Goal: Task Accomplishment & Management: Manage account settings

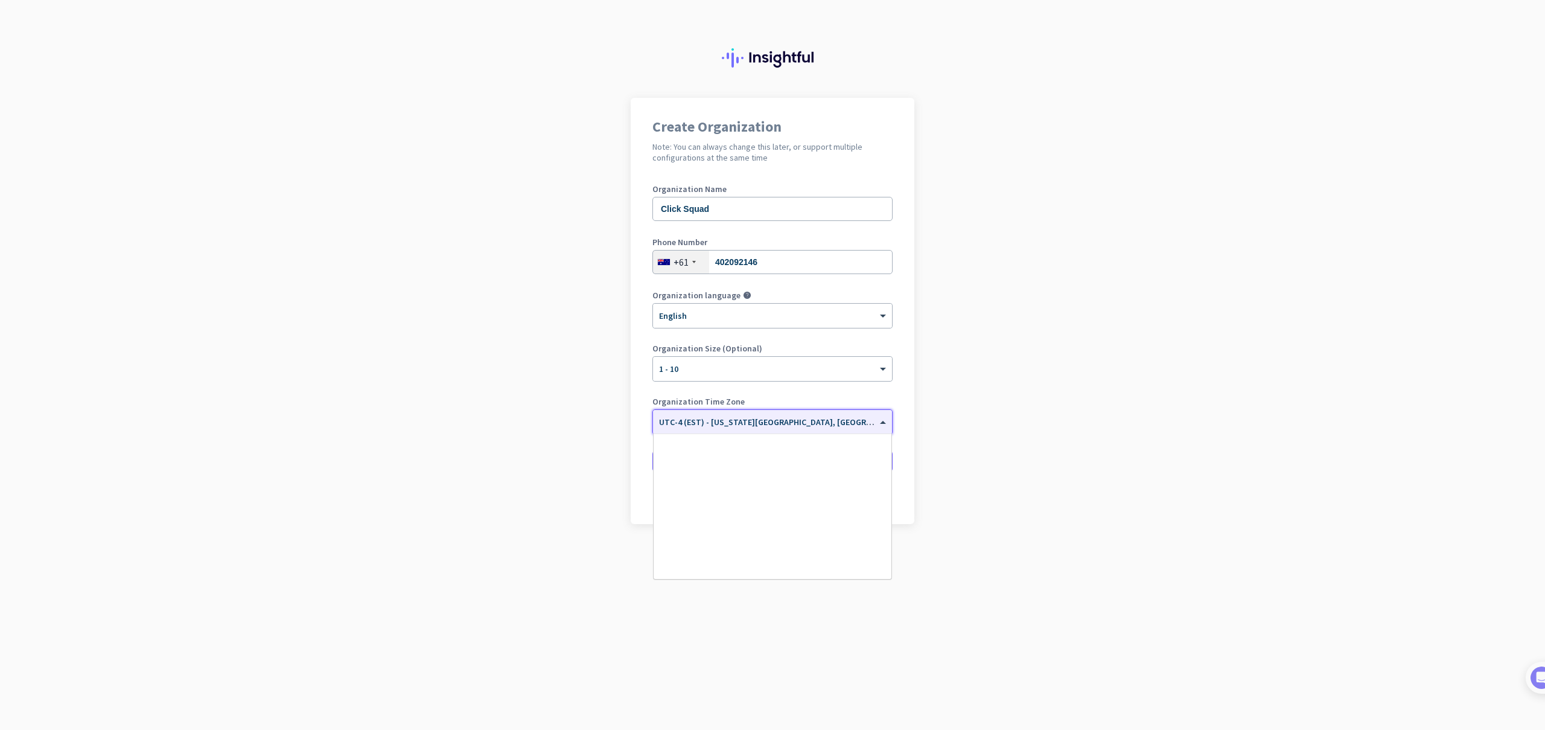
click at [772, 416] on input "text" at bounding box center [760, 417] width 203 height 9
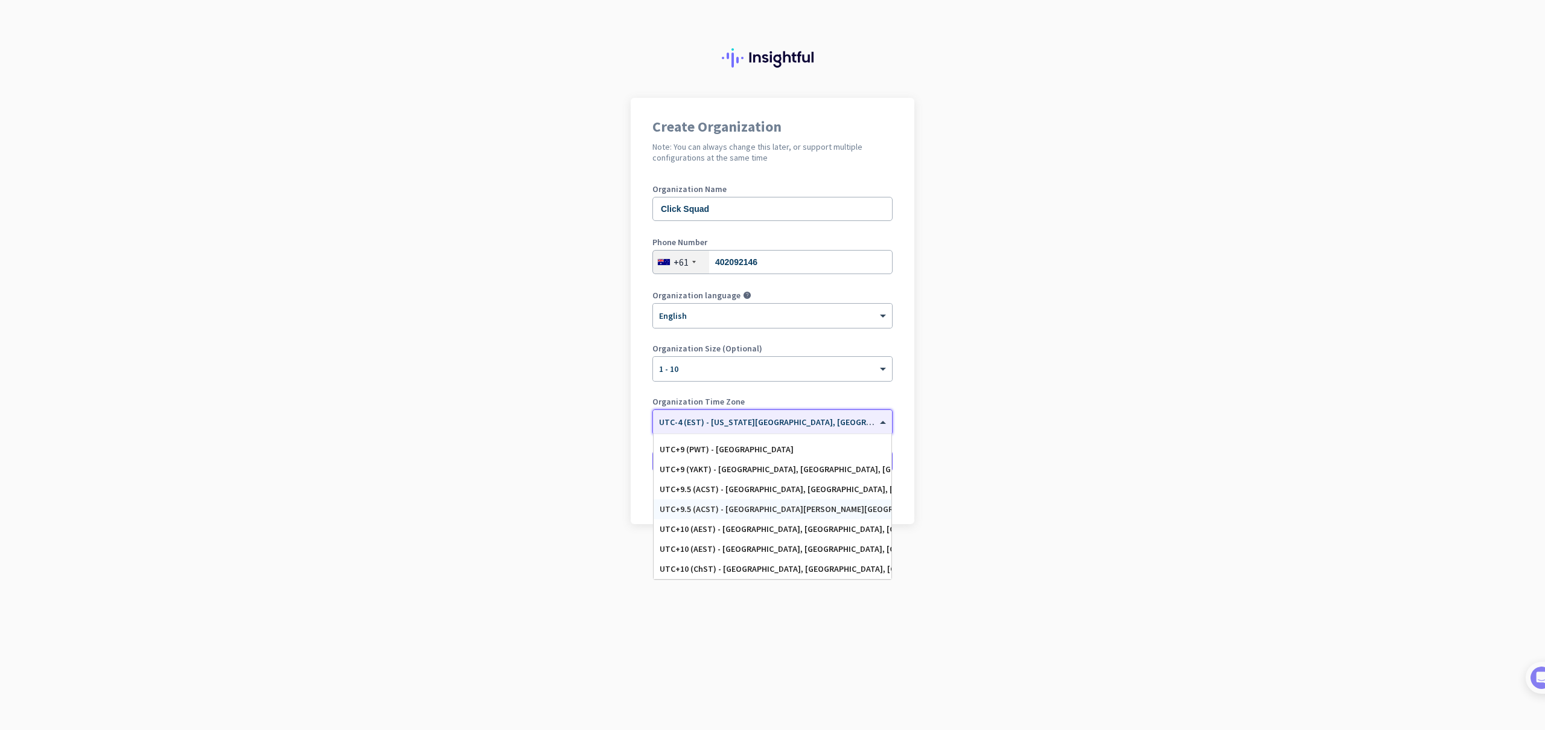
scroll to position [5589, 0]
click at [775, 544] on div "UTC+10 (AEST) - [GEOGRAPHIC_DATA], [GEOGRAPHIC_DATA], [GEOGRAPHIC_DATA], [GEOGR…" at bounding box center [772, 550] width 238 height 20
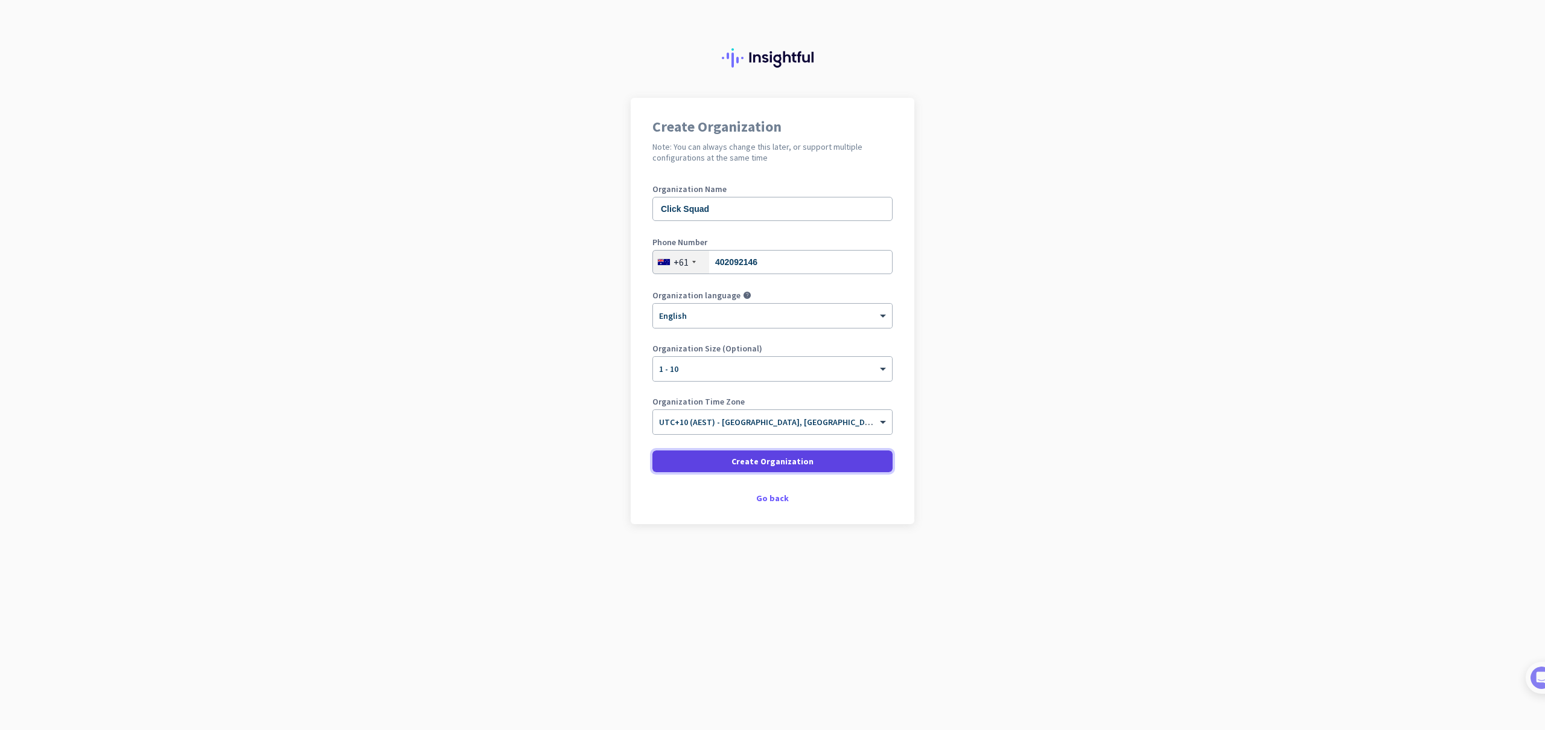
click at [772, 460] on span "Create Organization" at bounding box center [772, 461] width 82 height 12
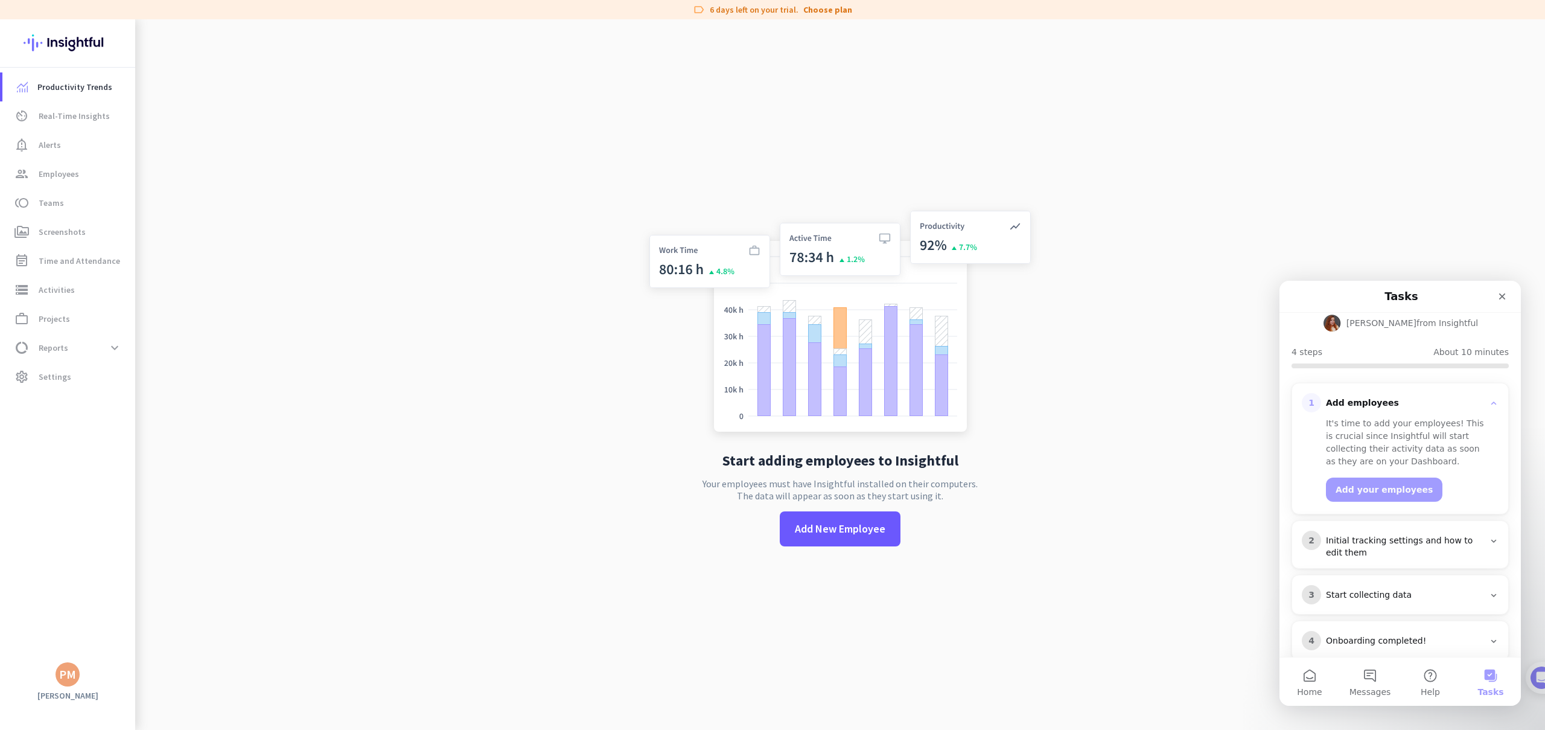
click at [1407, 535] on div "Initial tracking settings and how to edit them" at bounding box center [1405, 547] width 158 height 24
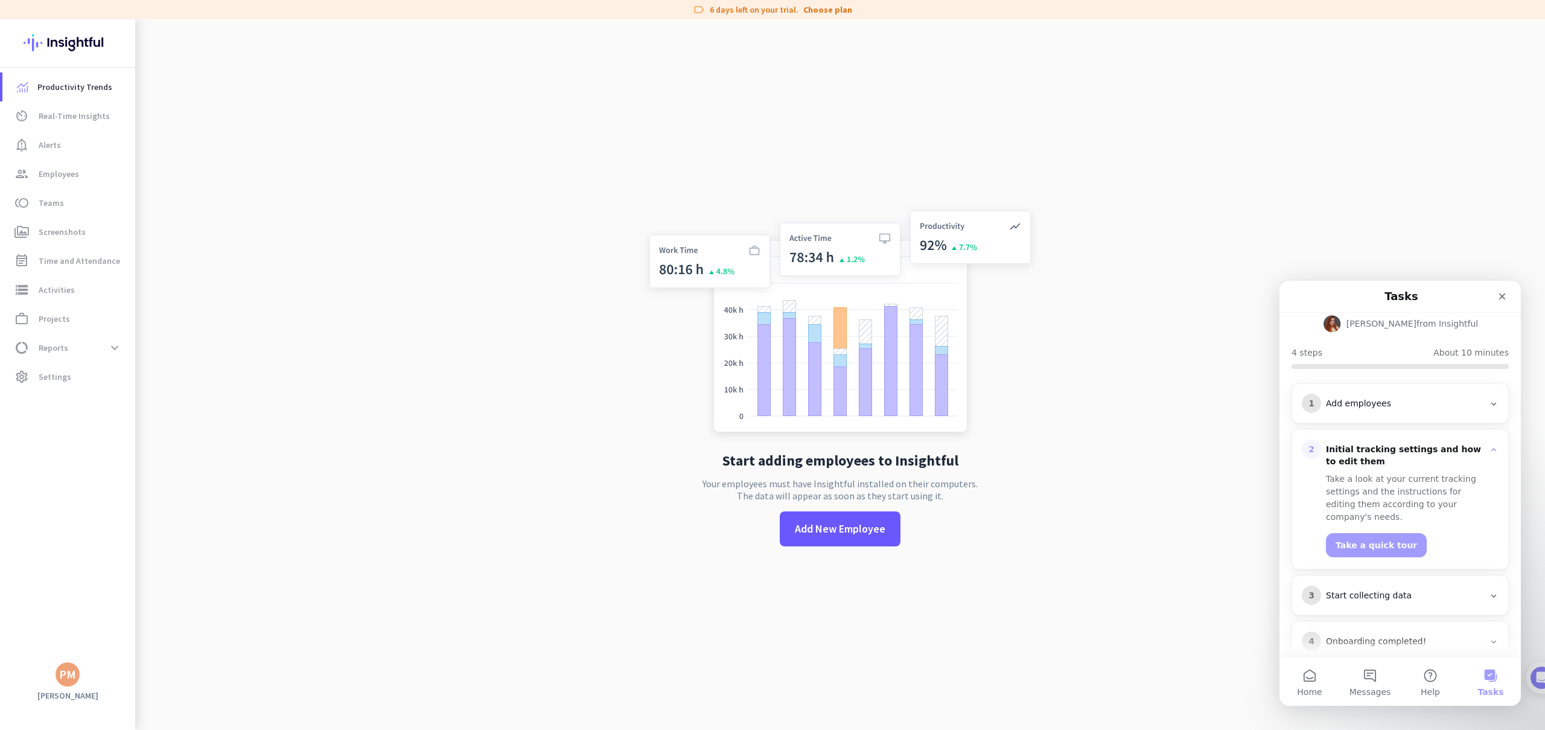
scroll to position [94, 0]
click at [1380, 532] on button "Take a quick tour" at bounding box center [1376, 544] width 101 height 24
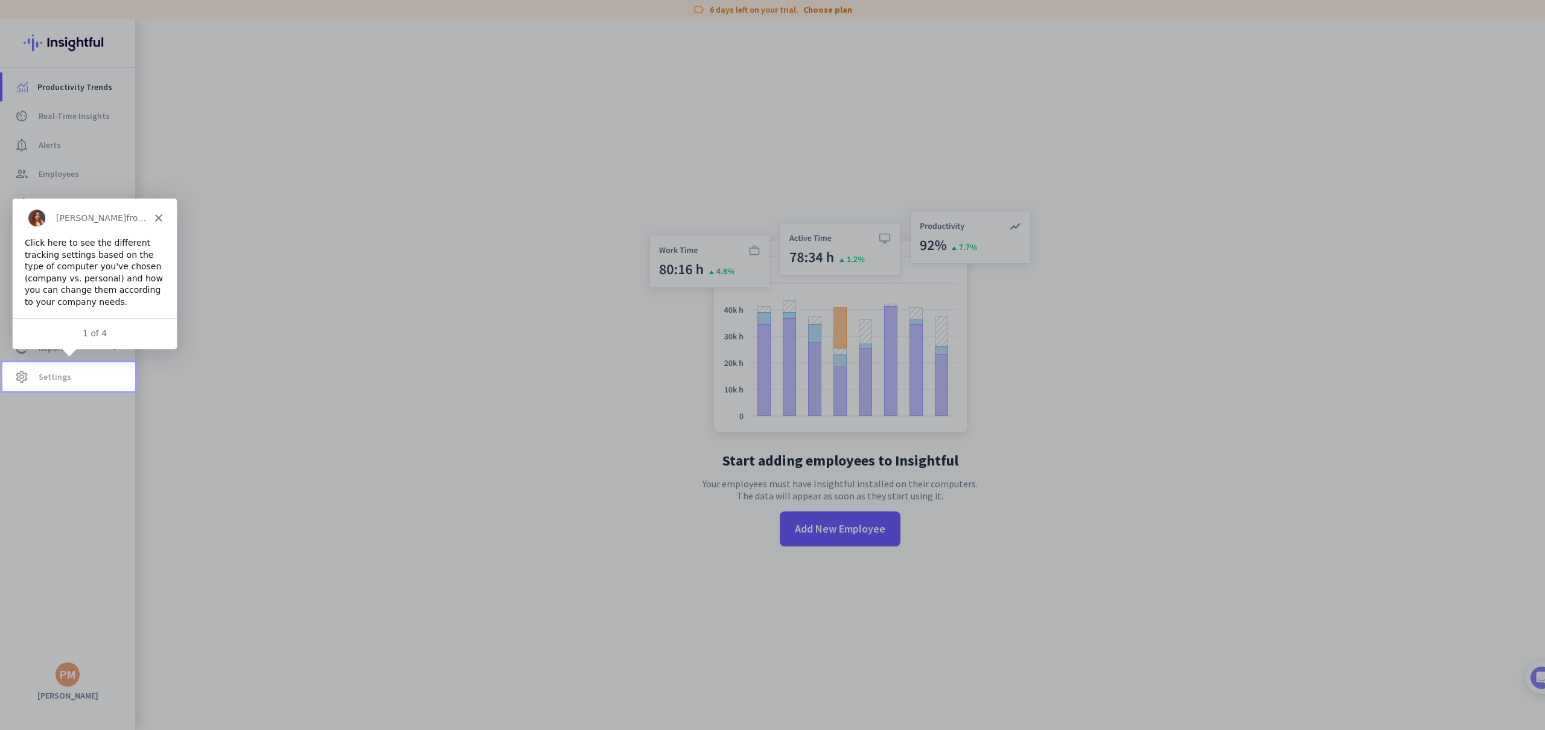
scroll to position [0, 0]
click at [71, 382] on span "settings Settings" at bounding box center [68, 376] width 113 height 14
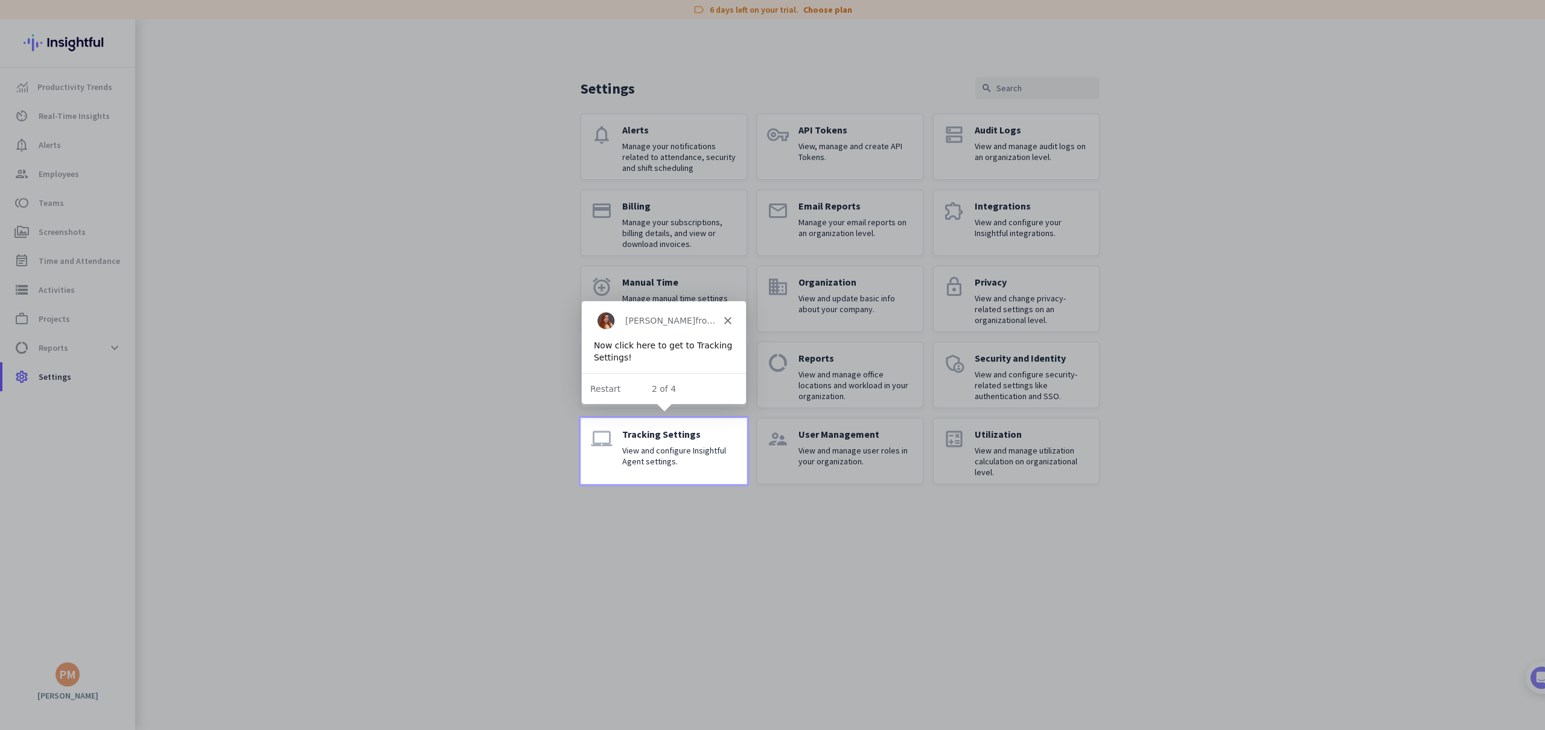
click at [664, 457] on p "View and configure Insightful Agent settings." at bounding box center [679, 456] width 115 height 22
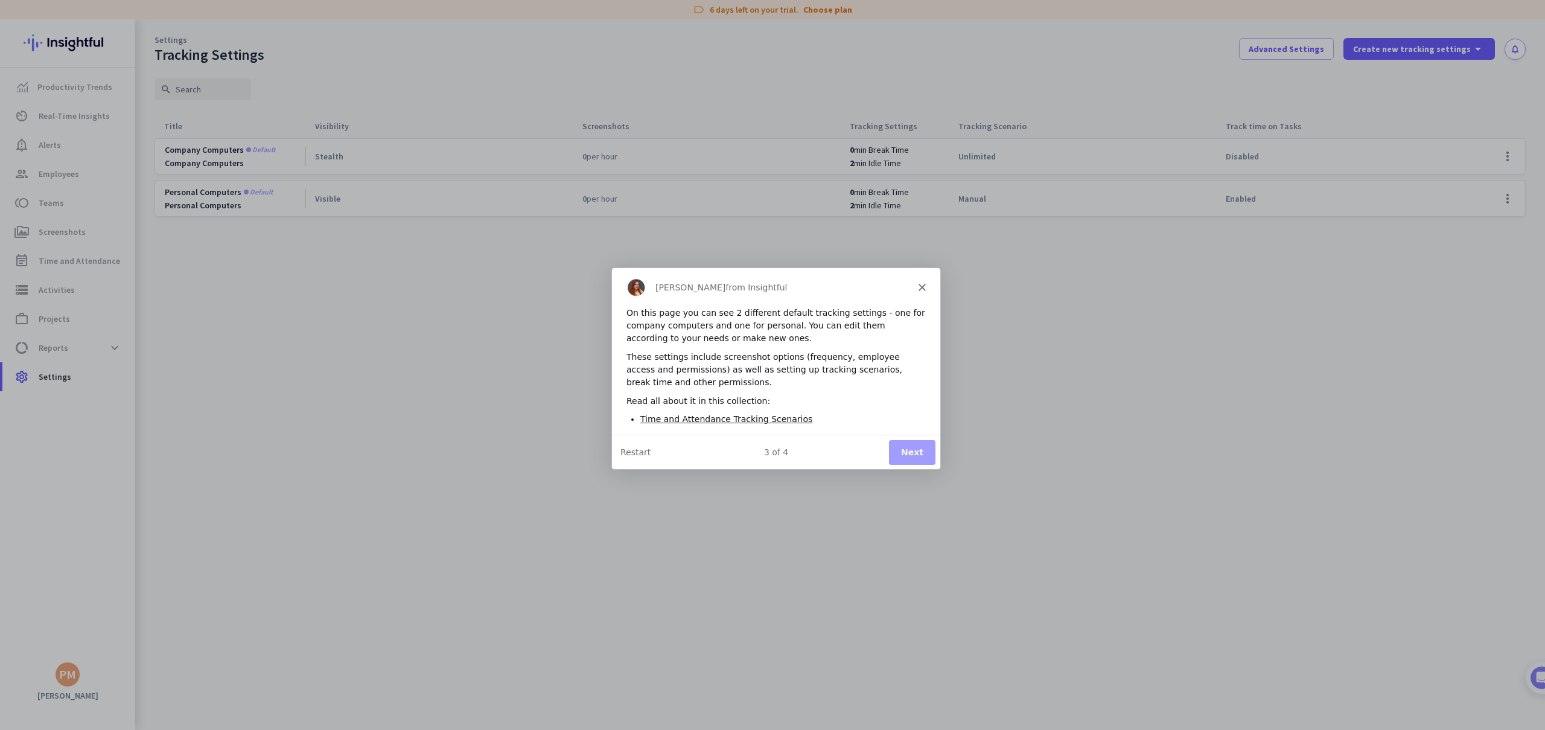
click at [912, 450] on button "Next" at bounding box center [911, 451] width 46 height 25
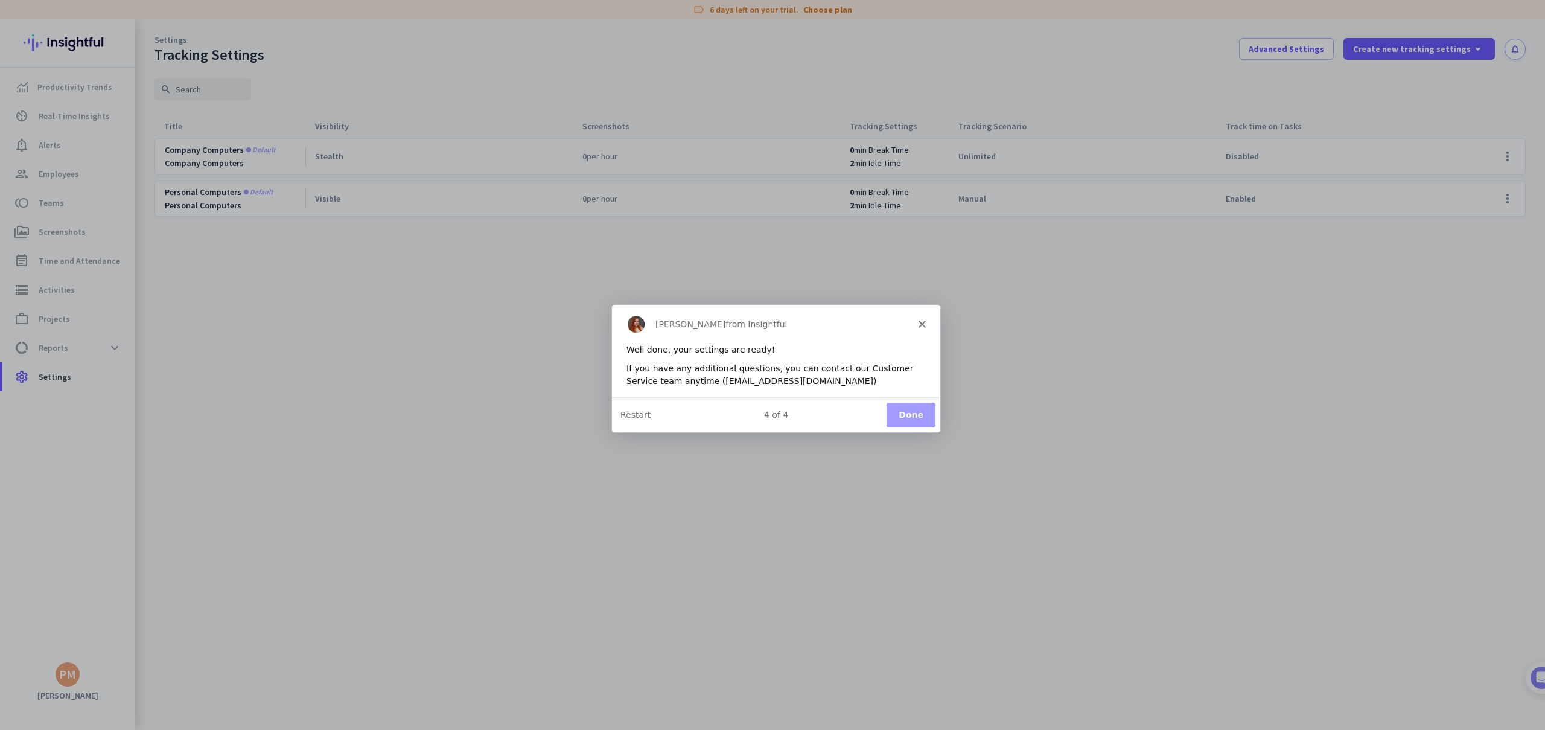
click at [921, 420] on button "Done" at bounding box center [910, 414] width 49 height 25
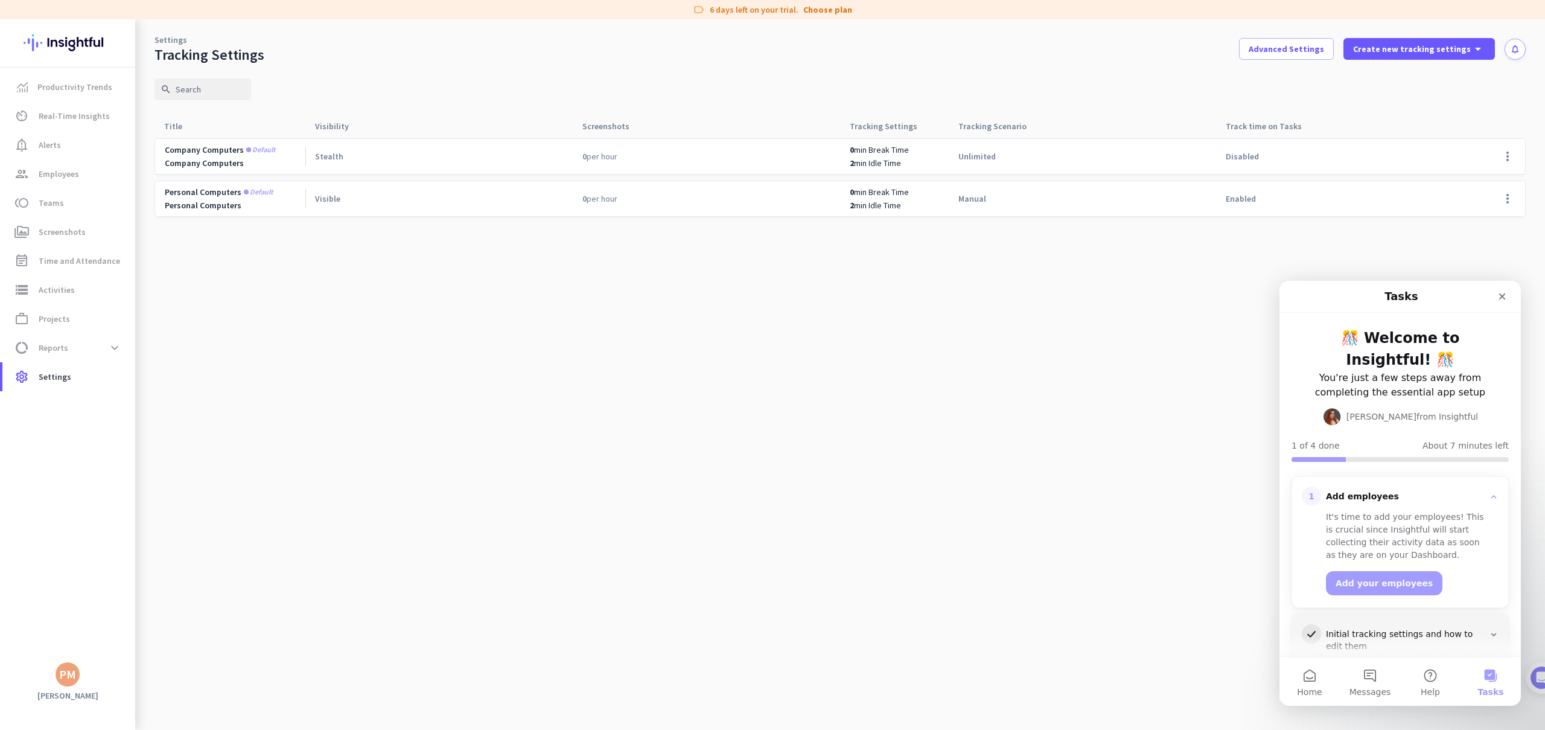
scroll to position [94, 0]
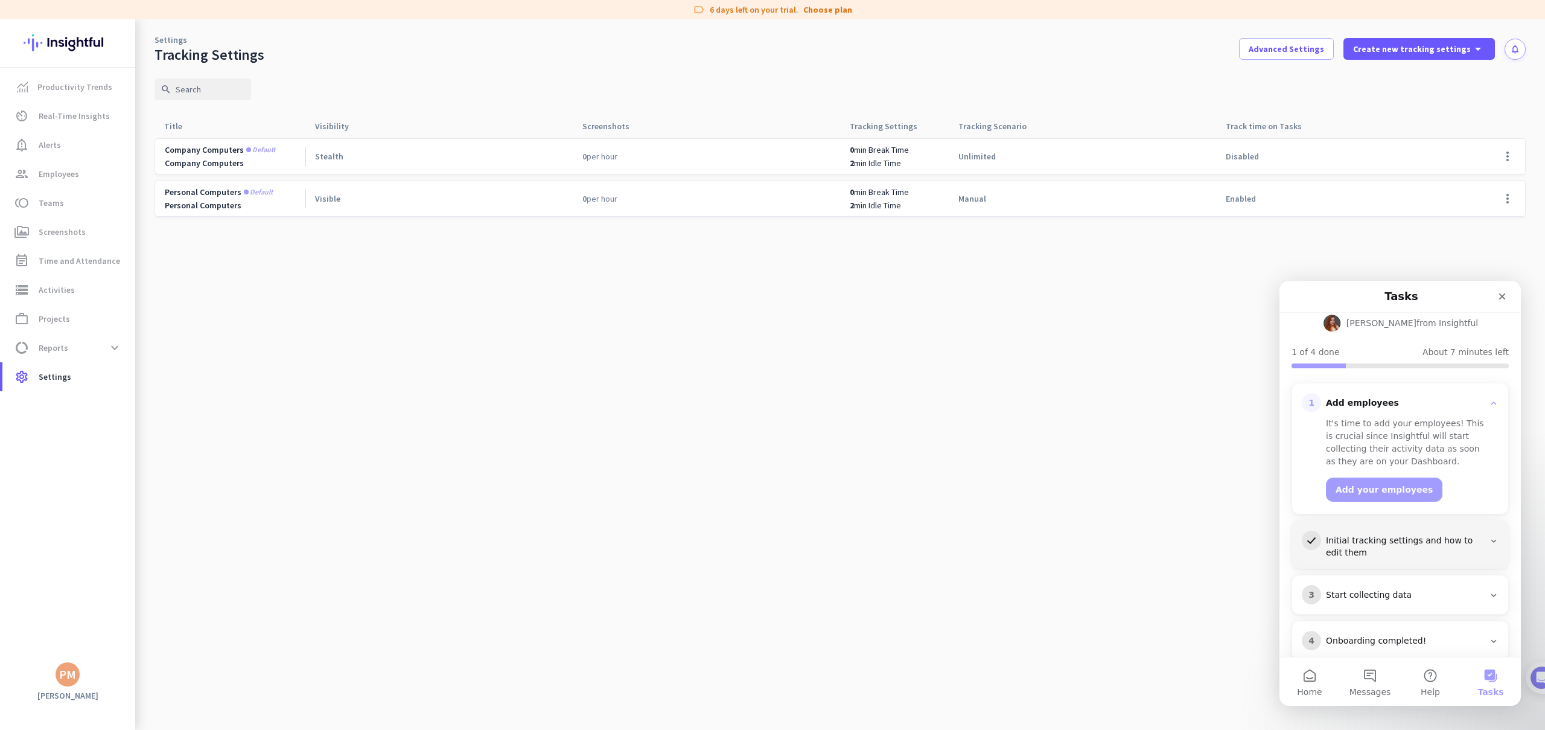
click at [1399, 585] on div "3 Start collecting data" at bounding box center [1400, 594] width 197 height 19
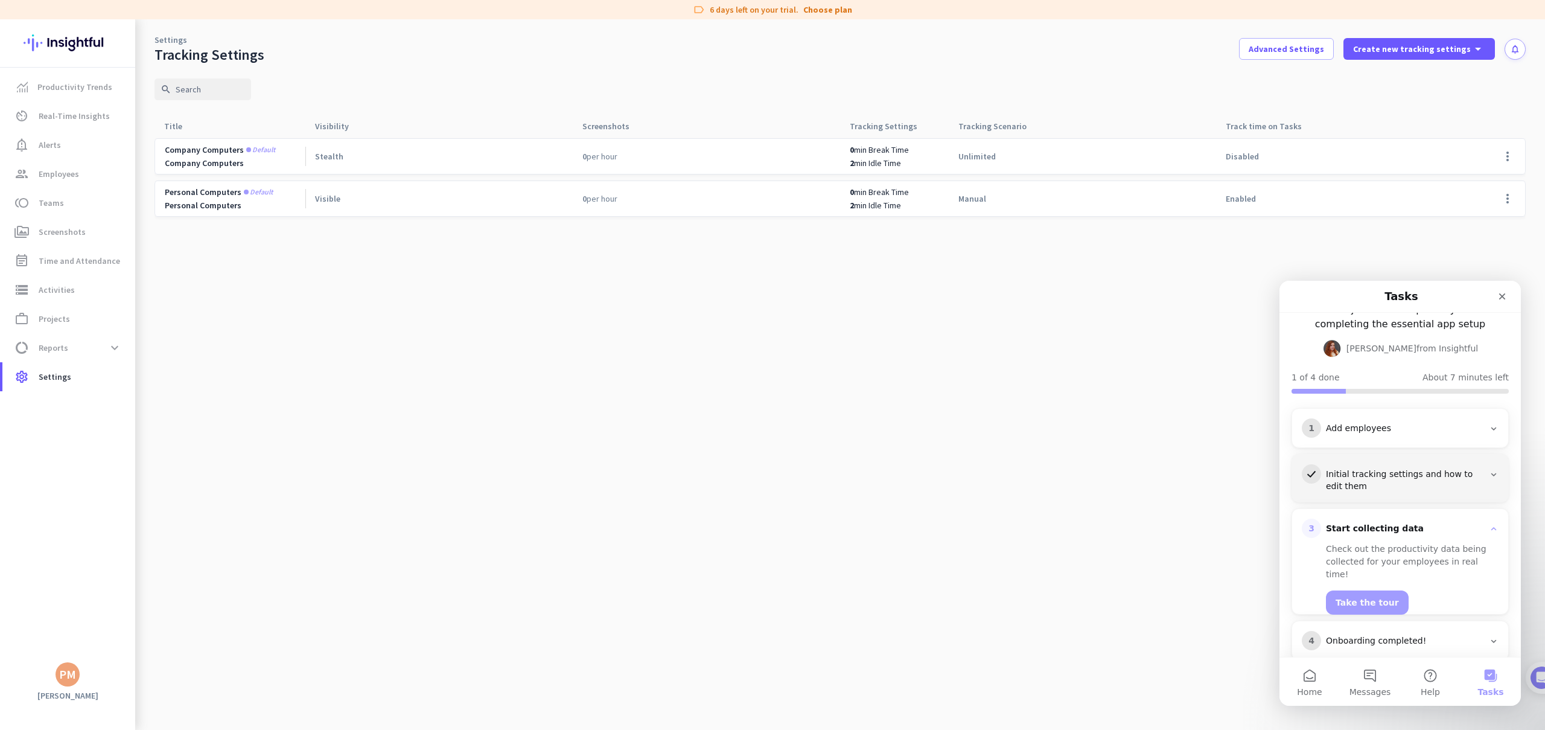
scroll to position [68, 0]
click at [49, 322] on span "Projects" at bounding box center [54, 318] width 31 height 14
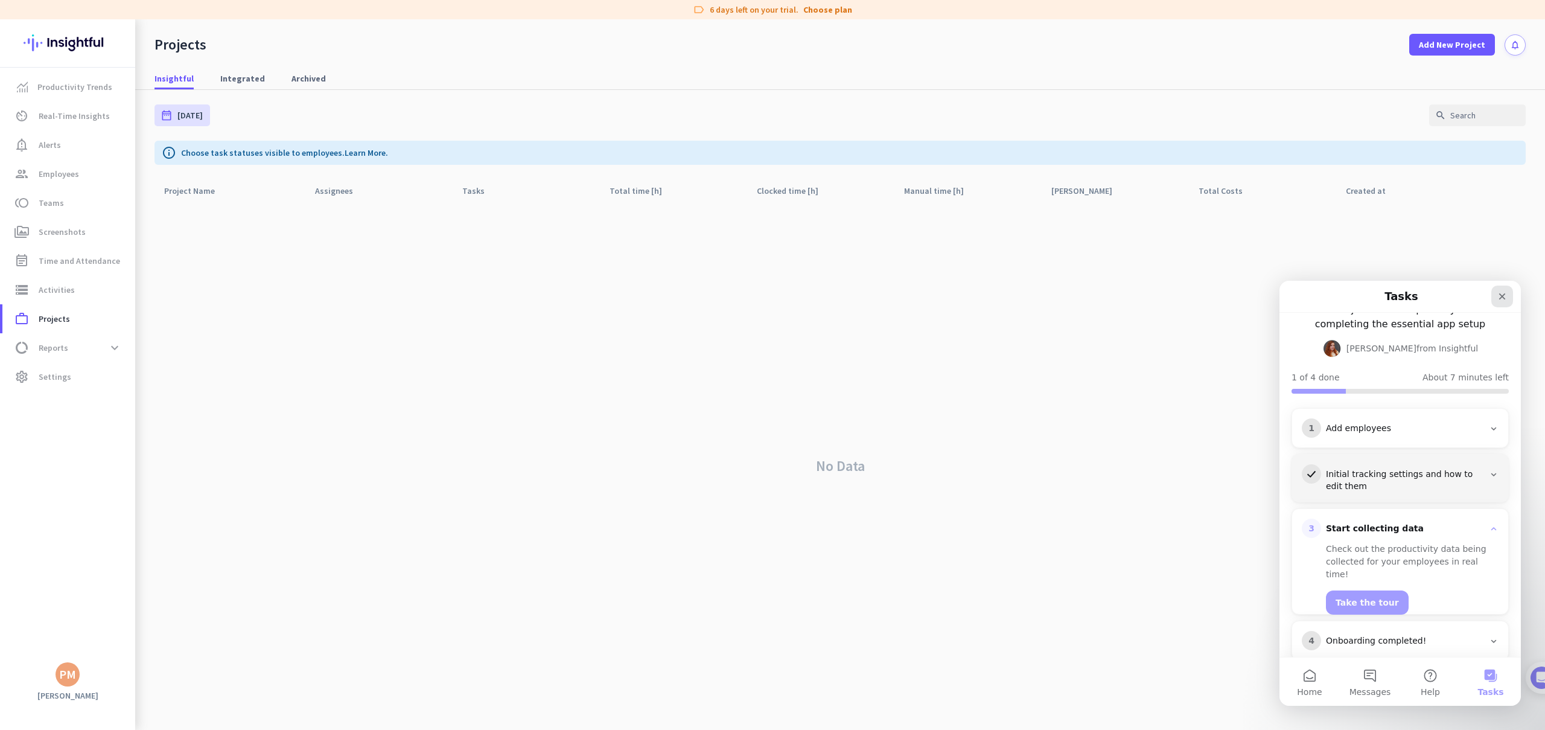
click at [1501, 294] on icon "Close" at bounding box center [1502, 296] width 10 height 10
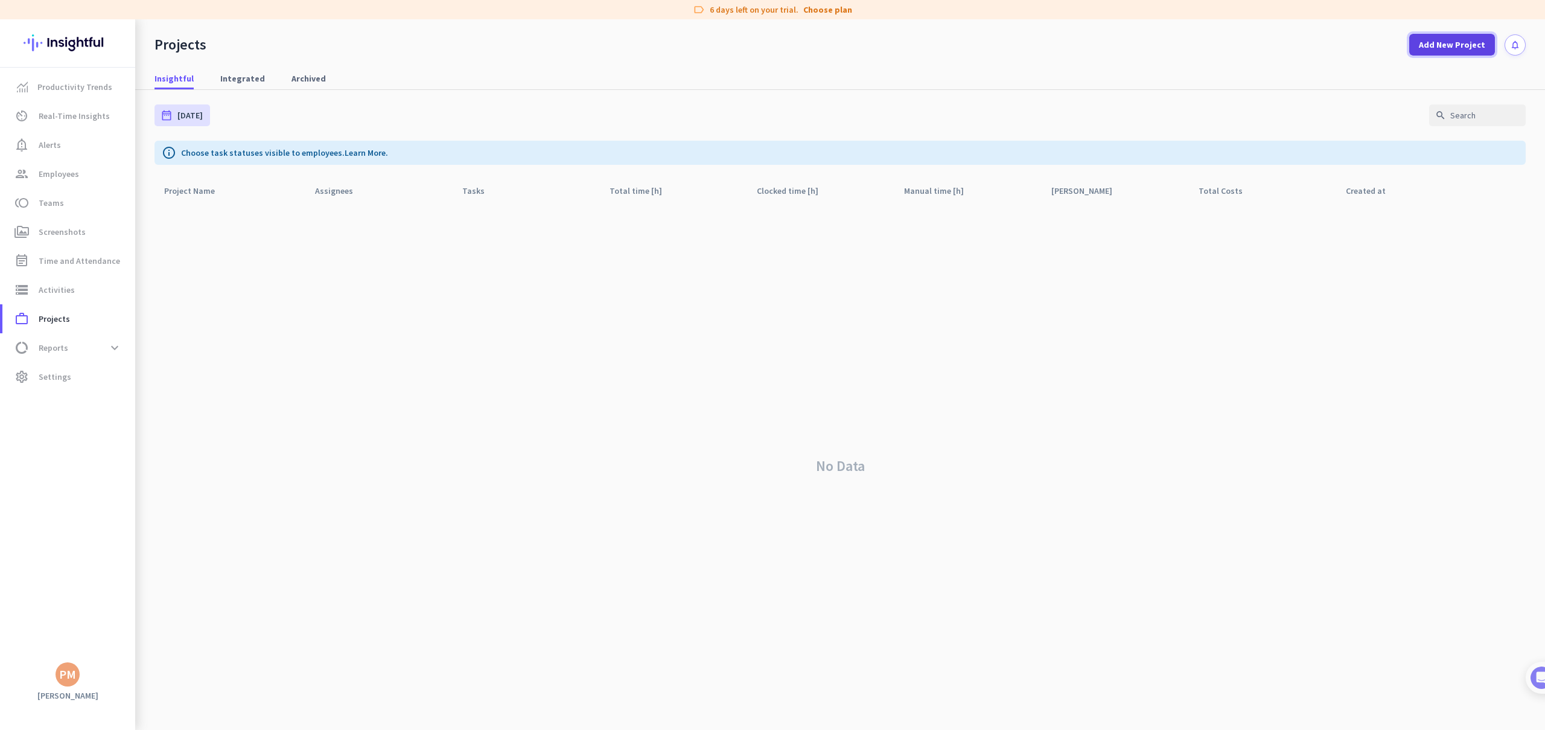
click at [1450, 50] on span "Add New Project" at bounding box center [1452, 45] width 66 height 12
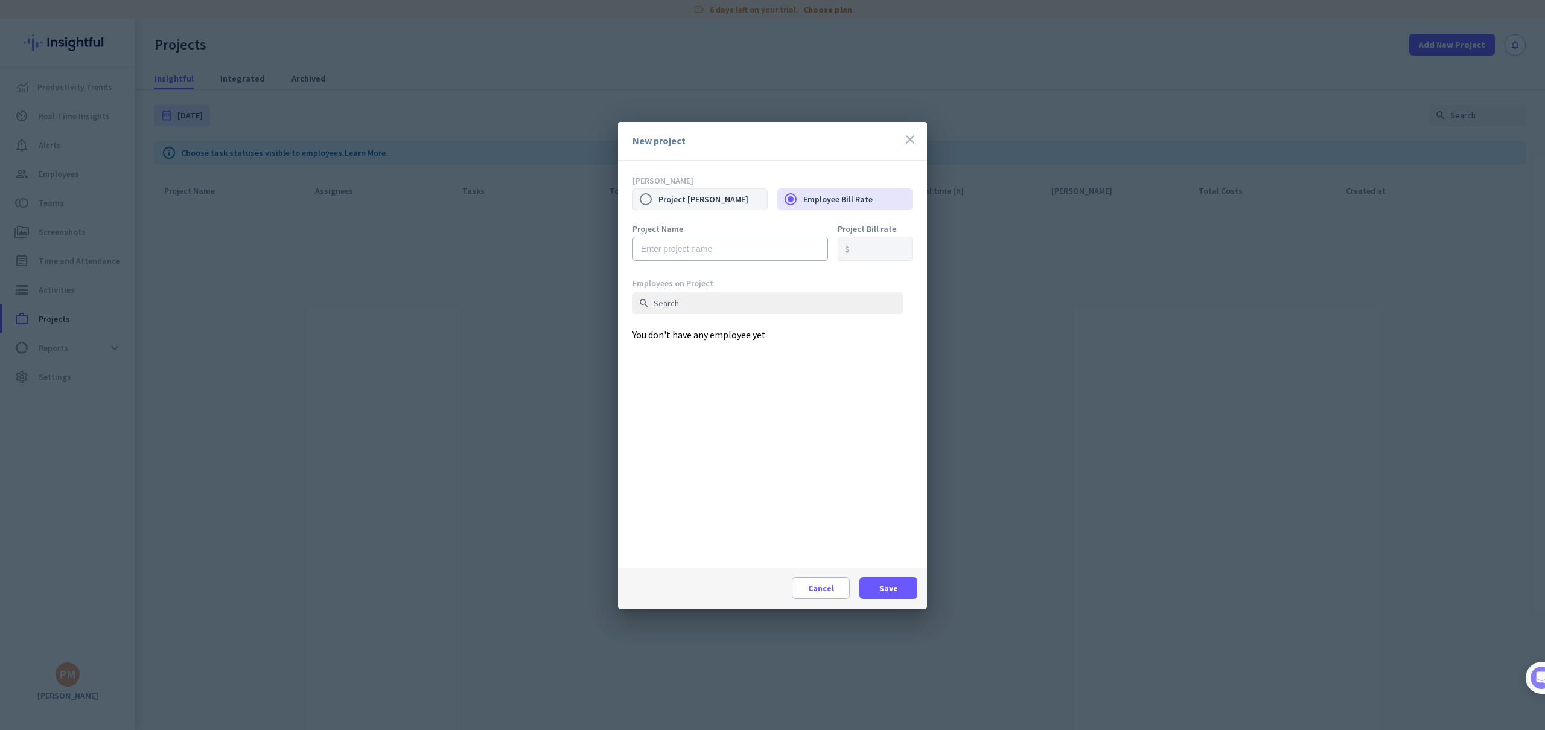
click at [725, 199] on label "Project [PERSON_NAME]" at bounding box center [712, 198] width 109 height 25
click at [658, 199] on input "Project [PERSON_NAME]" at bounding box center [645, 198] width 25 height 25
radio input "true"
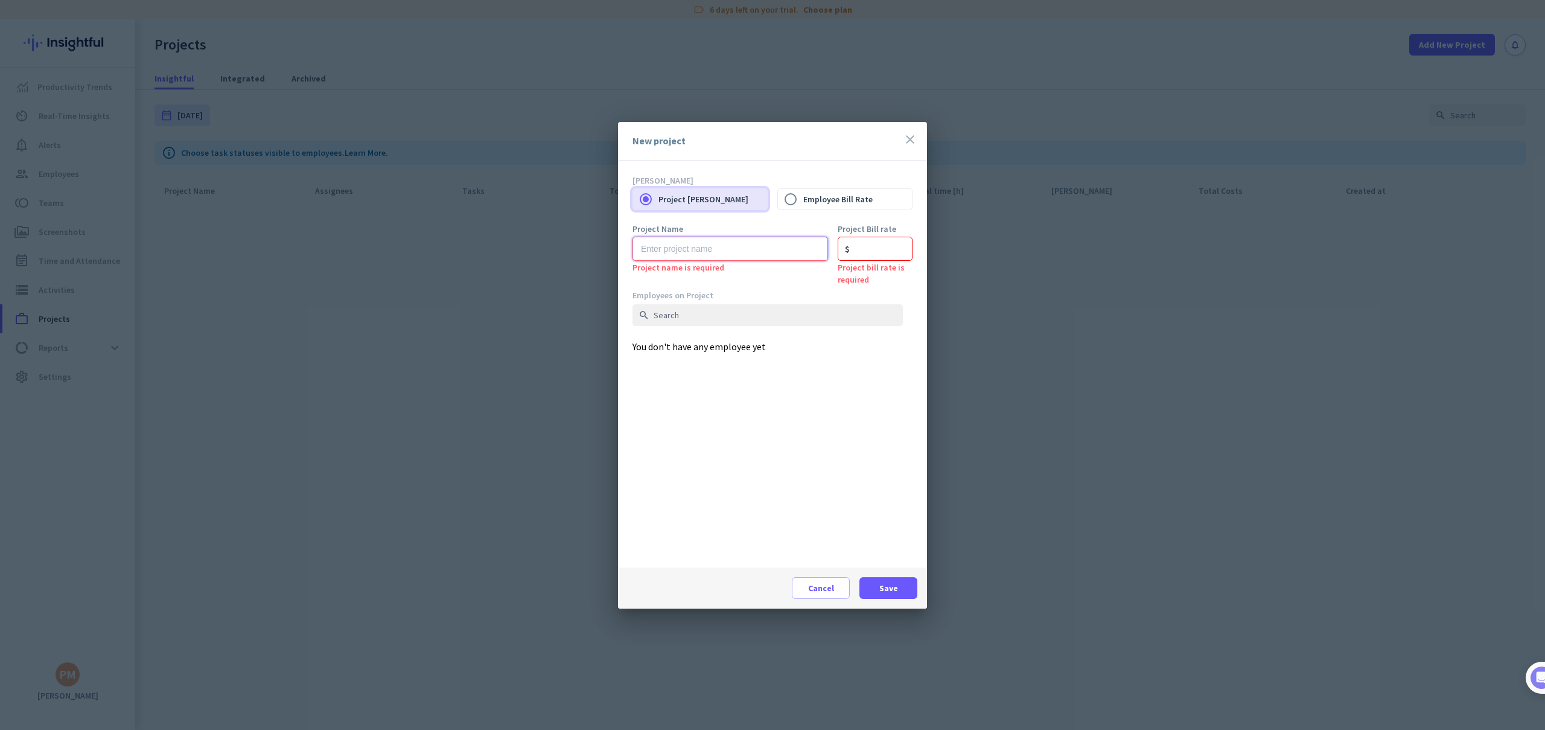
click at [695, 244] on input "text" at bounding box center [729, 249] width 195 height 24
click at [836, 194] on label "Employee Bill Rate" at bounding box center [857, 198] width 109 height 25
click at [803, 194] on input "Employee Bill Rate" at bounding box center [790, 198] width 25 height 25
radio input "true"
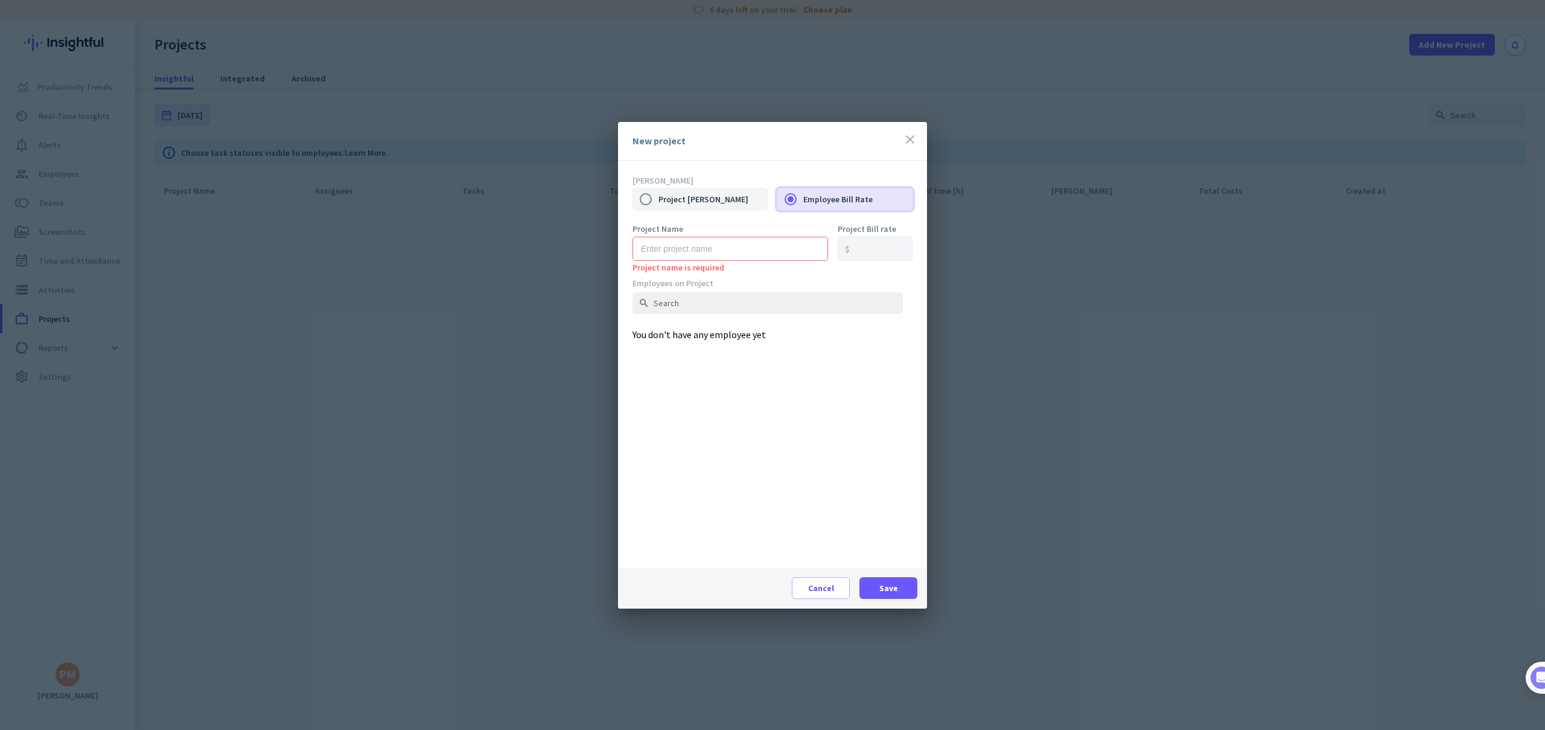
click at [717, 200] on label "Project [PERSON_NAME]" at bounding box center [712, 198] width 109 height 25
click at [658, 200] on input "Project [PERSON_NAME]" at bounding box center [645, 198] width 25 height 25
radio input "true"
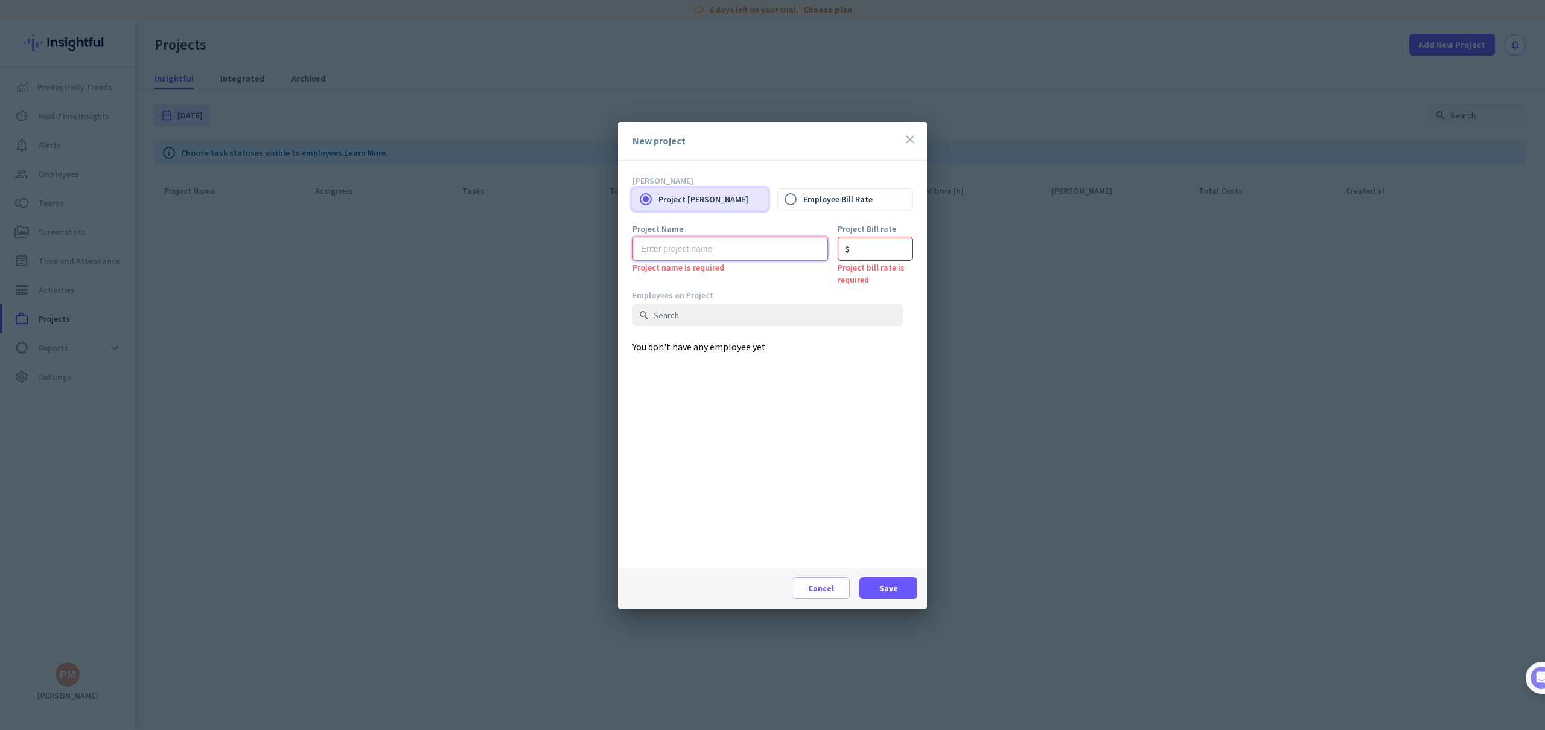
click at [697, 241] on input "text" at bounding box center [729, 249] width 195 height 24
type input "SEO Clients"
drag, startPoint x: 741, startPoint y: 346, endPoint x: 866, endPoint y: 281, distance: 140.9
click at [753, 343] on div "Employees on Project search You don't have any employee yet" at bounding box center [772, 429] width 280 height 278
click at [880, 255] on input "number" at bounding box center [875, 249] width 75 height 24
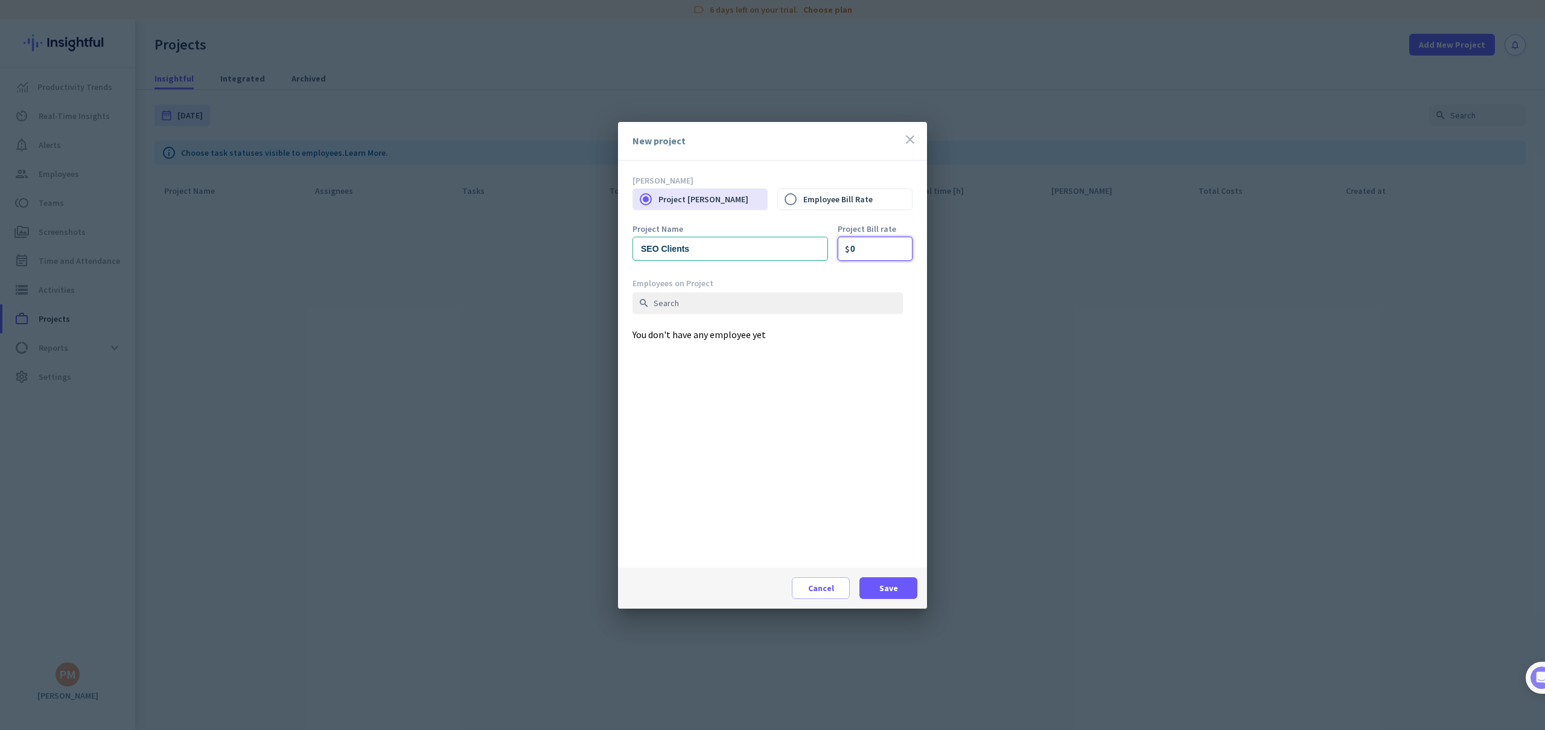
type input "0"
click at [744, 382] on div "Employees on Project search You don't have any employee yet" at bounding box center [772, 423] width 280 height 290
click at [889, 584] on span "Save" at bounding box center [888, 588] width 19 height 12
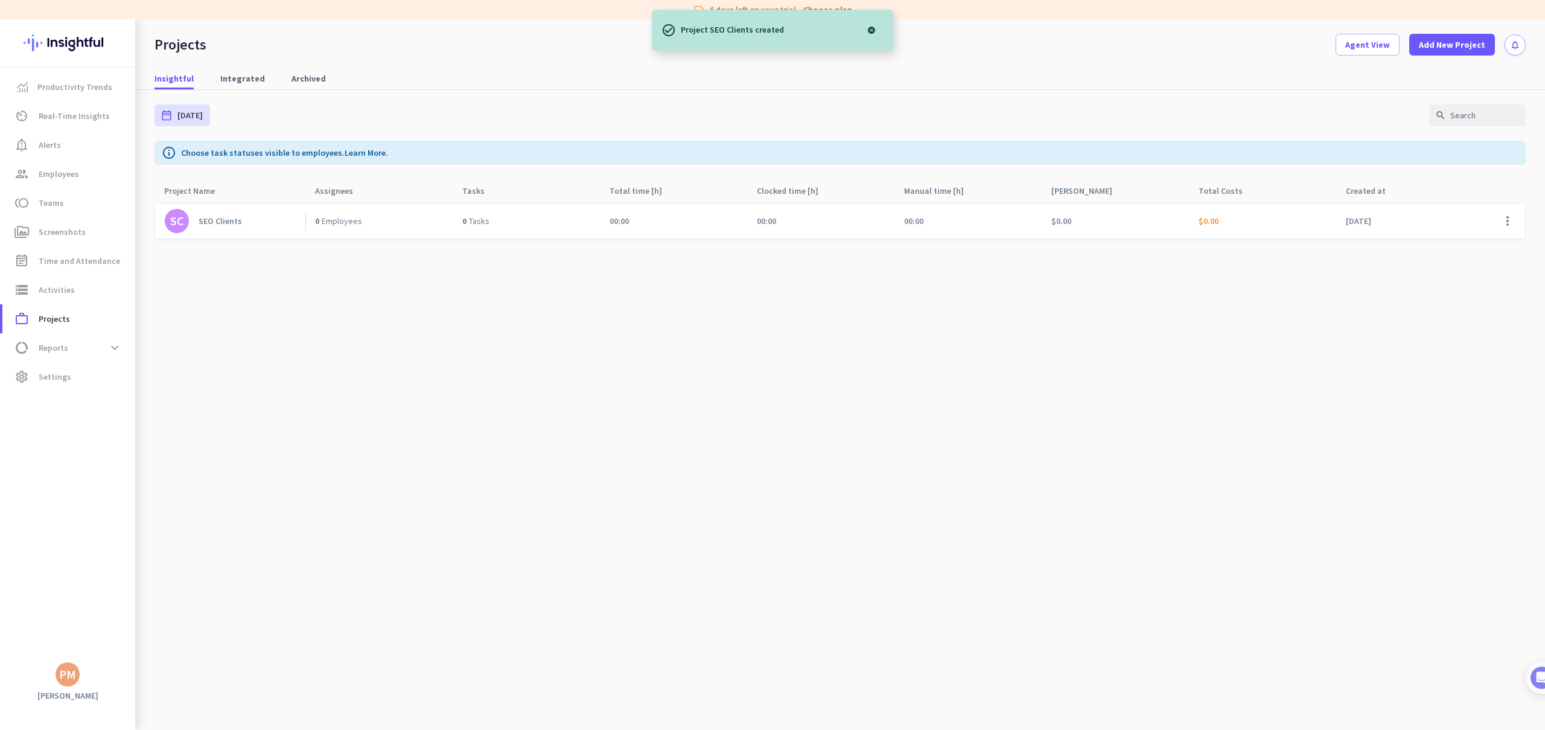
click at [223, 221] on div "SEO Clients" at bounding box center [220, 220] width 43 height 11
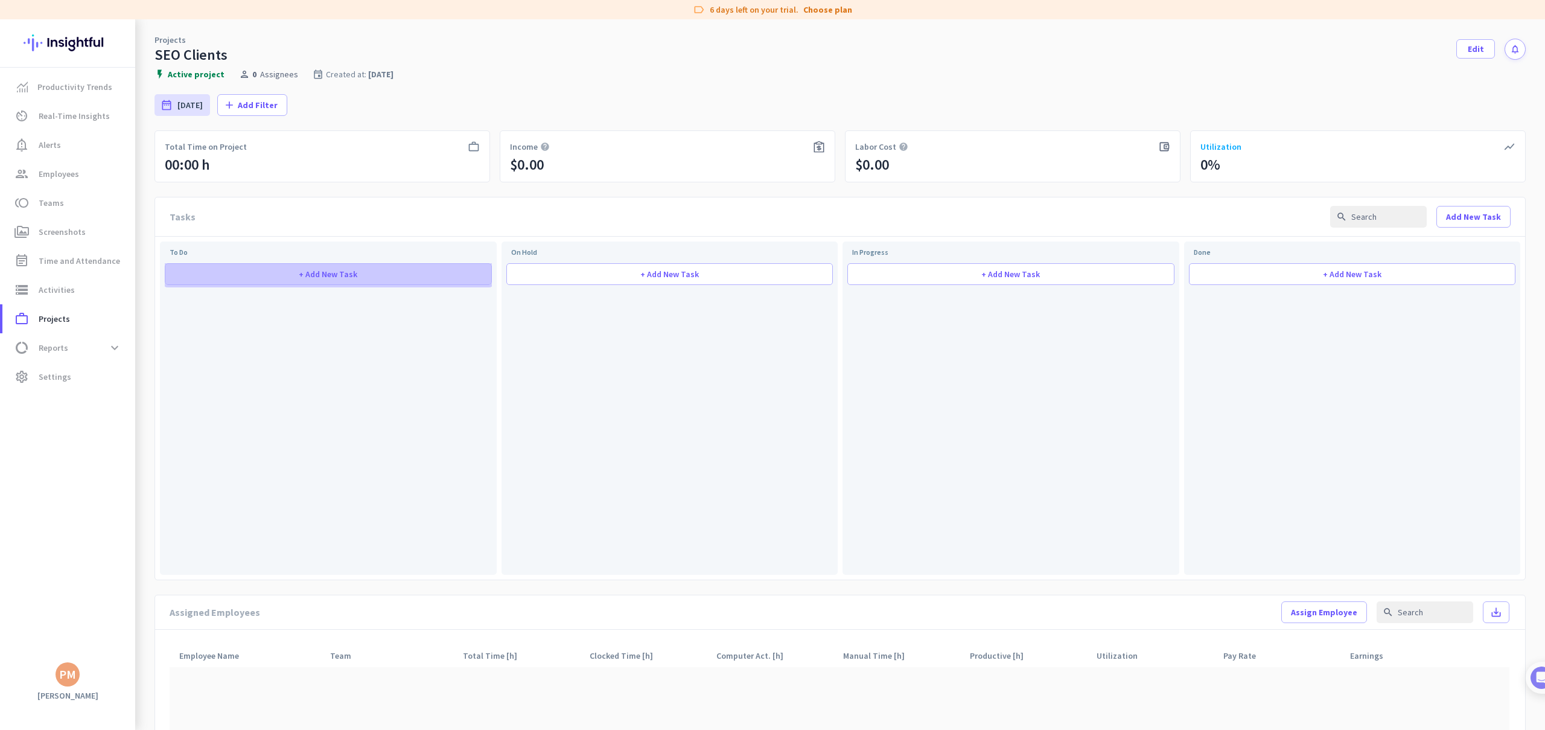
click at [312, 273] on span "+ Add New Task" at bounding box center [328, 274] width 59 height 8
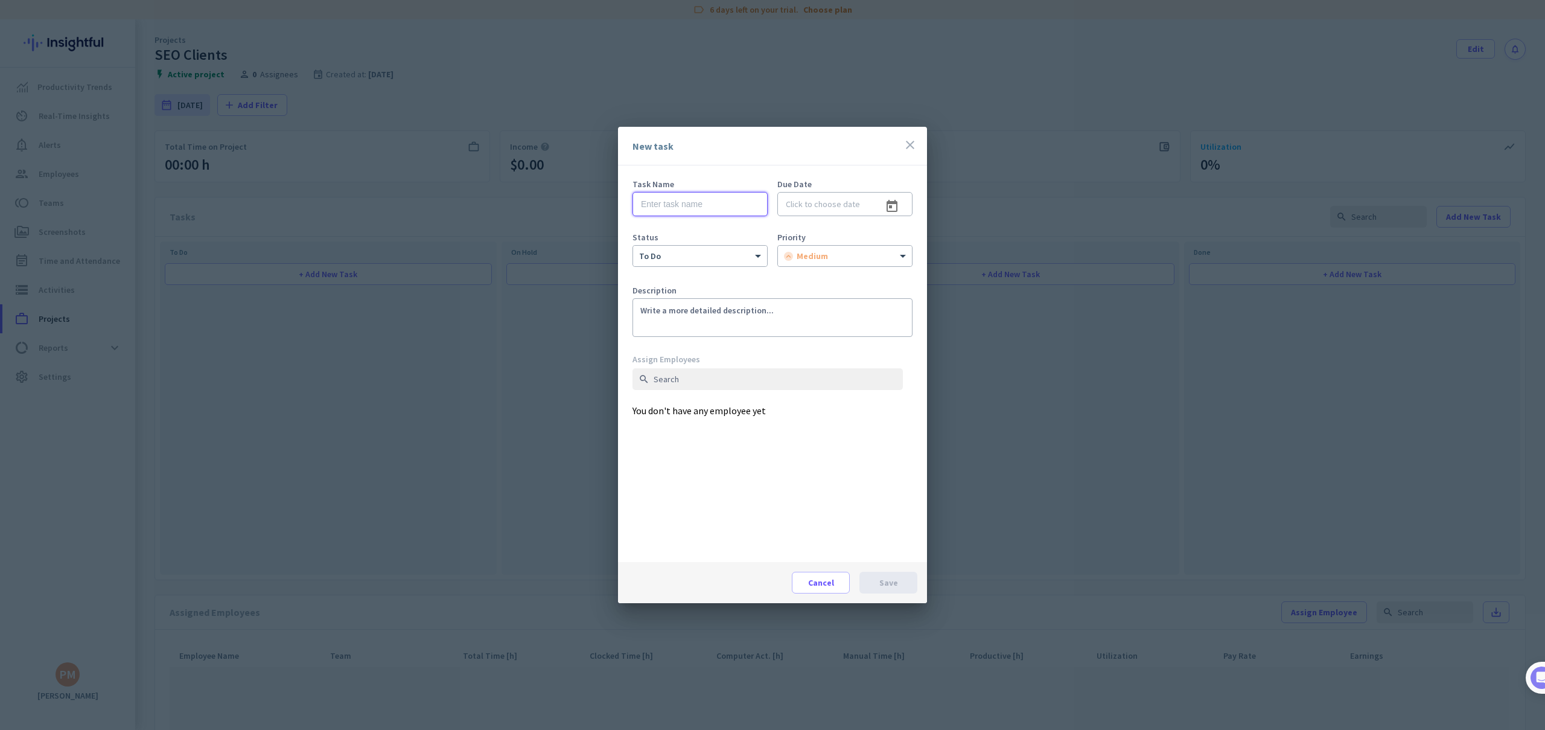
click at [668, 206] on input "text" at bounding box center [699, 204] width 135 height 24
type input "Carpet Call"
click at [686, 262] on div "to do" at bounding box center [700, 256] width 134 height 21
click at [684, 271] on div "to do" at bounding box center [700, 277] width 133 height 22
click at [815, 250] on div at bounding box center [845, 254] width 134 height 10
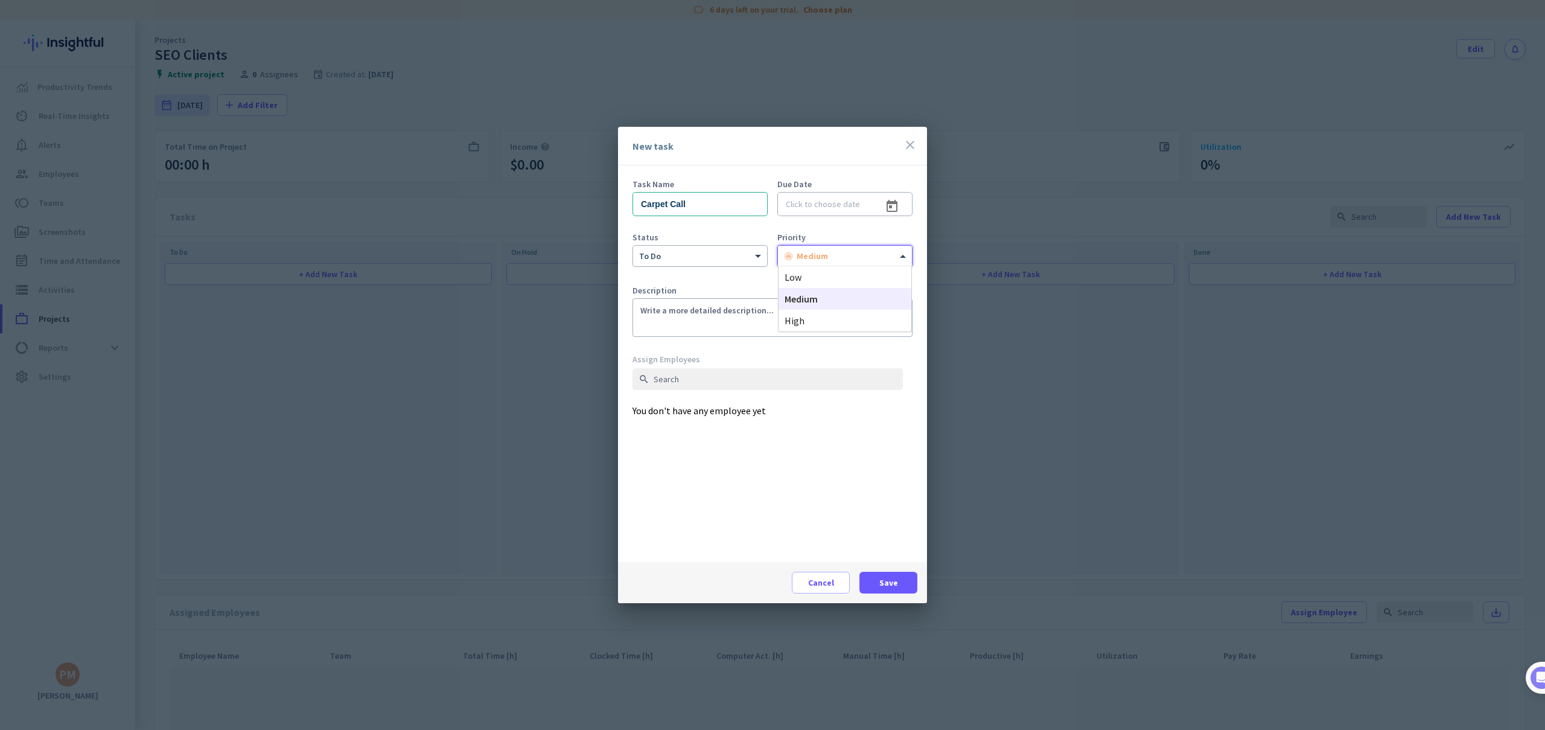
drag, startPoint x: 812, startPoint y: 292, endPoint x: 796, endPoint y: 298, distance: 16.2
click at [812, 292] on div "medium" at bounding box center [844, 299] width 133 height 22
click at [736, 313] on textarea "To enrich screen reader interactions, please activate Accessibility in Grammarl…" at bounding box center [772, 317] width 280 height 39
click at [826, 200] on input at bounding box center [844, 204] width 135 height 24
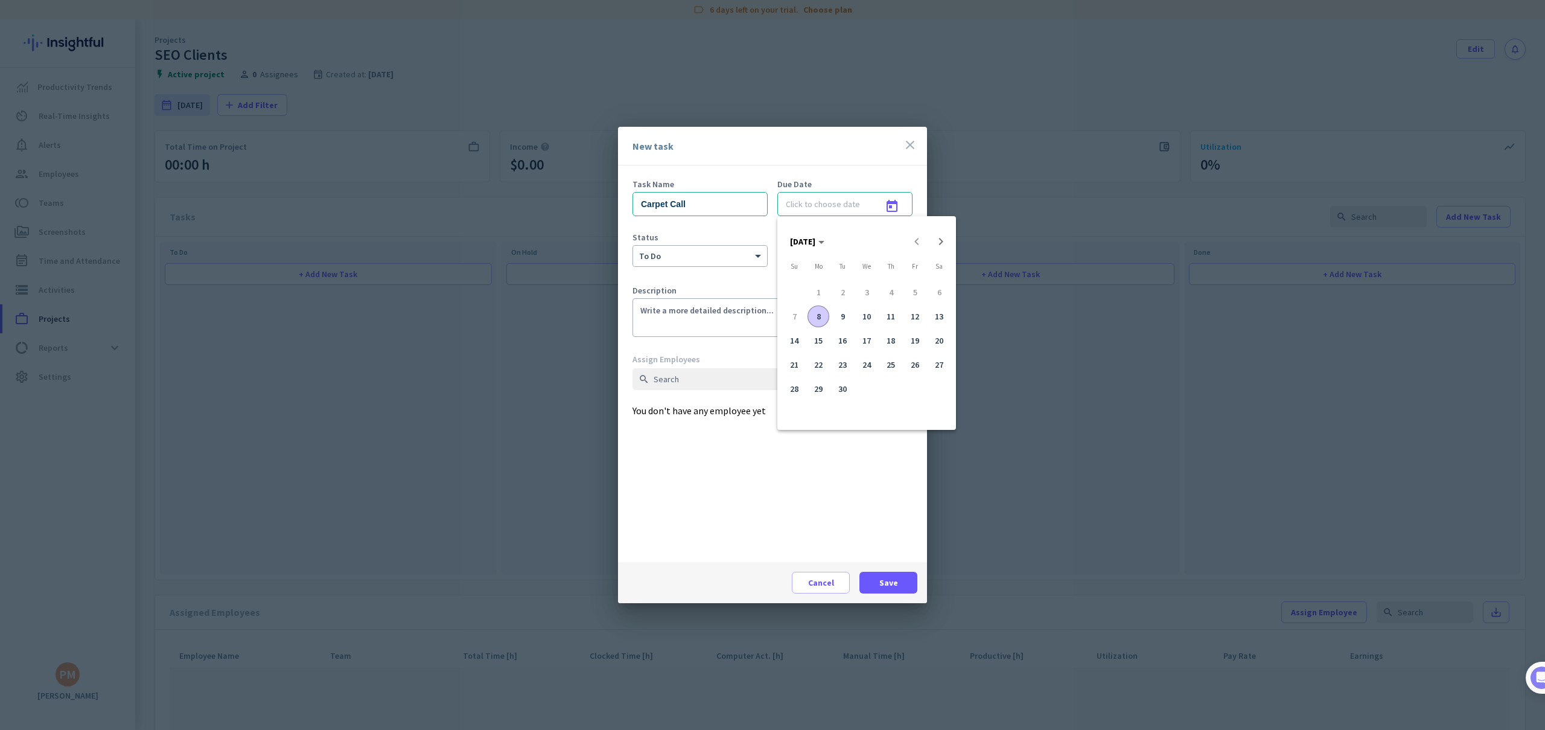
click at [826, 200] on div at bounding box center [772, 365] width 1545 height 730
click at [825, 200] on input at bounding box center [844, 204] width 135 height 24
click at [821, 317] on span "8" at bounding box center [818, 316] width 22 height 22
click at [845, 203] on input "[DATE]" at bounding box center [844, 204] width 135 height 24
click at [834, 172] on div at bounding box center [772, 365] width 1545 height 730
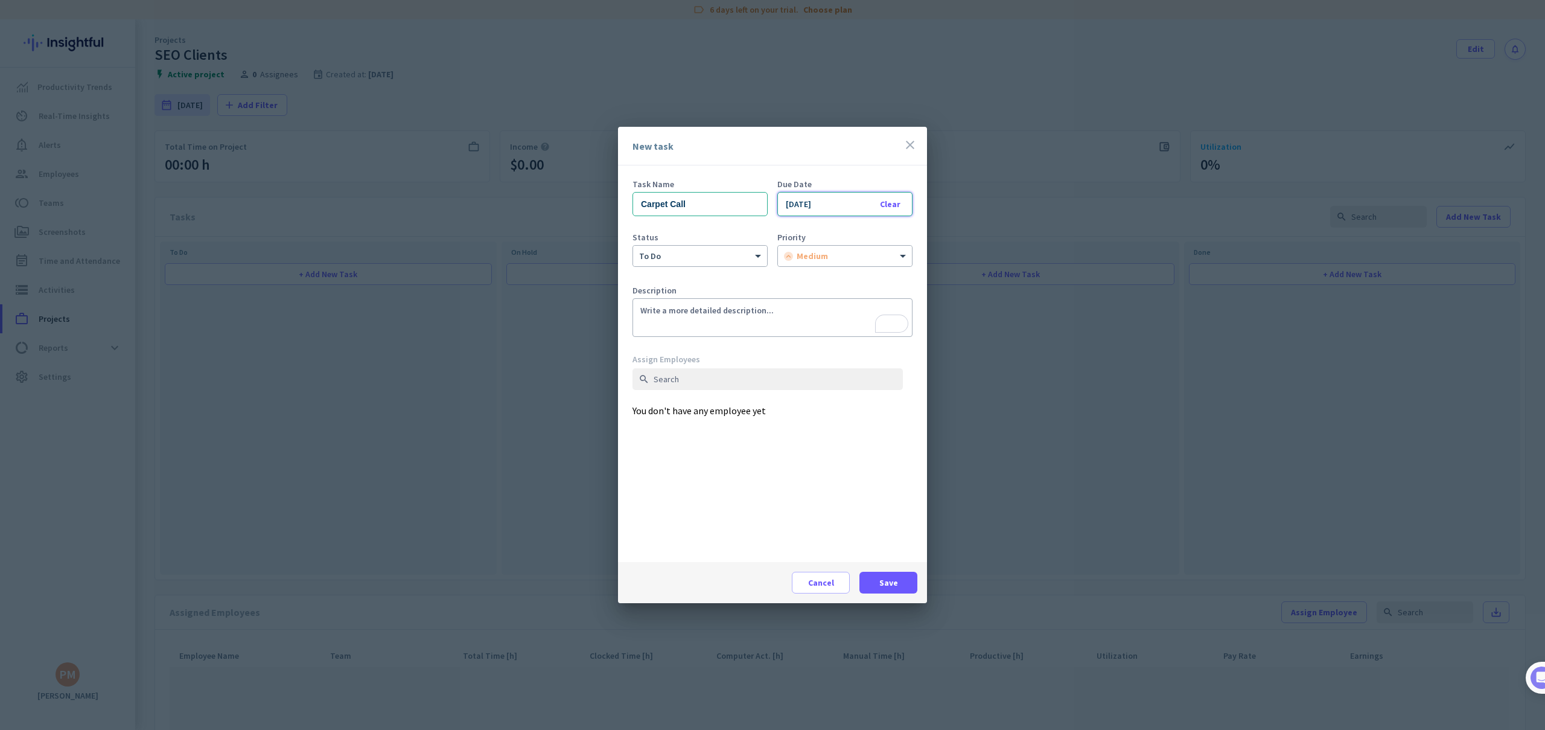
click at [827, 208] on input "[DATE]" at bounding box center [844, 204] width 135 height 24
click at [838, 312] on span "9" at bounding box center [842, 316] width 22 height 22
type input "[DATE]"
click at [830, 179] on div "Task Name Carpet Call Due Date Clear [DATE] Status to do Priority medium Descri…" at bounding box center [772, 363] width 309 height 396
click at [892, 583] on span "Save" at bounding box center [888, 582] width 19 height 12
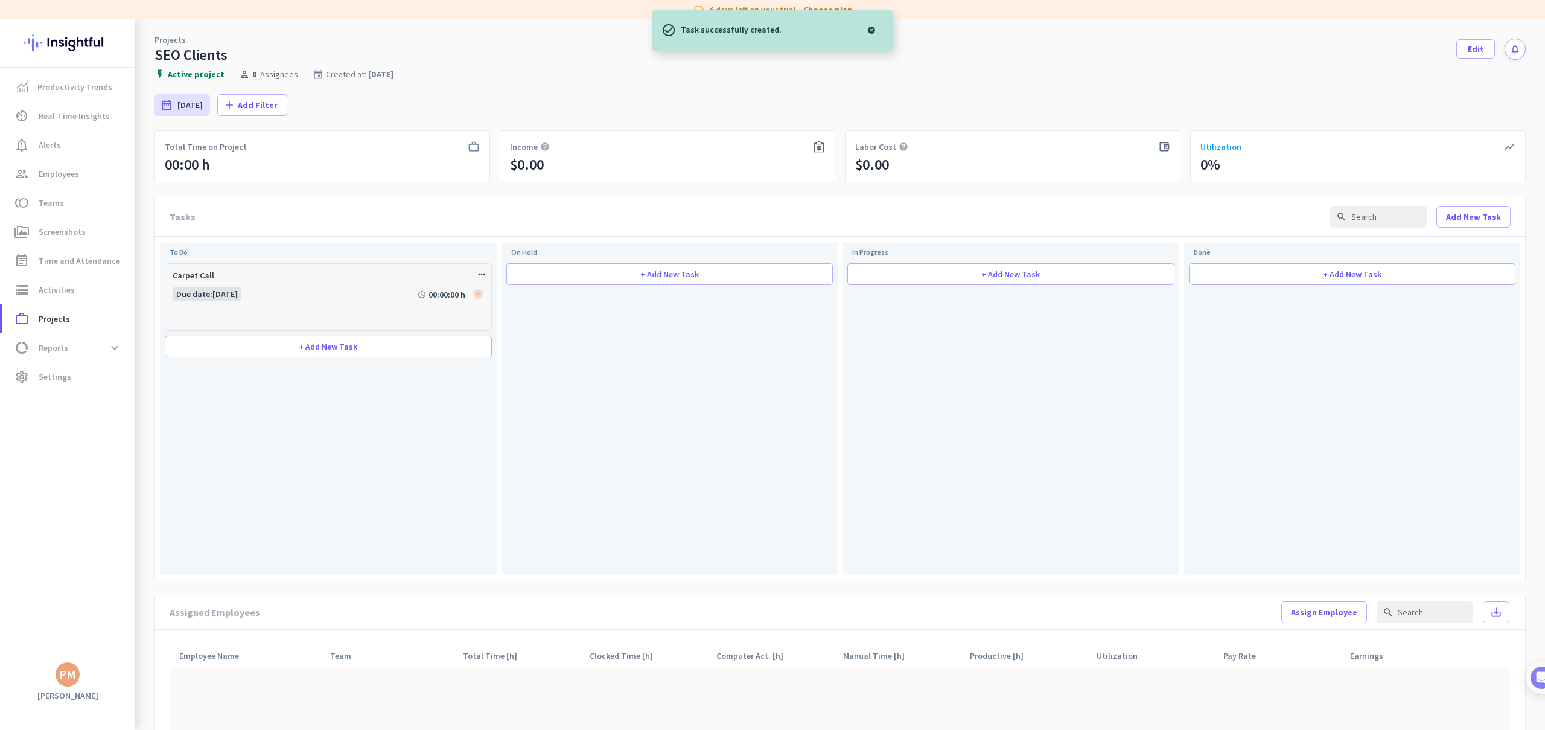
click at [478, 272] on icon "more_horiz" at bounding box center [482, 274] width 10 height 10
click at [492, 290] on span "Edit" at bounding box center [493, 292] width 15 height 11
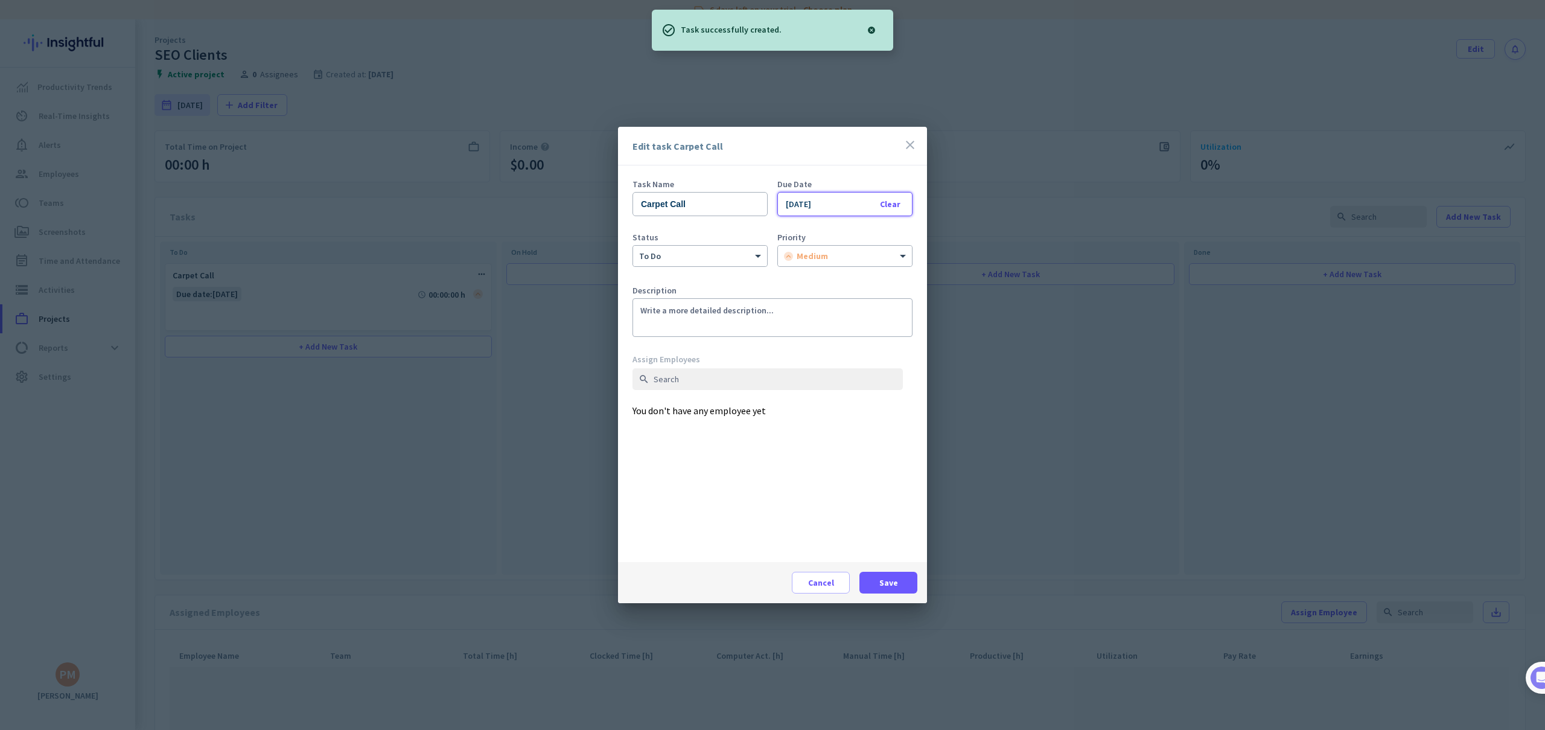
click at [831, 203] on input "[DATE]" at bounding box center [844, 204] width 135 height 24
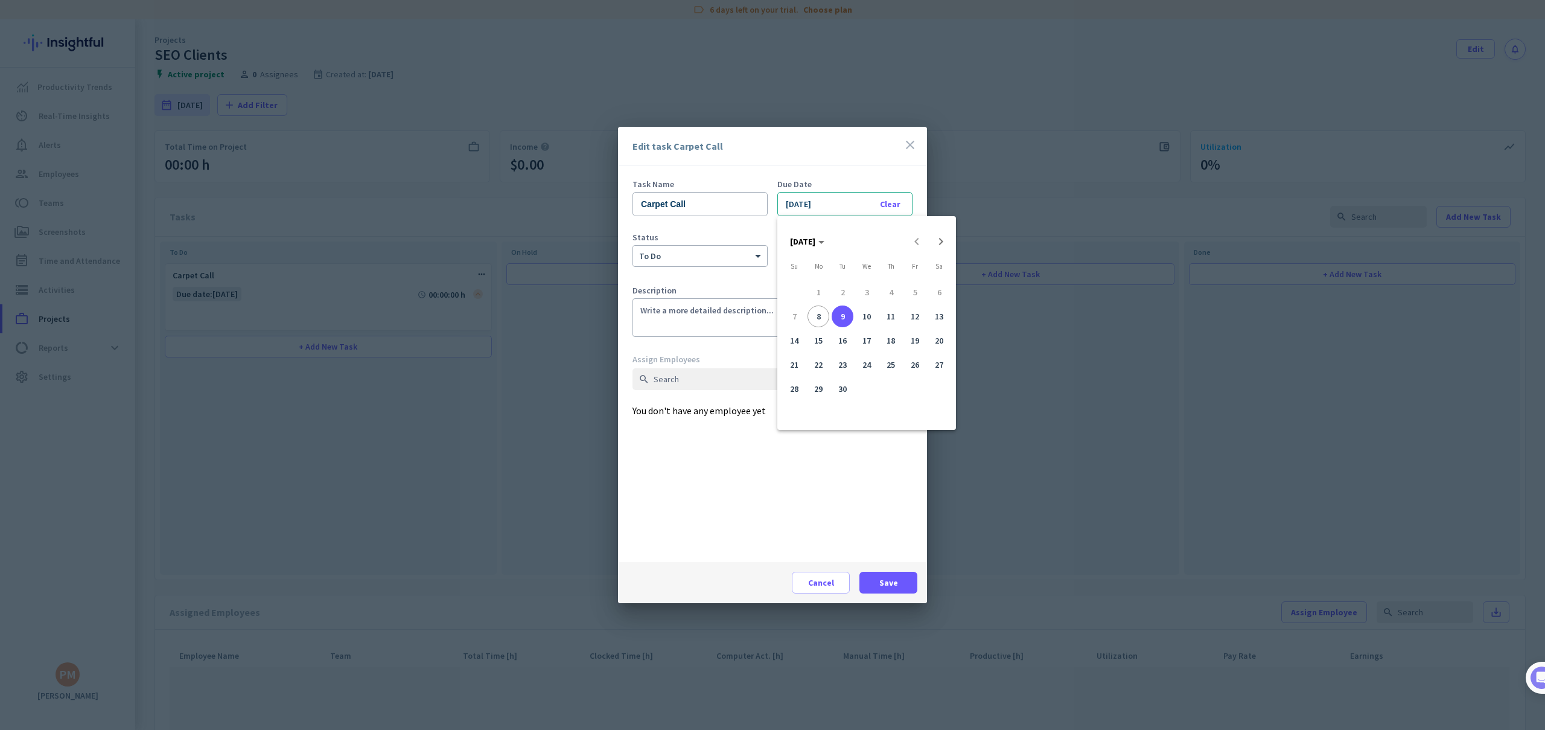
click at [844, 317] on span "9" at bounding box center [842, 316] width 22 height 22
click at [838, 230] on div "Task Name Carpet Call Due Date Clear [DATE]" at bounding box center [772, 206] width 280 height 53
click at [908, 145] on icon "close" at bounding box center [910, 145] width 14 height 14
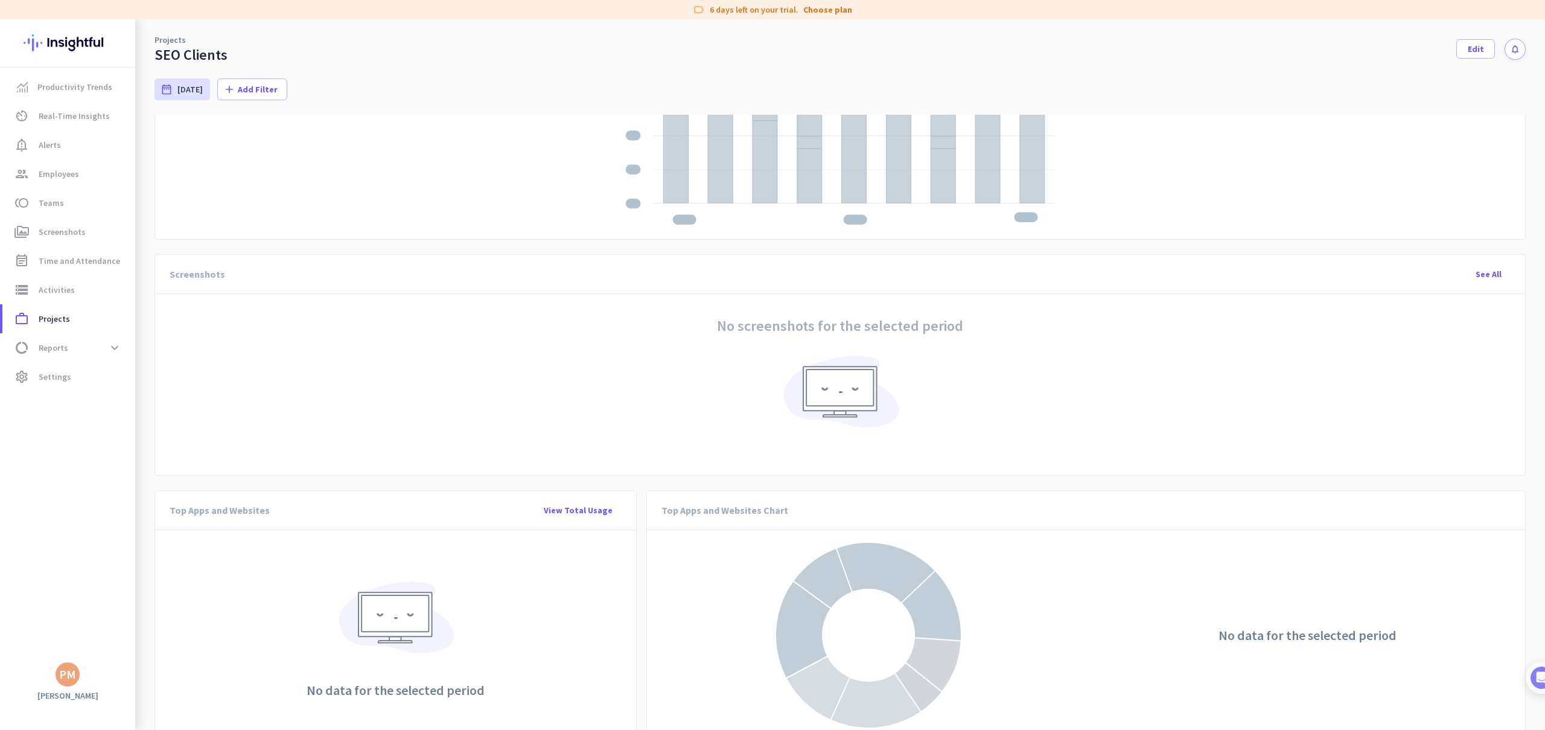
scroll to position [932, 0]
click at [44, 373] on span "Settings" at bounding box center [55, 376] width 33 height 14
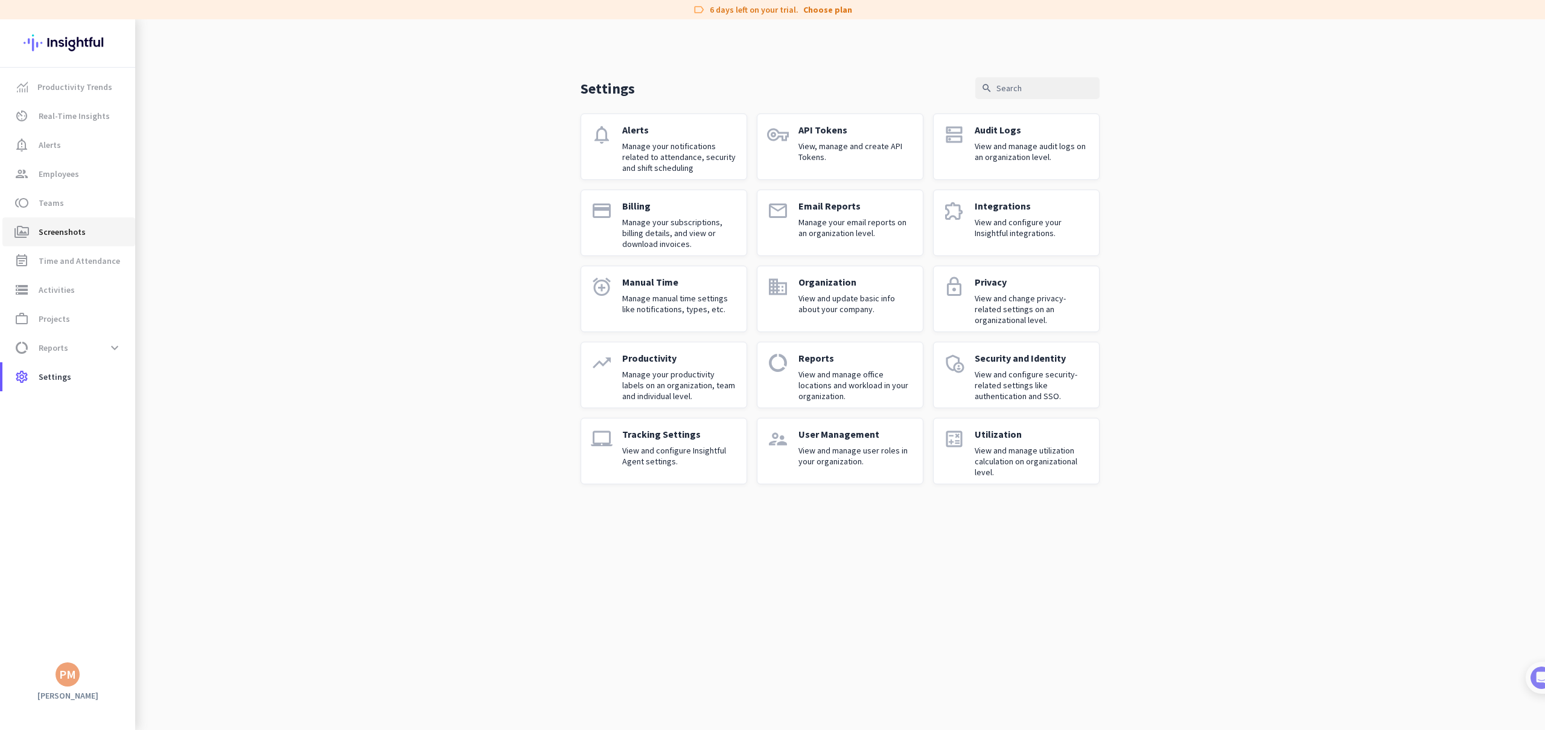
click at [73, 235] on span "Screenshots" at bounding box center [62, 231] width 47 height 14
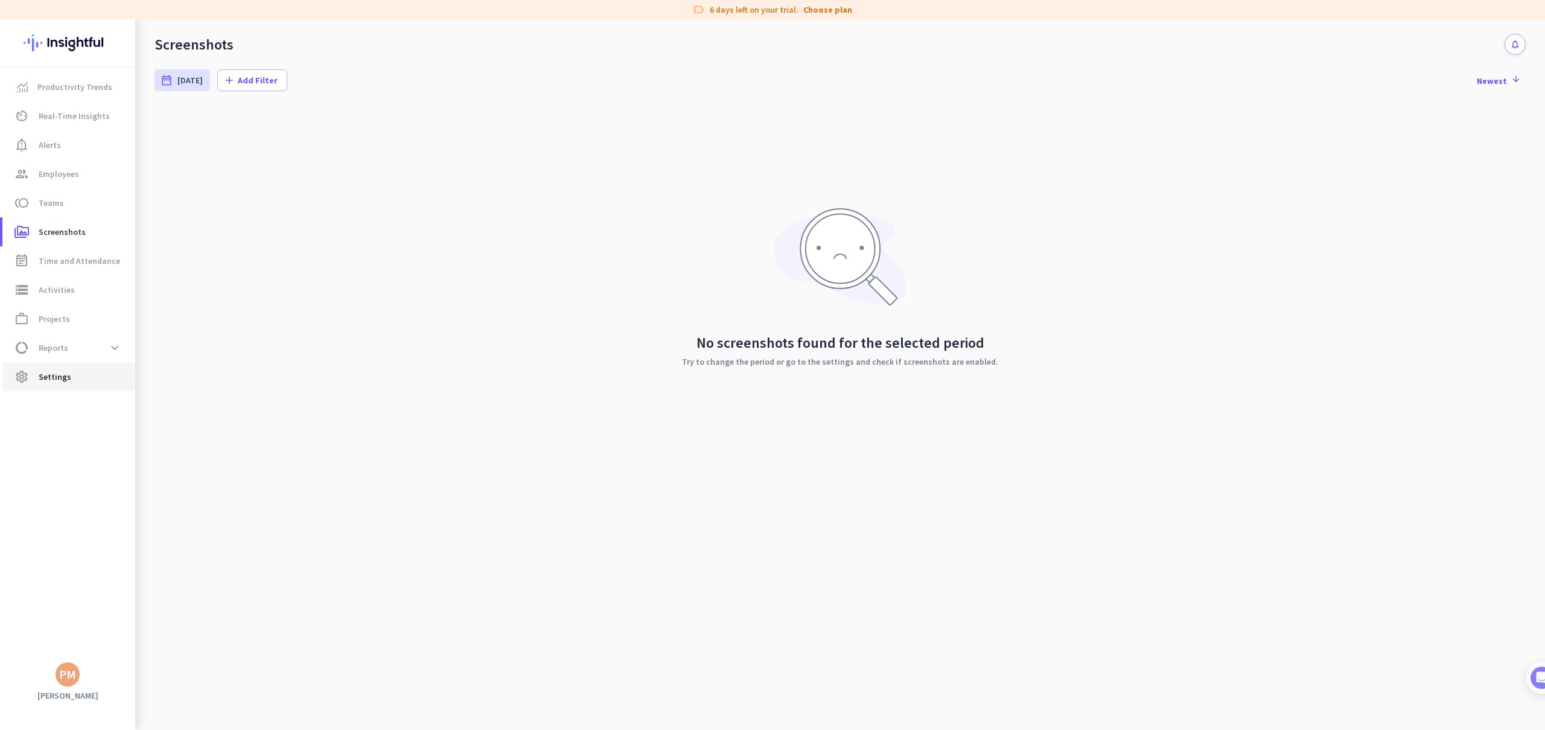
click at [84, 376] on span "settings Settings" at bounding box center [68, 376] width 113 height 14
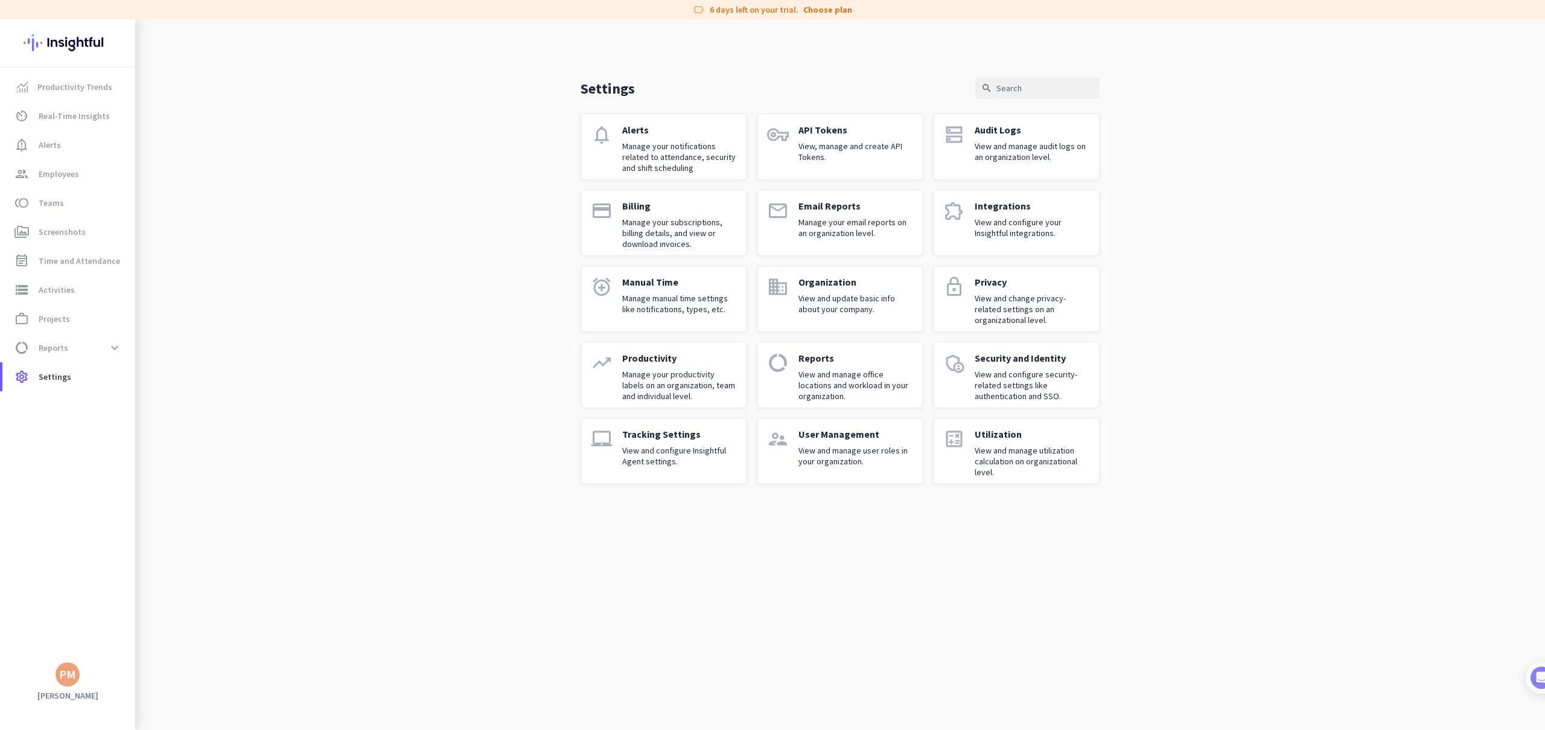
click at [670, 440] on div "Tracking Settings View and configure Insightful Agent settings." at bounding box center [679, 451] width 115 height 46
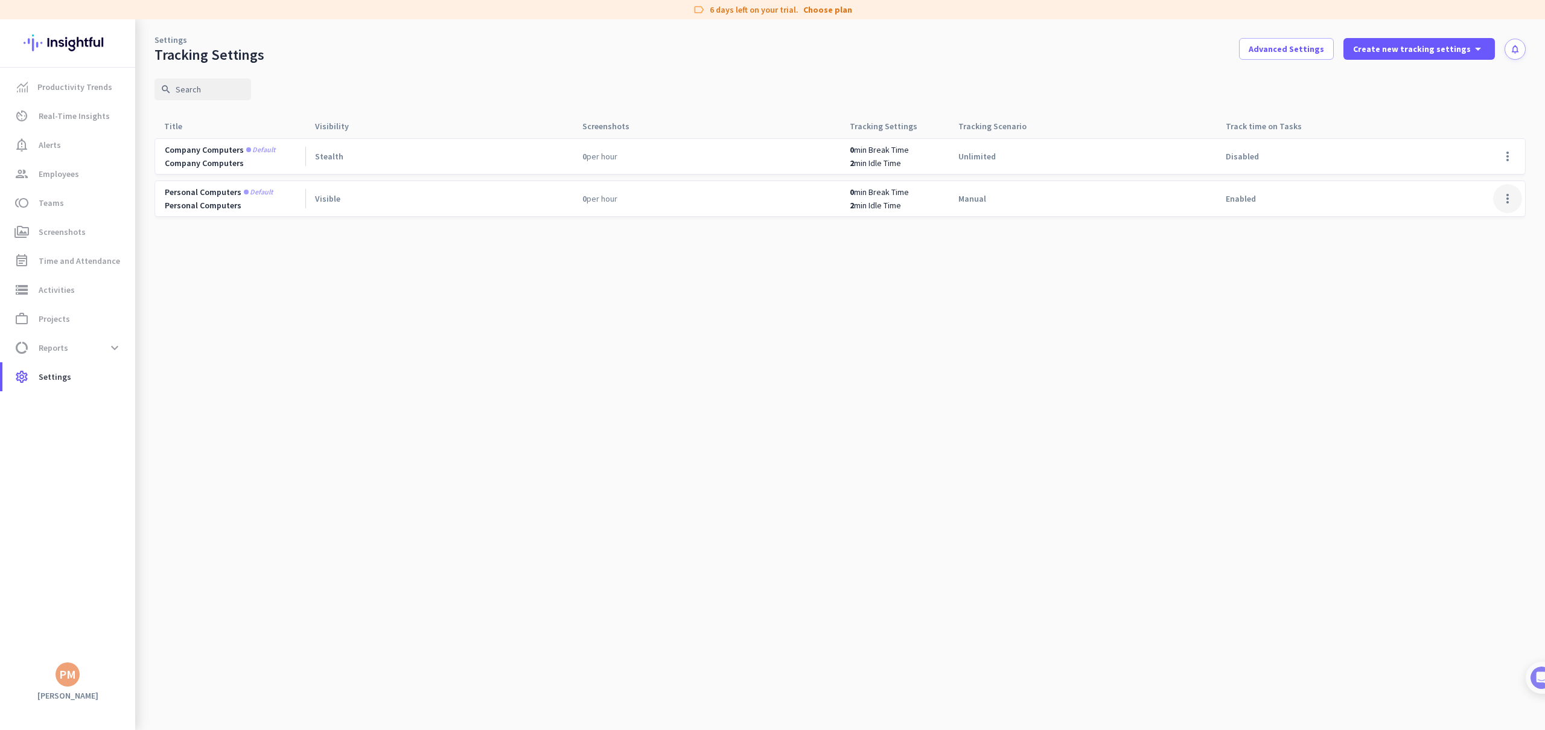
click at [1498, 195] on span at bounding box center [1507, 198] width 29 height 29
click at [1482, 219] on span "Edit" at bounding box center [1483, 224] width 58 height 12
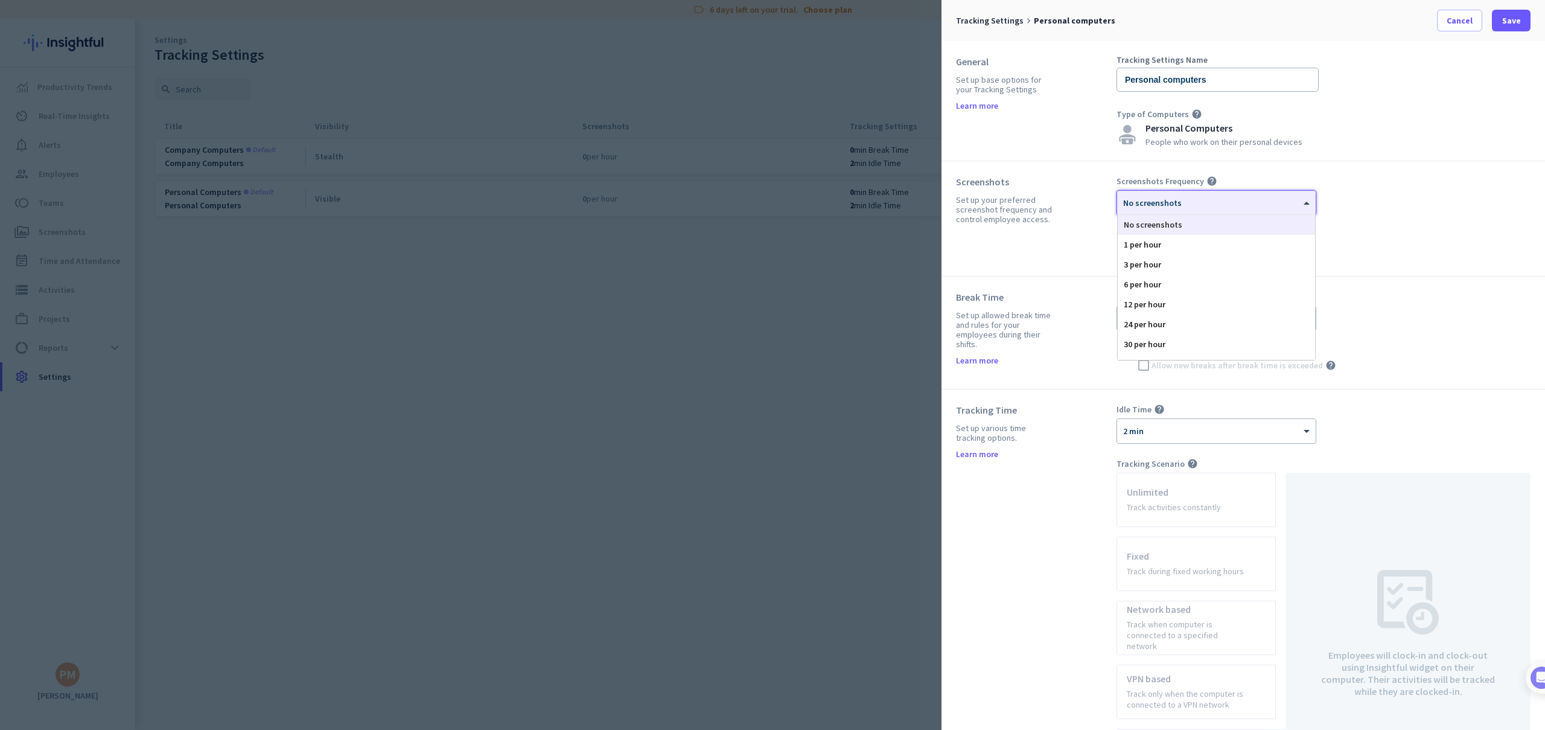
click at [1210, 199] on div at bounding box center [1216, 199] width 199 height 10
click at [1165, 246] on div "1 per hour" at bounding box center [1215, 245] width 197 height 20
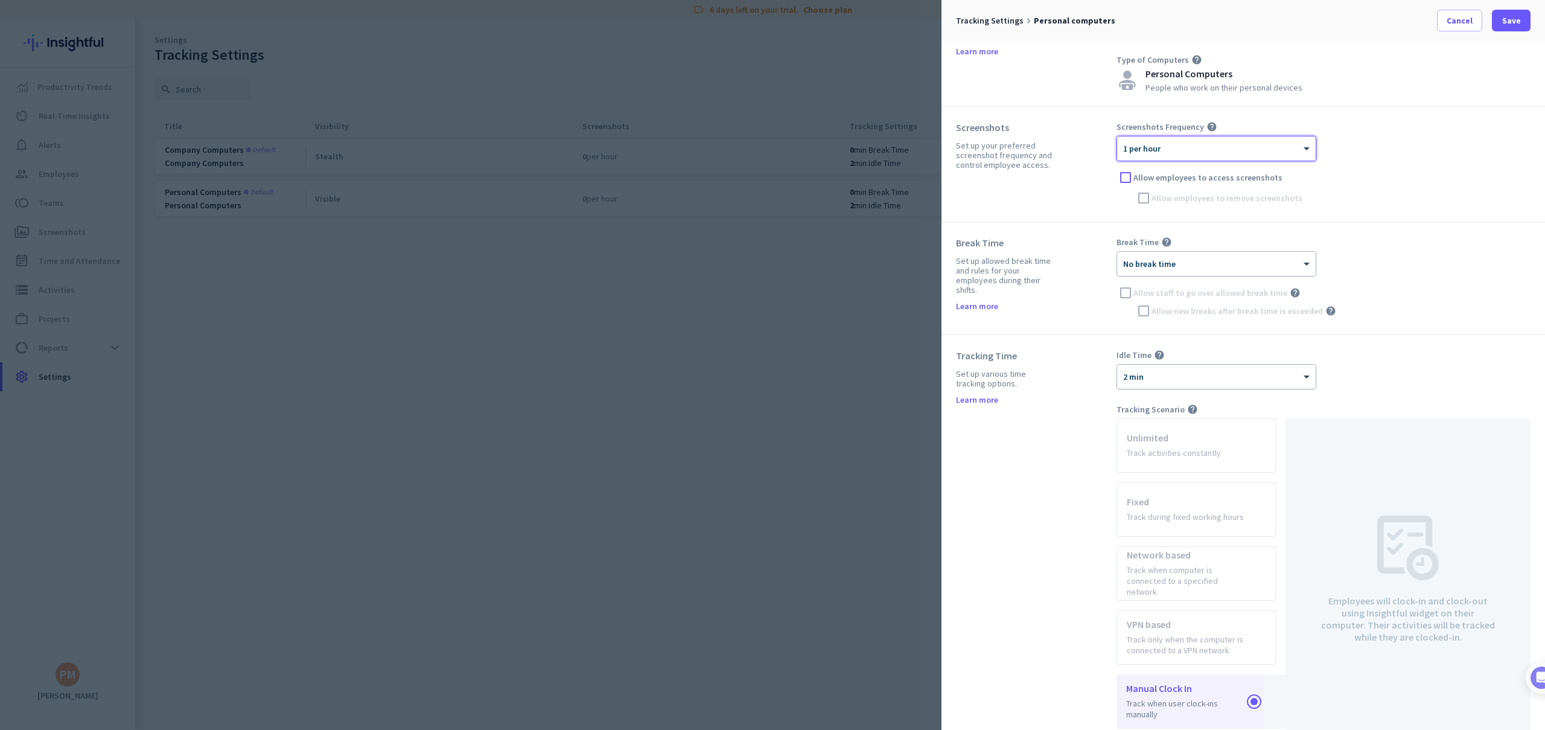
scroll to position [57, 0]
click at [1063, 379] on div "Tracking Time Set up various time tracking options. Learn more" at bounding box center [1036, 569] width 161 height 445
click at [1144, 378] on div "× 2 min" at bounding box center [1208, 374] width 183 height 10
click at [1087, 412] on div "Tracking Time Set up various time tracking options. Learn more" at bounding box center [1036, 569] width 161 height 445
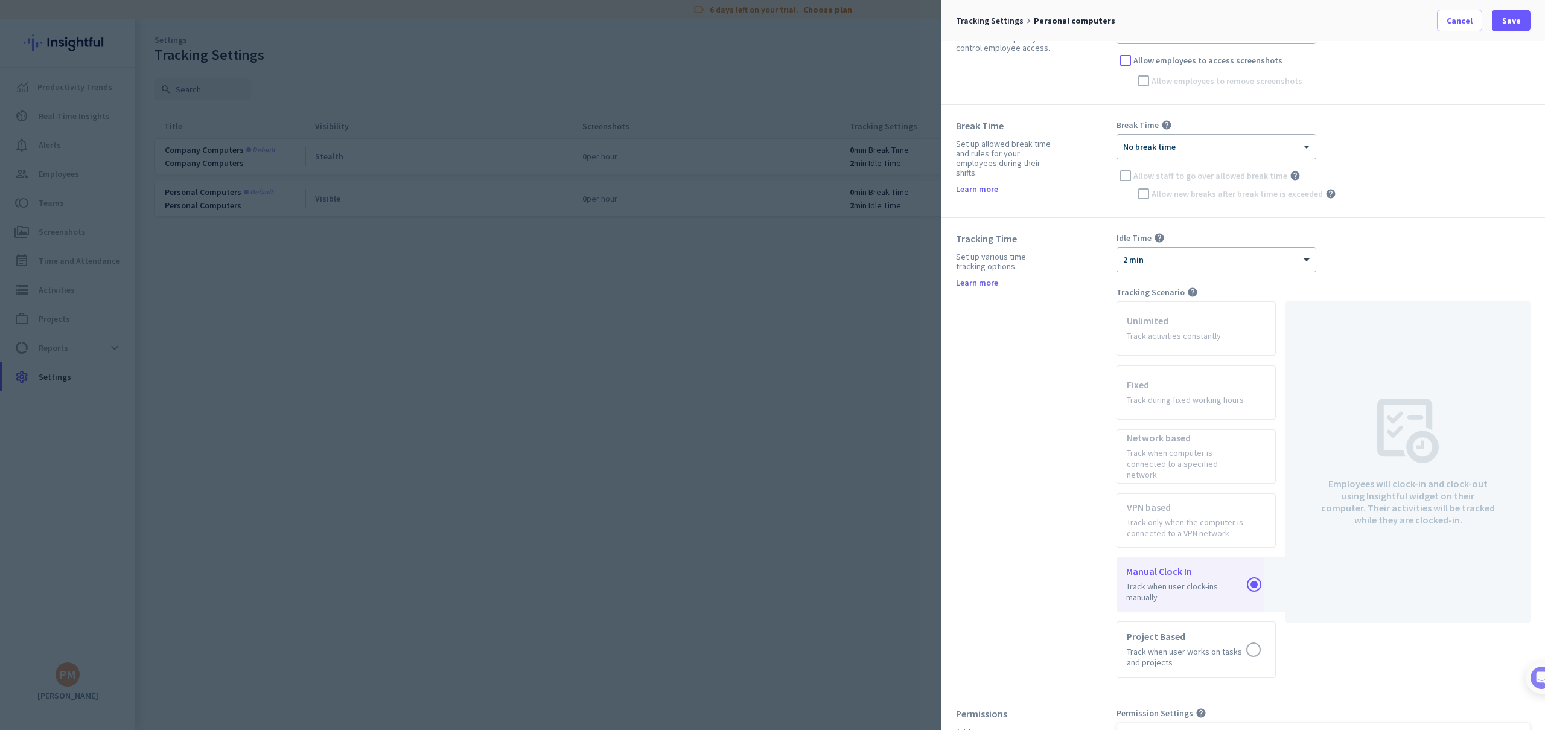
scroll to position [190, 0]
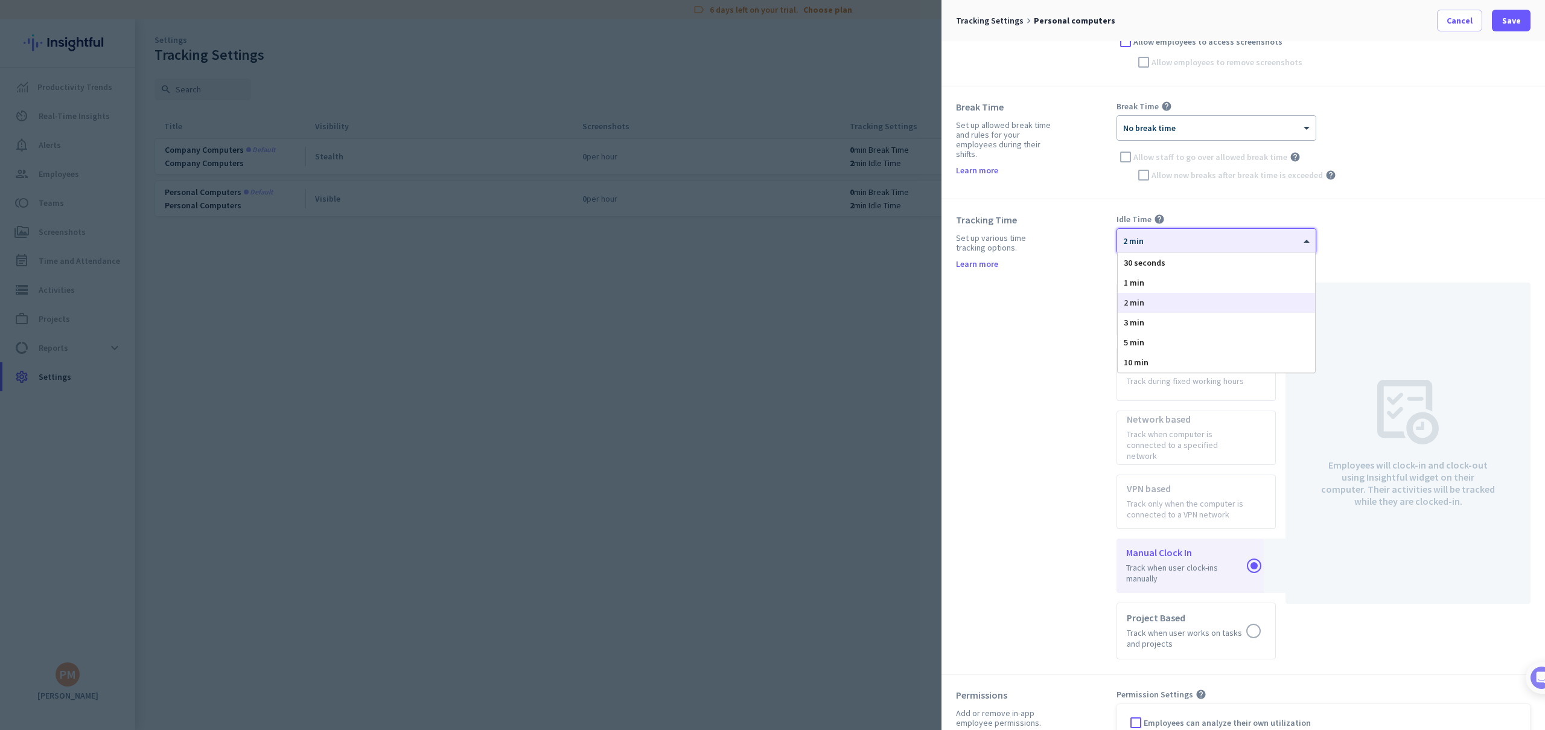
click at [1177, 240] on div at bounding box center [1216, 237] width 199 height 10
click at [1157, 217] on icon "help" at bounding box center [1159, 219] width 11 height 11
click at [1173, 304] on app-radio-card "Unlimited Track activities constantly" at bounding box center [1195, 309] width 159 height 54
click at [1180, 481] on app-radio-card "VPN based Track only when the computer is connected to a VPN network" at bounding box center [1195, 501] width 159 height 54
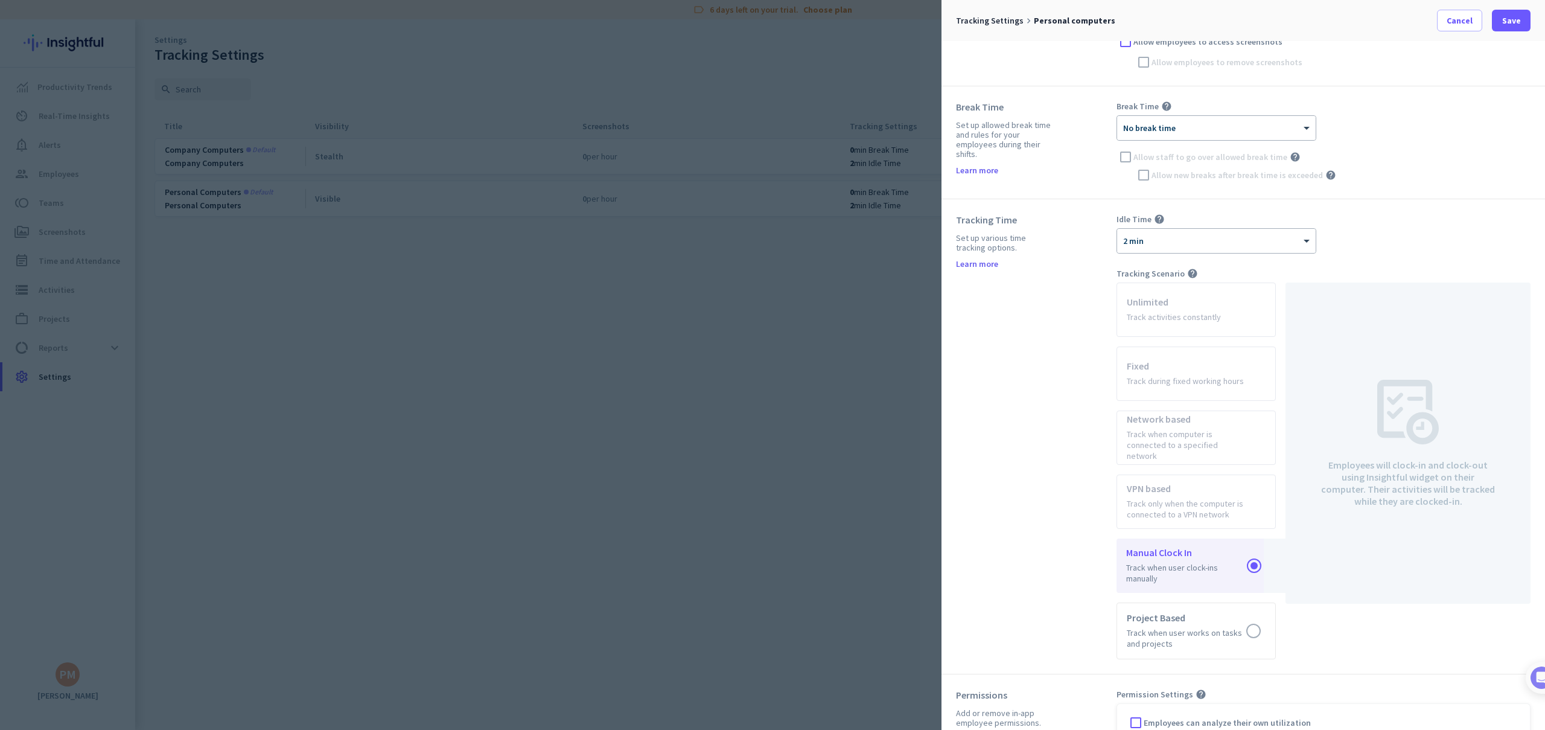
click at [1163, 319] on app-radio-card "Unlimited Track activities constantly" at bounding box center [1195, 309] width 159 height 54
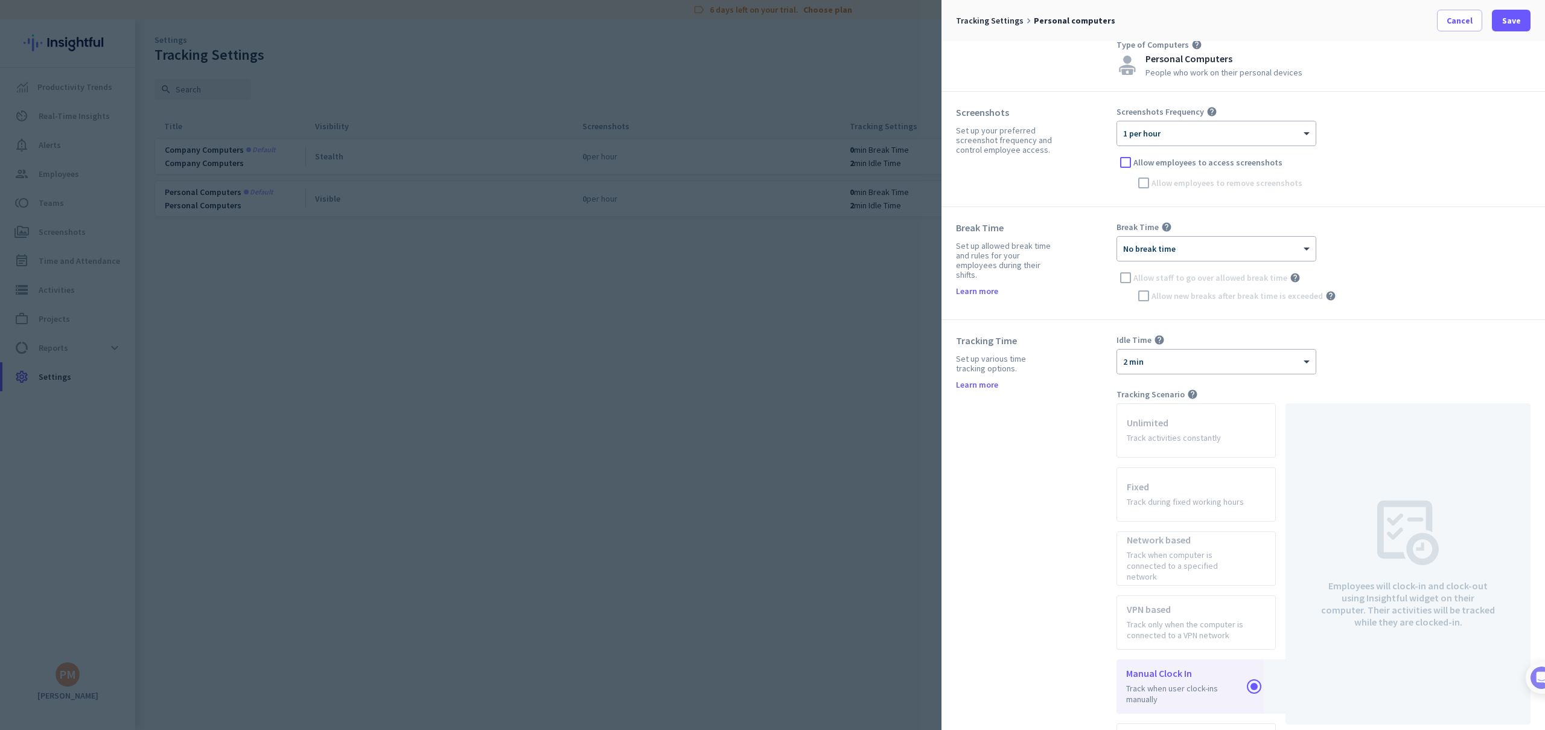
scroll to position [0, 0]
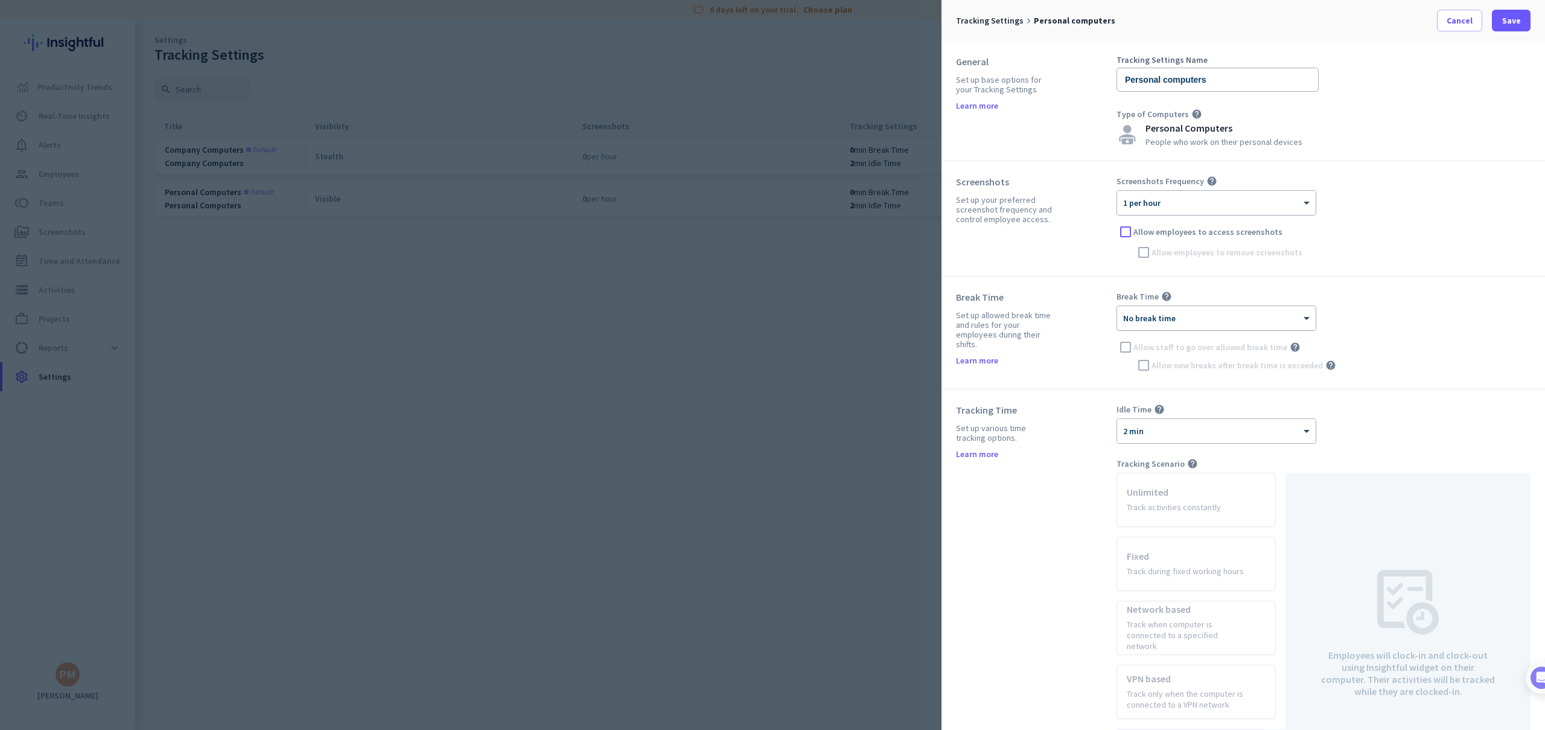
click at [1186, 319] on div at bounding box center [1216, 314] width 199 height 10
click at [1060, 322] on div "Break Time Set up allowed break time and rules for your employees during their …" at bounding box center [1036, 332] width 161 height 83
click at [1466, 23] on span "Cancel" at bounding box center [1459, 20] width 26 height 12
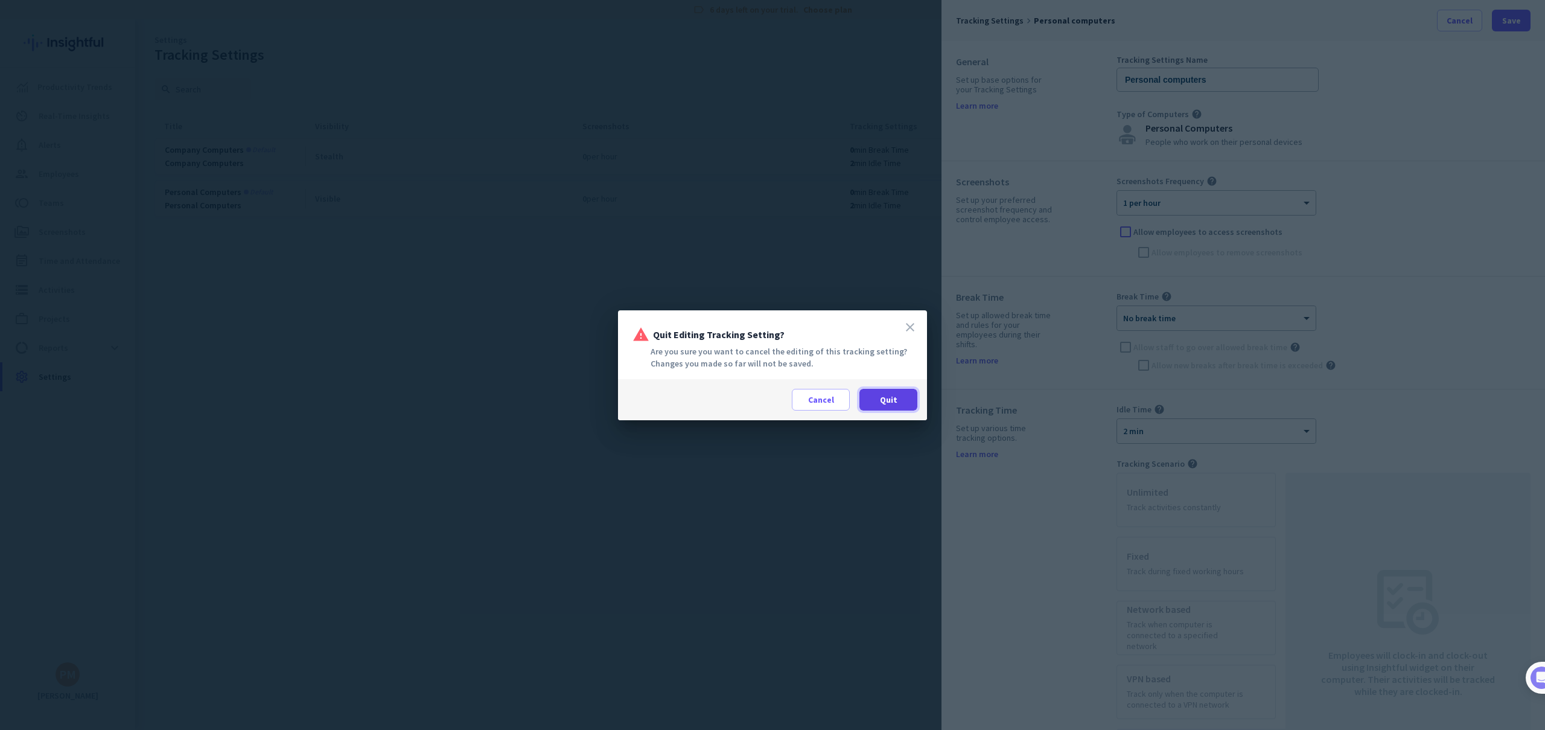
click at [897, 394] on span at bounding box center [888, 399] width 58 height 29
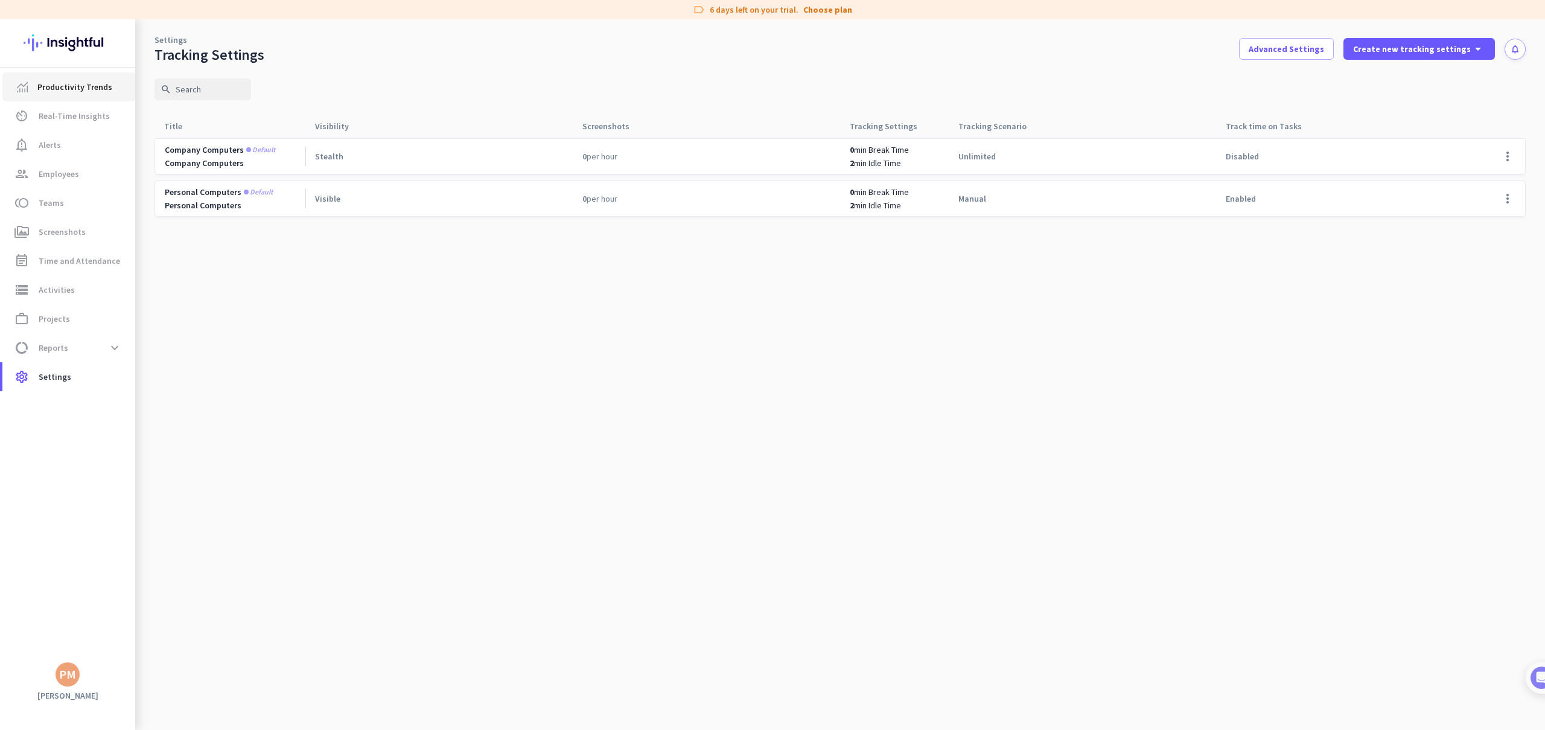
click at [65, 95] on link "Productivity Trends" at bounding box center [68, 86] width 133 height 29
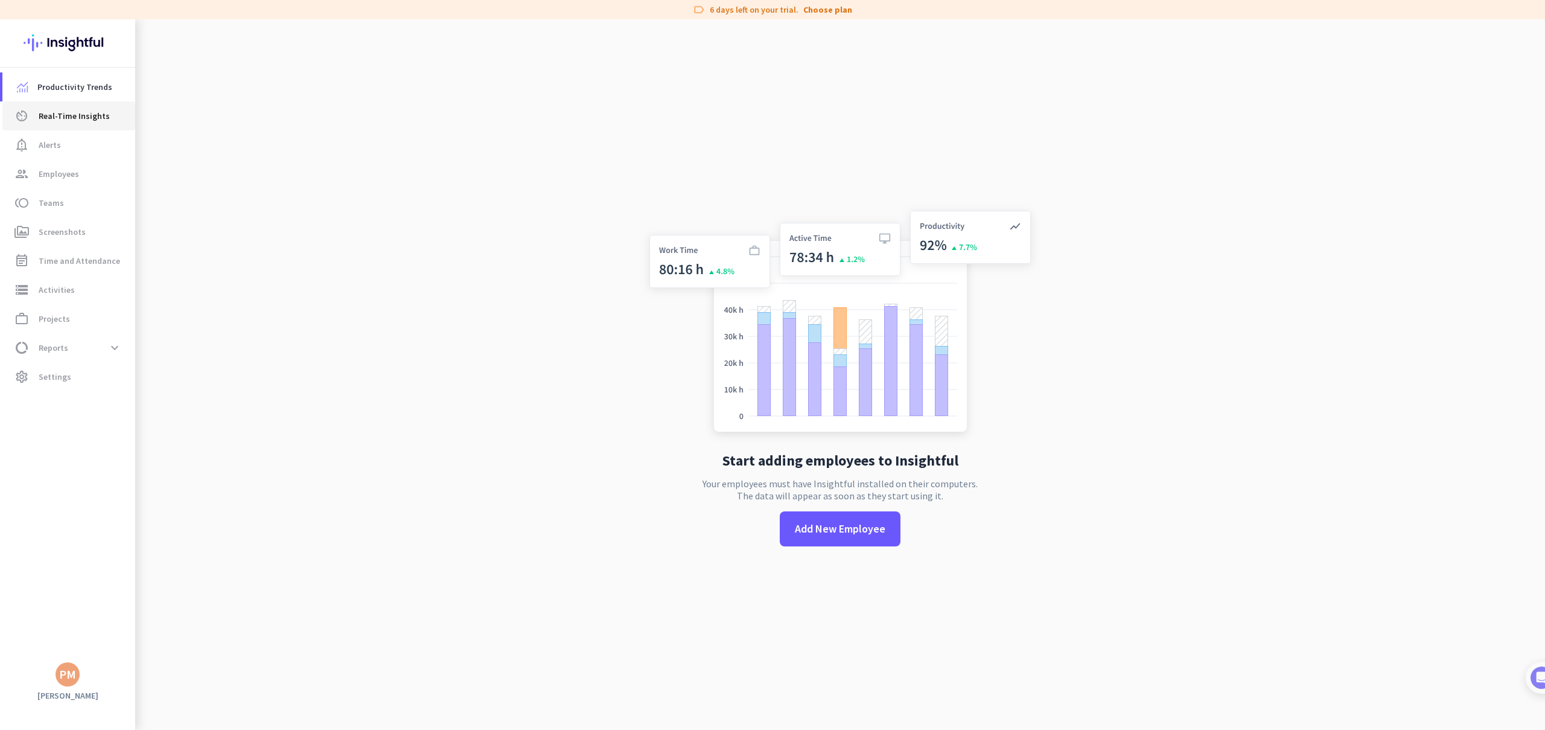
click at [104, 118] on span "Real-Time Insights" at bounding box center [74, 116] width 71 height 14
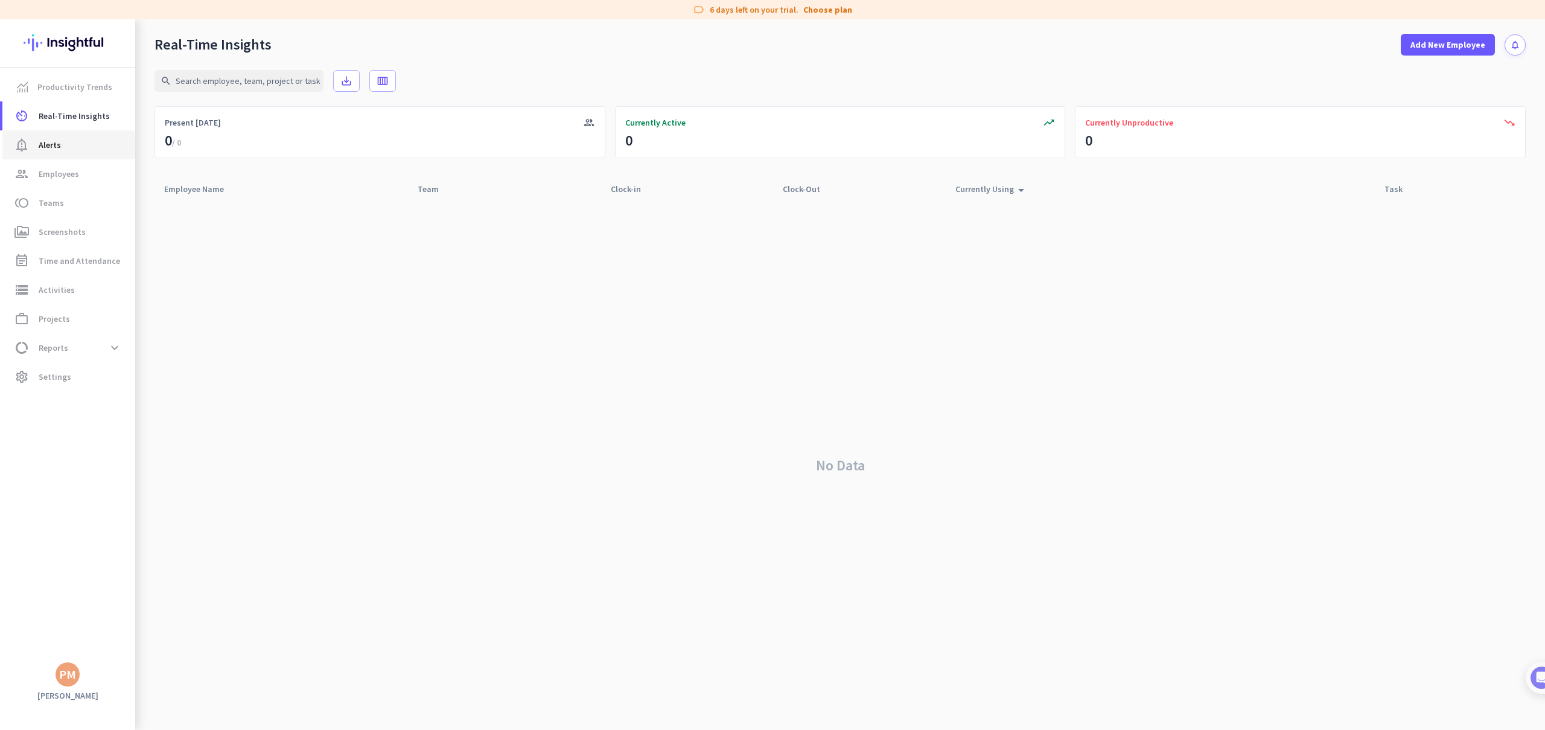
click at [55, 152] on link "notification_important Alerts" at bounding box center [68, 144] width 133 height 29
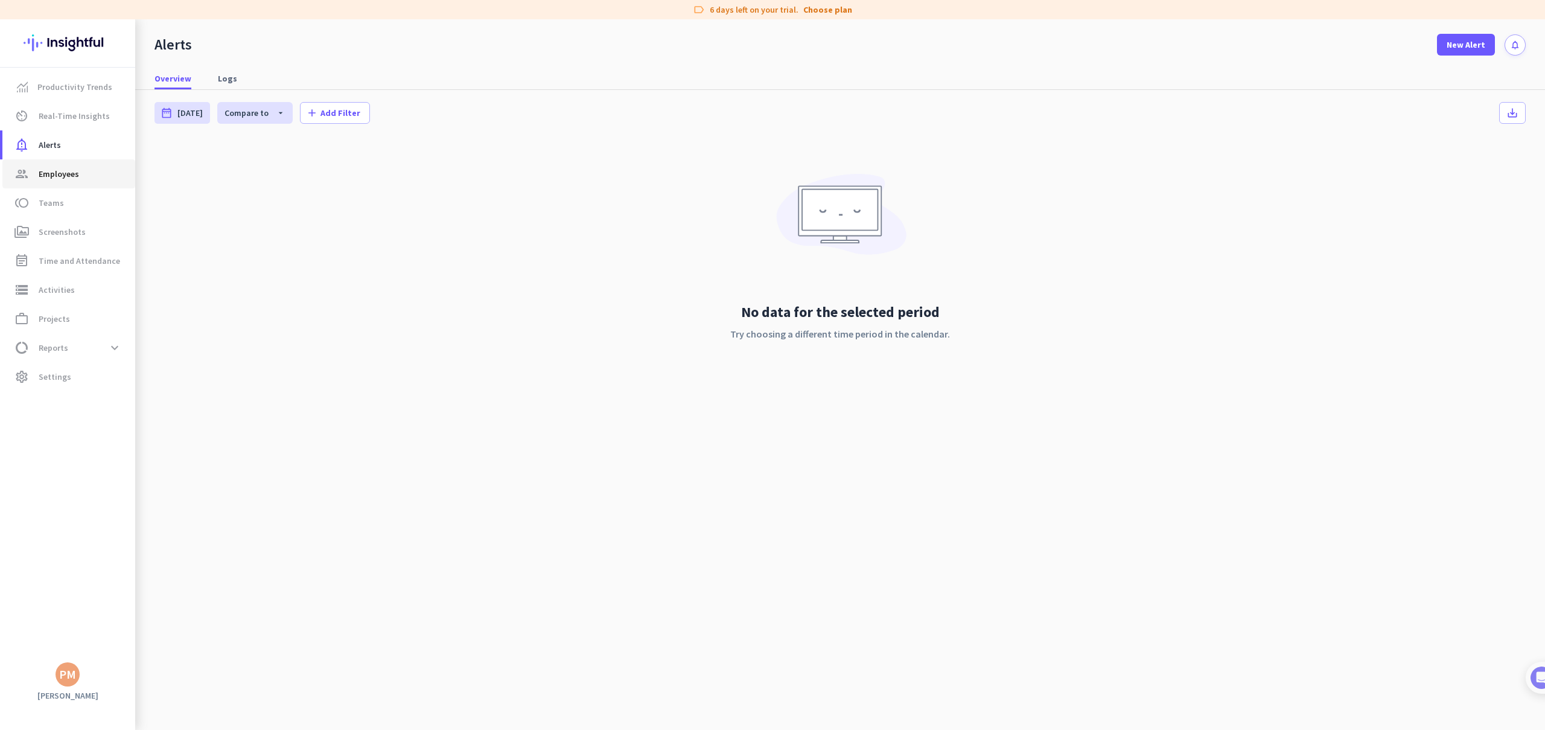
click at [53, 177] on span "Employees" at bounding box center [59, 174] width 40 height 14
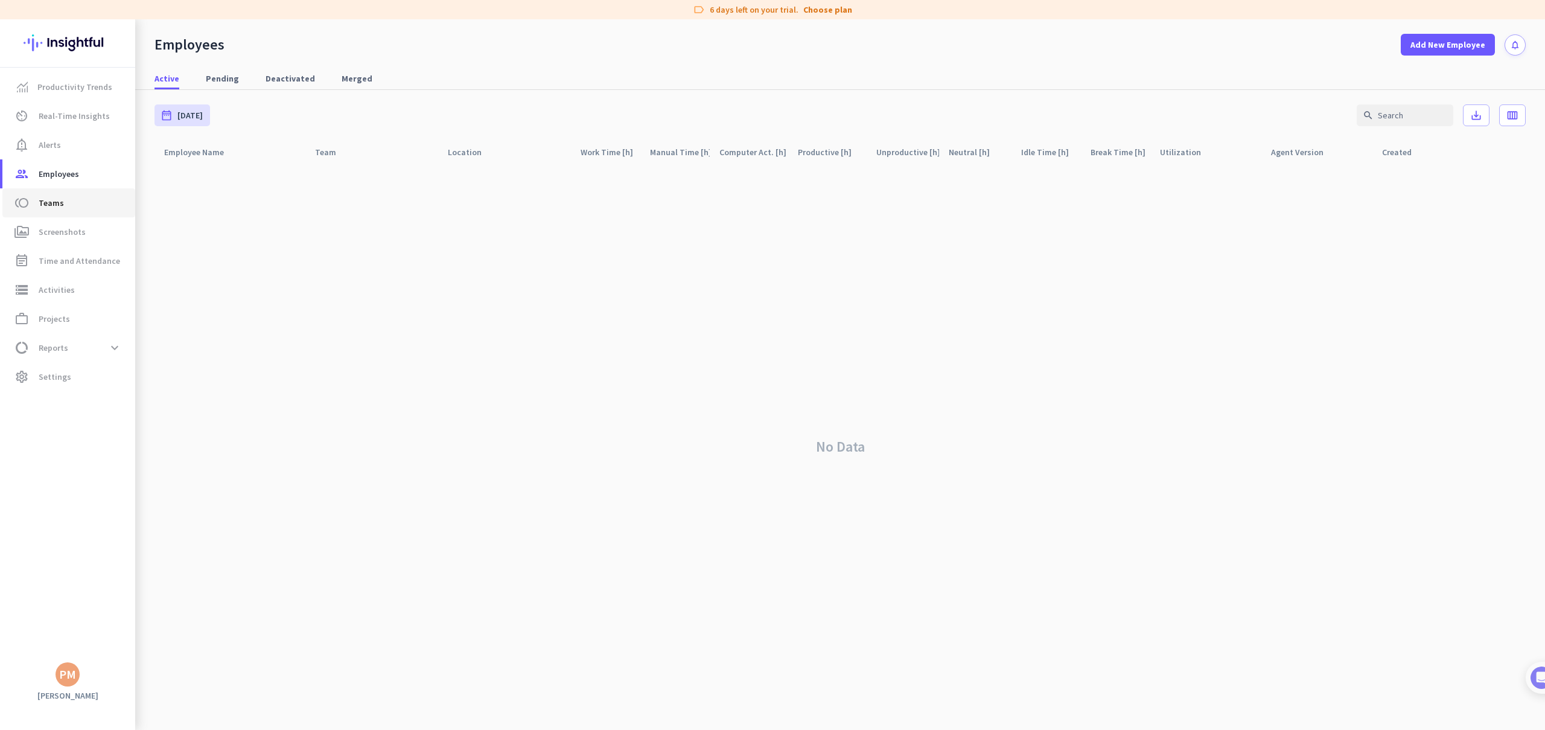
click at [62, 202] on span "Teams" at bounding box center [51, 202] width 25 height 14
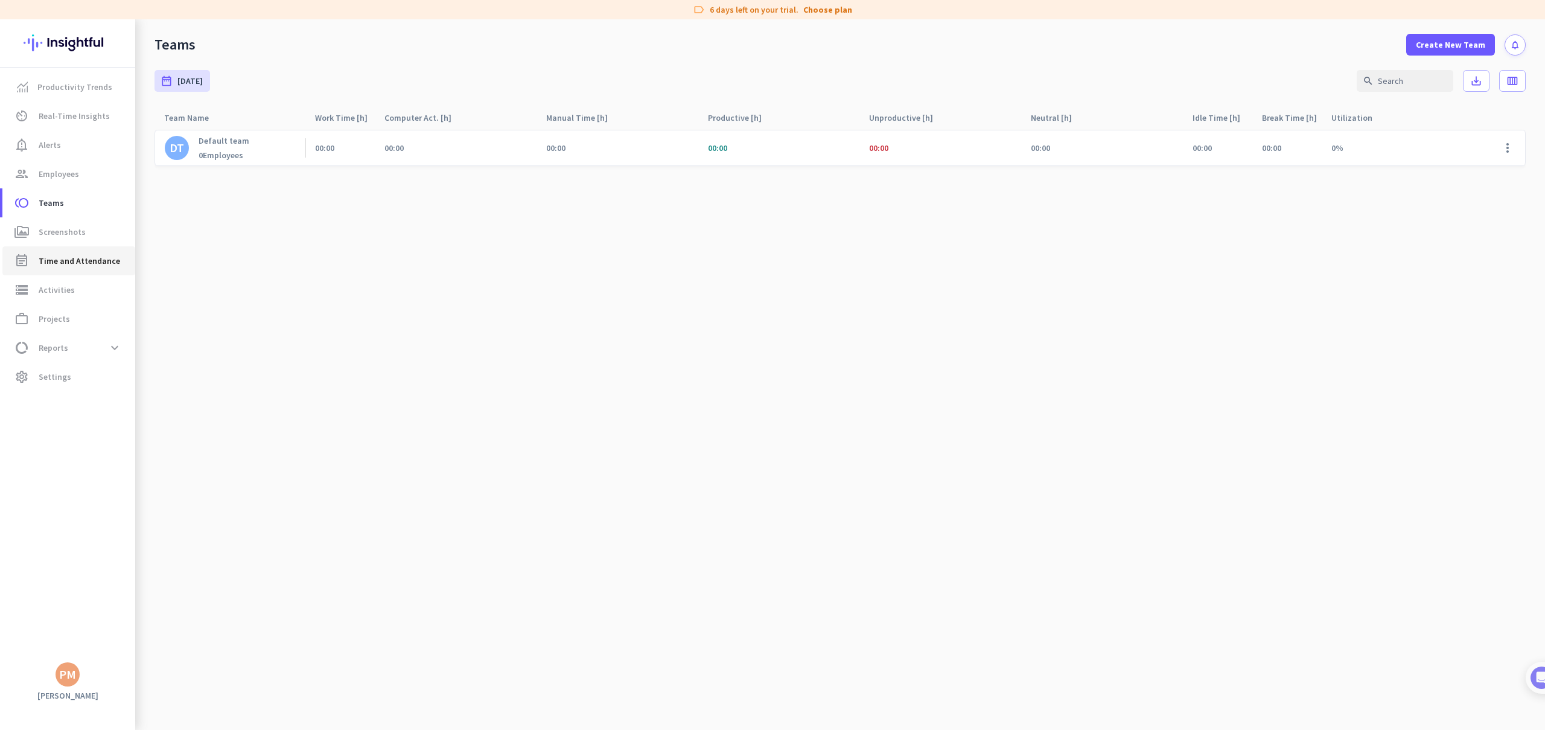
click at [65, 255] on span "Time and Attendance" at bounding box center [79, 260] width 81 height 14
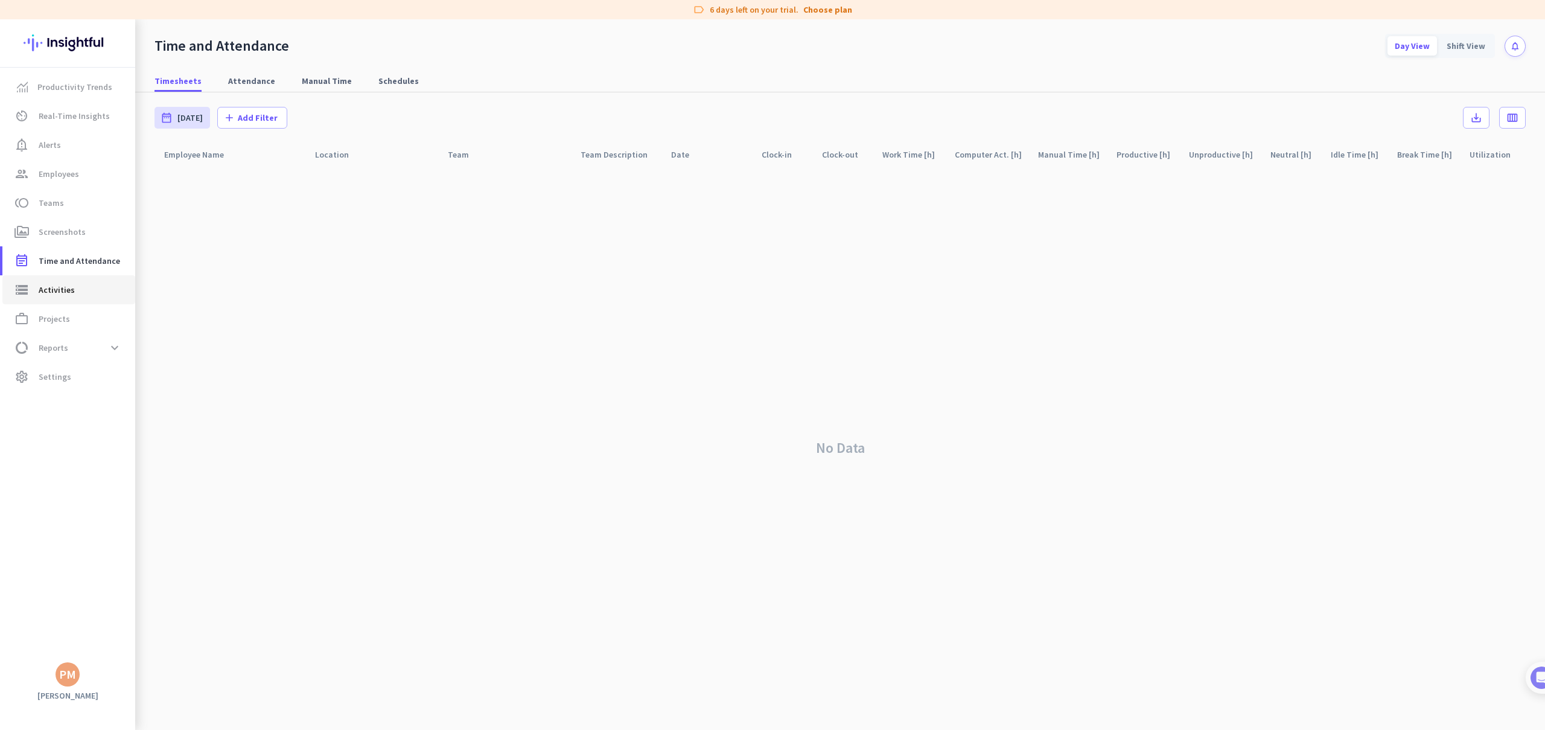
click at [76, 291] on span "storage Activities" at bounding box center [68, 289] width 113 height 14
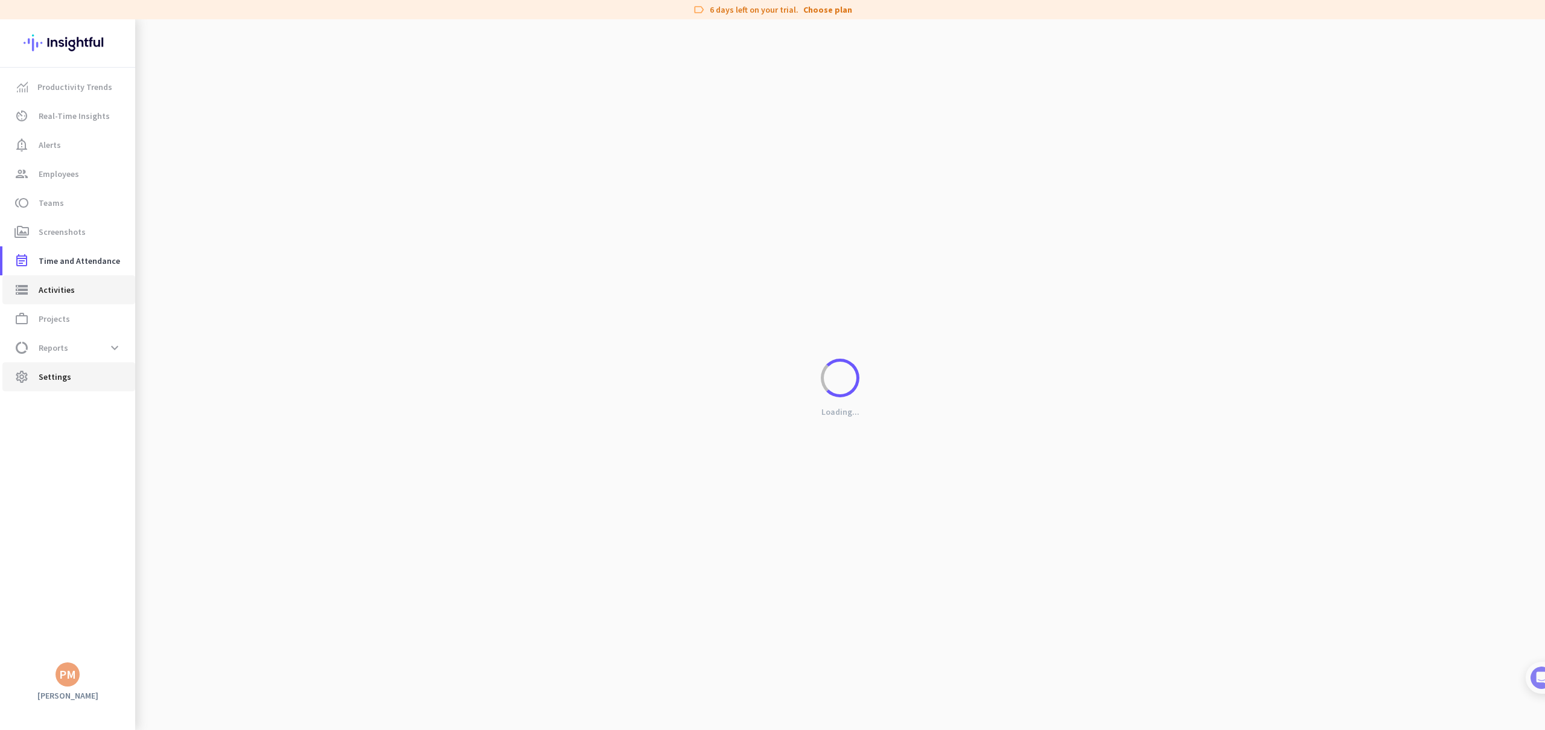
type input "[DATE]"
click at [60, 377] on span "Settings" at bounding box center [55, 376] width 33 height 14
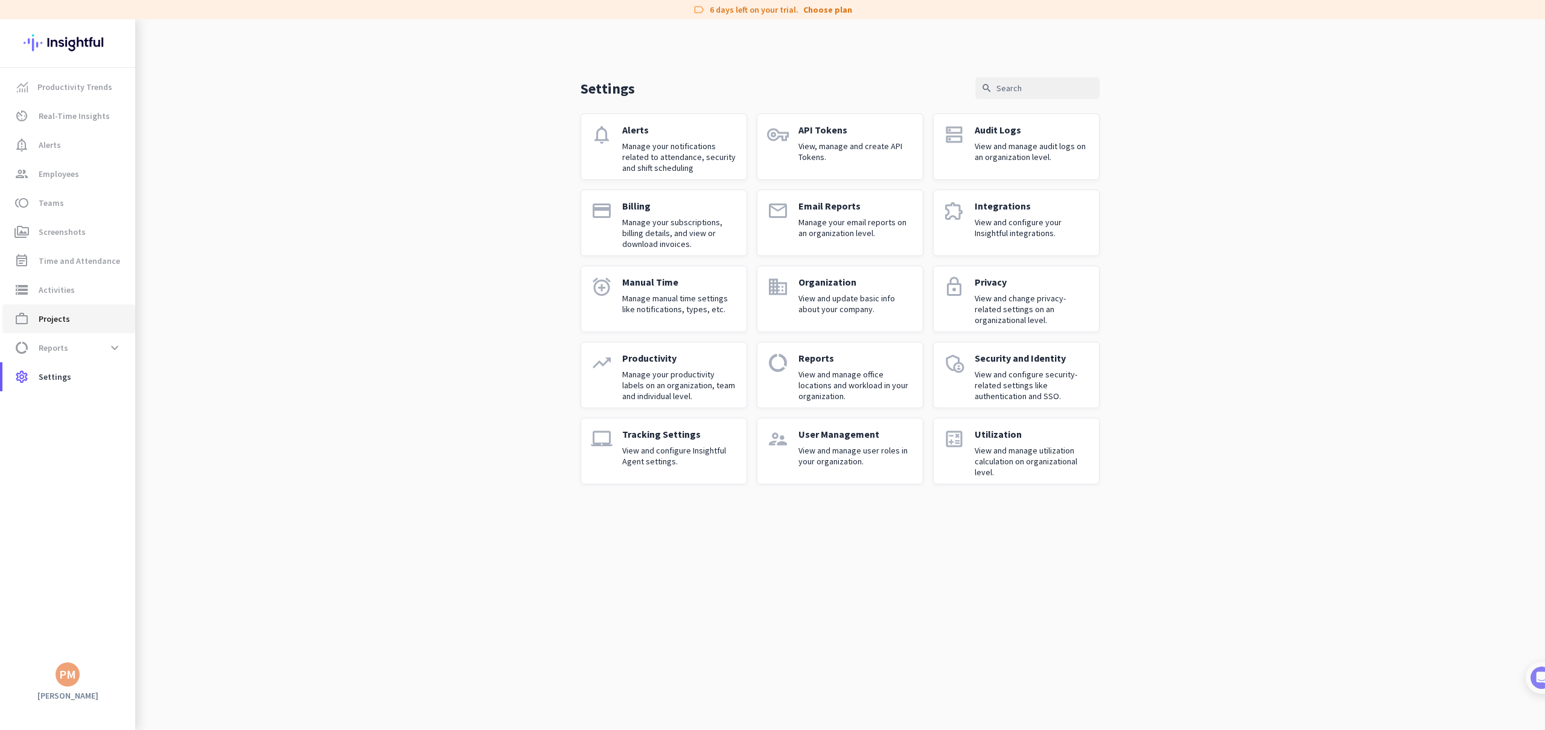
click at [65, 328] on link "work_outline Projects" at bounding box center [68, 318] width 133 height 29
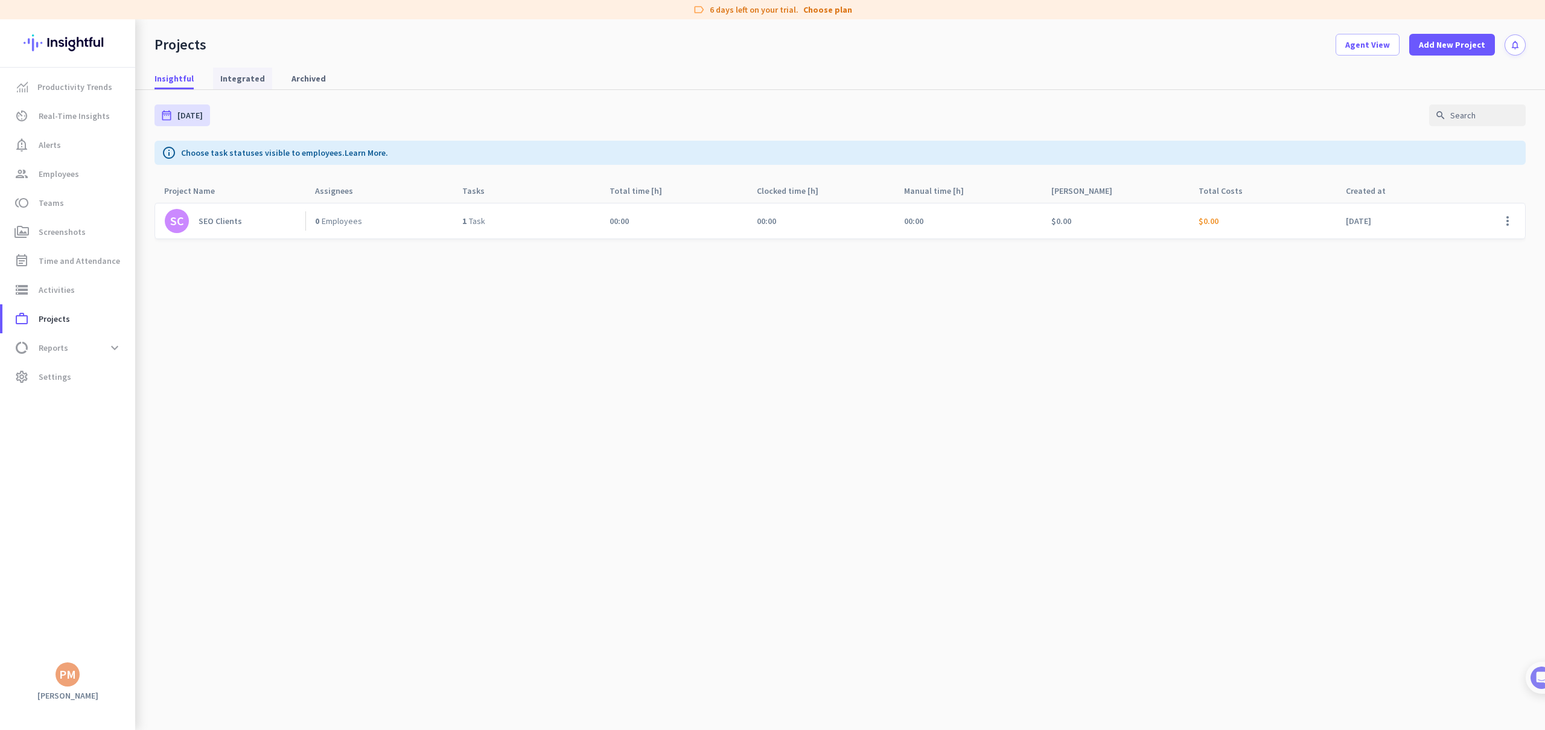
click at [253, 78] on span "Integrated" at bounding box center [242, 78] width 45 height 12
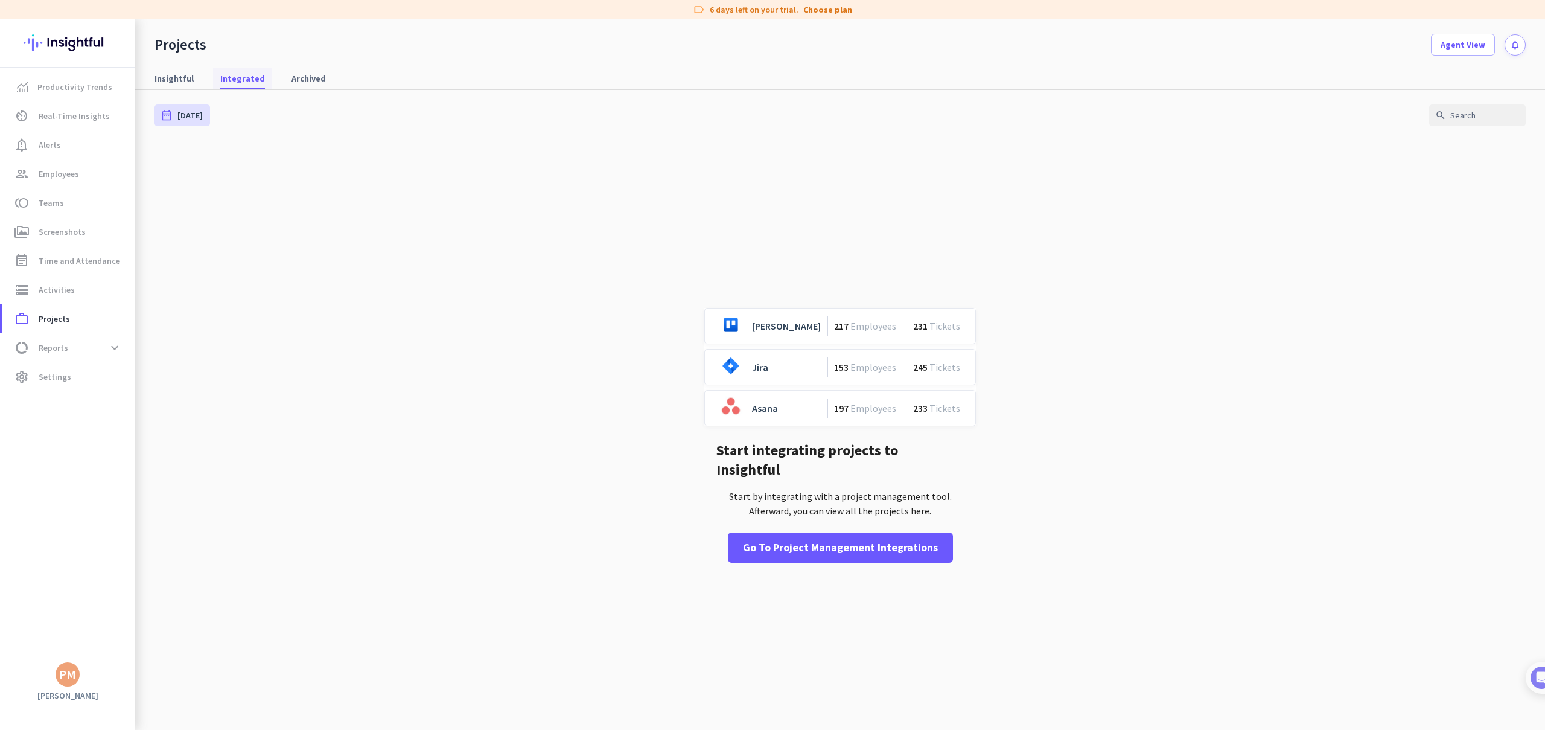
click at [253, 78] on span "Integrated" at bounding box center [242, 78] width 45 height 12
click at [841, 539] on div "Go to Project Management Integrations" at bounding box center [840, 547] width 195 height 16
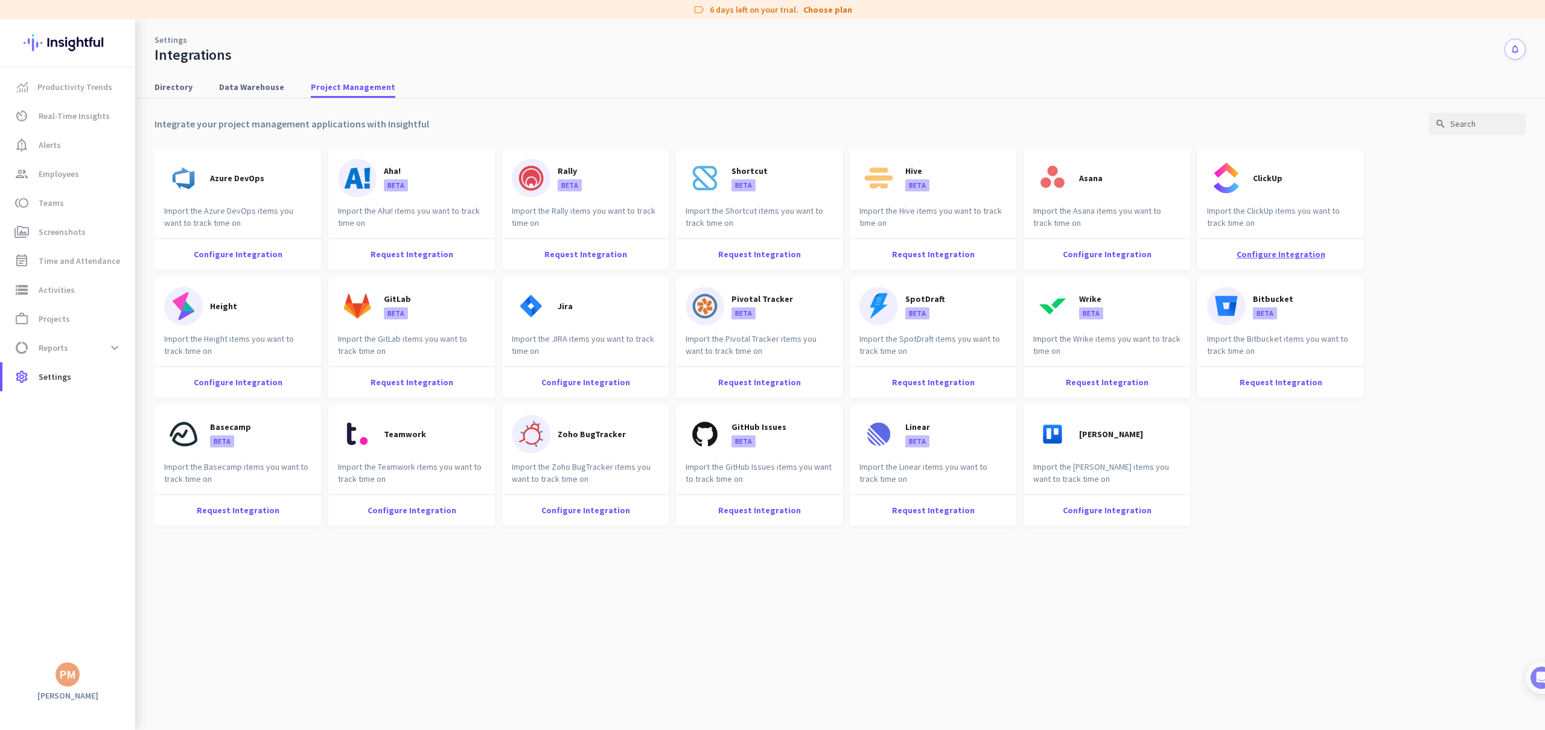
click at [1305, 256] on div "Configure Integration" at bounding box center [1280, 253] width 167 height 31
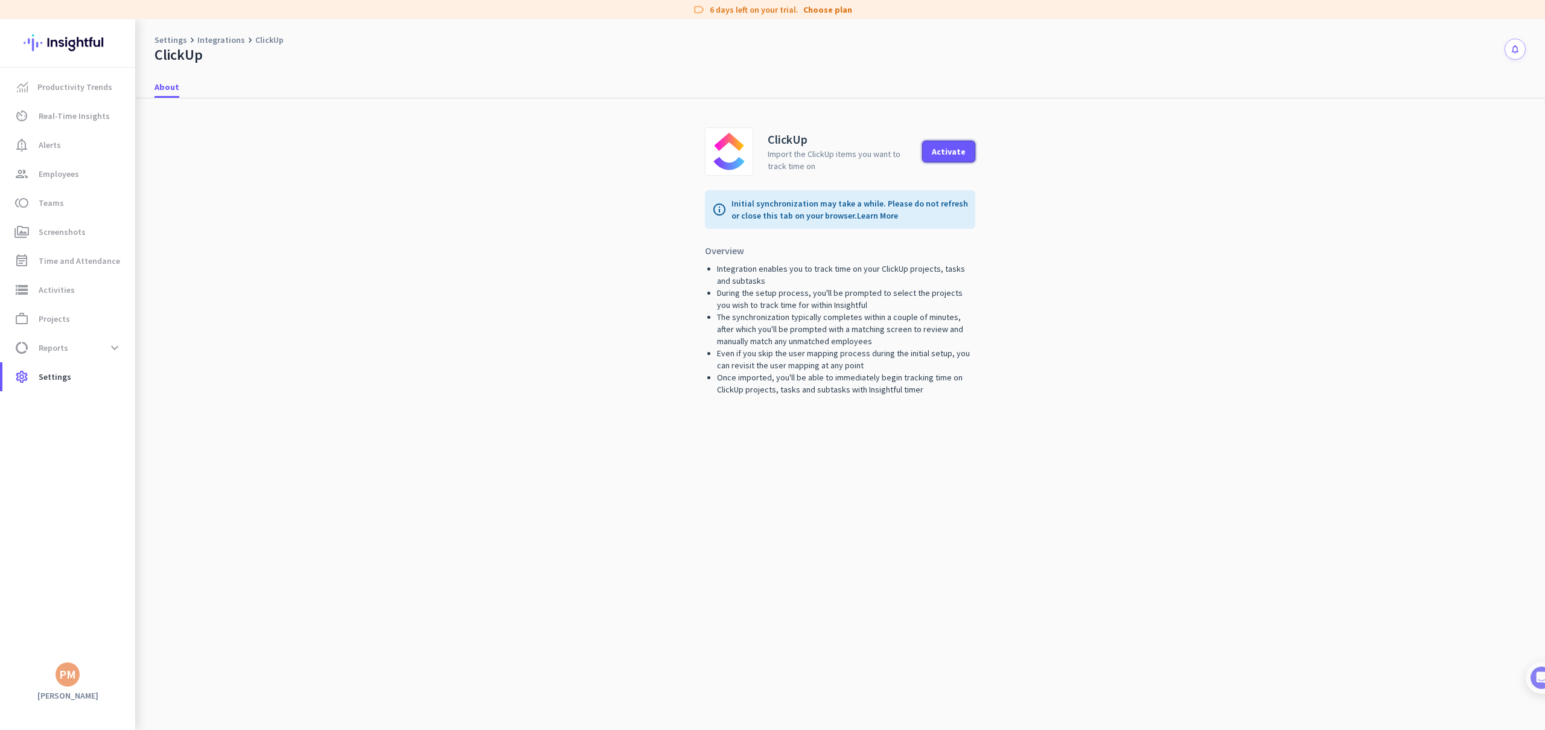
click at [952, 153] on div "Activate" at bounding box center [949, 151] width 34 height 8
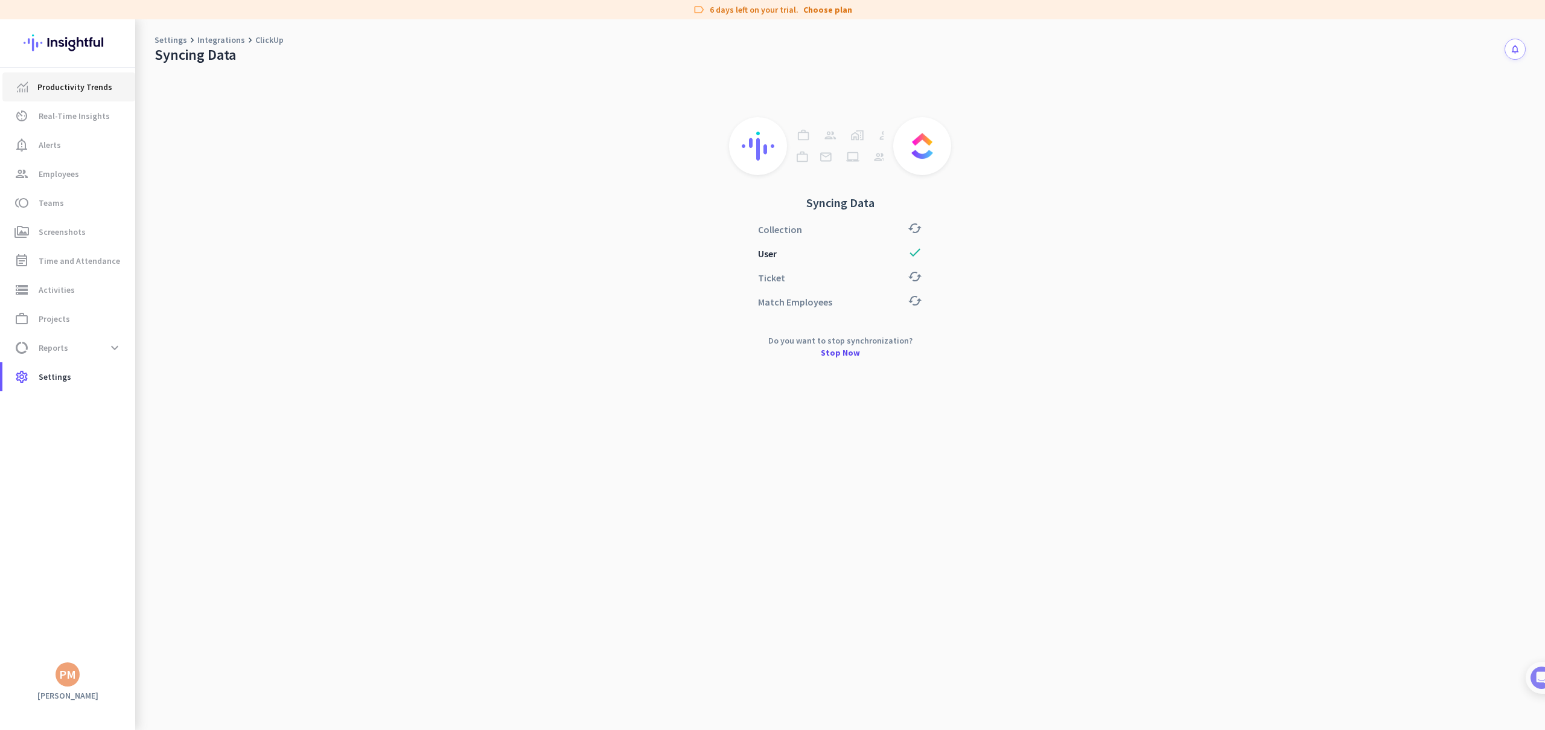
click at [39, 97] on link "Productivity Trends" at bounding box center [68, 86] width 133 height 29
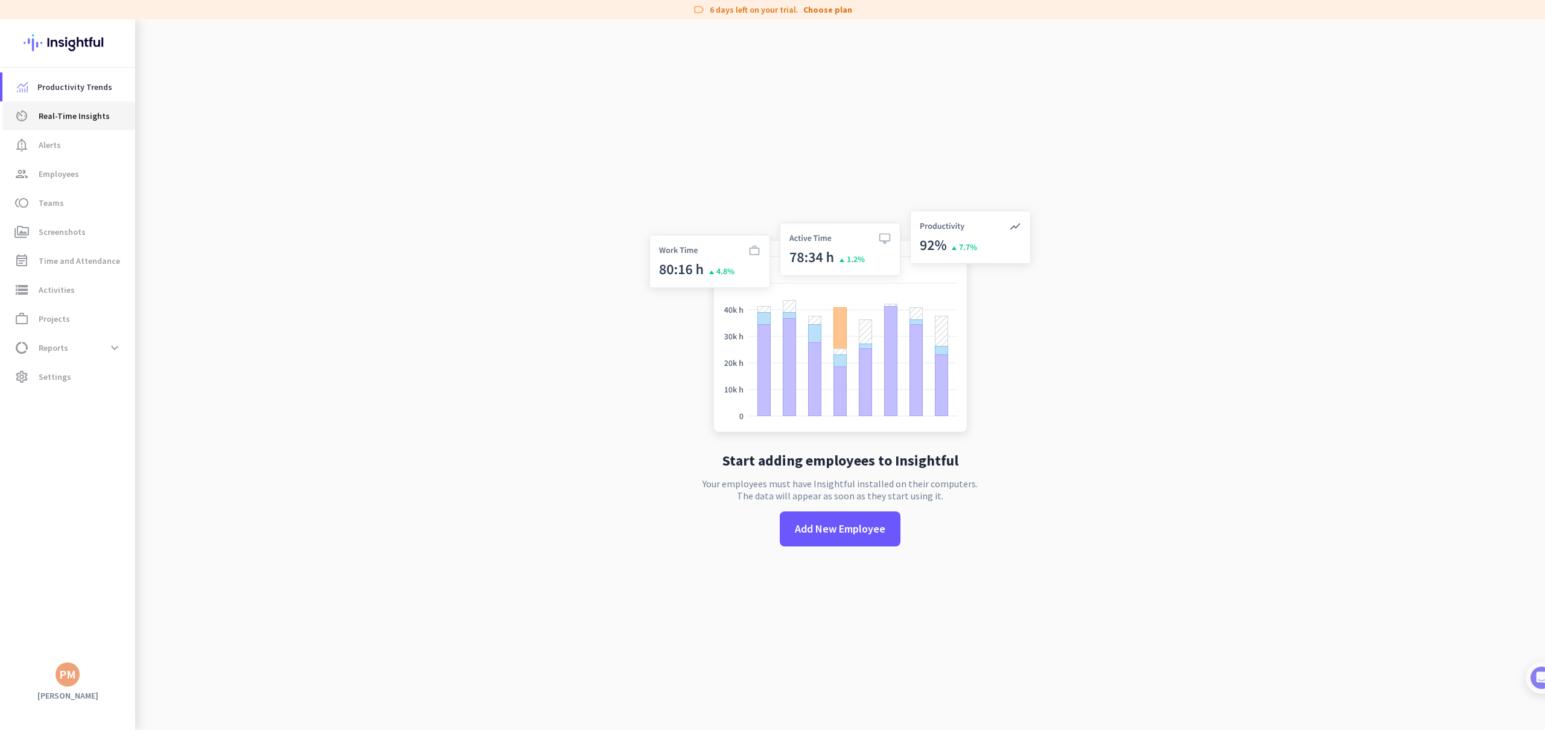
click at [71, 114] on span "Real-Time Insights" at bounding box center [74, 116] width 71 height 14
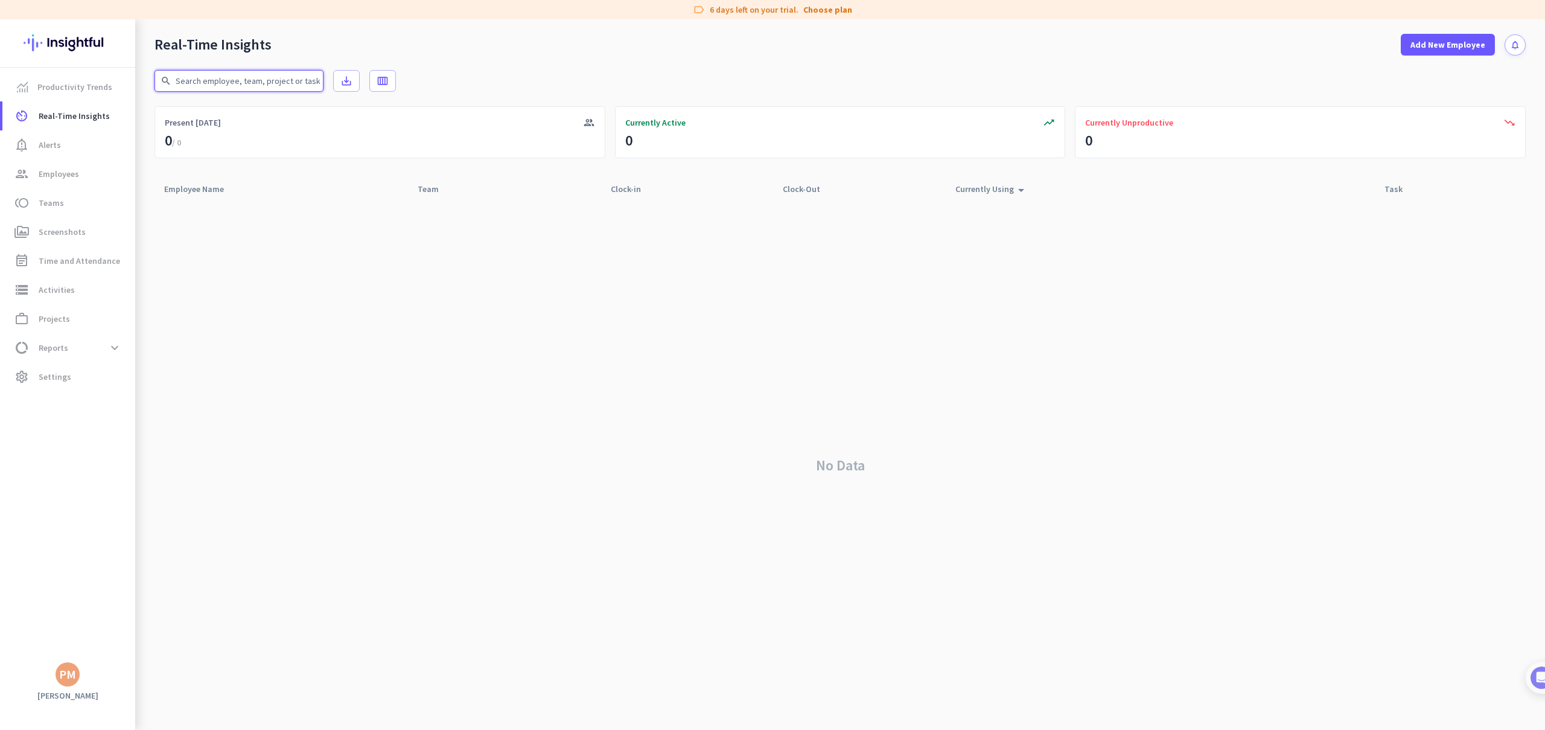
click at [245, 80] on input "text" at bounding box center [238, 81] width 169 height 22
click at [65, 144] on span "notification_important Alerts" at bounding box center [68, 145] width 113 height 14
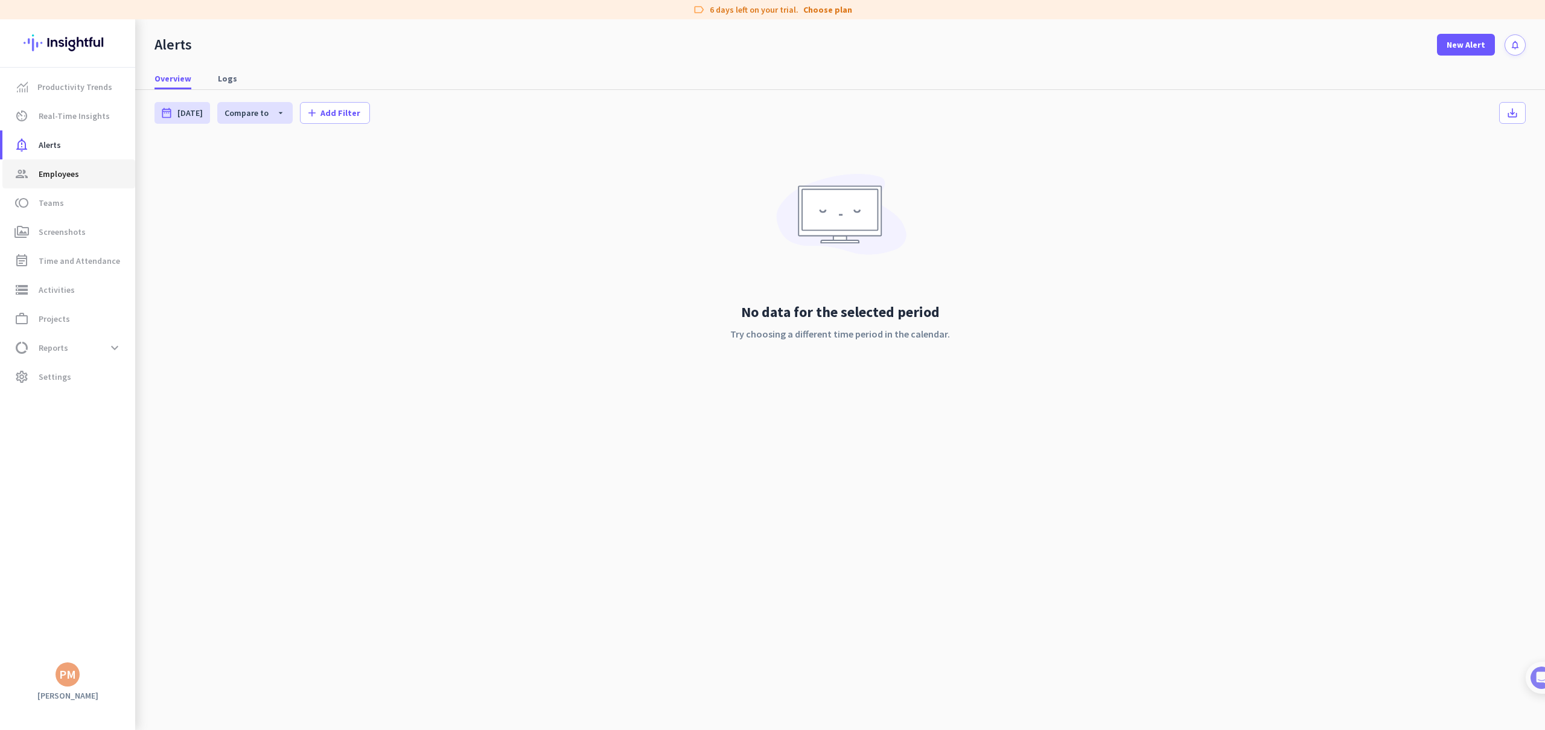
click at [60, 174] on span "Employees" at bounding box center [59, 174] width 40 height 14
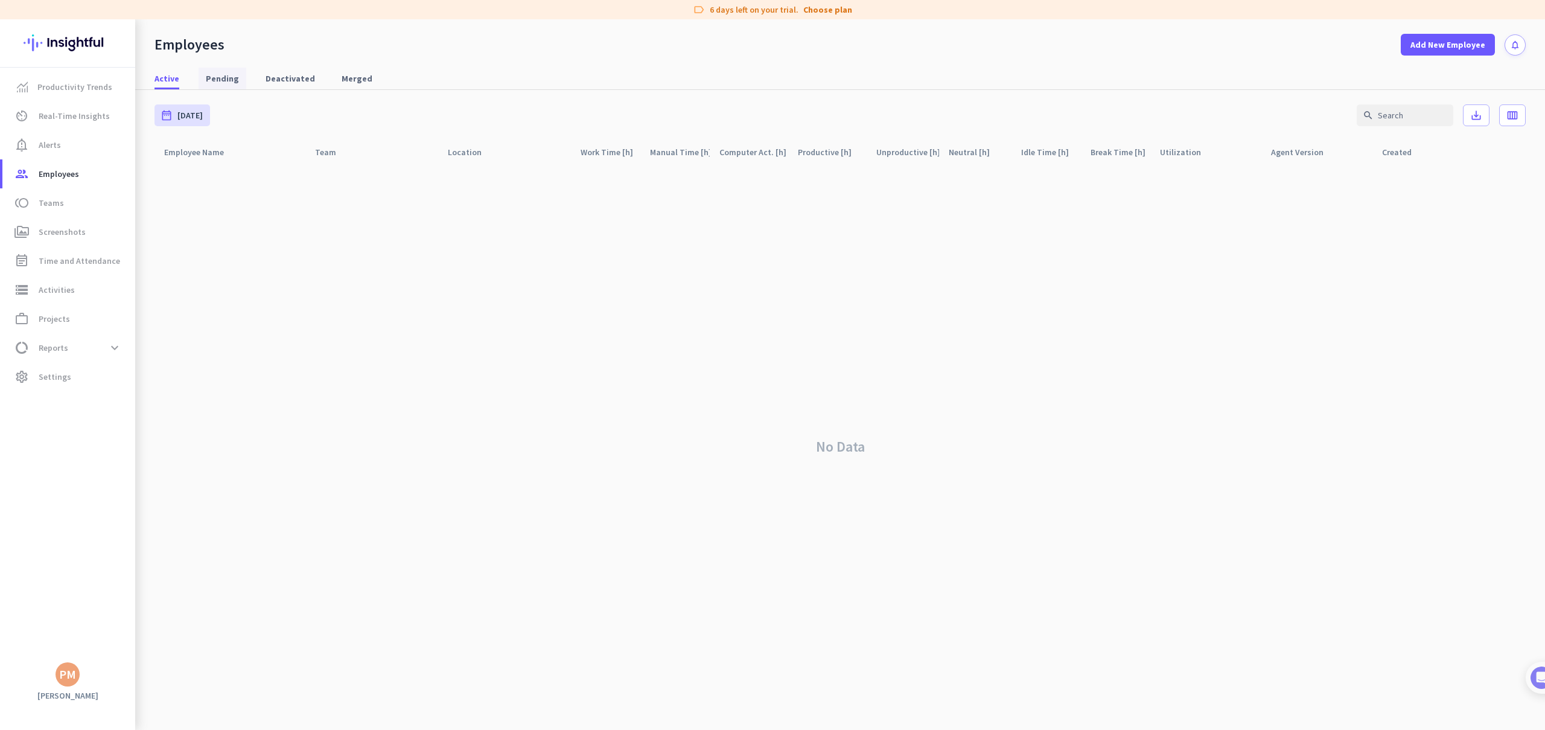
click at [218, 85] on span "Pending" at bounding box center [222, 79] width 33 height 22
click at [281, 83] on span "Deactivated" at bounding box center [289, 78] width 49 height 12
click at [342, 77] on span "Merged" at bounding box center [357, 78] width 31 height 12
click at [165, 80] on span "Active" at bounding box center [166, 78] width 25 height 12
click at [51, 205] on span "Teams" at bounding box center [51, 202] width 25 height 14
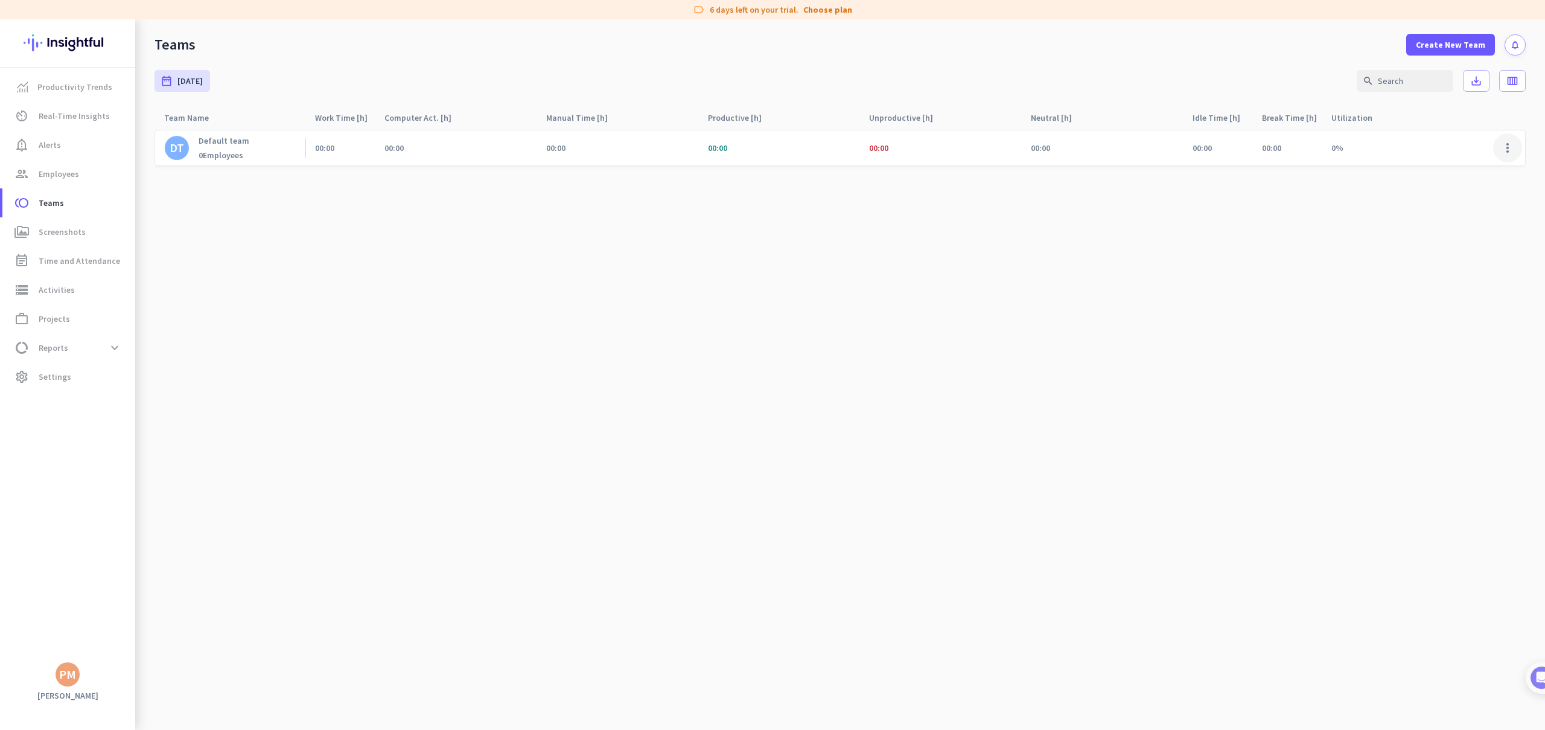
click at [1510, 145] on span at bounding box center [1507, 147] width 29 height 29
click at [1486, 170] on span "Edit" at bounding box center [1474, 173] width 75 height 12
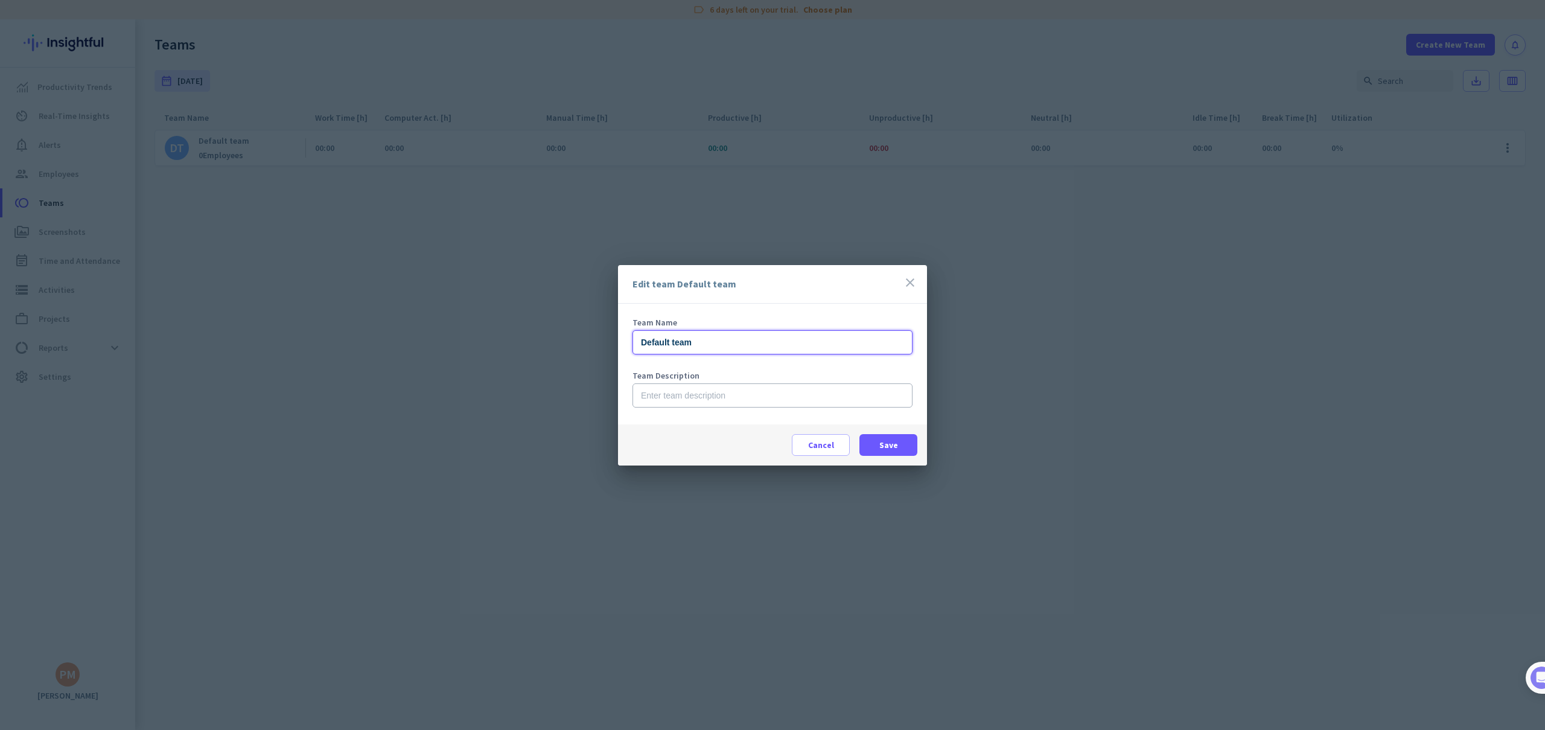
click at [688, 347] on input "Default team" at bounding box center [772, 342] width 280 height 24
click at [685, 345] on input "Default team" at bounding box center [772, 342] width 280 height 24
click at [748, 350] on input "PPC" at bounding box center [772, 342] width 280 height 24
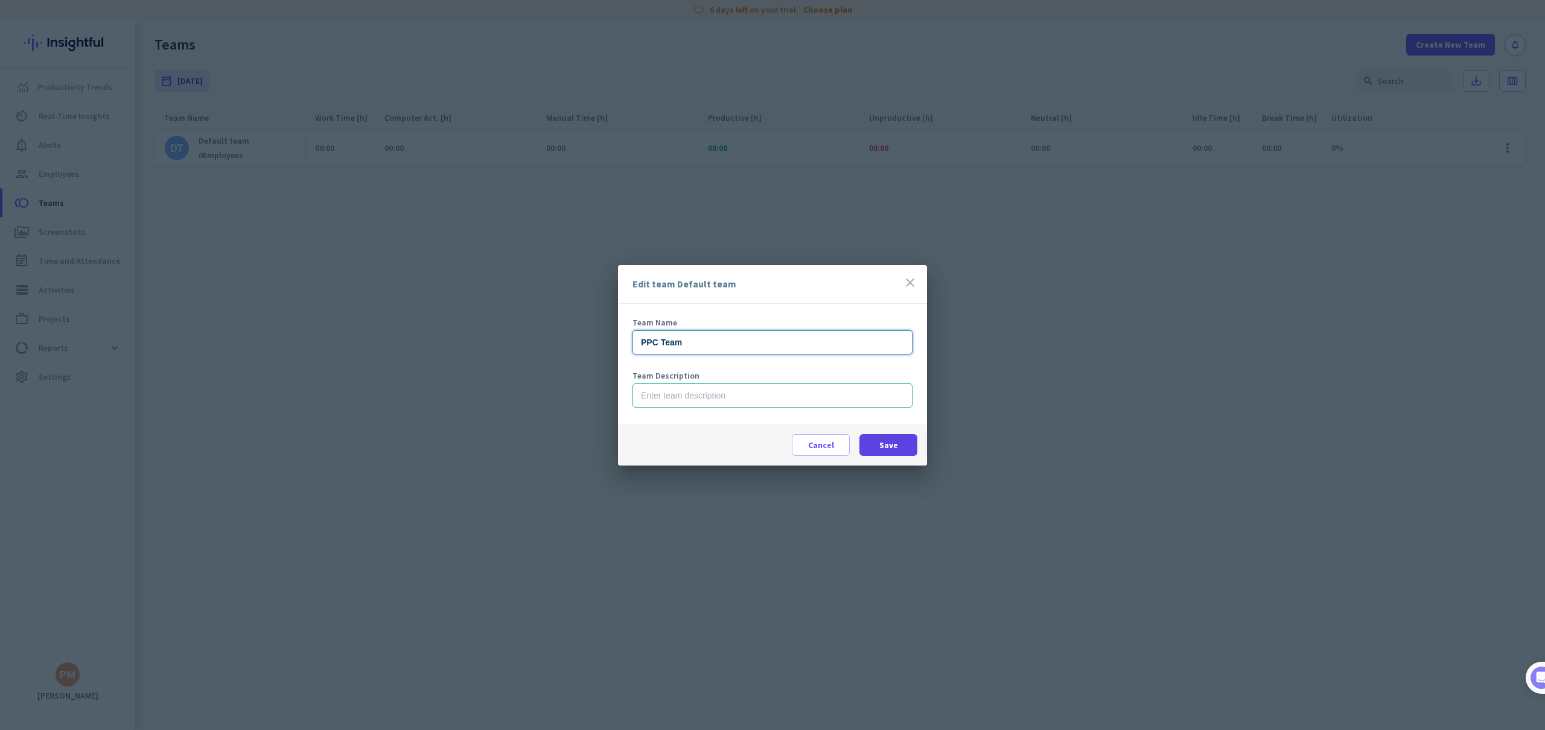
type input "PPC Team"
click at [889, 446] on span "Save" at bounding box center [888, 445] width 19 height 12
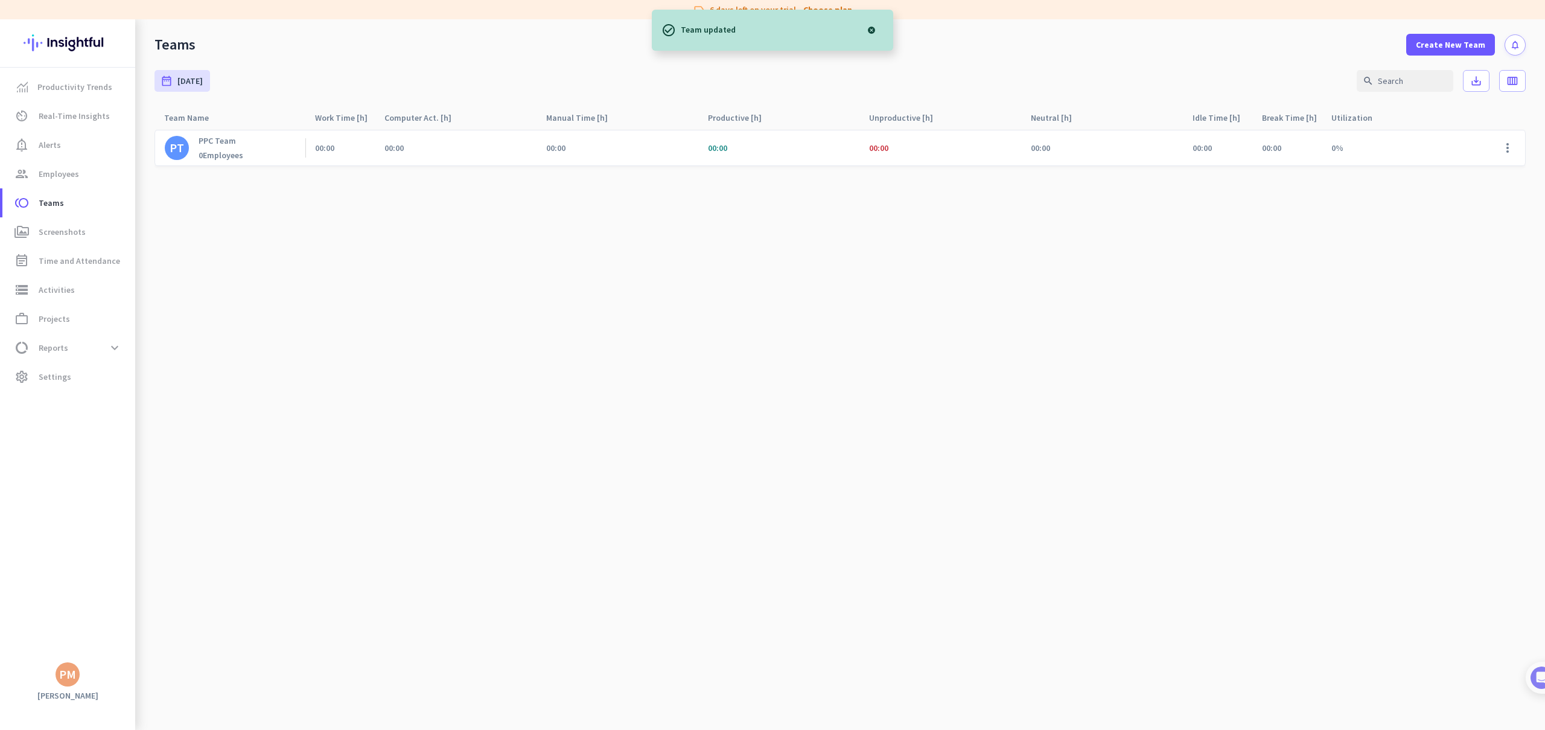
click at [218, 145] on p "PPC Team" at bounding box center [221, 140] width 45 height 11
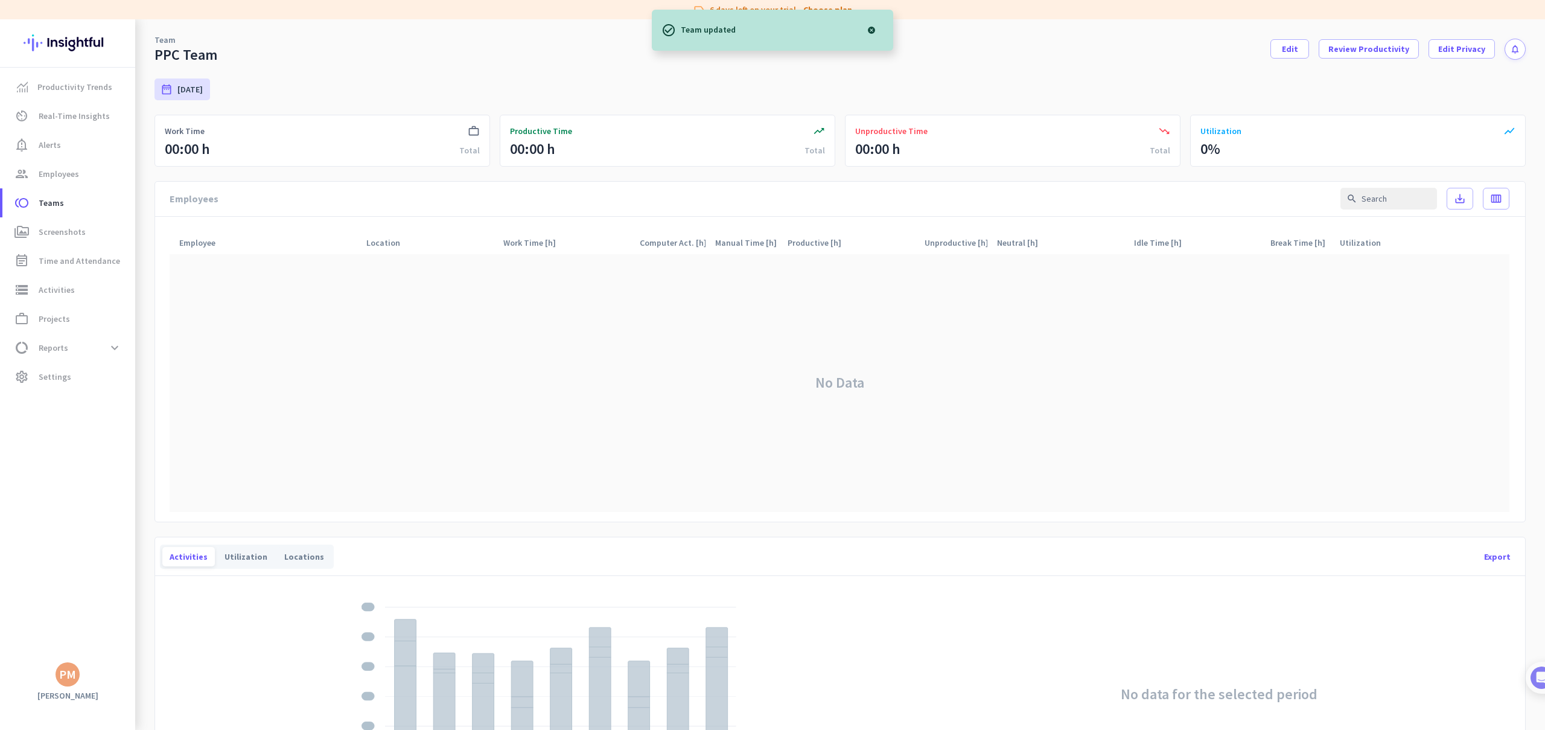
click at [874, 28] on div at bounding box center [871, 30] width 24 height 24
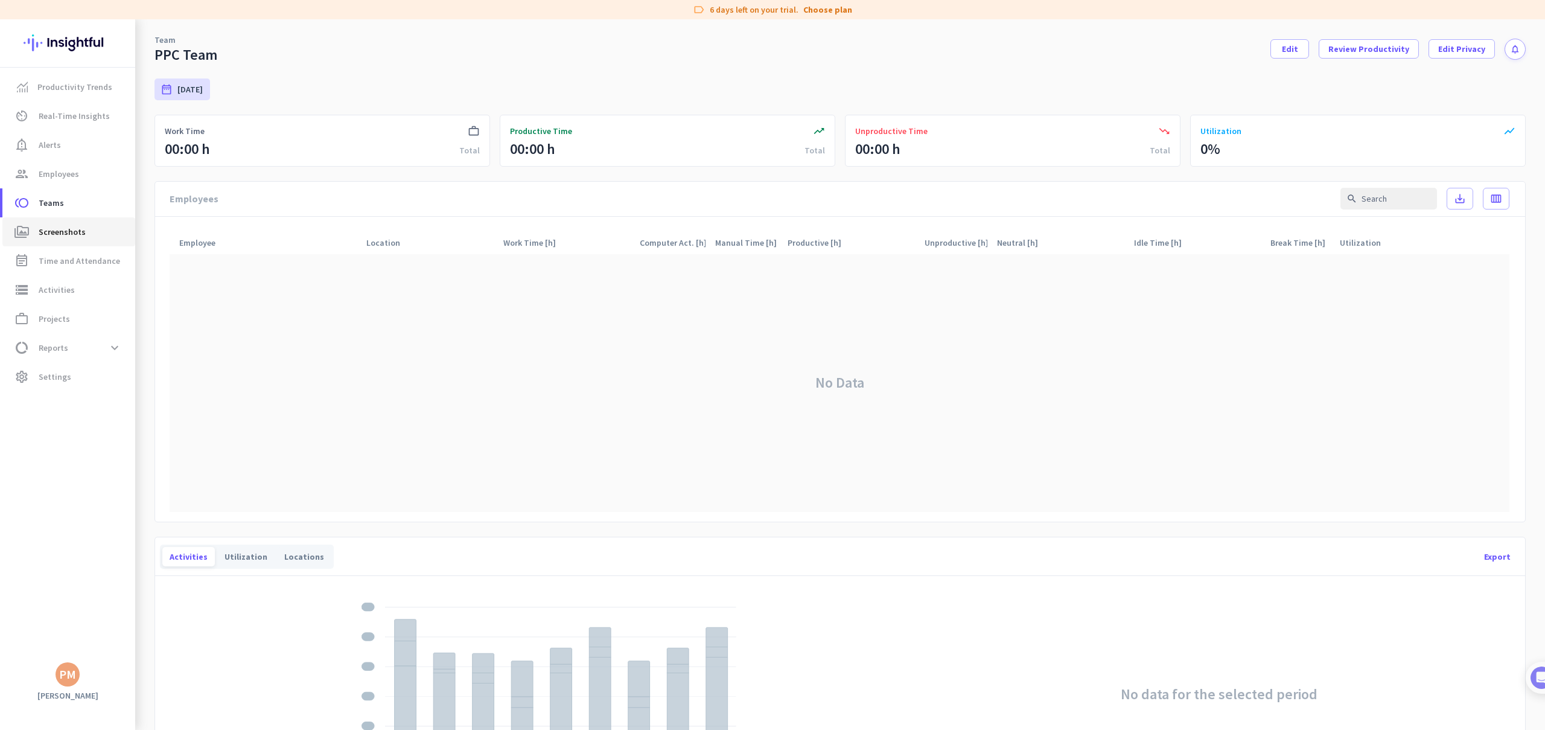
click at [57, 230] on span "Screenshots" at bounding box center [62, 231] width 47 height 14
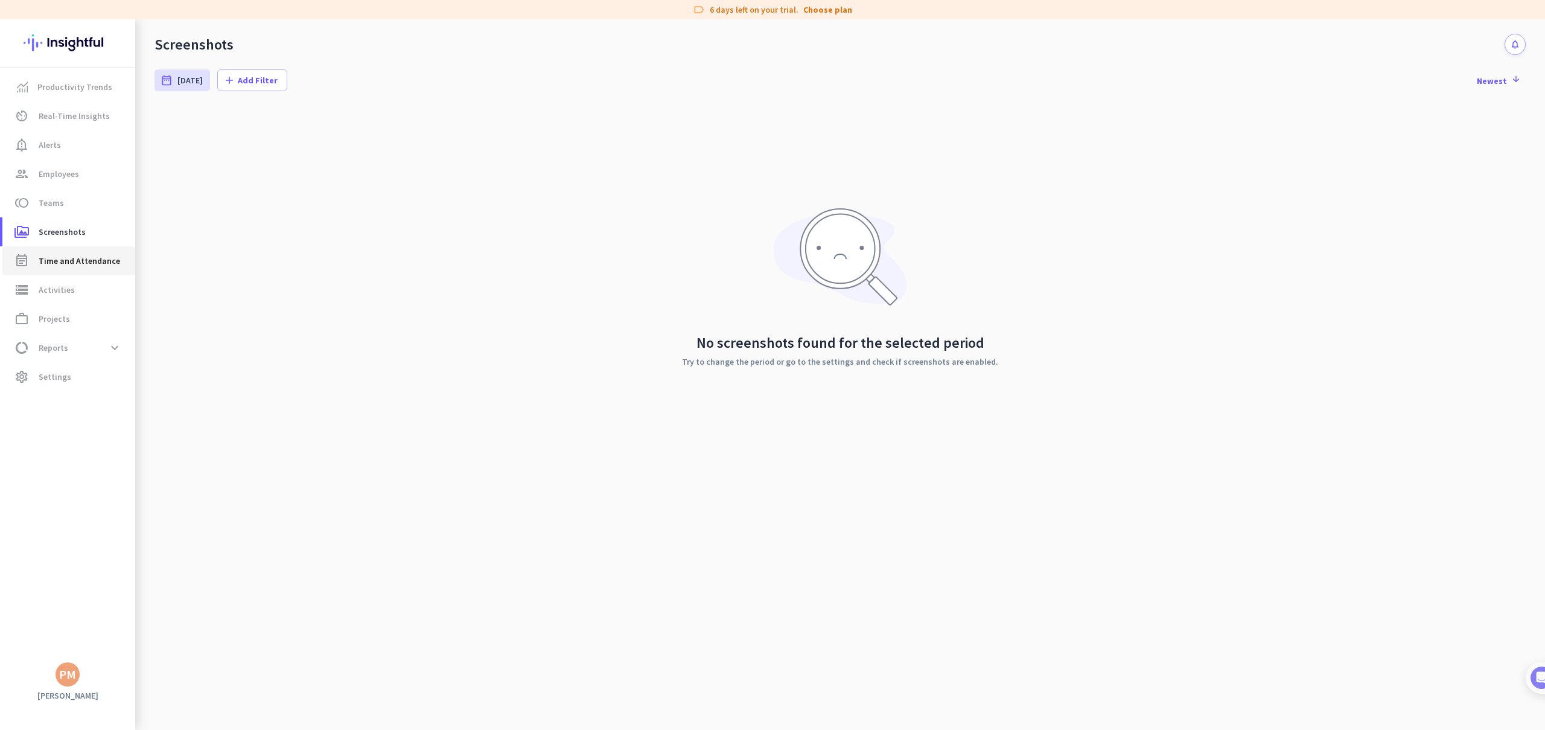
click at [57, 259] on span "Time and Attendance" at bounding box center [79, 260] width 81 height 14
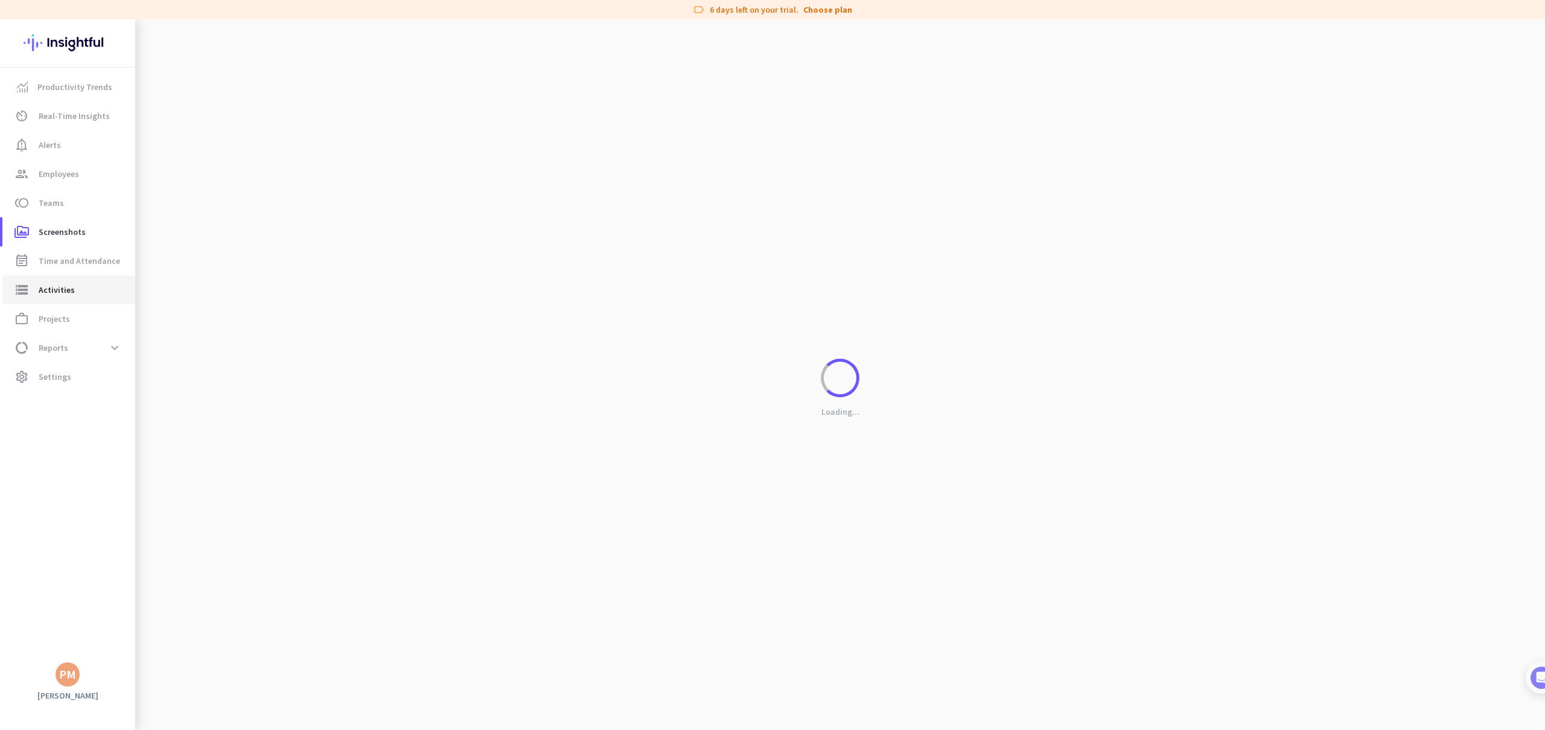
click at [55, 287] on span "Activities" at bounding box center [57, 289] width 36 height 14
click at [52, 316] on span "Projects" at bounding box center [54, 318] width 31 height 14
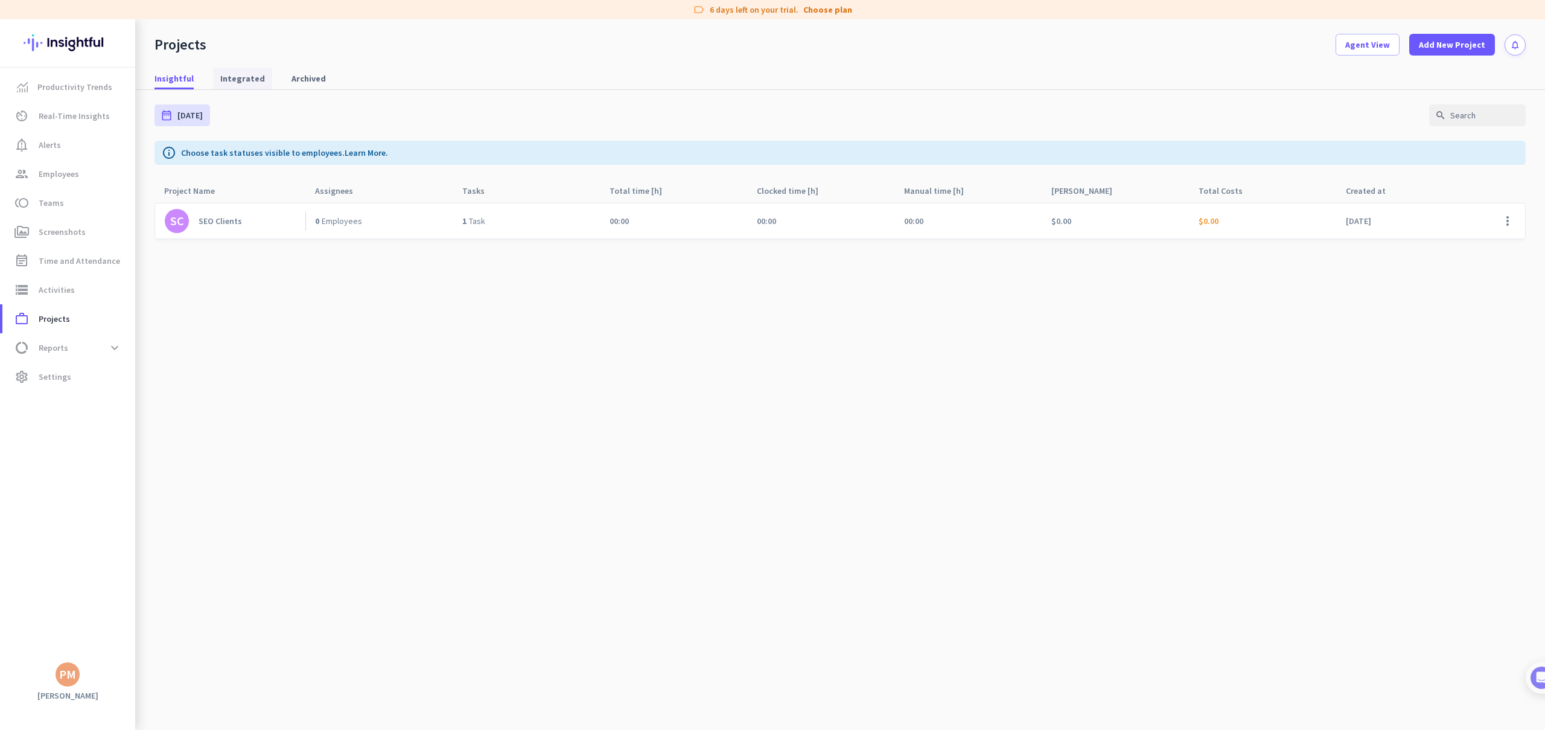
click at [252, 81] on span "Integrated" at bounding box center [242, 78] width 45 height 12
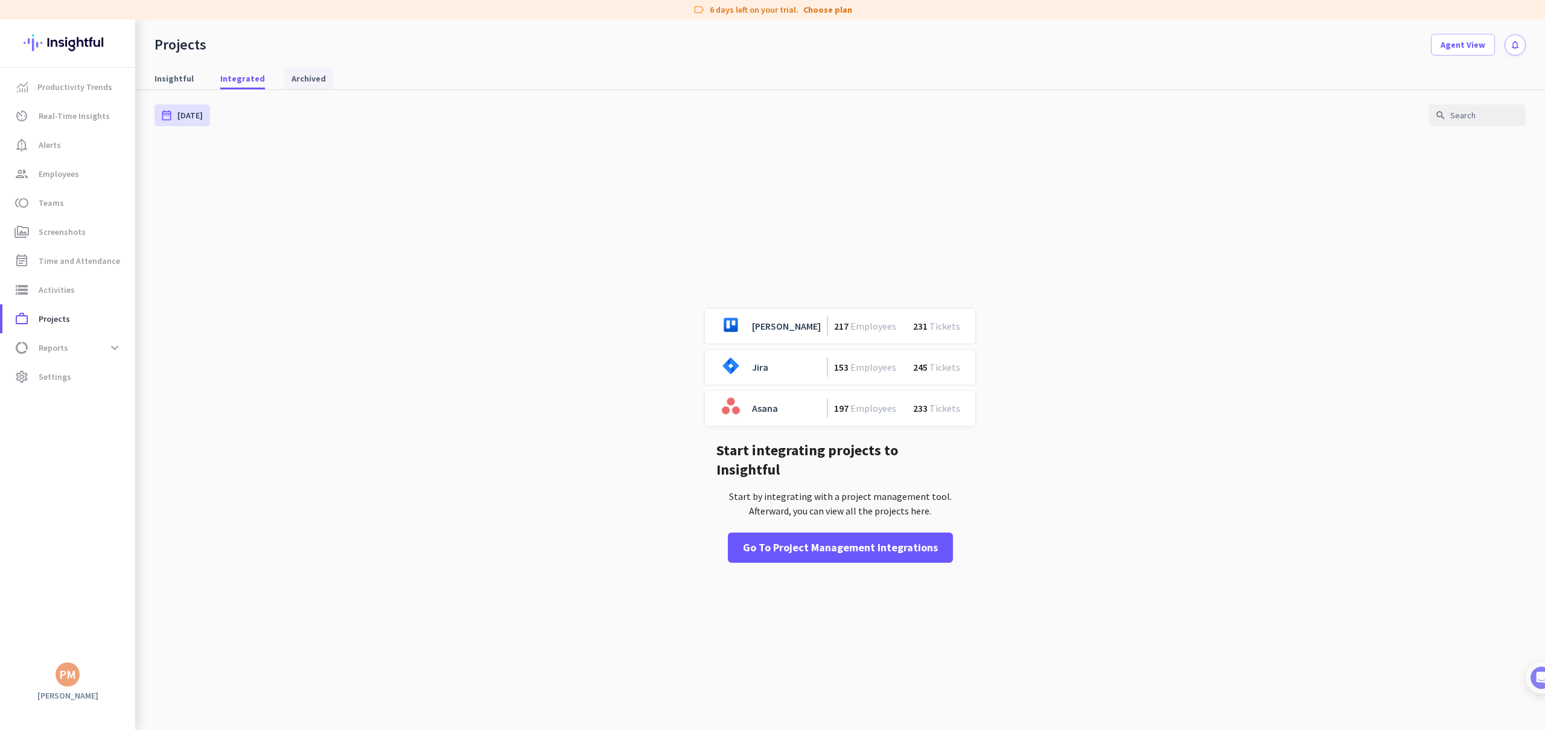
click at [291, 81] on span "Archived" at bounding box center [308, 78] width 34 height 12
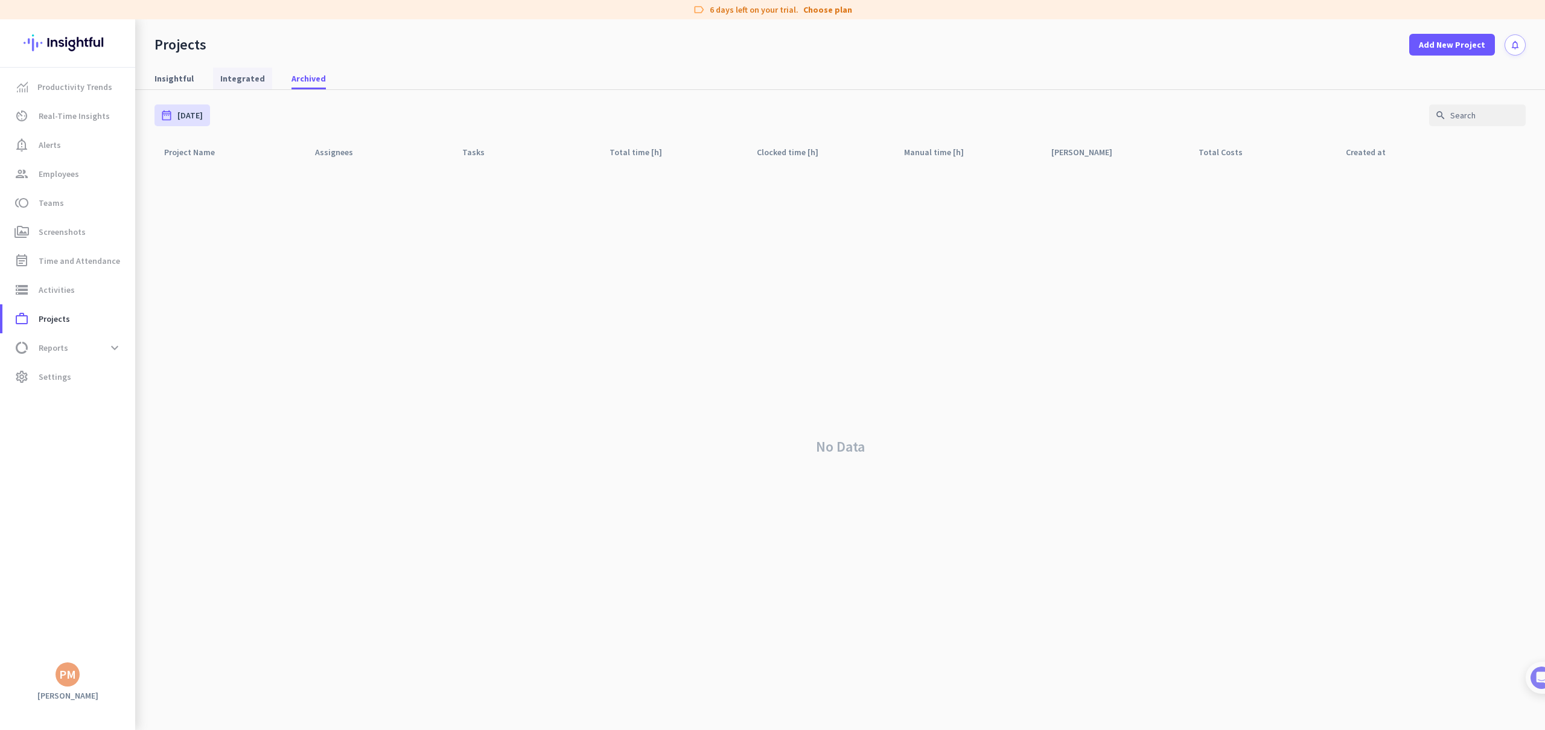
click at [234, 82] on span "Integrated" at bounding box center [242, 78] width 45 height 12
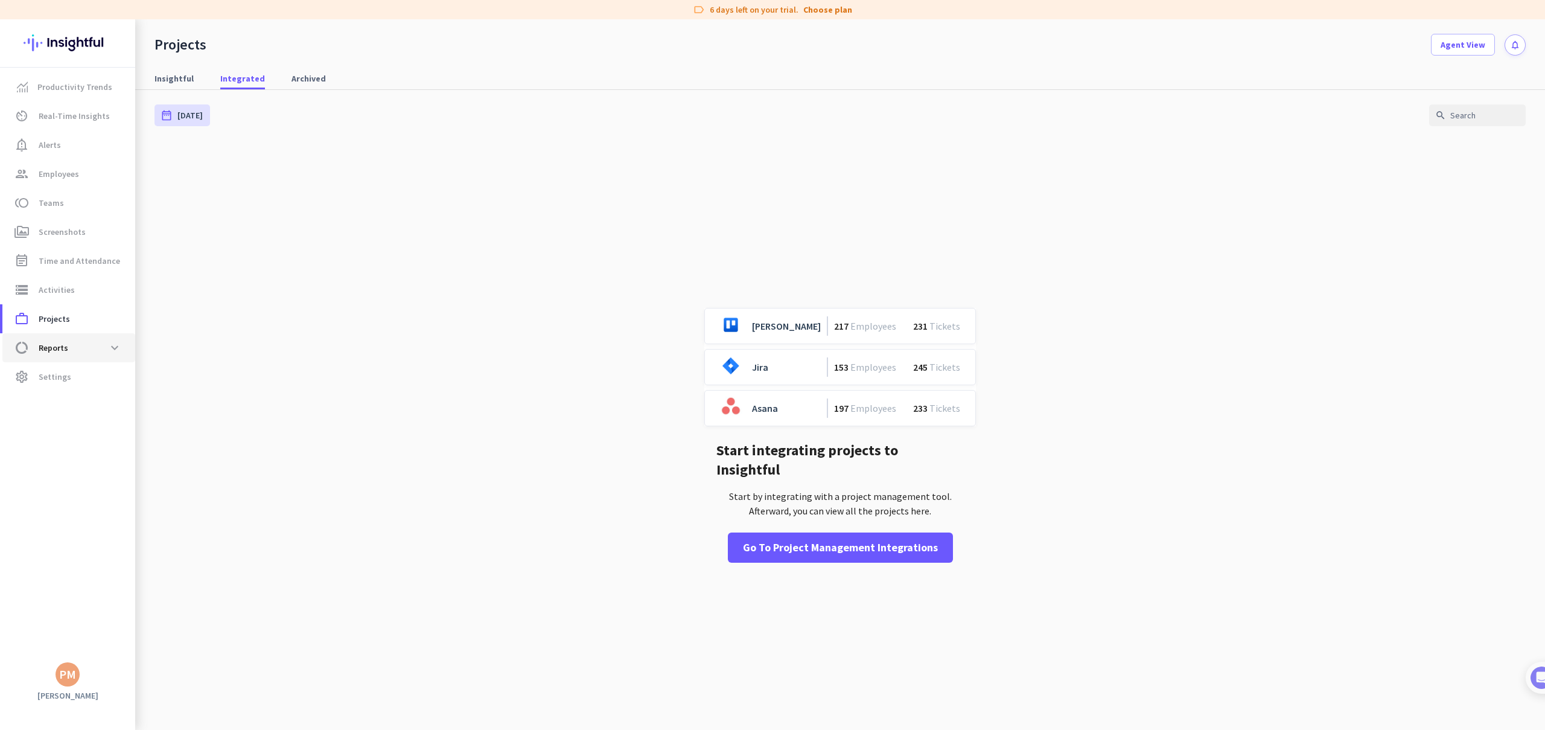
click at [70, 348] on span "data_usage Reports expand_more" at bounding box center [68, 348] width 113 height 22
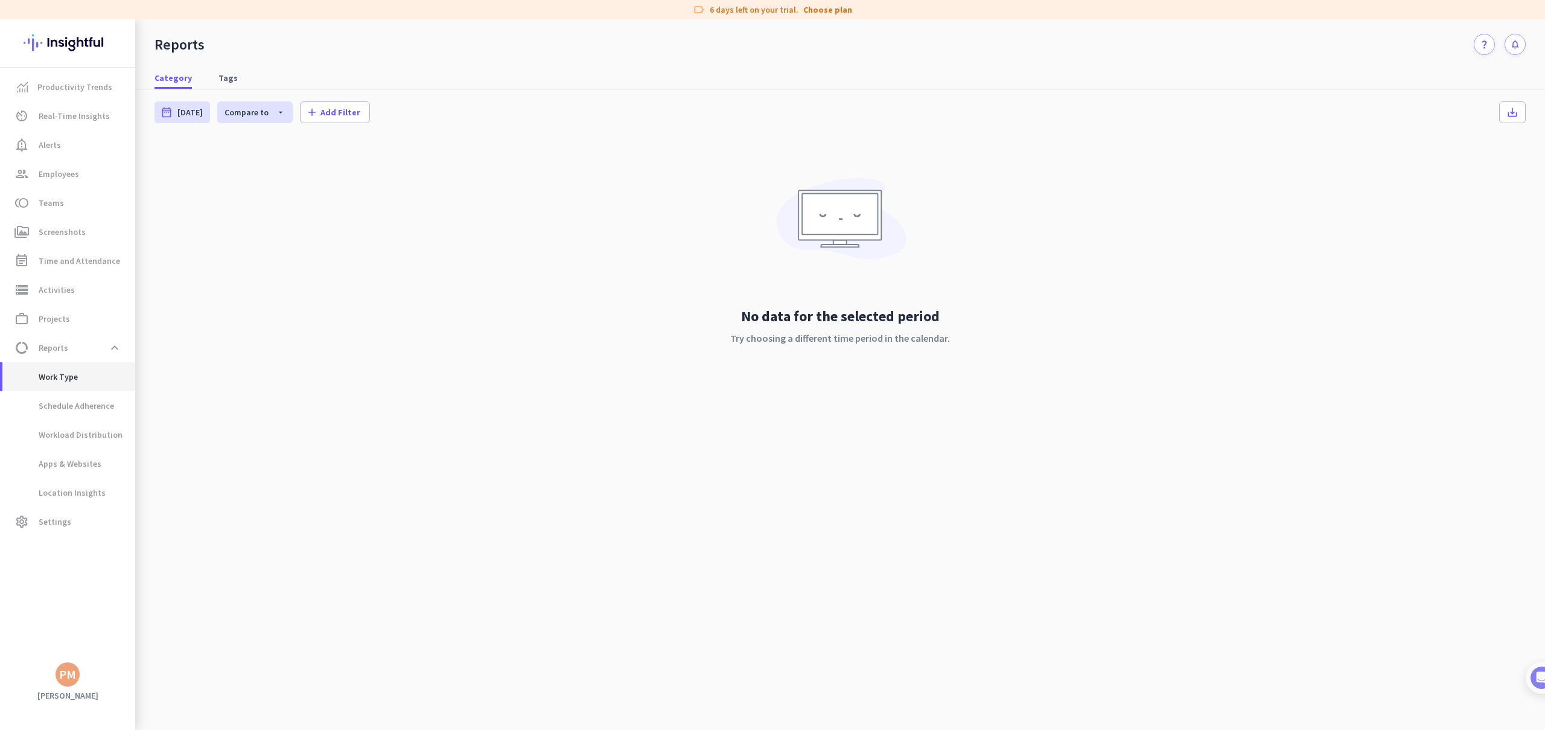
click at [65, 383] on span "Work Type" at bounding box center [45, 376] width 66 height 29
click at [68, 402] on span "Schedule Adherence" at bounding box center [63, 405] width 102 height 29
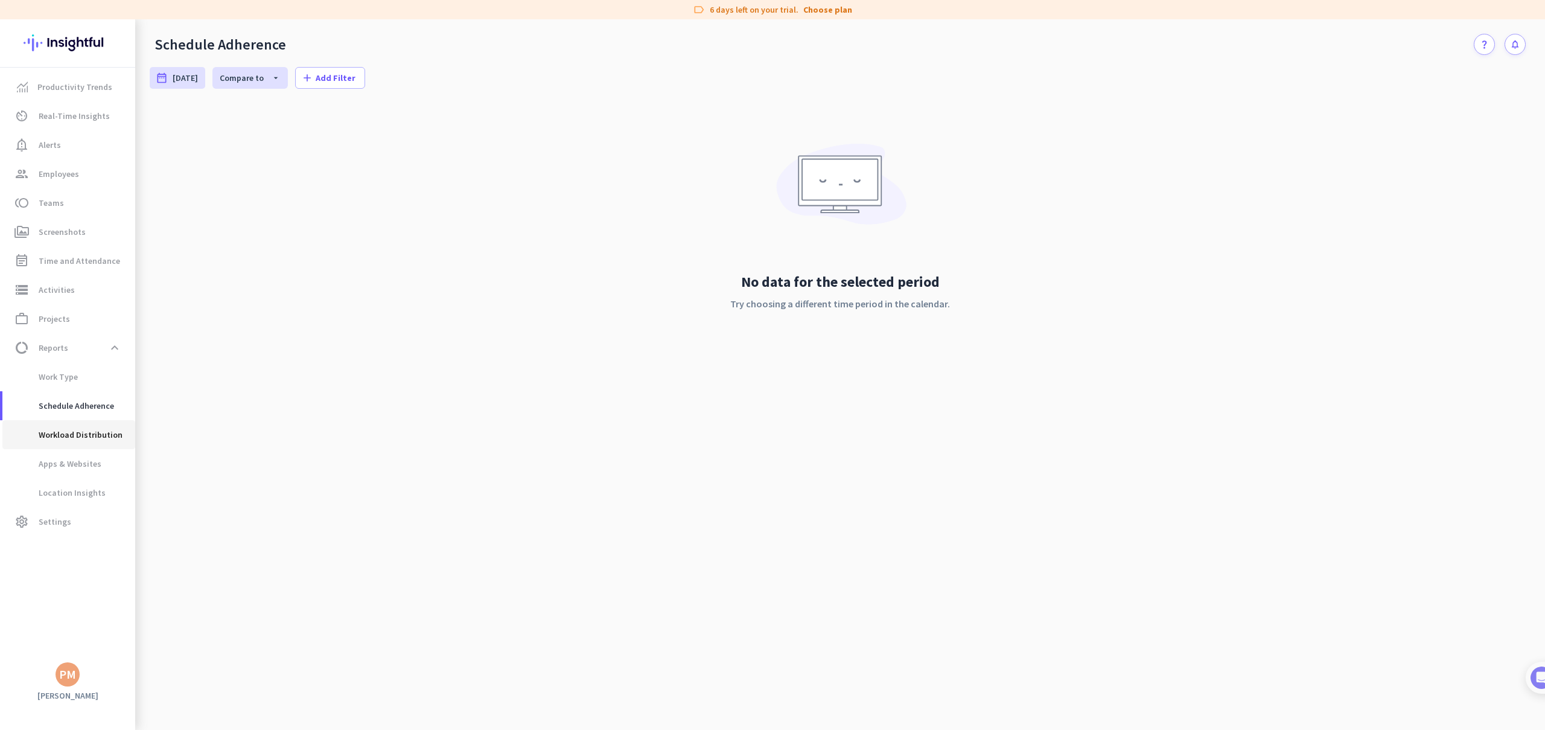
click at [81, 428] on span "Workload Distribution" at bounding box center [67, 434] width 110 height 29
click at [71, 455] on span "Apps & Websites" at bounding box center [56, 463] width 89 height 29
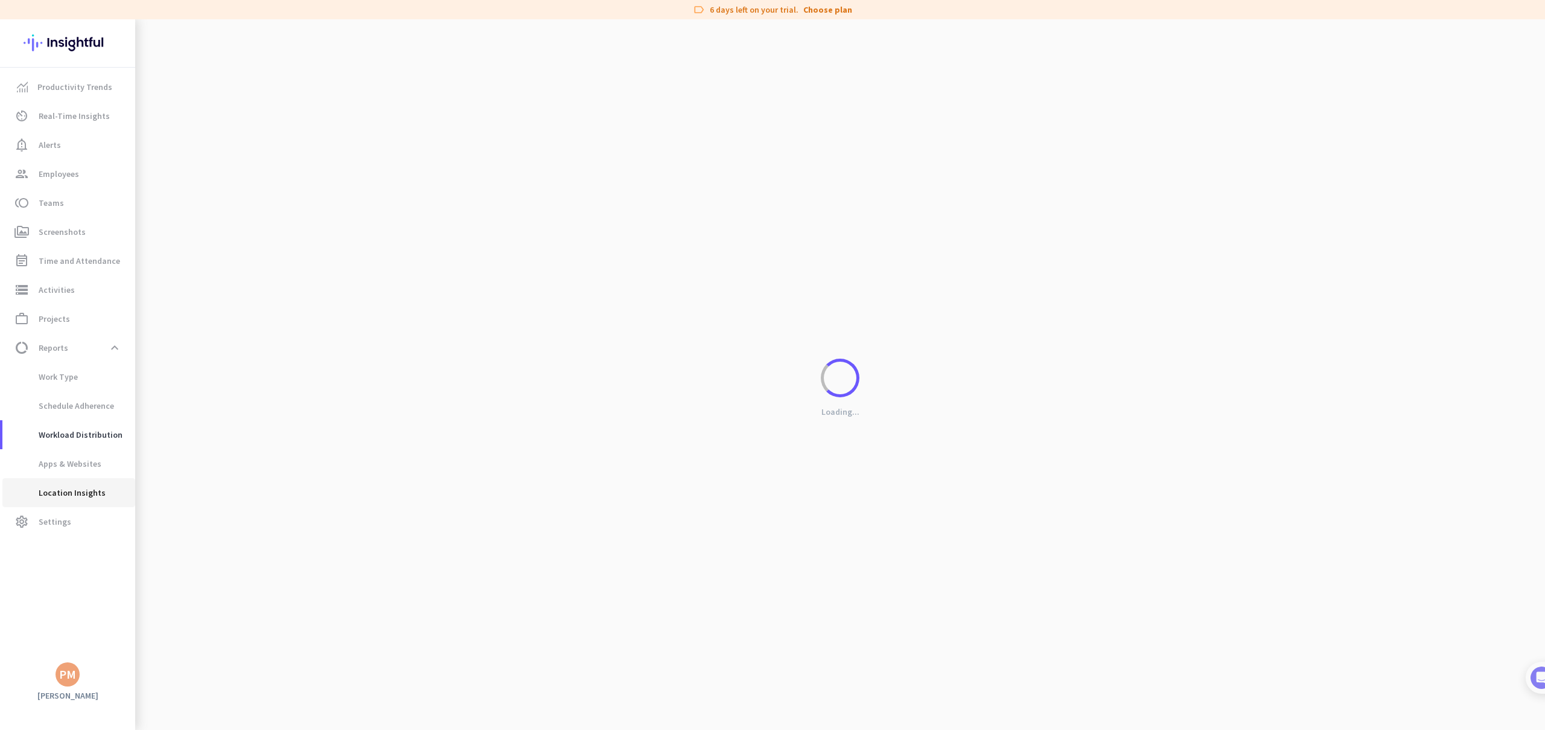
click at [72, 492] on span "Location Insights" at bounding box center [59, 492] width 94 height 29
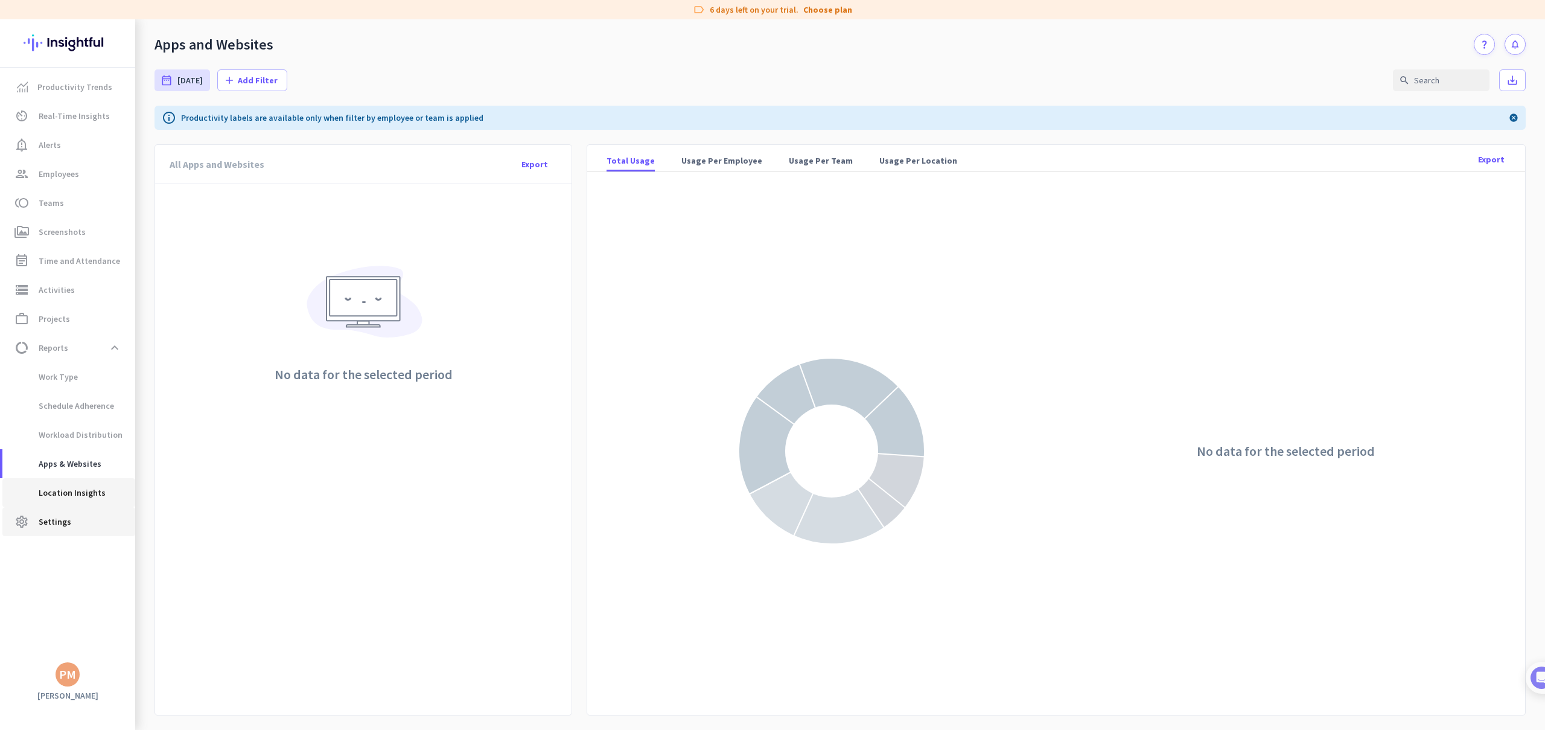
type input "[DATE] - [DATE]"
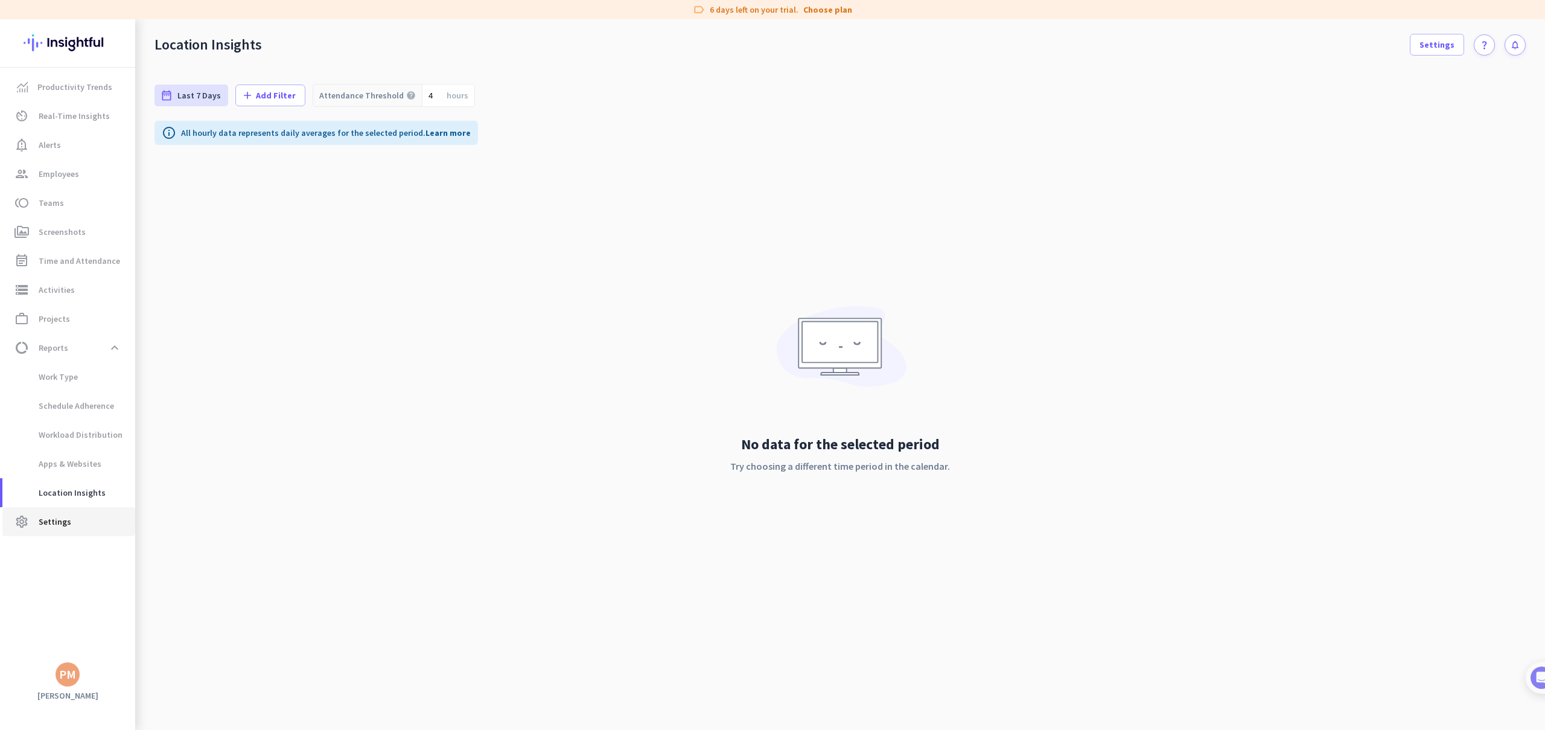
click at [60, 523] on span "Settings" at bounding box center [55, 521] width 33 height 14
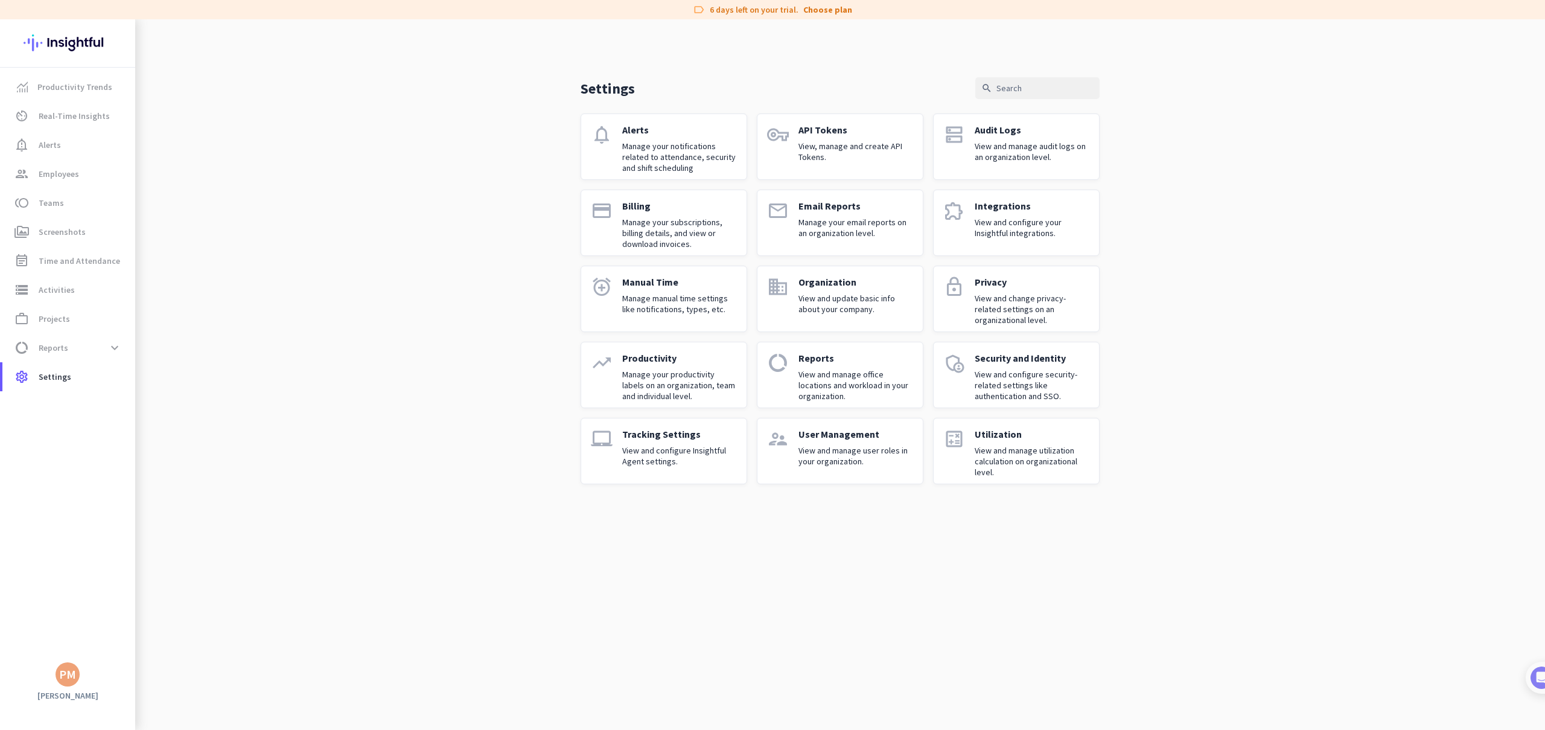
click at [1014, 437] on p "Utilization" at bounding box center [1031, 434] width 115 height 12
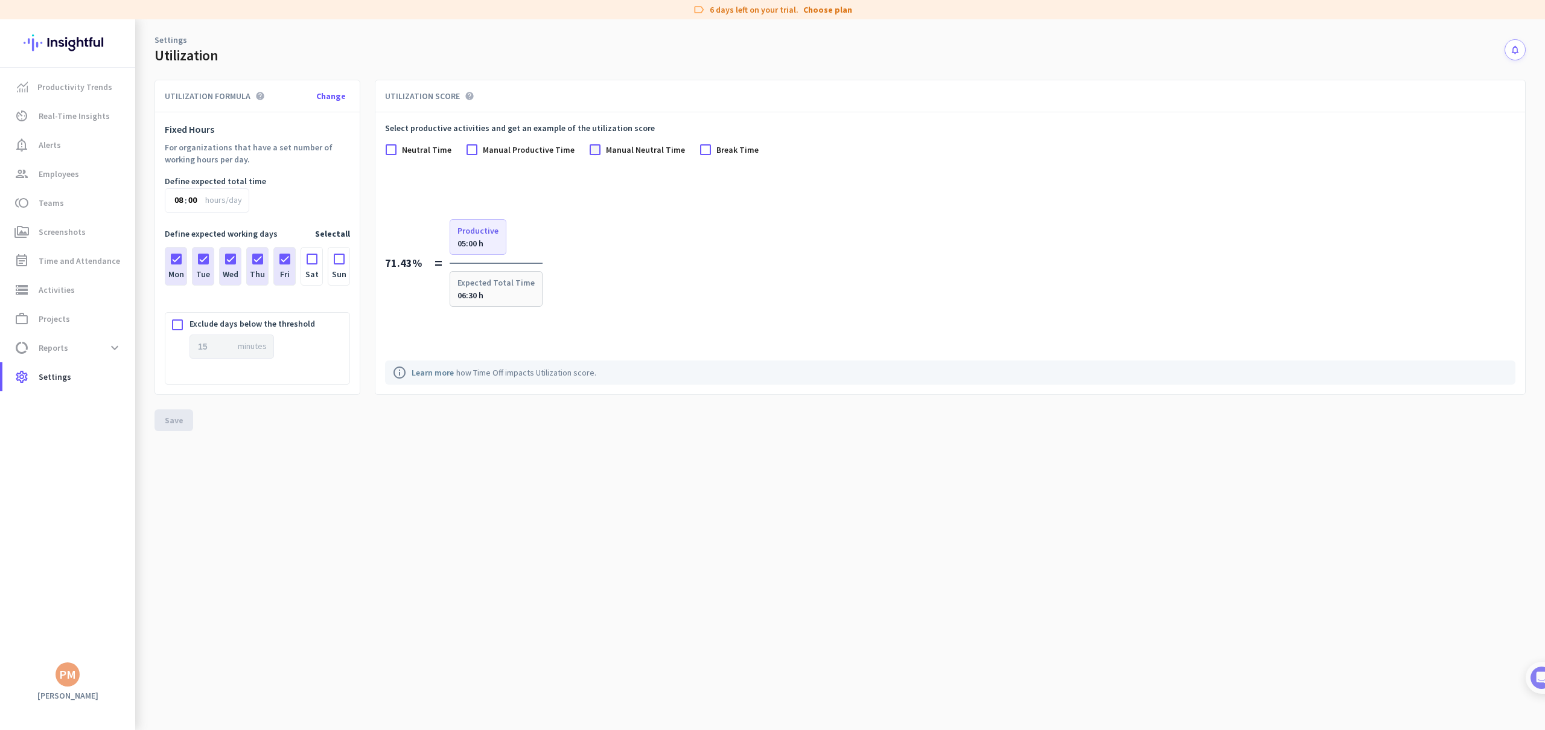
click at [590, 154] on div at bounding box center [595, 150] width 12 height 12
click at [390, 153] on div at bounding box center [391, 150] width 12 height 12
click at [544, 220] on div "71.43% = Productive 05:00 h Expected Total Time 06:30 h" at bounding box center [950, 263] width 1130 height 88
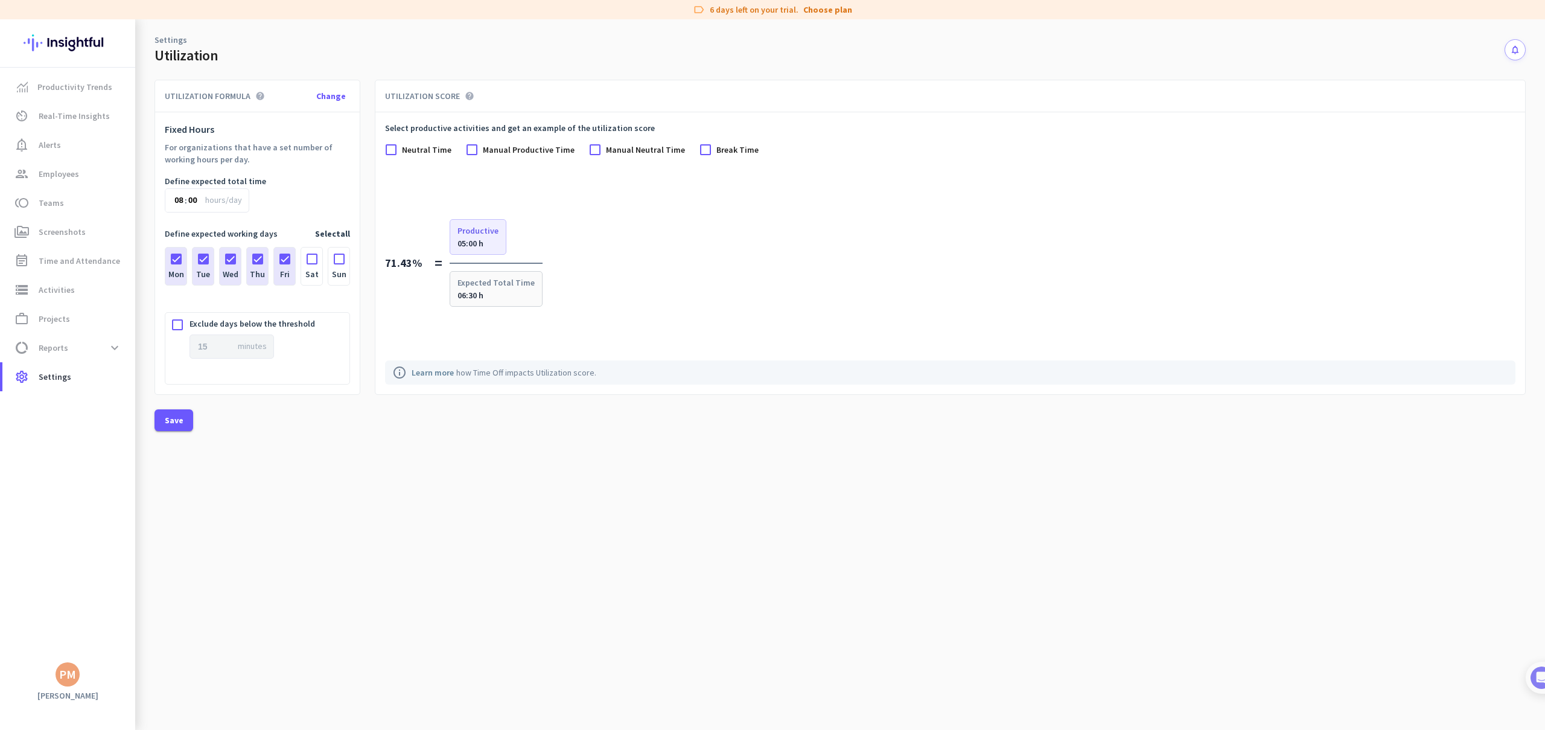
click at [472, 287] on p "Expected Total Time" at bounding box center [495, 282] width 77 height 12
click at [699, 147] on div at bounding box center [705, 150] width 12 height 12
click at [57, 379] on span "Settings" at bounding box center [55, 376] width 33 height 14
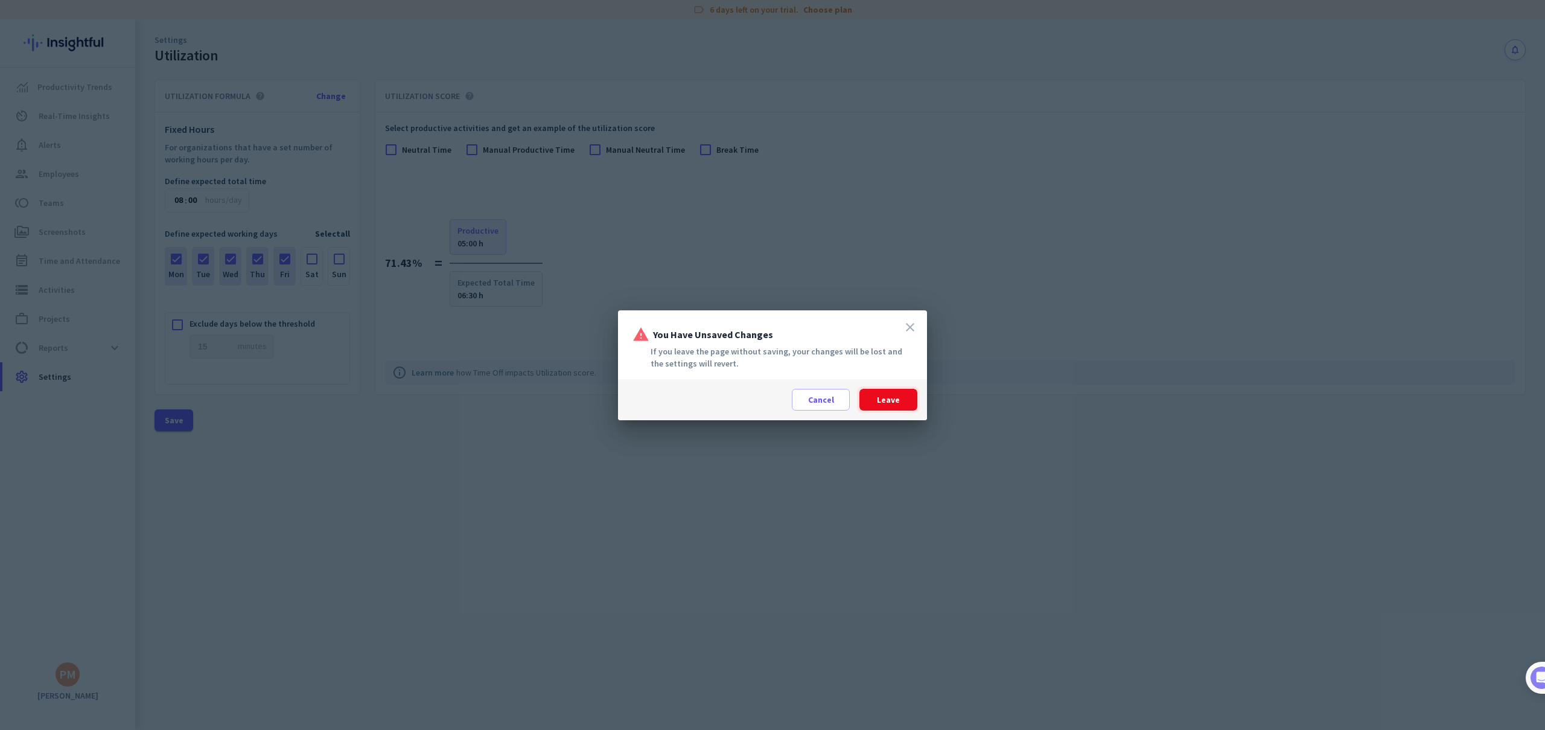
click at [881, 397] on span "Leave" at bounding box center [888, 399] width 23 height 12
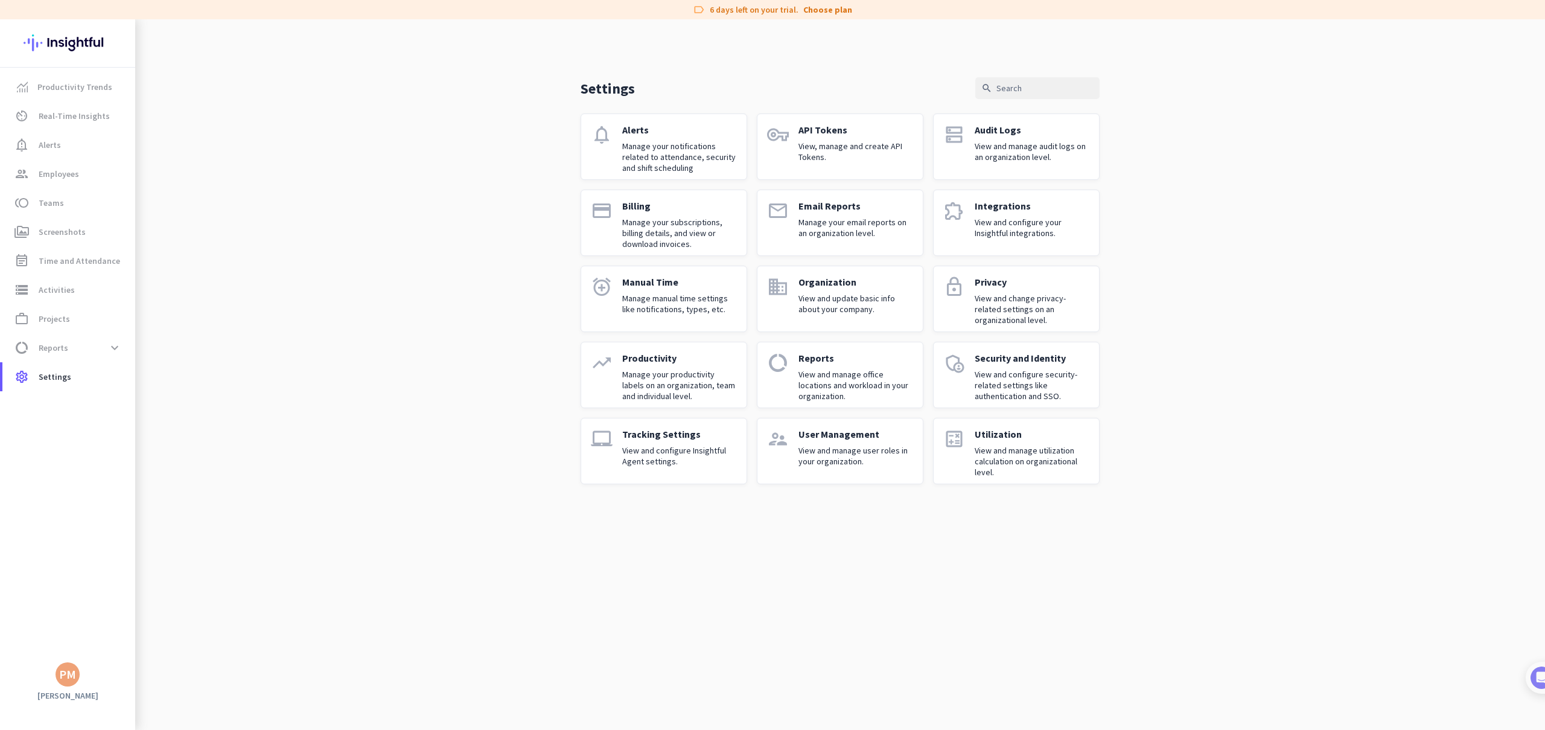
click at [730, 448] on p "View and configure Insightful Agent settings." at bounding box center [679, 456] width 115 height 22
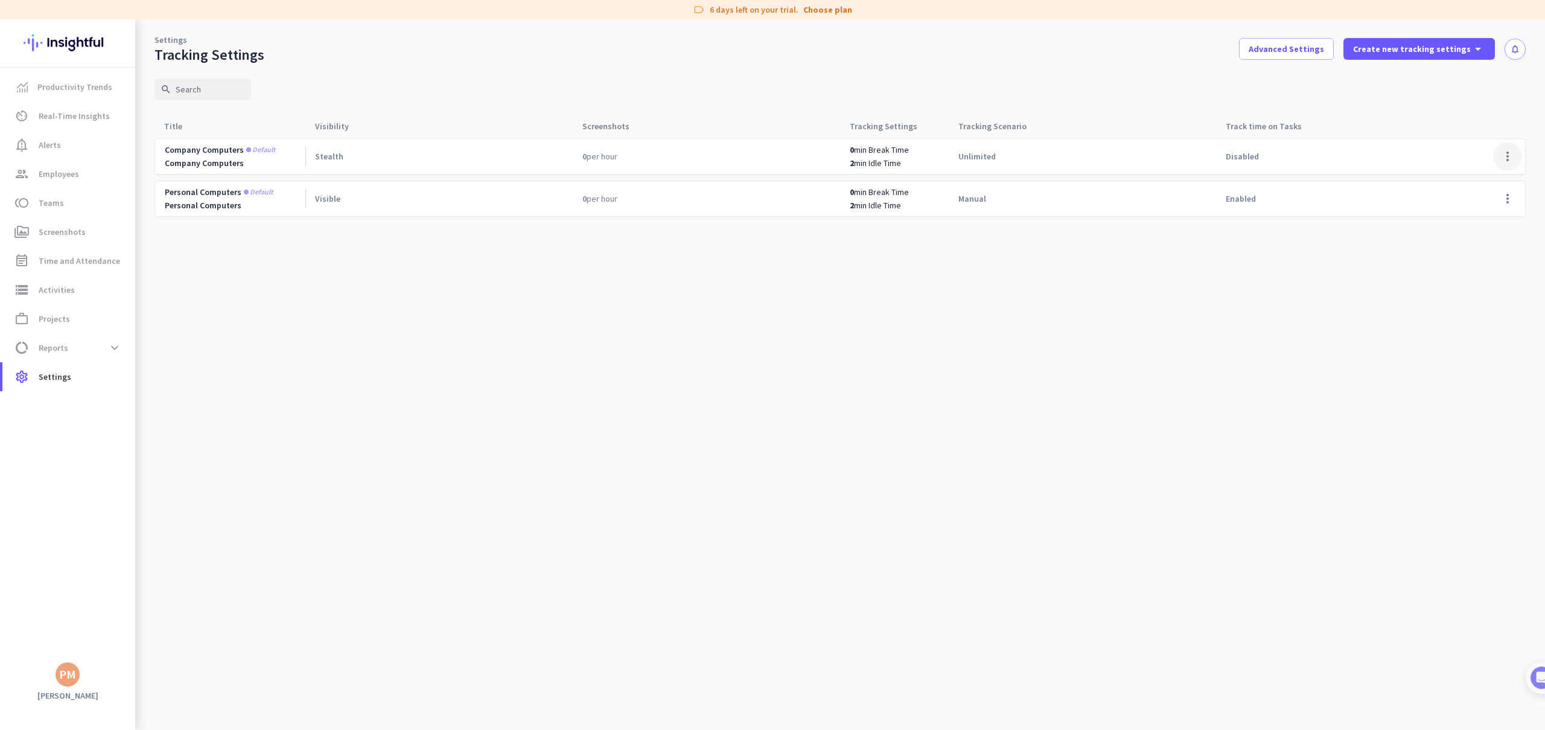
click at [1499, 157] on span at bounding box center [1507, 156] width 29 height 29
click at [1491, 173] on div "Edit" at bounding box center [1483, 182] width 77 height 22
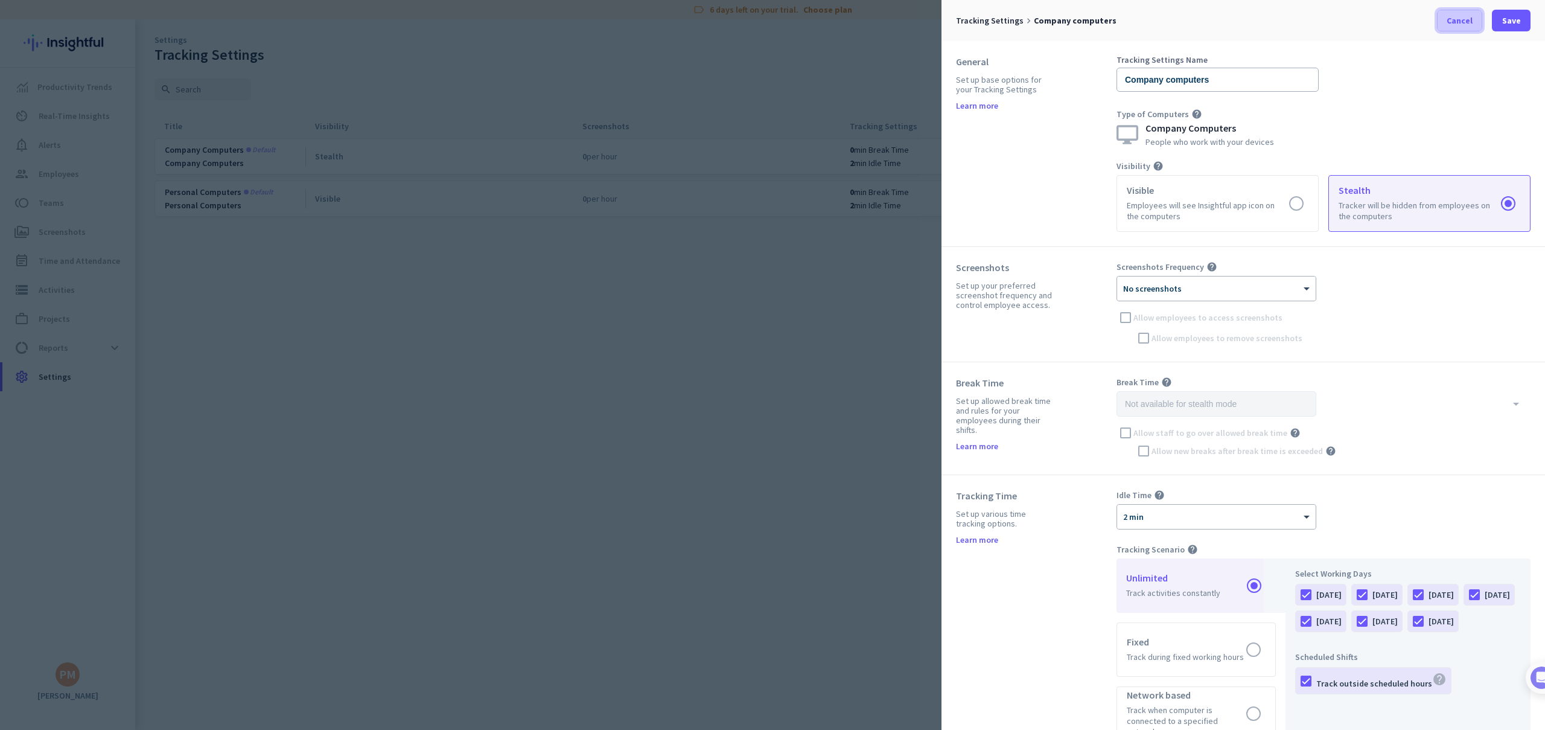
click at [1459, 23] on span "Cancel" at bounding box center [1459, 20] width 26 height 12
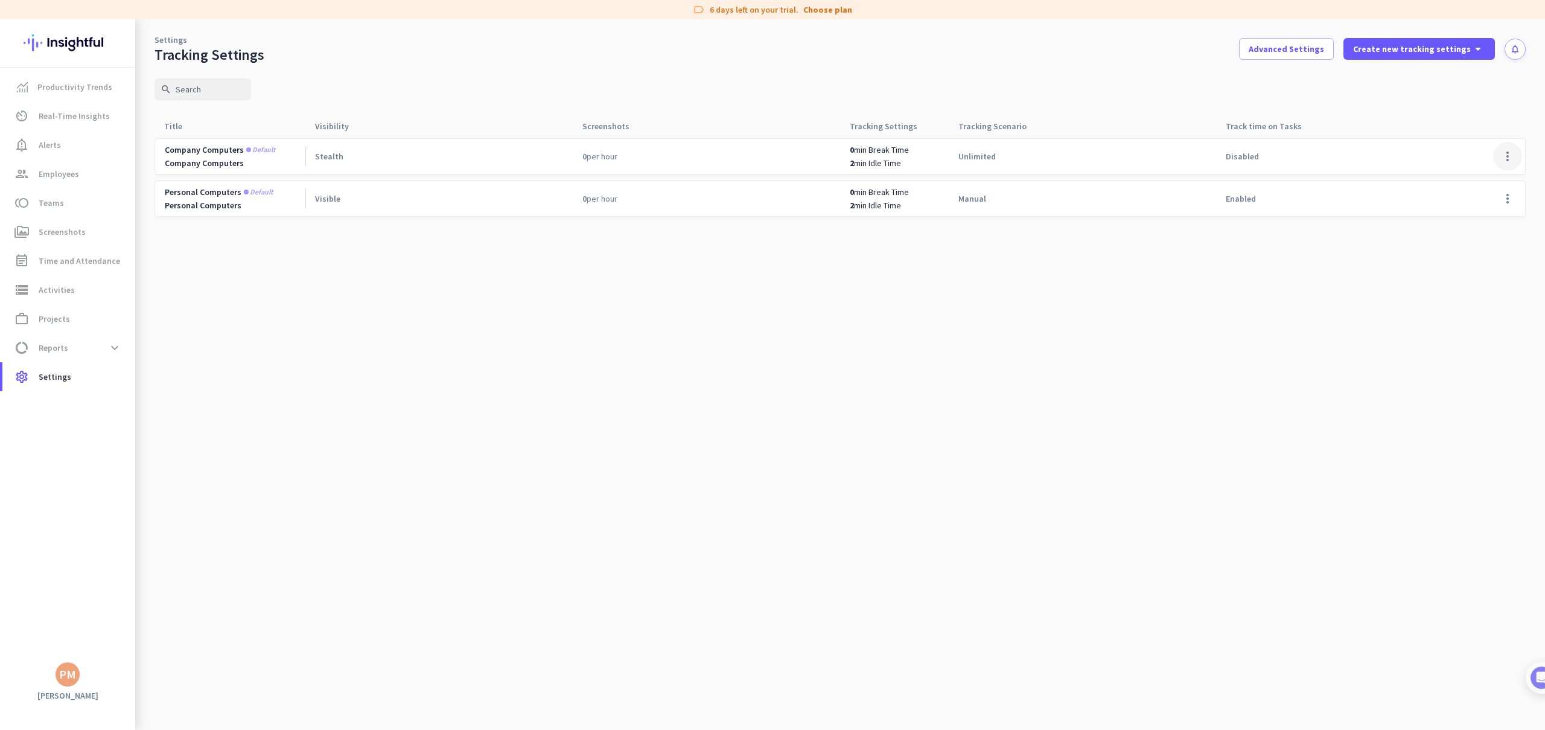
click at [1507, 159] on span at bounding box center [1507, 156] width 29 height 29
click at [1483, 183] on span "Edit" at bounding box center [1483, 182] width 58 height 12
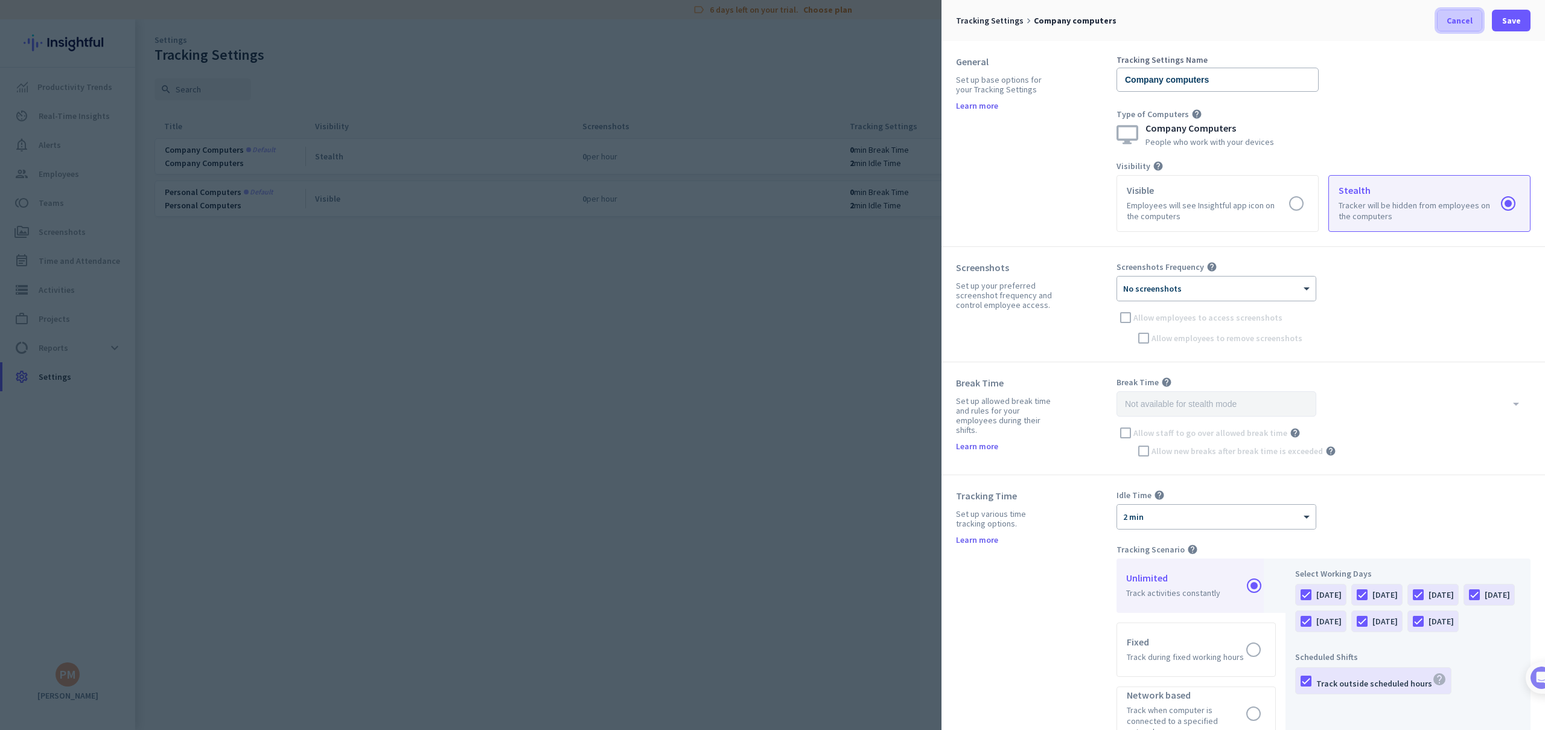
click at [1458, 24] on span "Cancel" at bounding box center [1459, 20] width 26 height 12
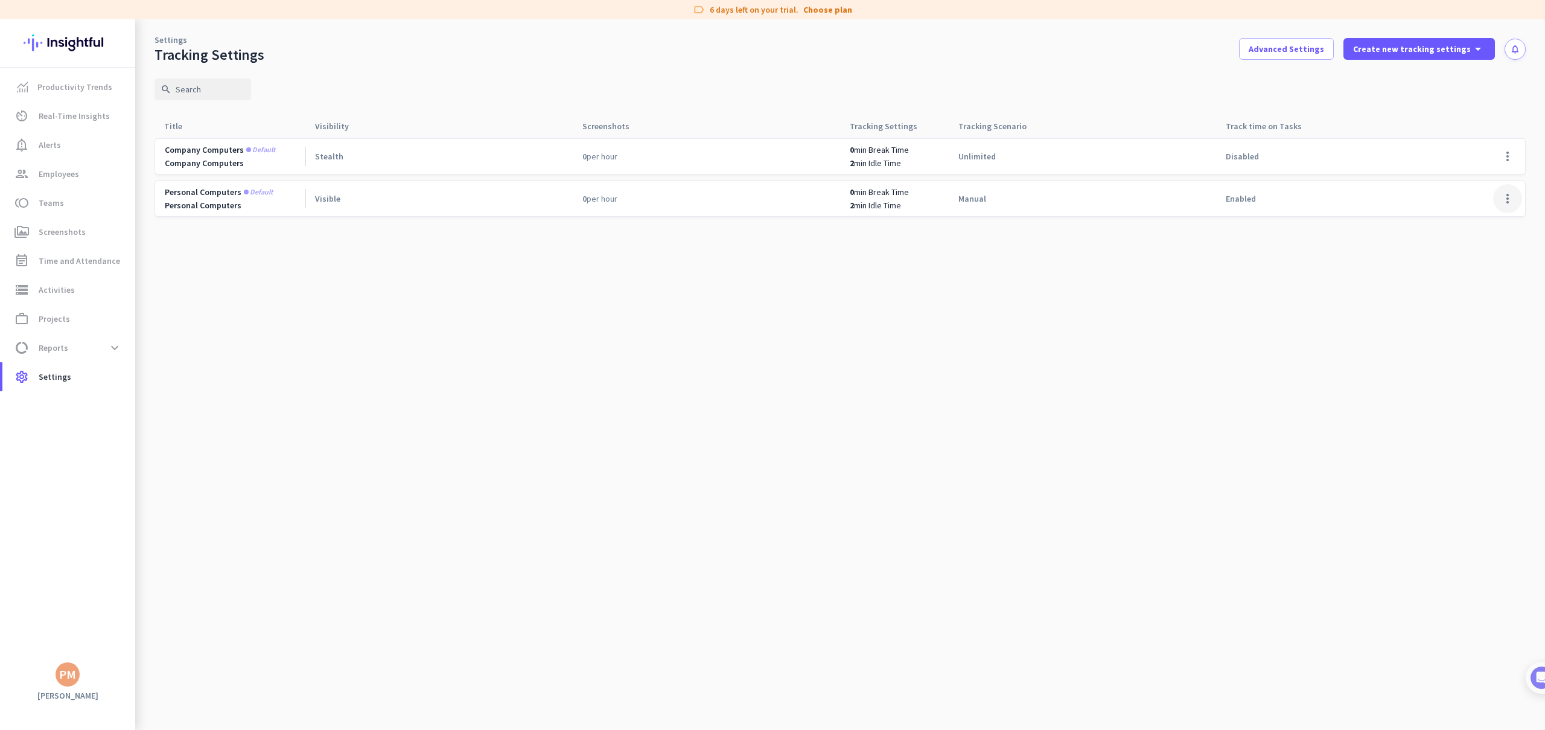
click at [1513, 199] on span at bounding box center [1507, 198] width 29 height 29
click at [1492, 222] on span "Edit" at bounding box center [1483, 224] width 58 height 12
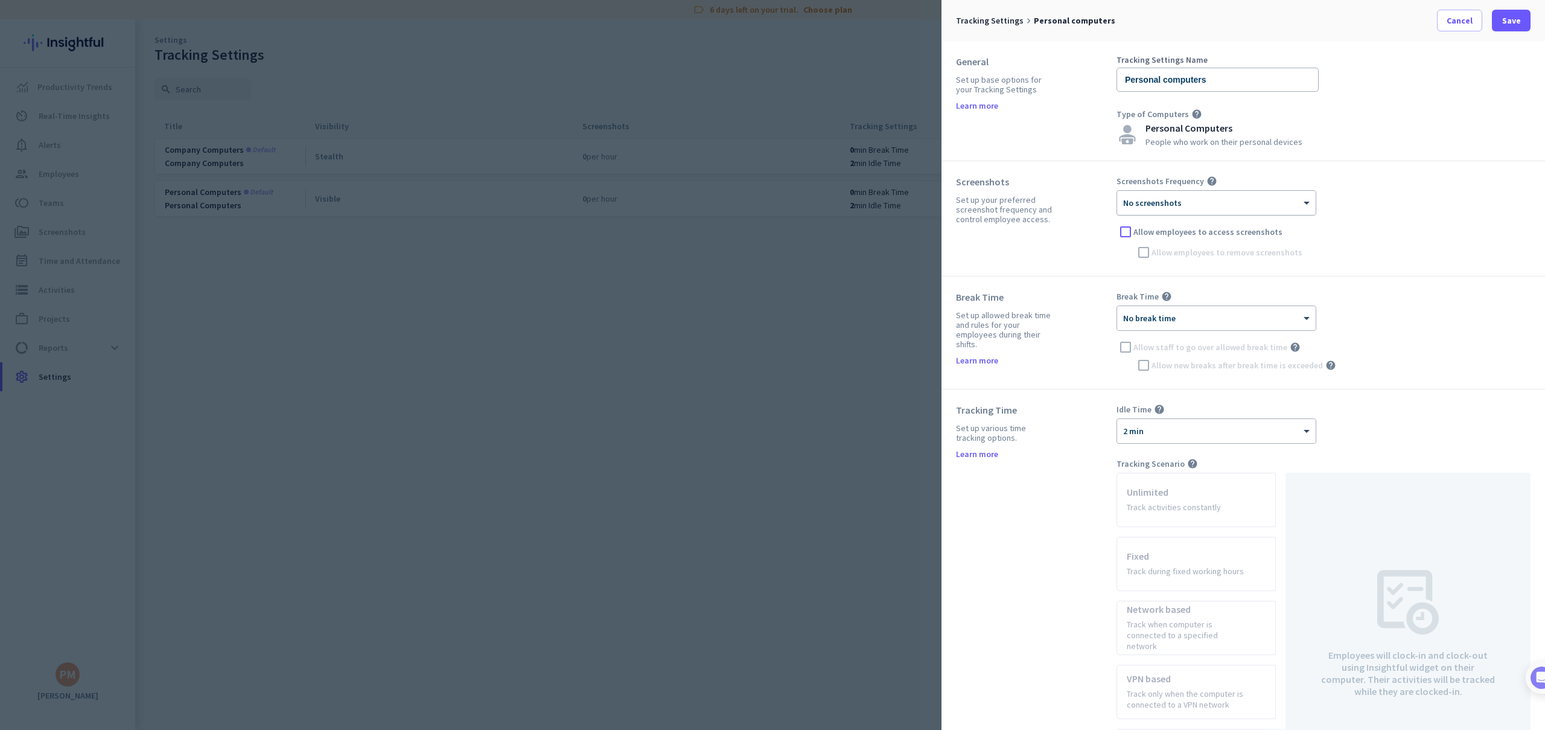
click at [1162, 200] on div at bounding box center [1216, 199] width 199 height 10
click at [1160, 275] on div "6 per hour" at bounding box center [1215, 285] width 197 height 20
click at [1145, 318] on div at bounding box center [1216, 314] width 199 height 10
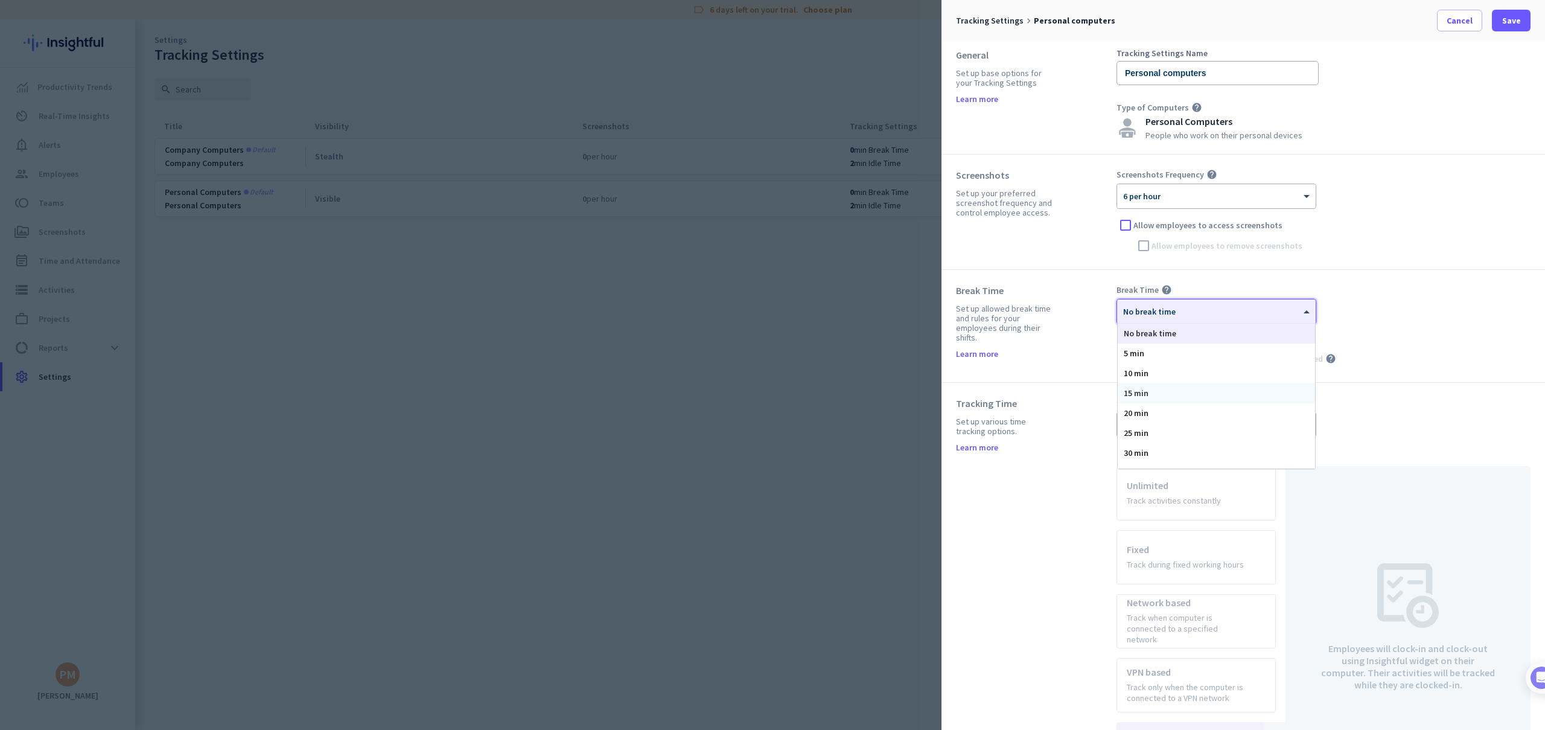
click at [1149, 389] on div "15 min" at bounding box center [1215, 393] width 197 height 20
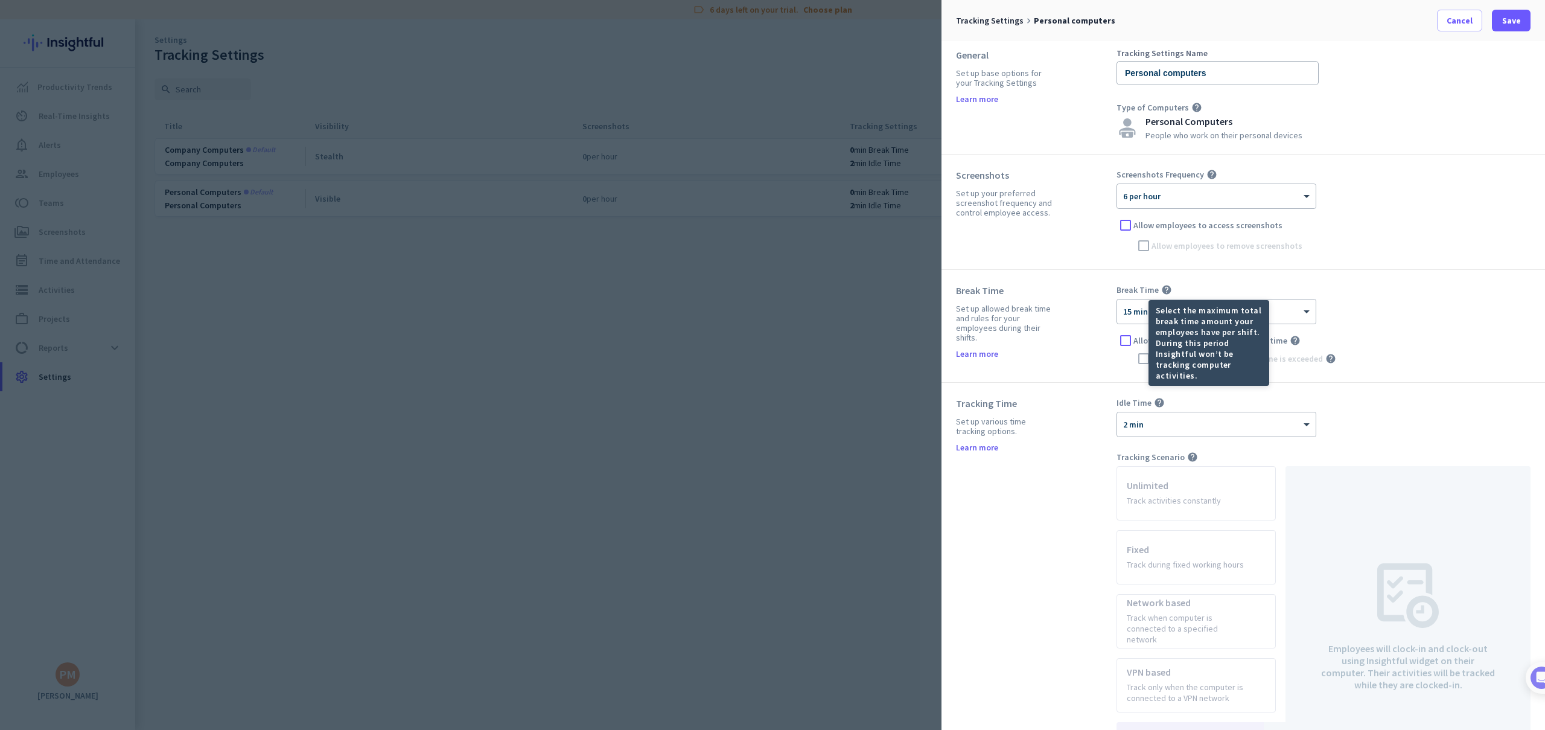
click at [1149, 308] on div "Select the maximum total break time amount your employees have per shift. Durin…" at bounding box center [1208, 343] width 121 height 86
click at [1136, 311] on mat-tooltip-component "Select the maximum total break time amount your employees have per shift. Durin…" at bounding box center [1165, 343] width 121 height 86
click at [1127, 316] on mat-tooltip-component "Select the maximum total break time amount your employees have per shift. Durin…" at bounding box center [1165, 343] width 121 height 86
drag, startPoint x: 1273, startPoint y: 281, endPoint x: 1260, endPoint y: 293, distance: 17.5
click at [1273, 281] on div "Break Time Set up allowed break time and rules for your employees during their …" at bounding box center [1242, 326] width 603 height 113
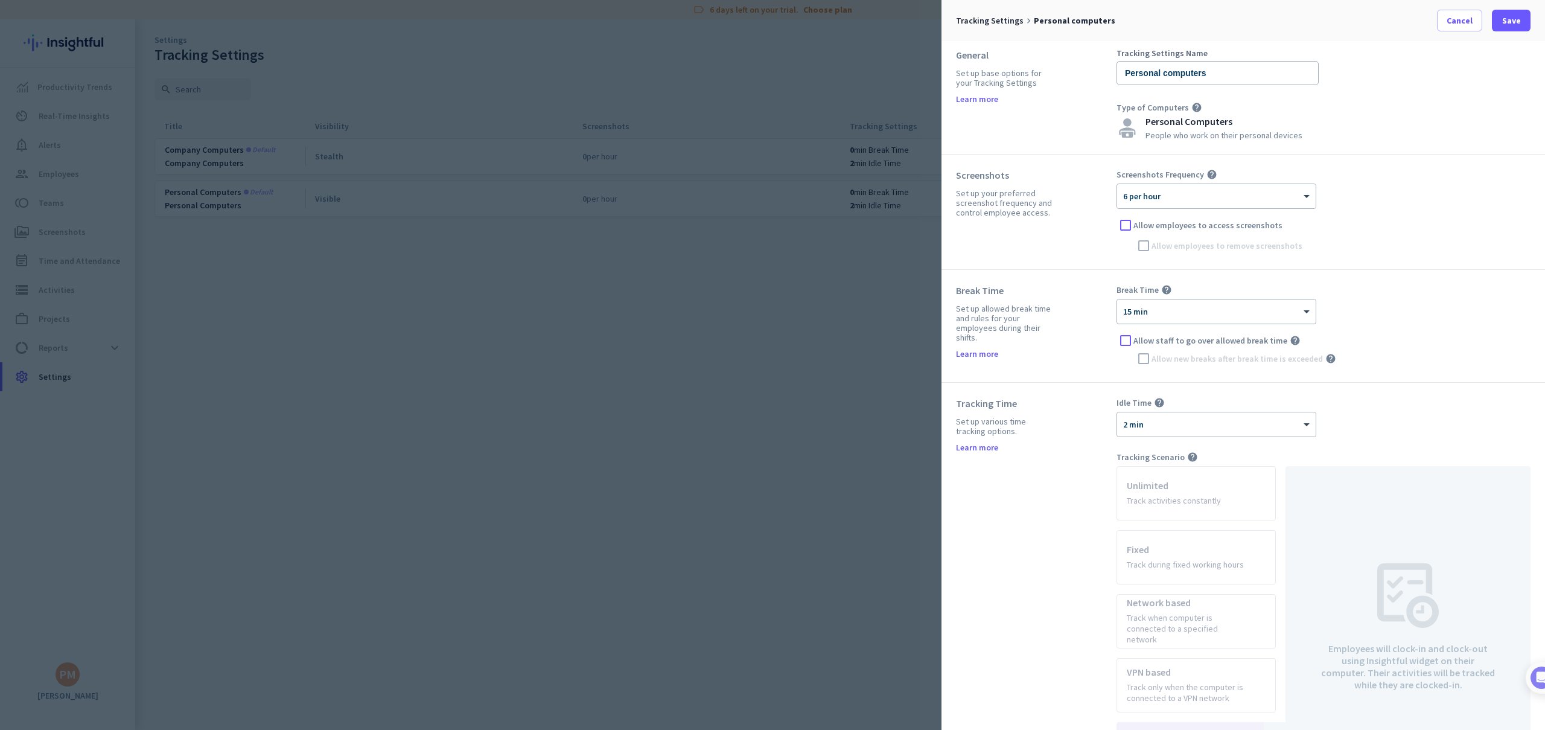
click at [1291, 309] on div at bounding box center [1216, 307] width 199 height 10
click at [1140, 450] on span "30 min" at bounding box center [1136, 452] width 25 height 11
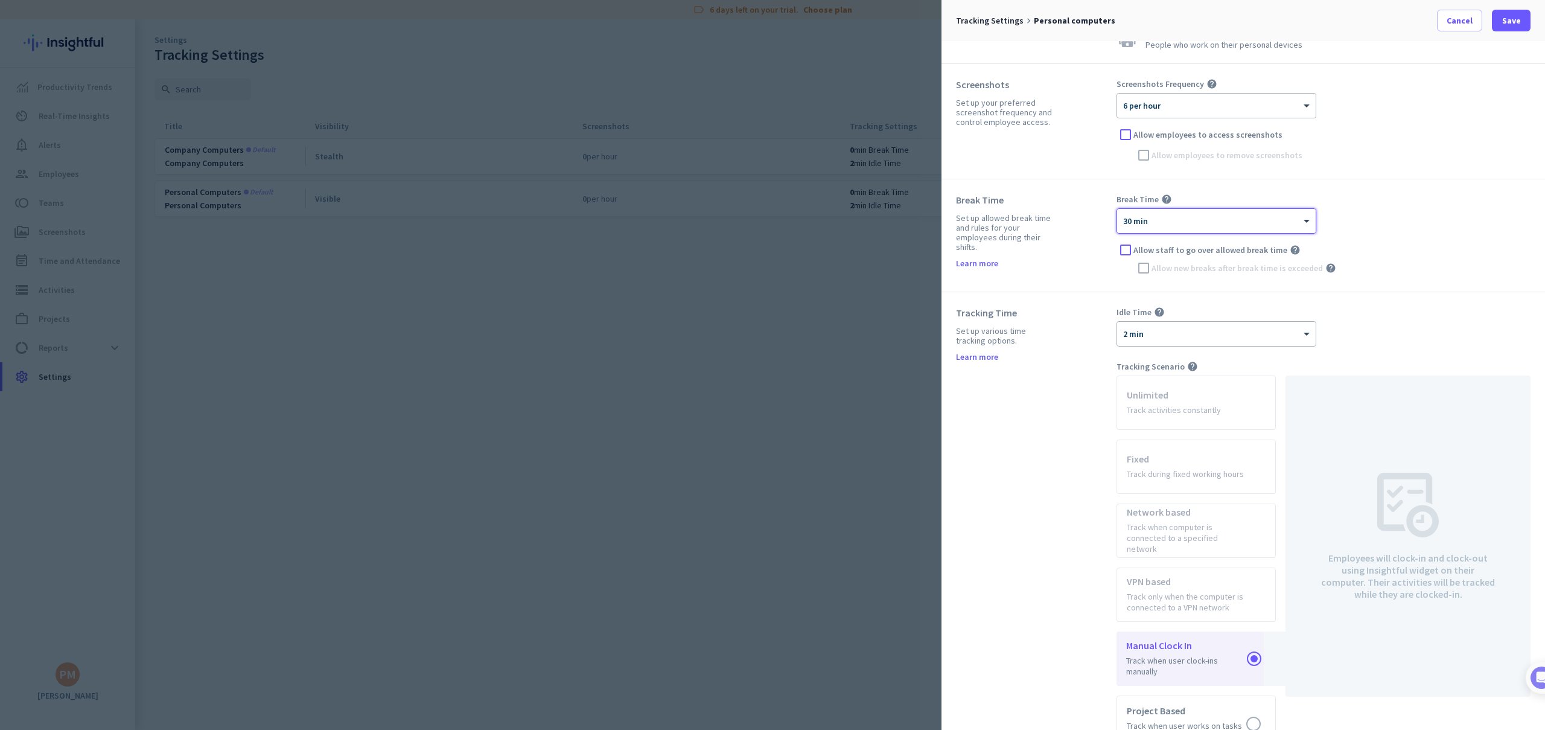
scroll to position [114, 0]
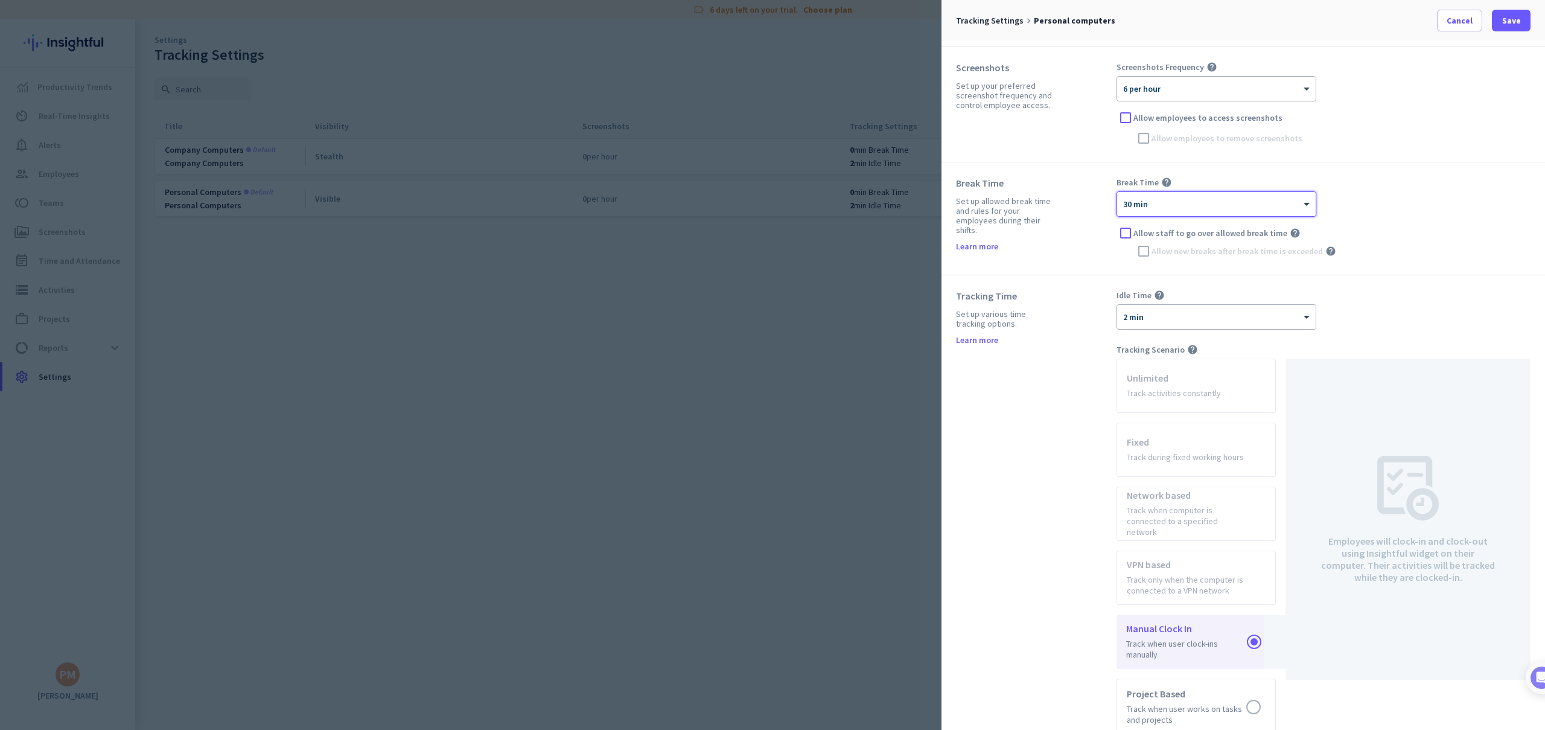
click at [1172, 195] on div at bounding box center [1216, 200] width 199 height 10
click at [1147, 290] on span "20 min" at bounding box center [1136, 294] width 25 height 11
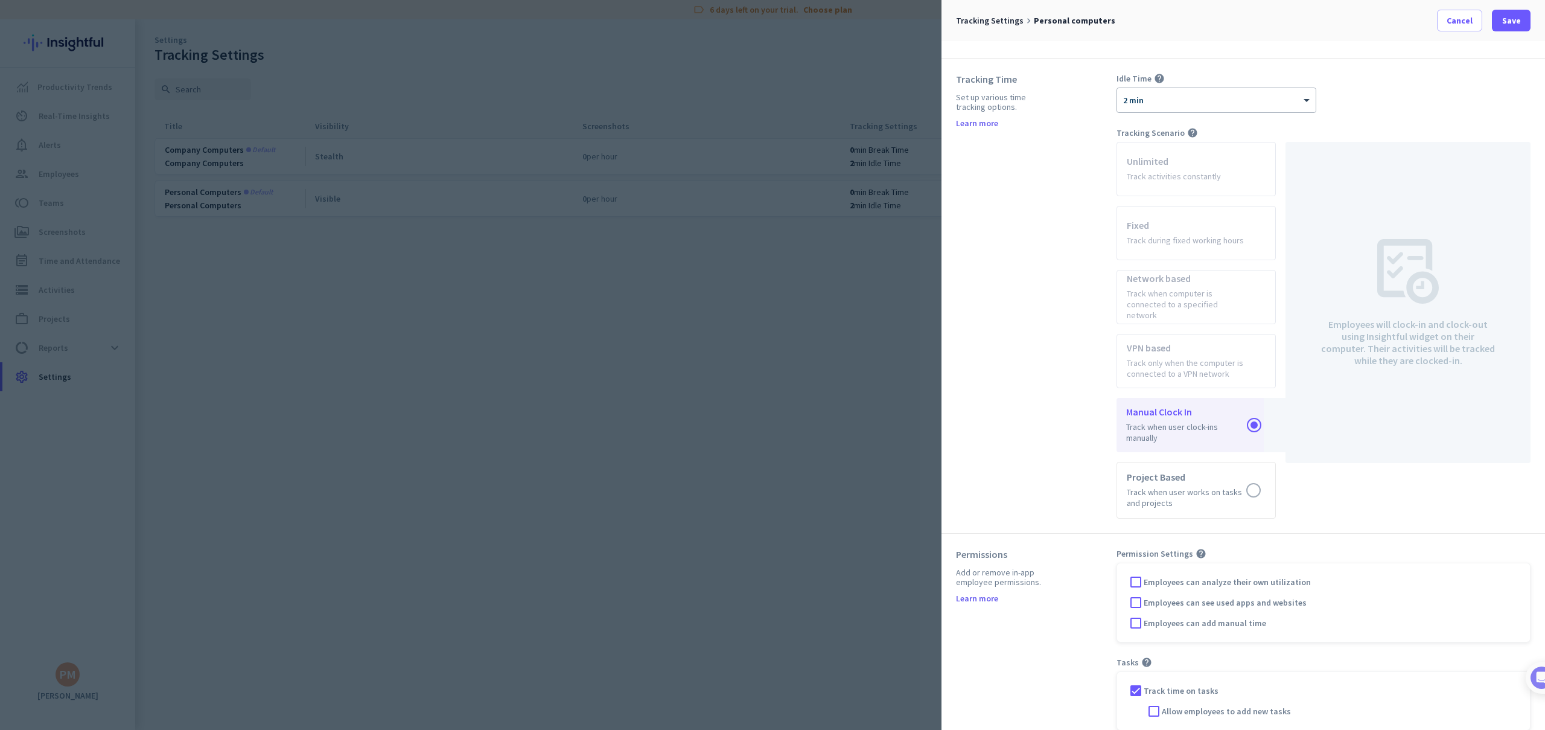
scroll to position [335, 0]
click at [1209, 401] on label at bounding box center [1195, 420] width 159 height 54
click at [0, 0] on input "radio" at bounding box center [0, 0] width 0 height 0
click at [1187, 472] on label at bounding box center [1196, 486] width 158 height 56
click at [0, 0] on input "radio" at bounding box center [0, 0] width 0 height 0
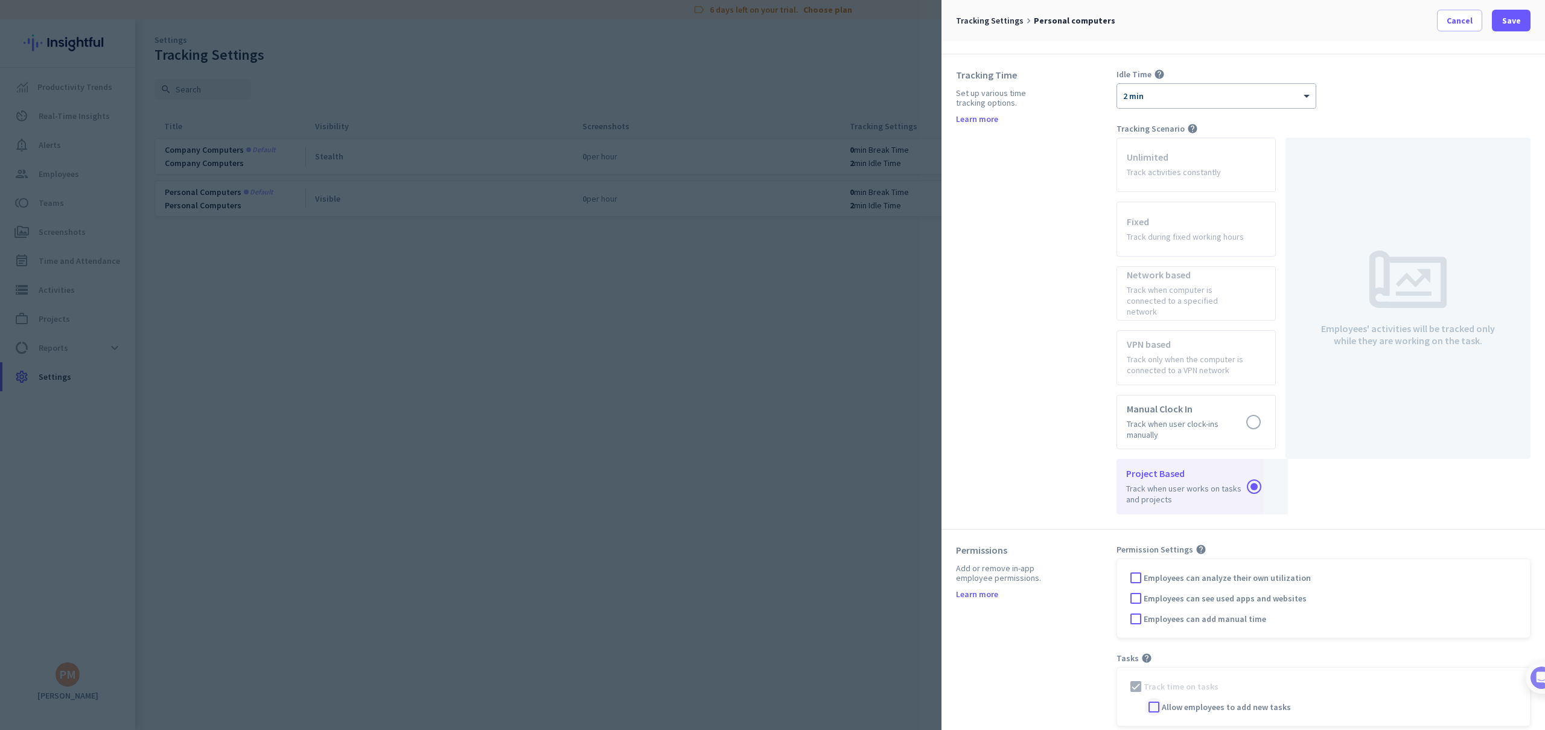
click at [1151, 698] on div at bounding box center [1154, 707] width 18 height 18
click at [1516, 22] on span "Save" at bounding box center [1511, 20] width 19 height 12
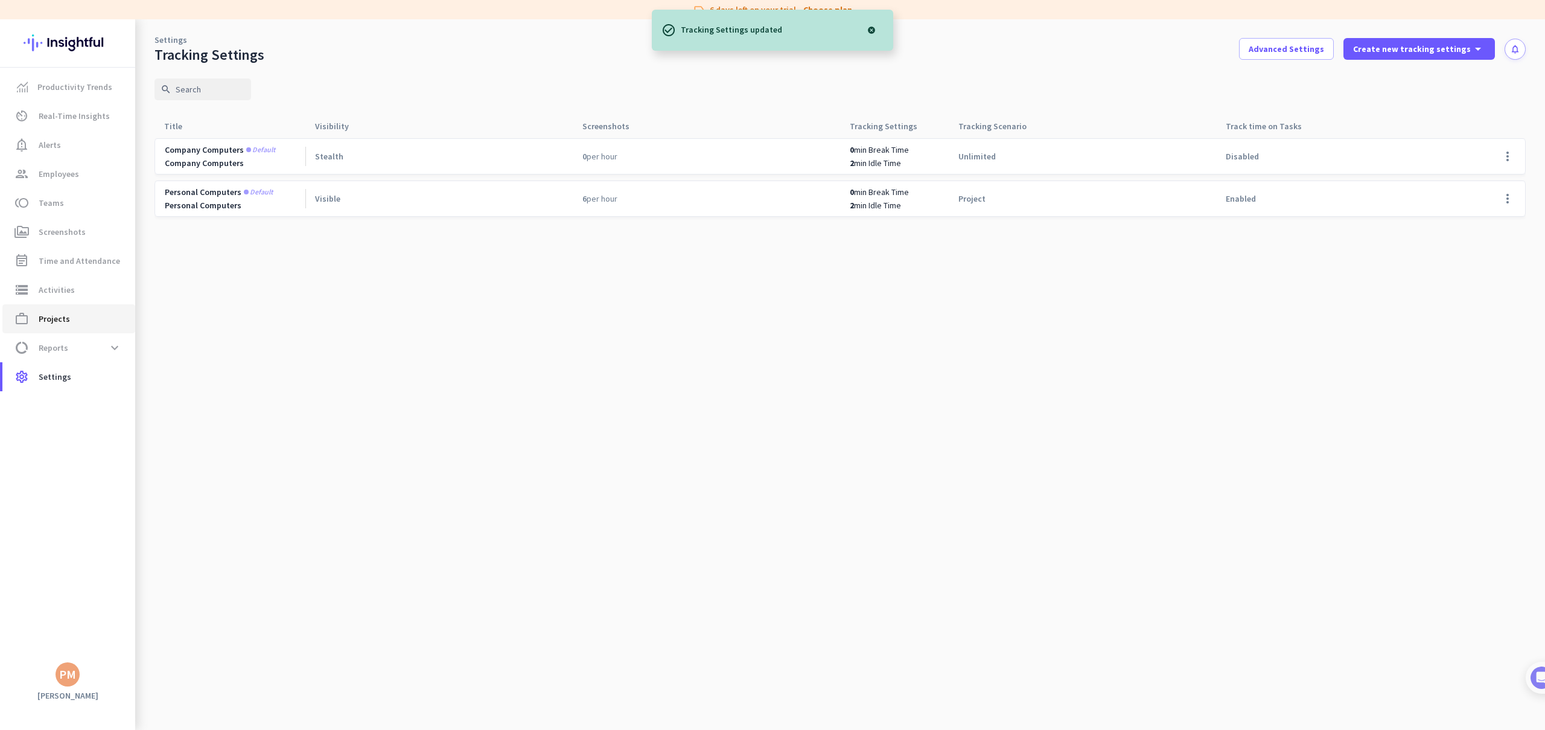
click at [59, 322] on span "Projects" at bounding box center [54, 318] width 31 height 14
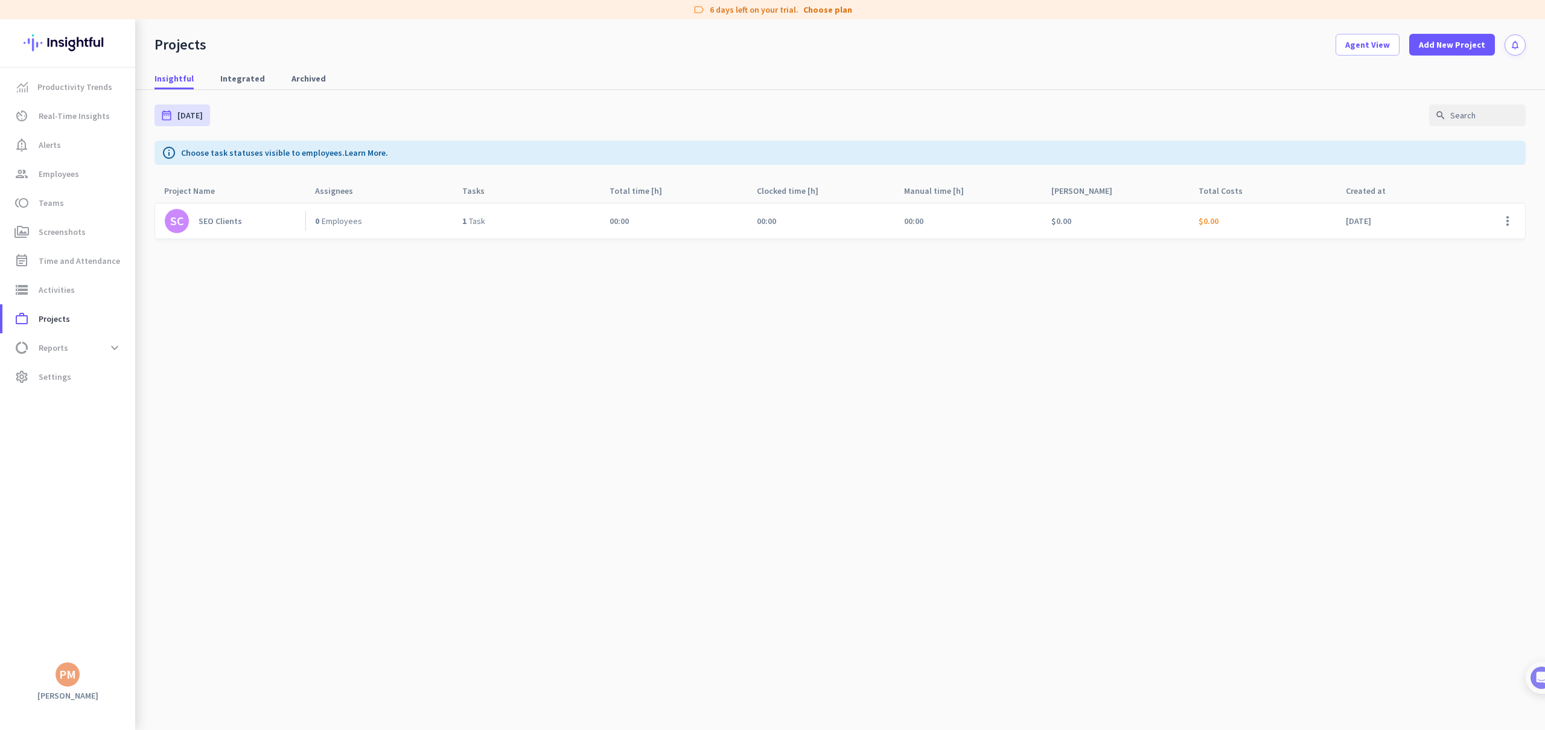
click at [213, 217] on div "SEO Clients" at bounding box center [220, 220] width 43 height 11
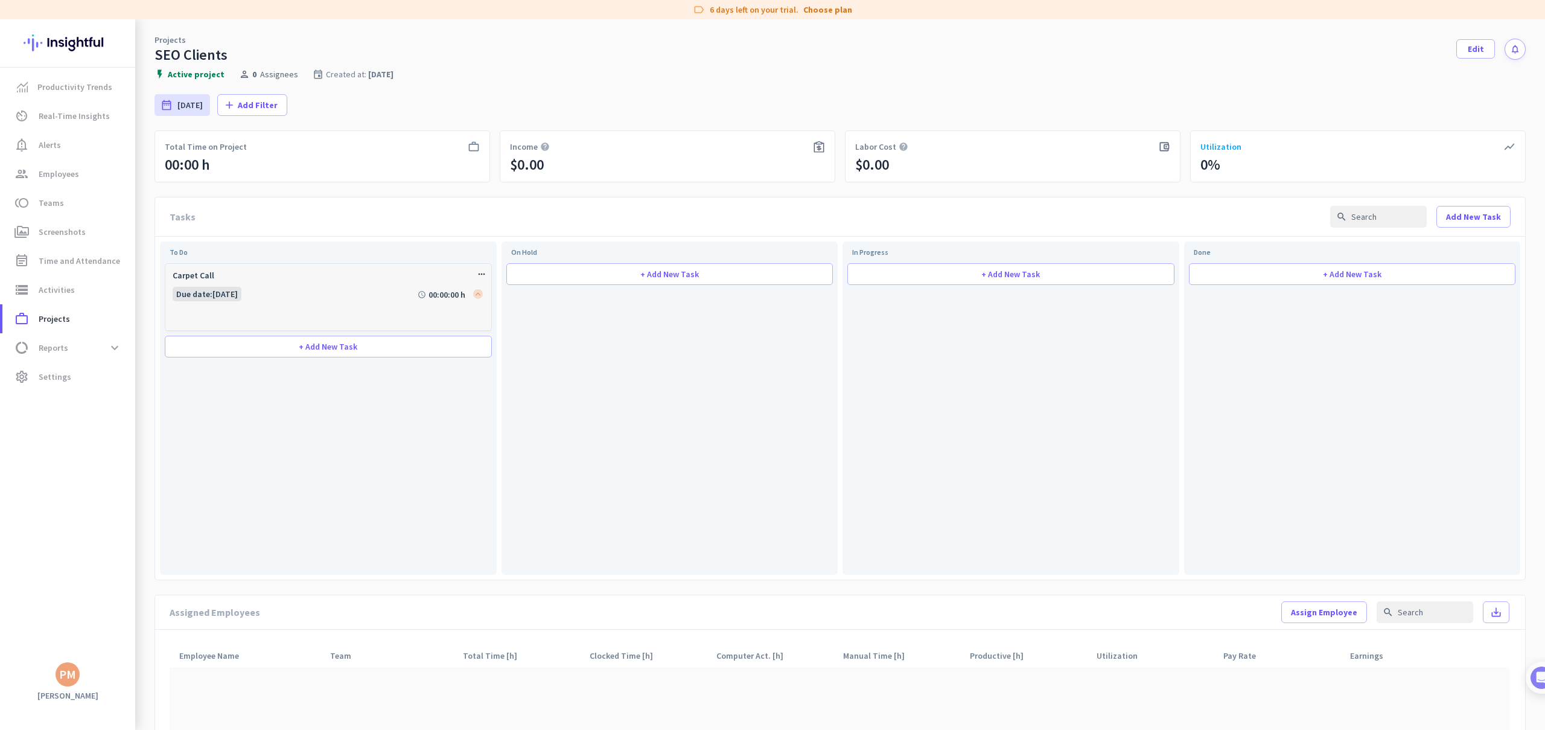
click at [480, 273] on icon "more_horiz" at bounding box center [482, 274] width 10 height 10
click at [501, 313] on span "Delete Task" at bounding box center [508, 314] width 44 height 11
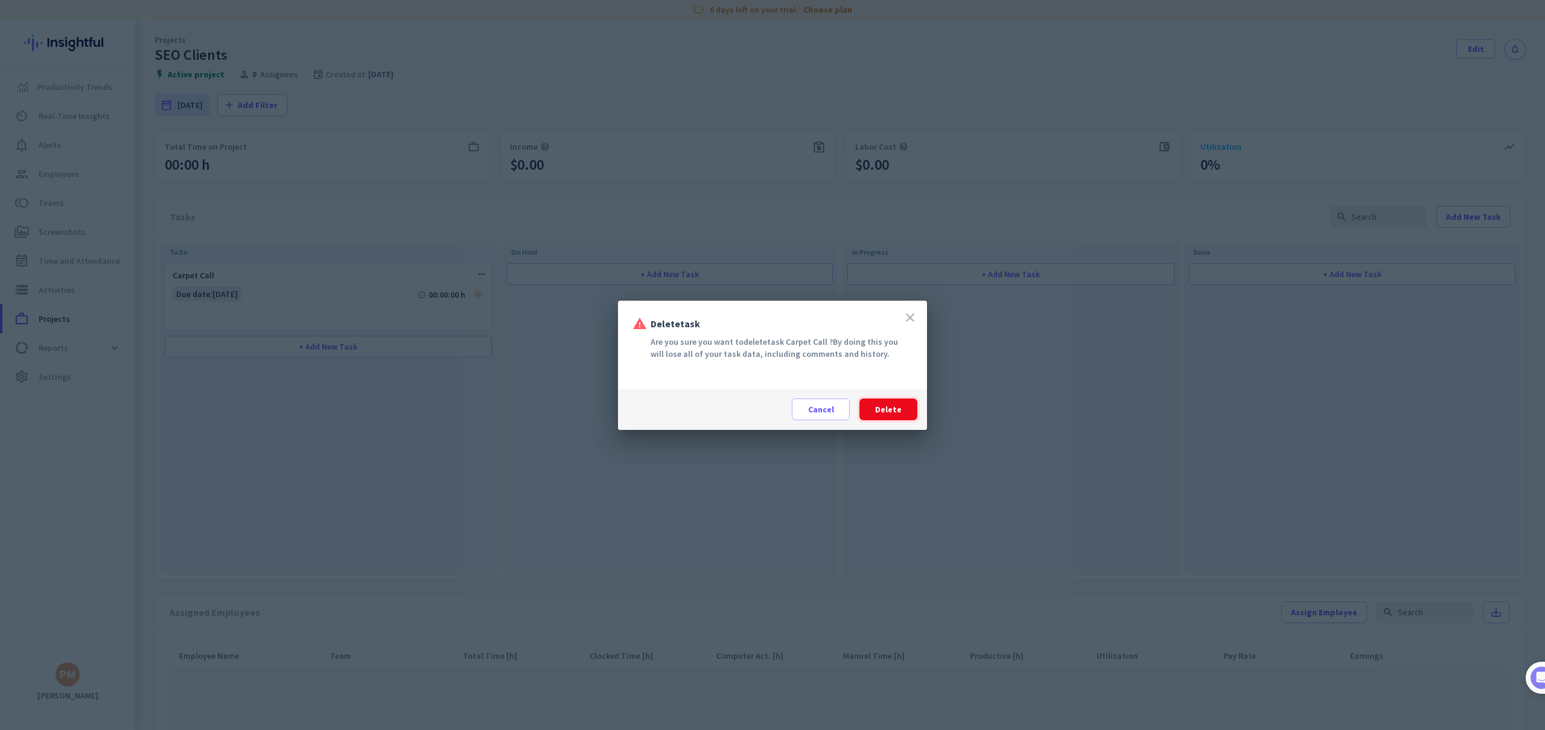
click at [894, 407] on span "Delete" at bounding box center [888, 409] width 27 height 12
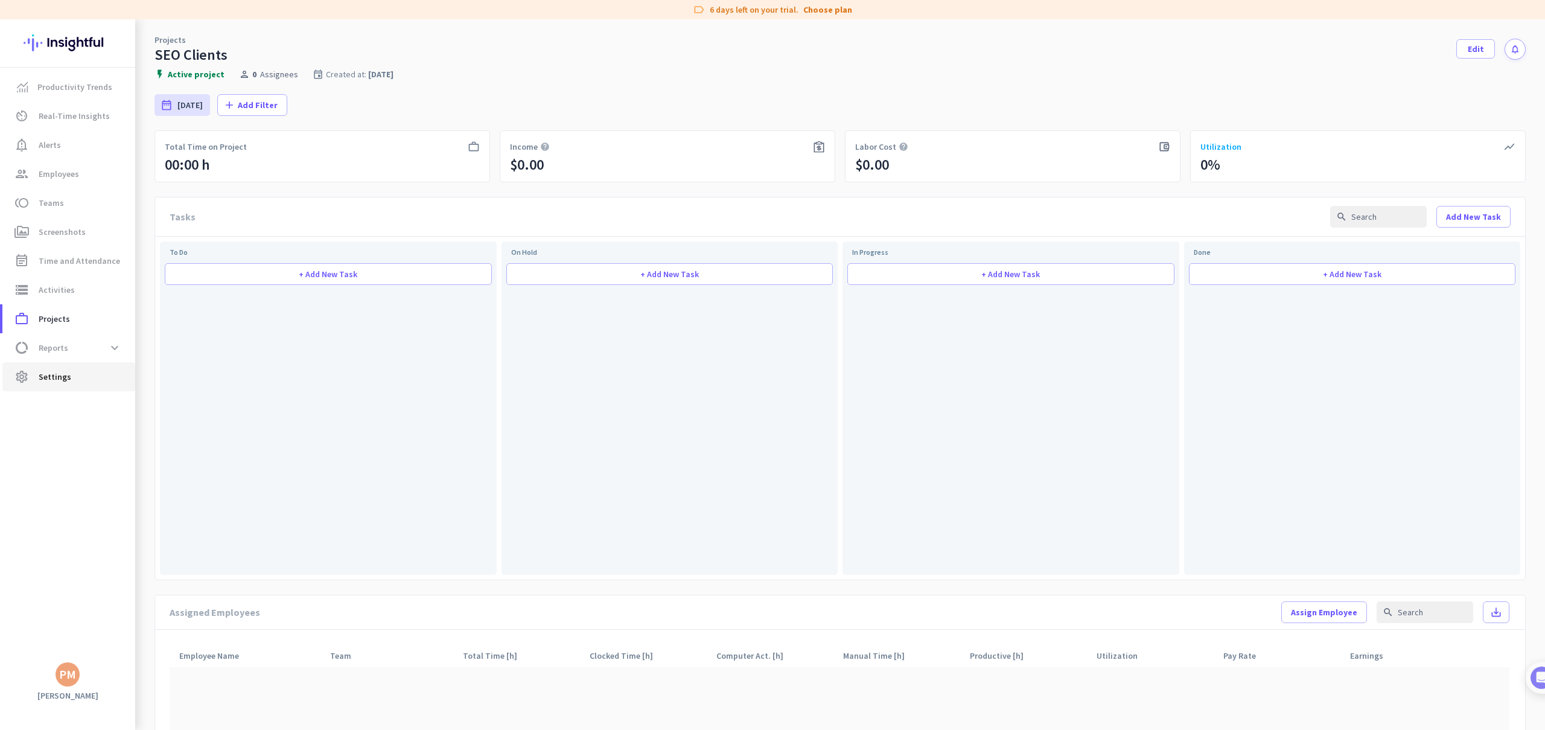
click at [59, 375] on span "Settings" at bounding box center [55, 376] width 33 height 14
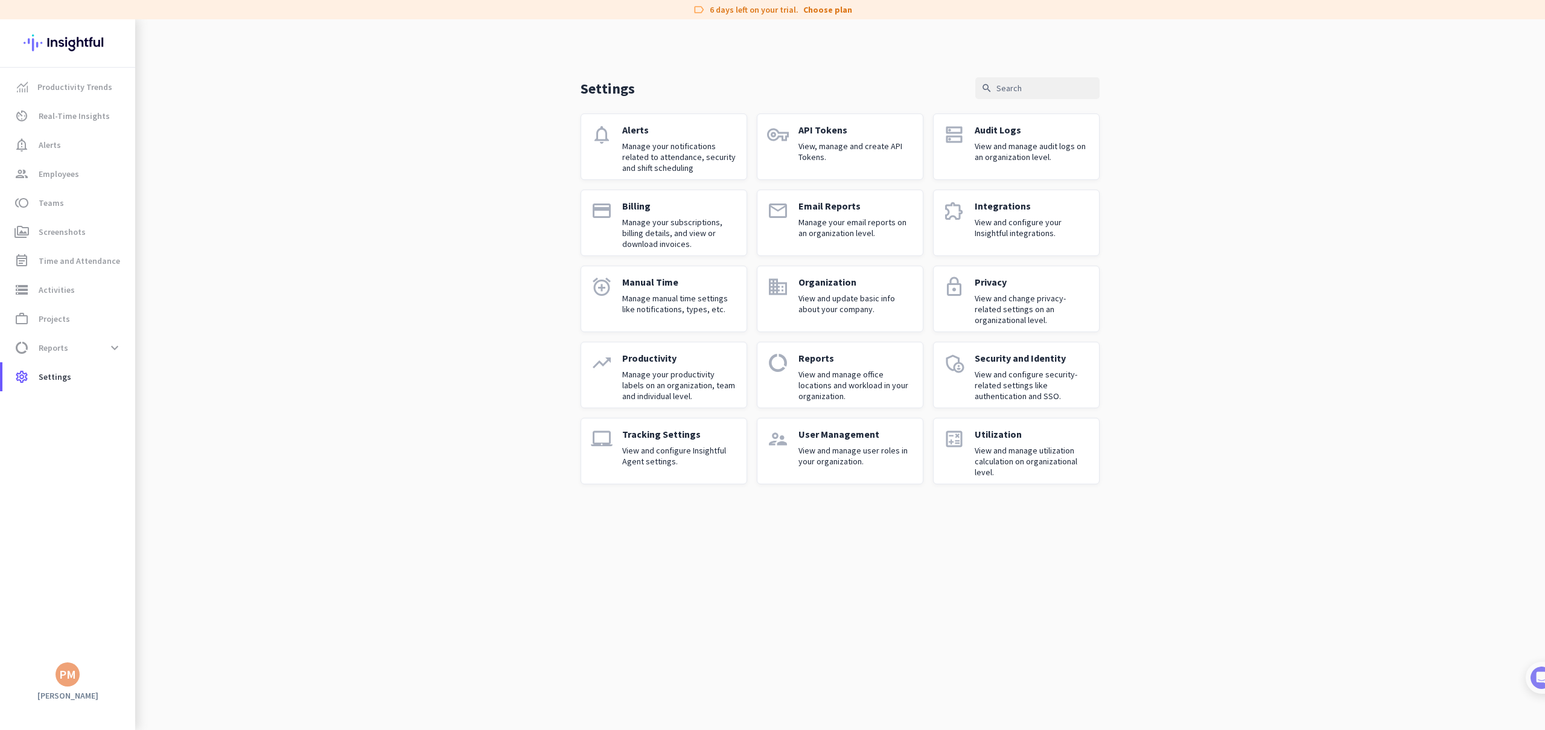
click at [993, 214] on div "Integrations View and configure your Insightful integrations." at bounding box center [1031, 223] width 115 height 46
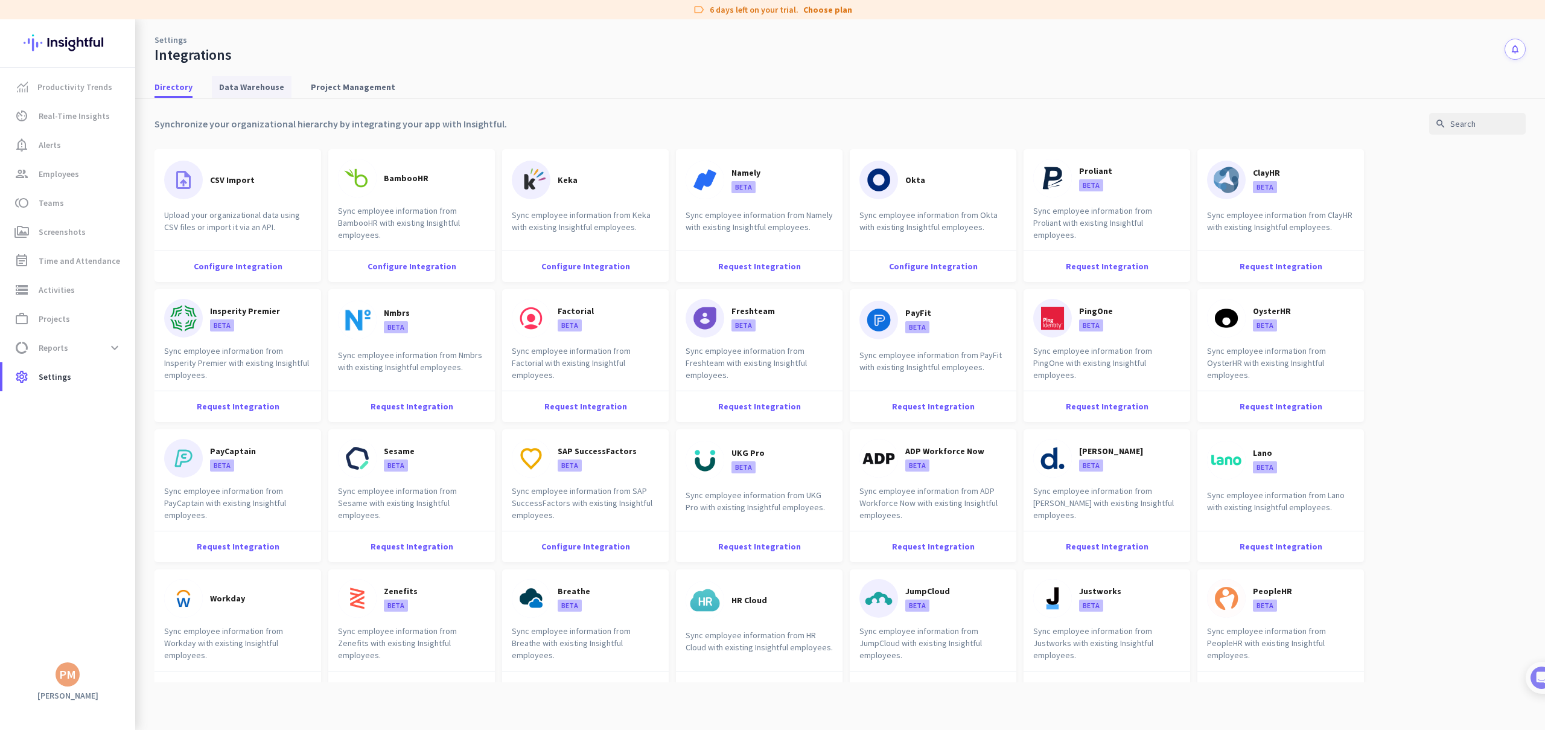
click at [253, 86] on span "Data Warehouse" at bounding box center [251, 87] width 65 height 12
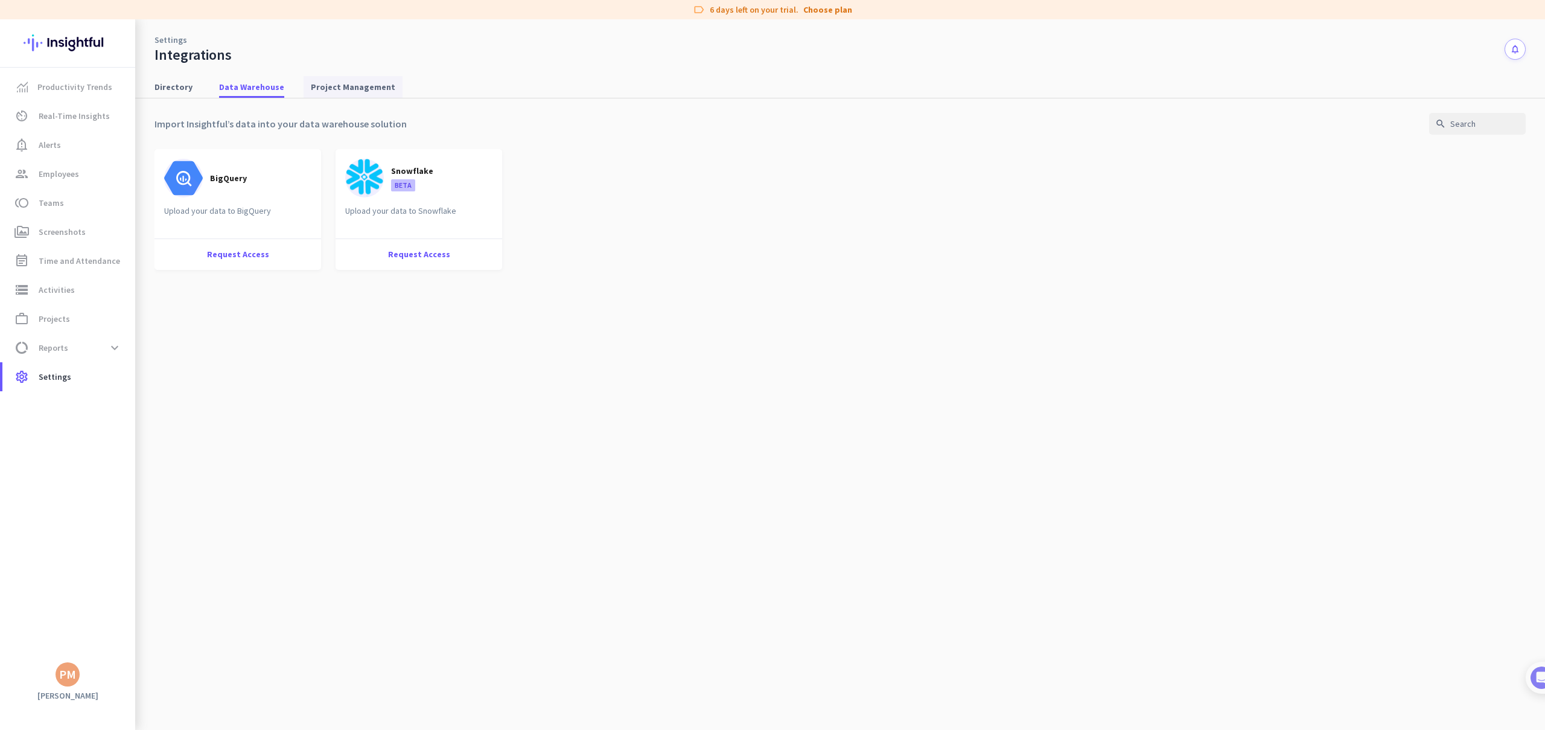
click at [322, 84] on span "Project Management" at bounding box center [353, 87] width 84 height 12
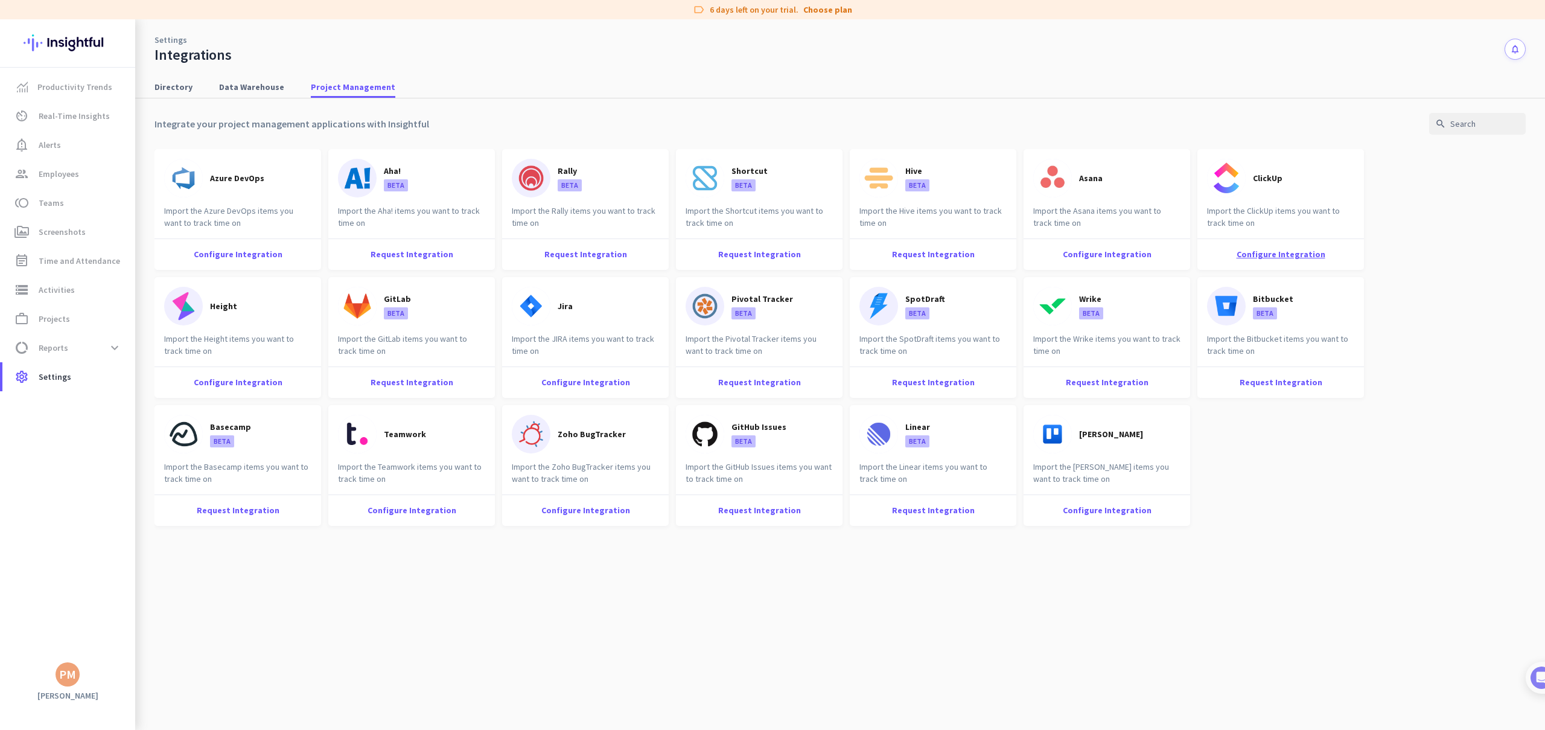
click at [1296, 249] on div "Configure Integration" at bounding box center [1280, 253] width 167 height 31
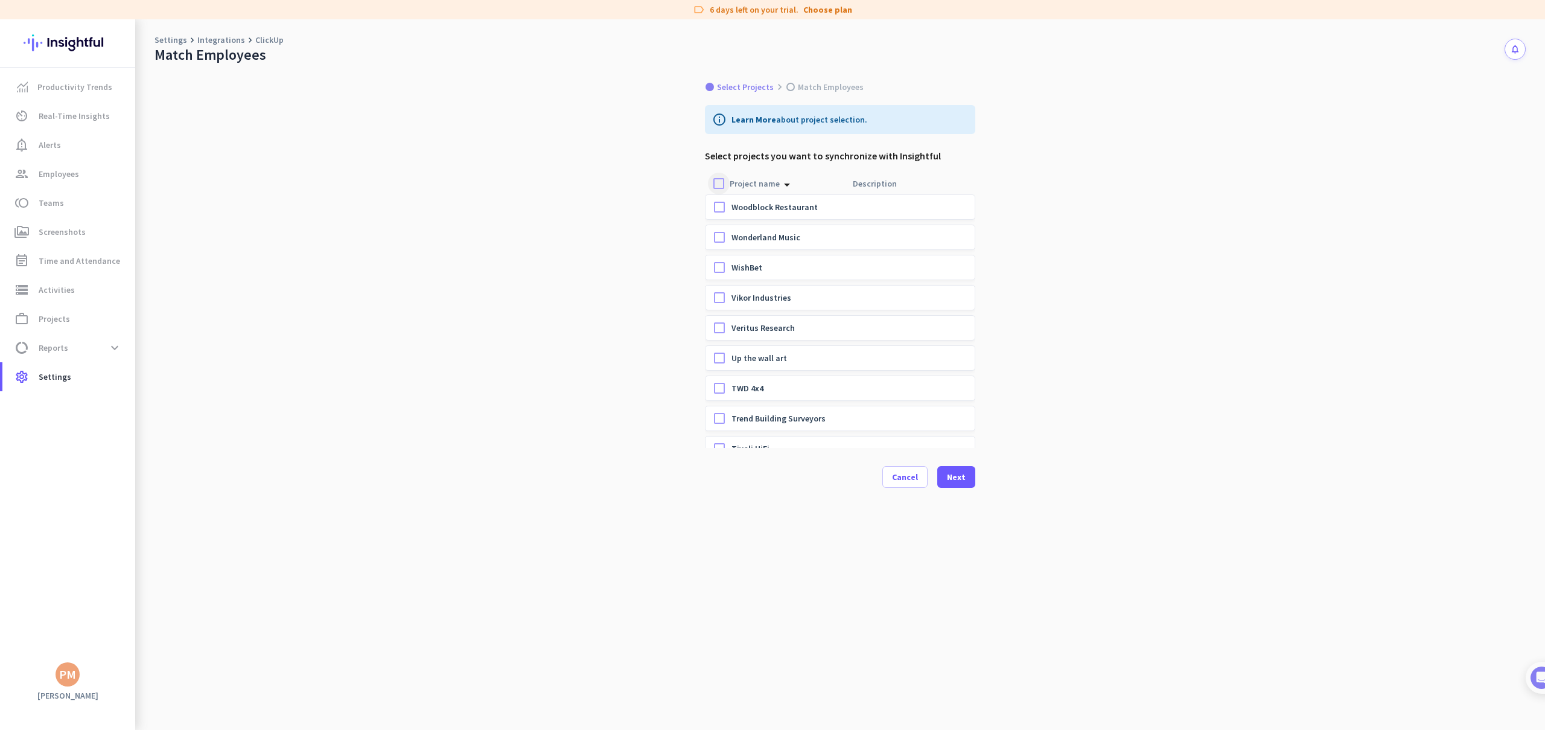
click at [719, 183] on div at bounding box center [719, 184] width 22 height 22
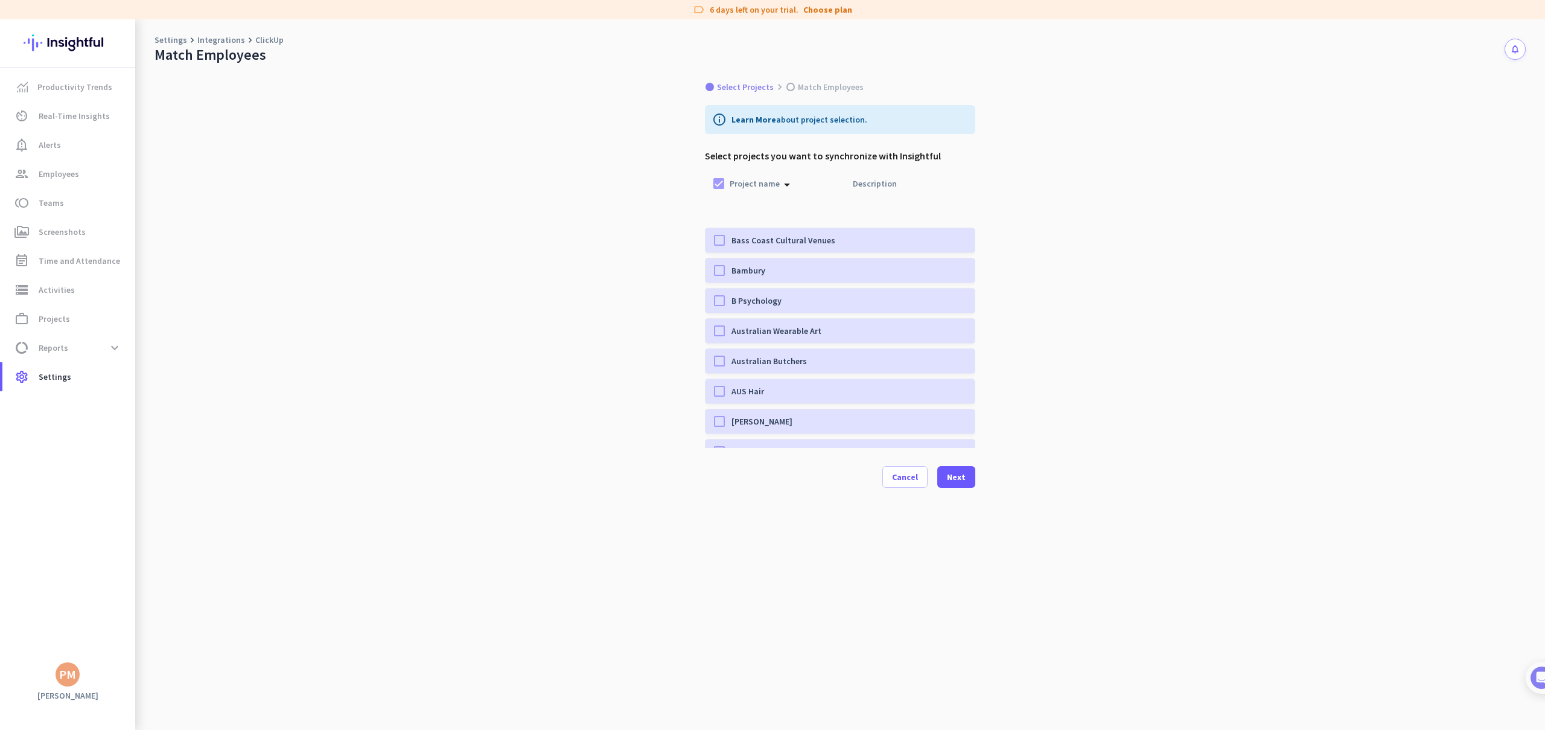
scroll to position [2288, 0]
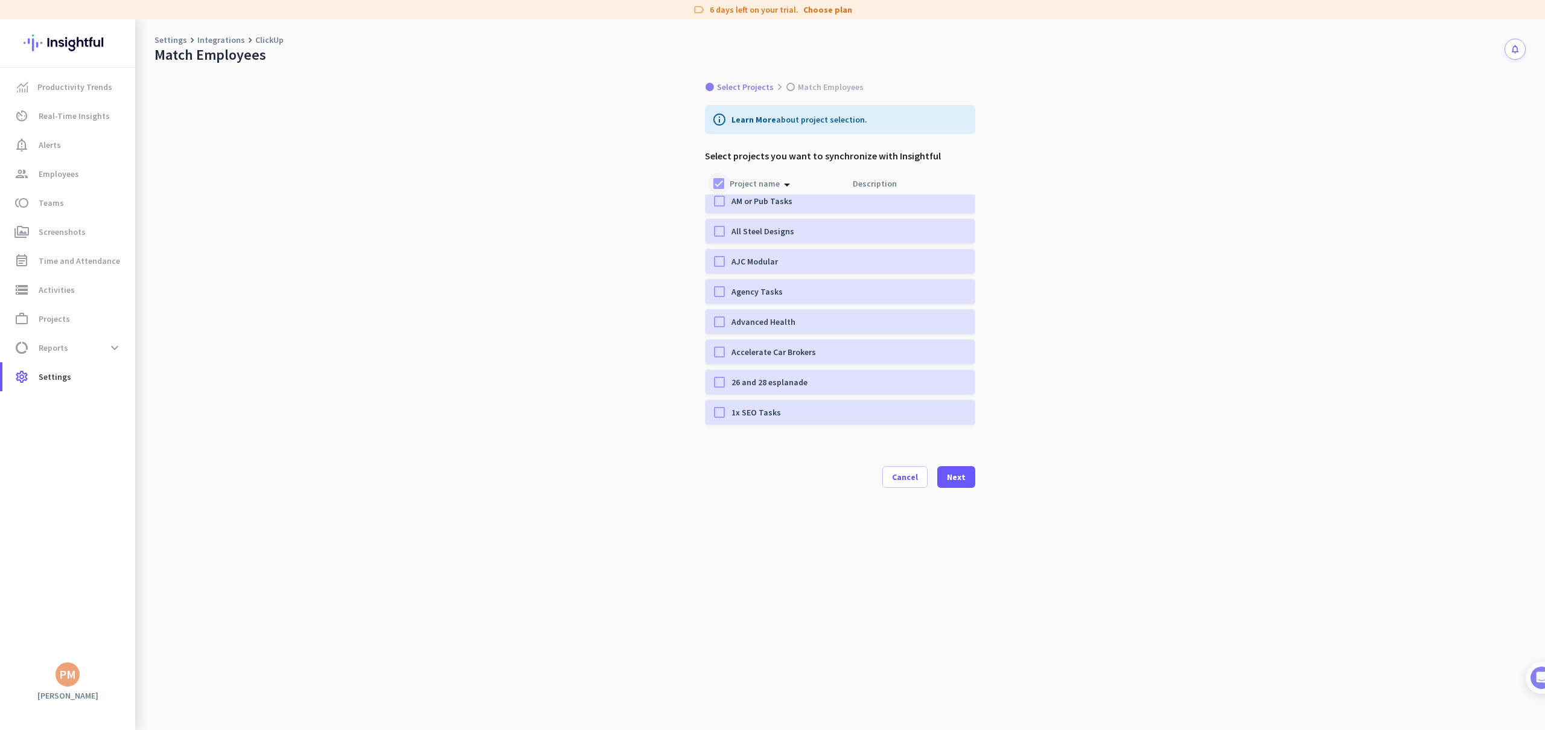
click at [715, 180] on div at bounding box center [719, 184] width 22 height 22
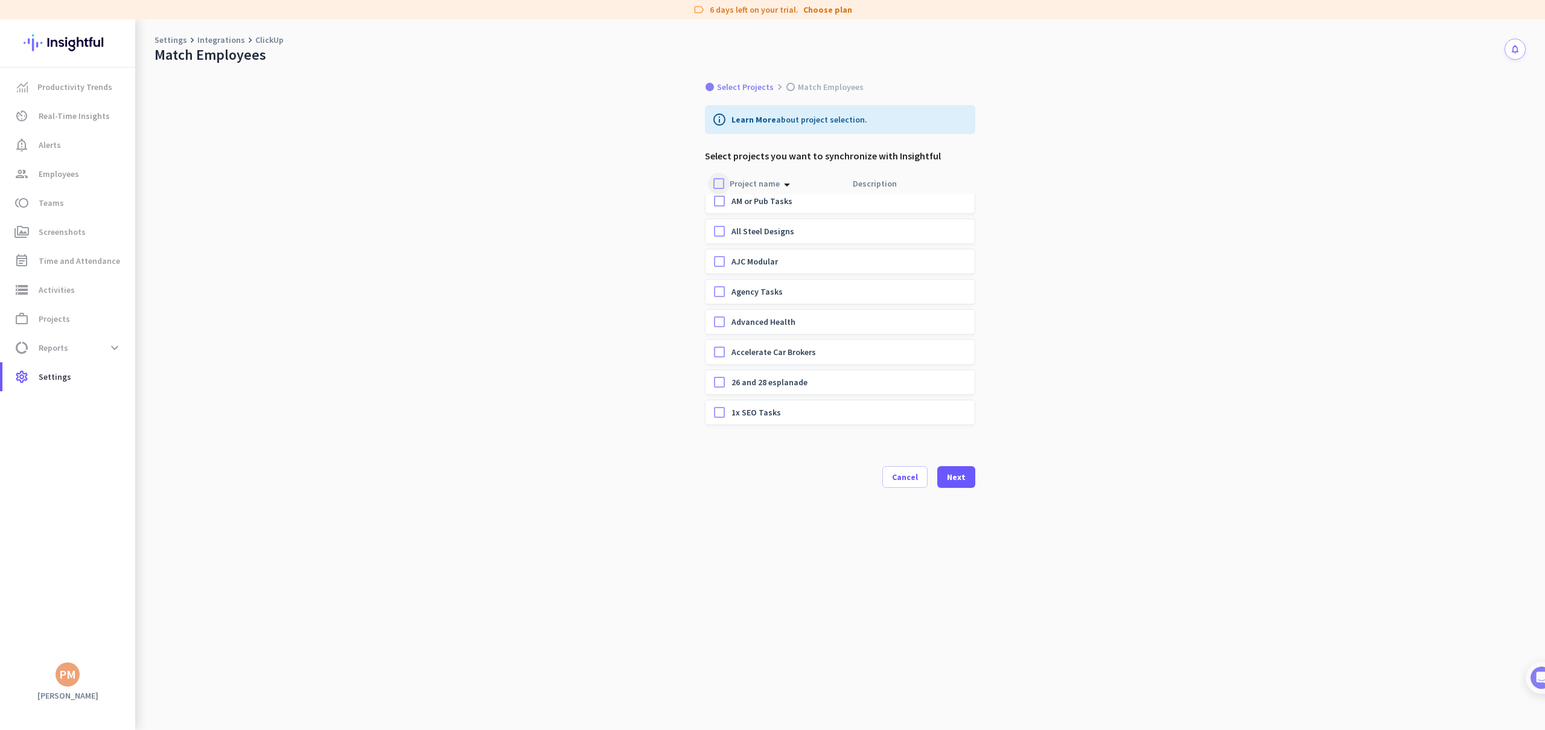
click at [715, 180] on div at bounding box center [719, 184] width 22 height 22
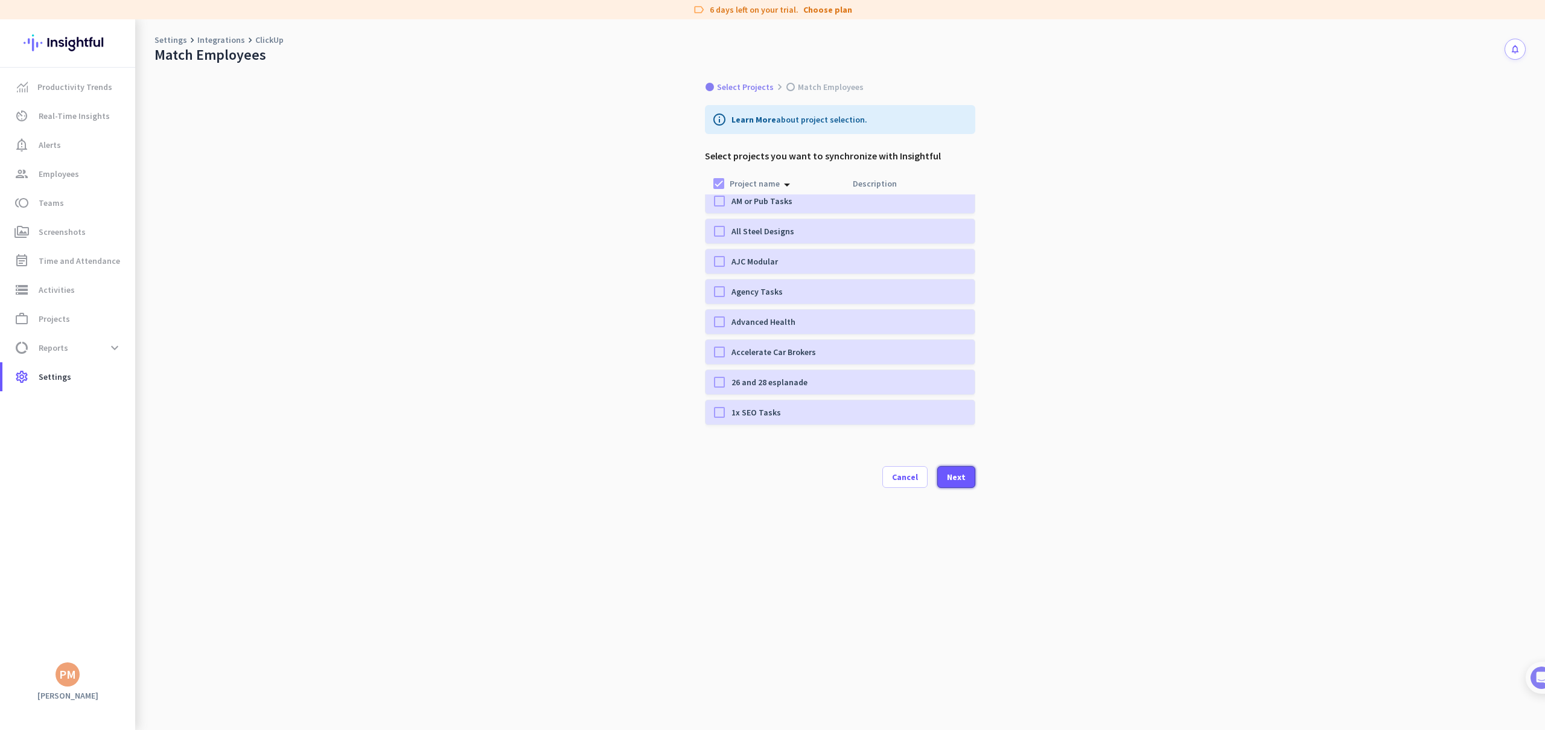
click at [956, 473] on div "Next" at bounding box center [956, 476] width 19 height 8
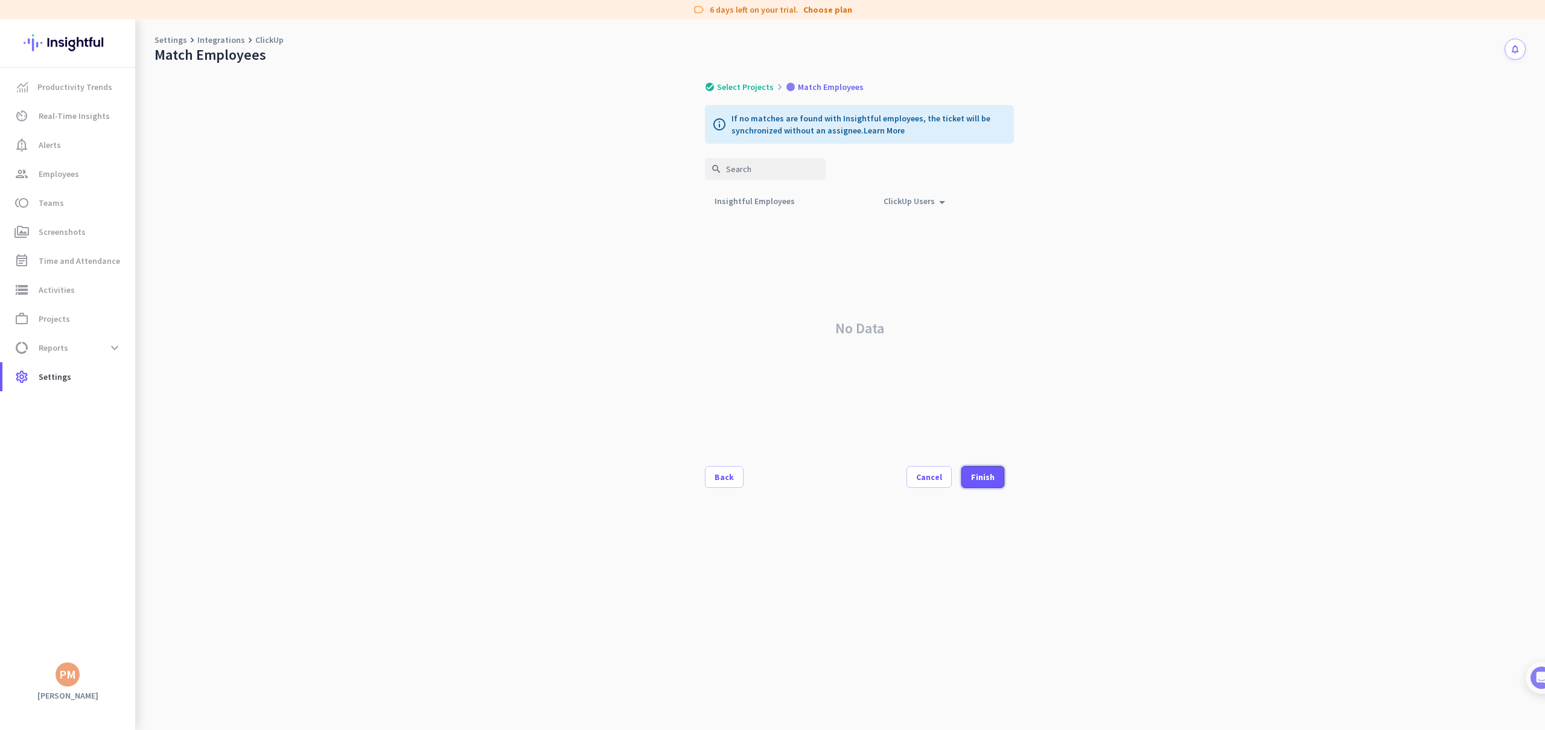
click at [991, 474] on div "Finish" at bounding box center [983, 476] width 24 height 8
click at [781, 199] on div "Insightful Employees arrow_drop_up" at bounding box center [761, 200] width 95 height 17
click at [923, 472] on div "Cancel" at bounding box center [929, 476] width 26 height 8
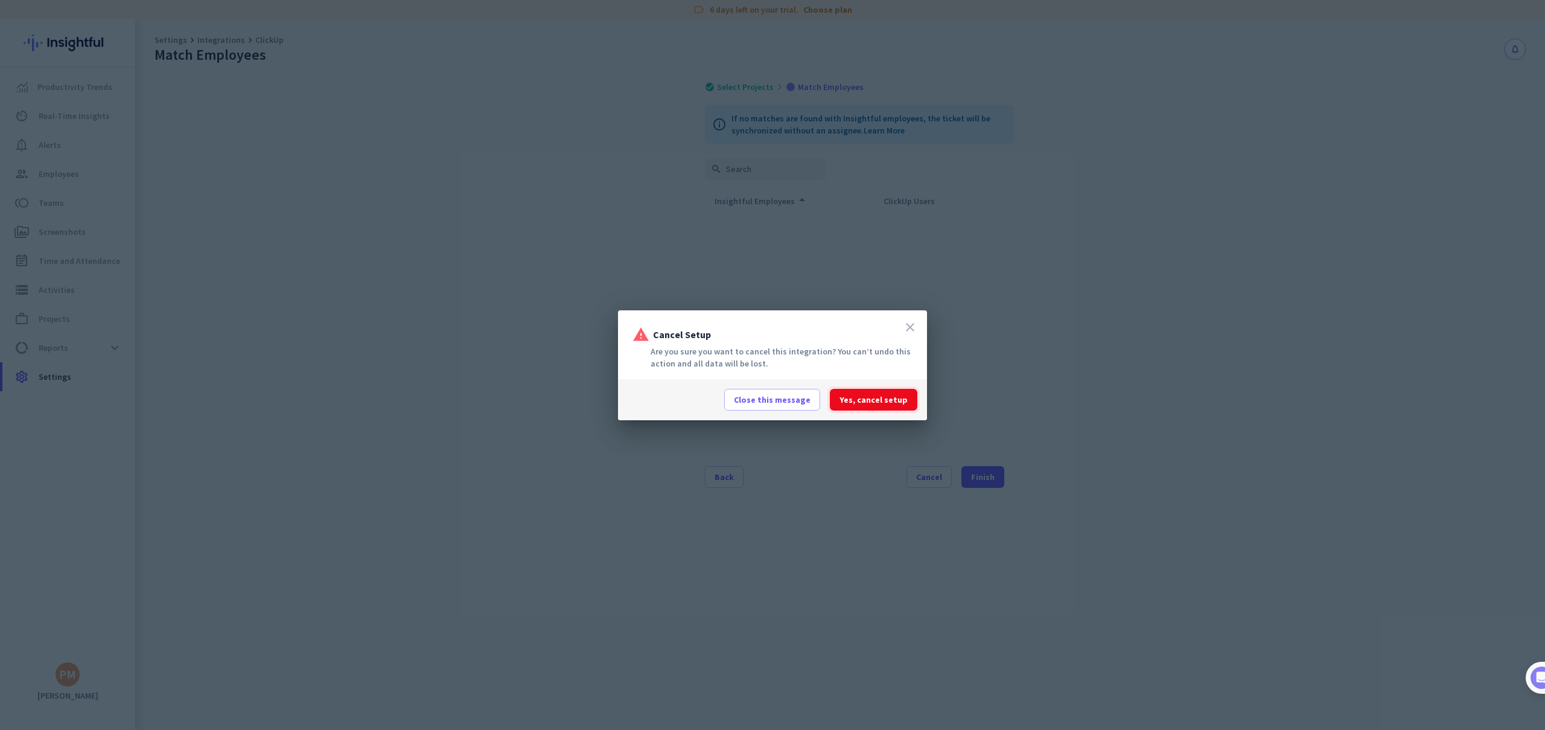
click at [882, 400] on span "Yes, cancel setup" at bounding box center [873, 399] width 68 height 12
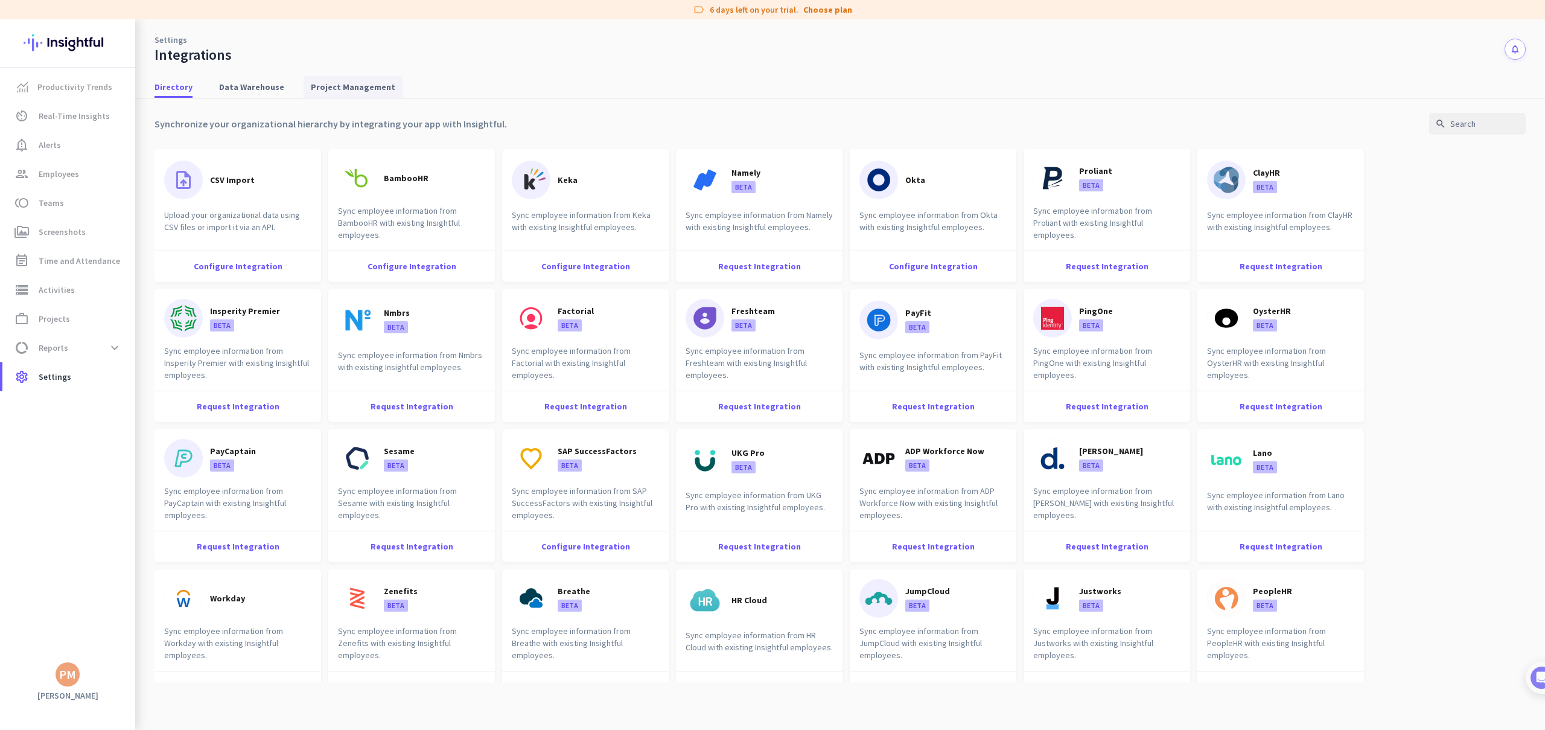
click at [333, 85] on span "Project Management" at bounding box center [353, 87] width 84 height 12
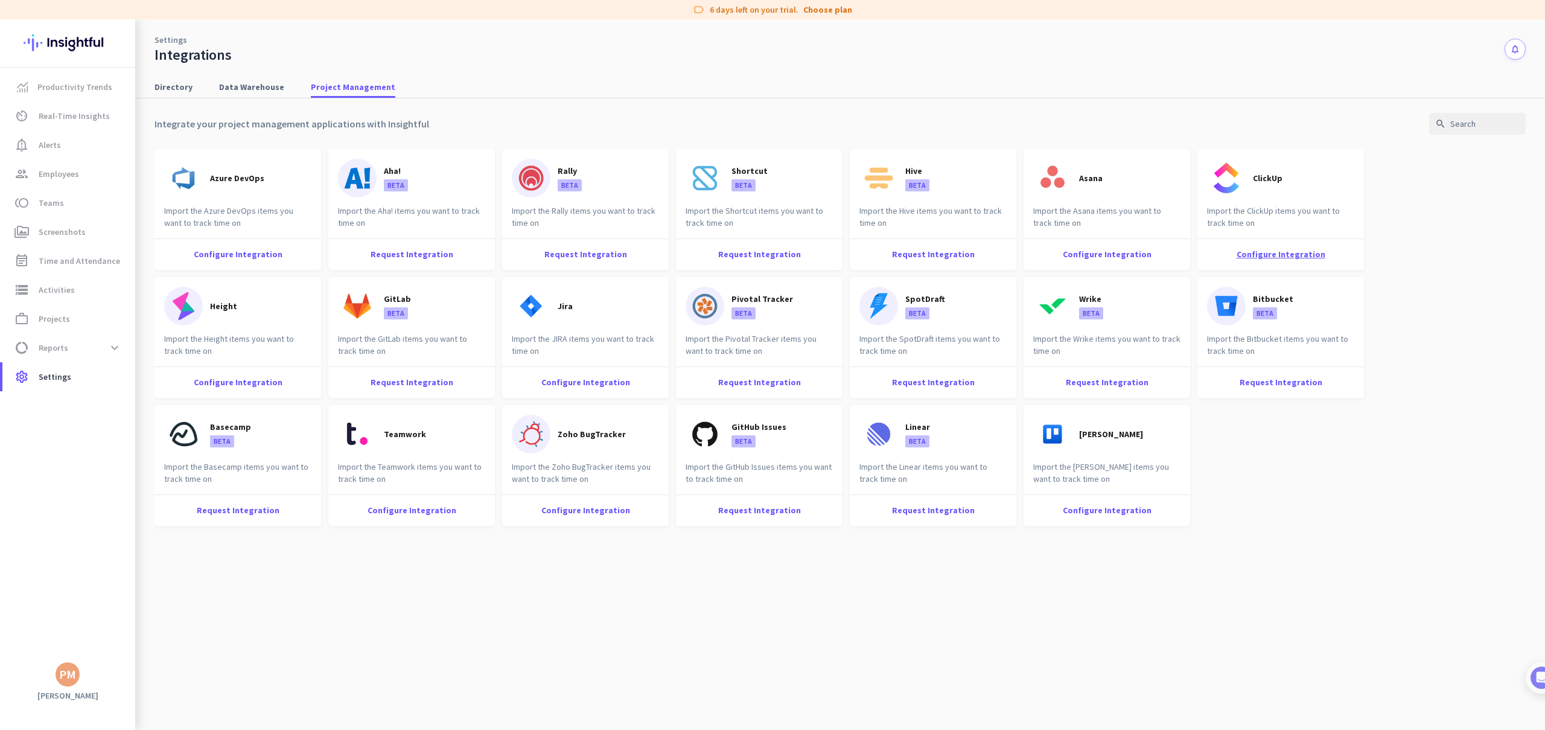
click at [1295, 254] on div "Configure Integration" at bounding box center [1280, 253] width 167 height 31
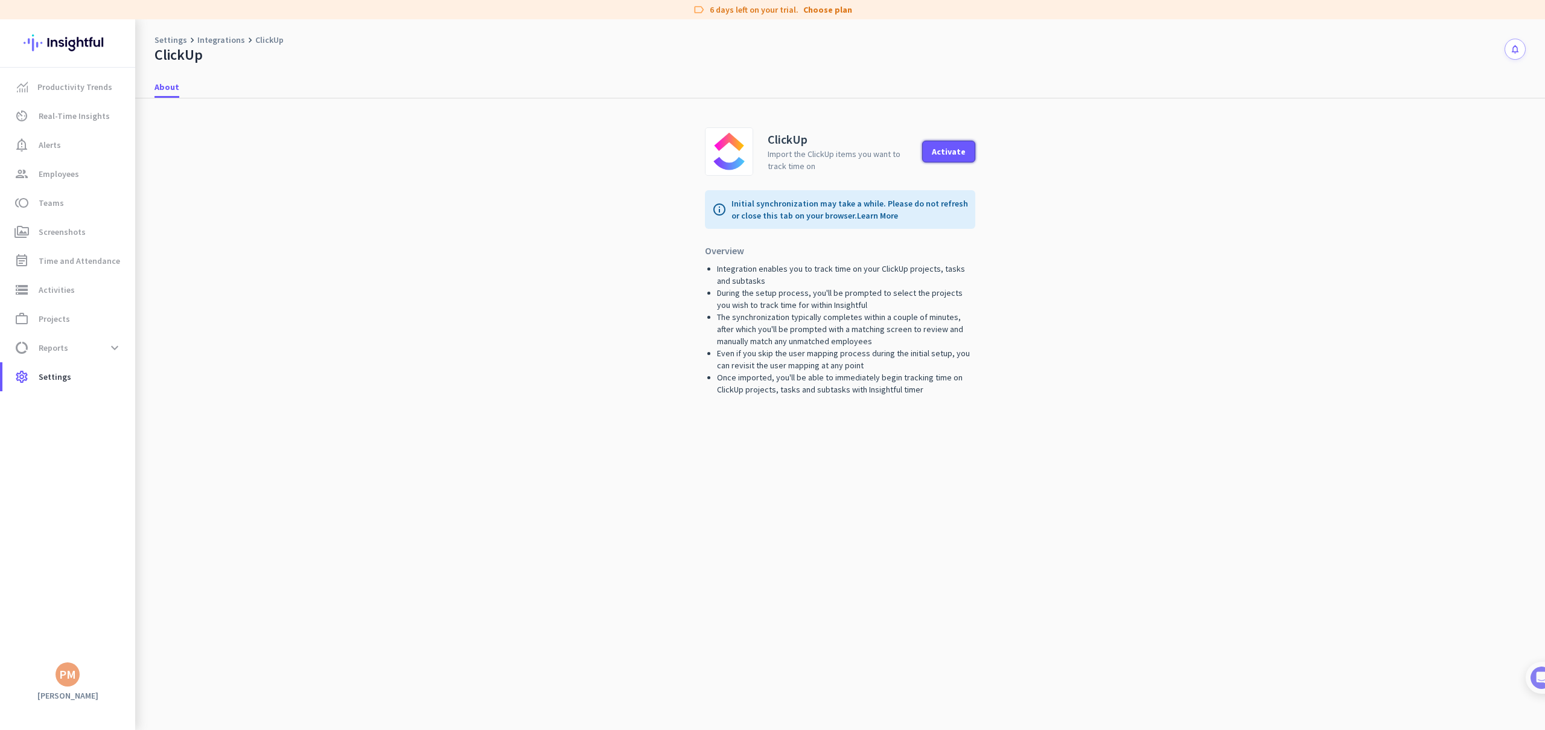
click at [960, 152] on div "Activate" at bounding box center [949, 151] width 34 height 8
click at [63, 676] on div "PM" at bounding box center [67, 674] width 17 height 12
click at [141, 585] on span "Personal Settings" at bounding box center [131, 585] width 73 height 11
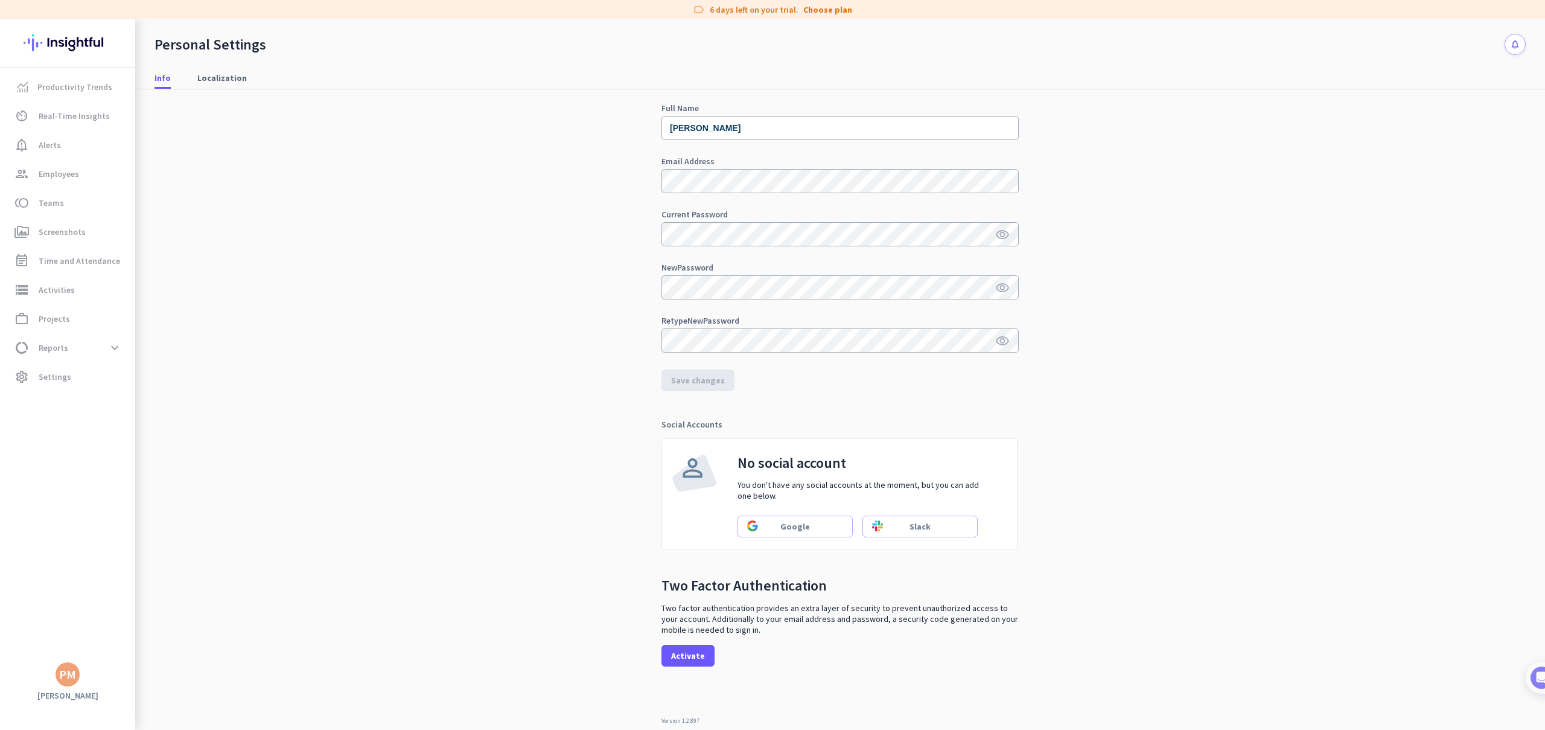
scroll to position [43, 0]
click at [214, 75] on span "Localization" at bounding box center [221, 78] width 49 height 12
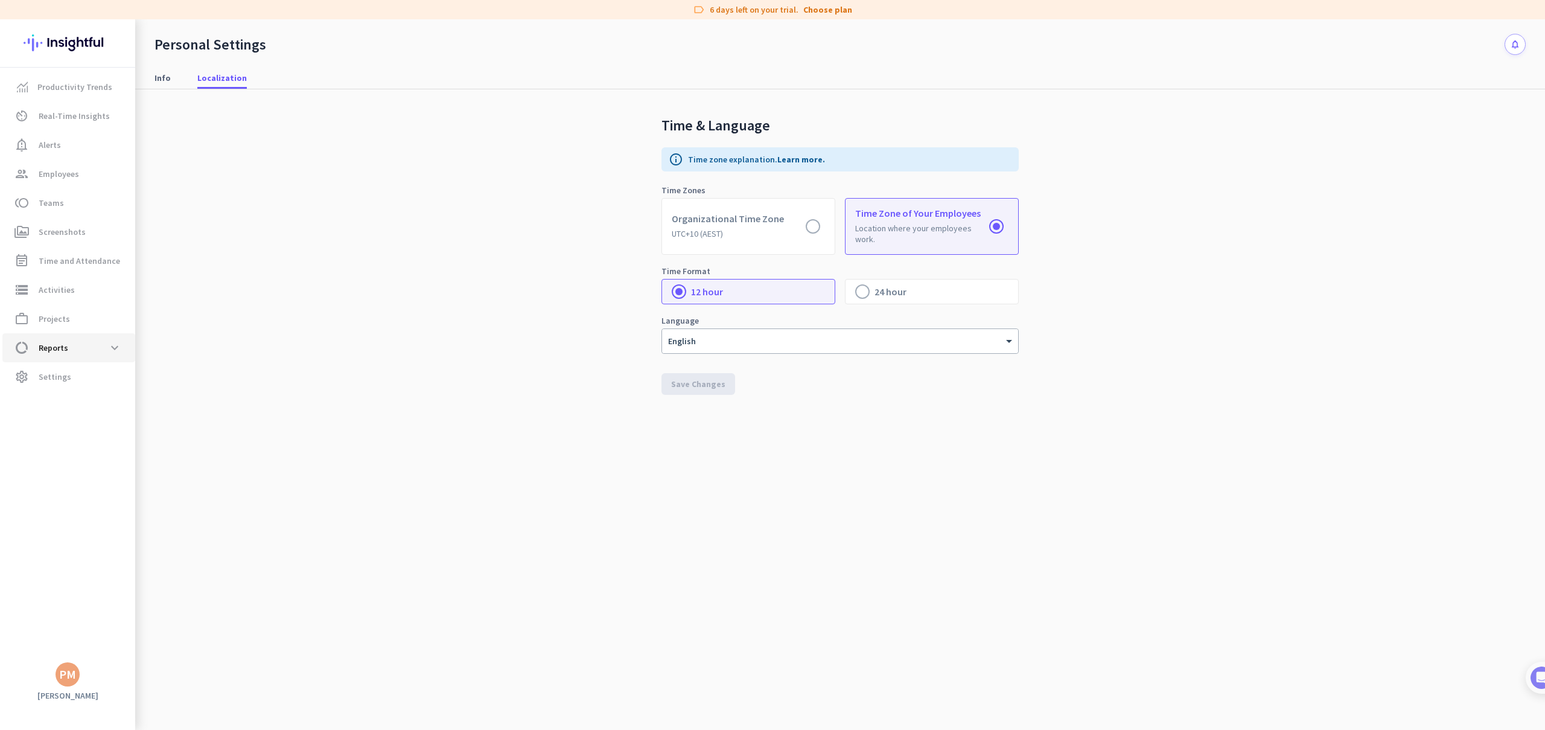
click at [75, 349] on span "data_usage Reports expand_more" at bounding box center [68, 348] width 113 height 22
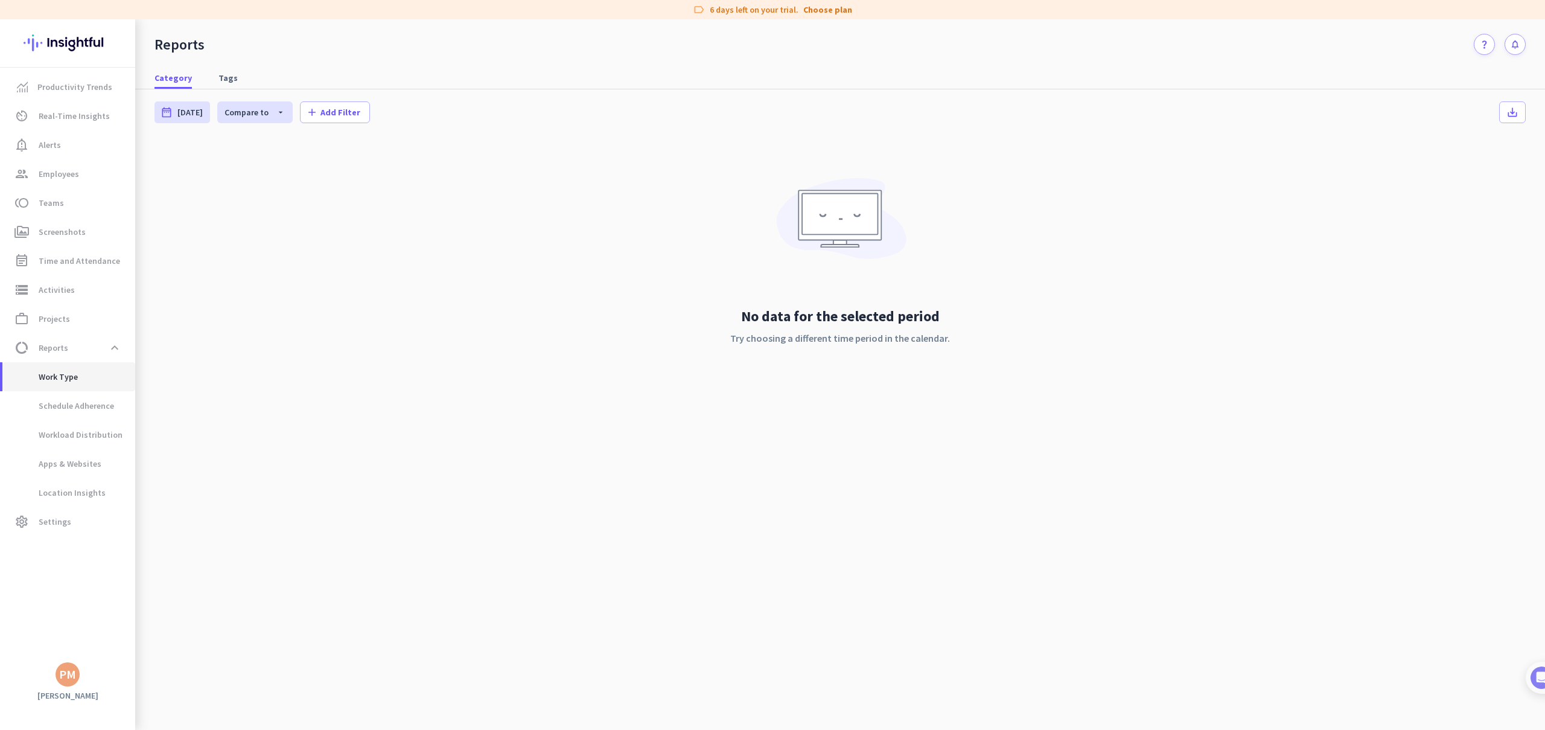
click at [56, 377] on span "Work Type" at bounding box center [45, 376] width 66 height 29
click at [71, 461] on span "Apps & Websites" at bounding box center [56, 463] width 89 height 29
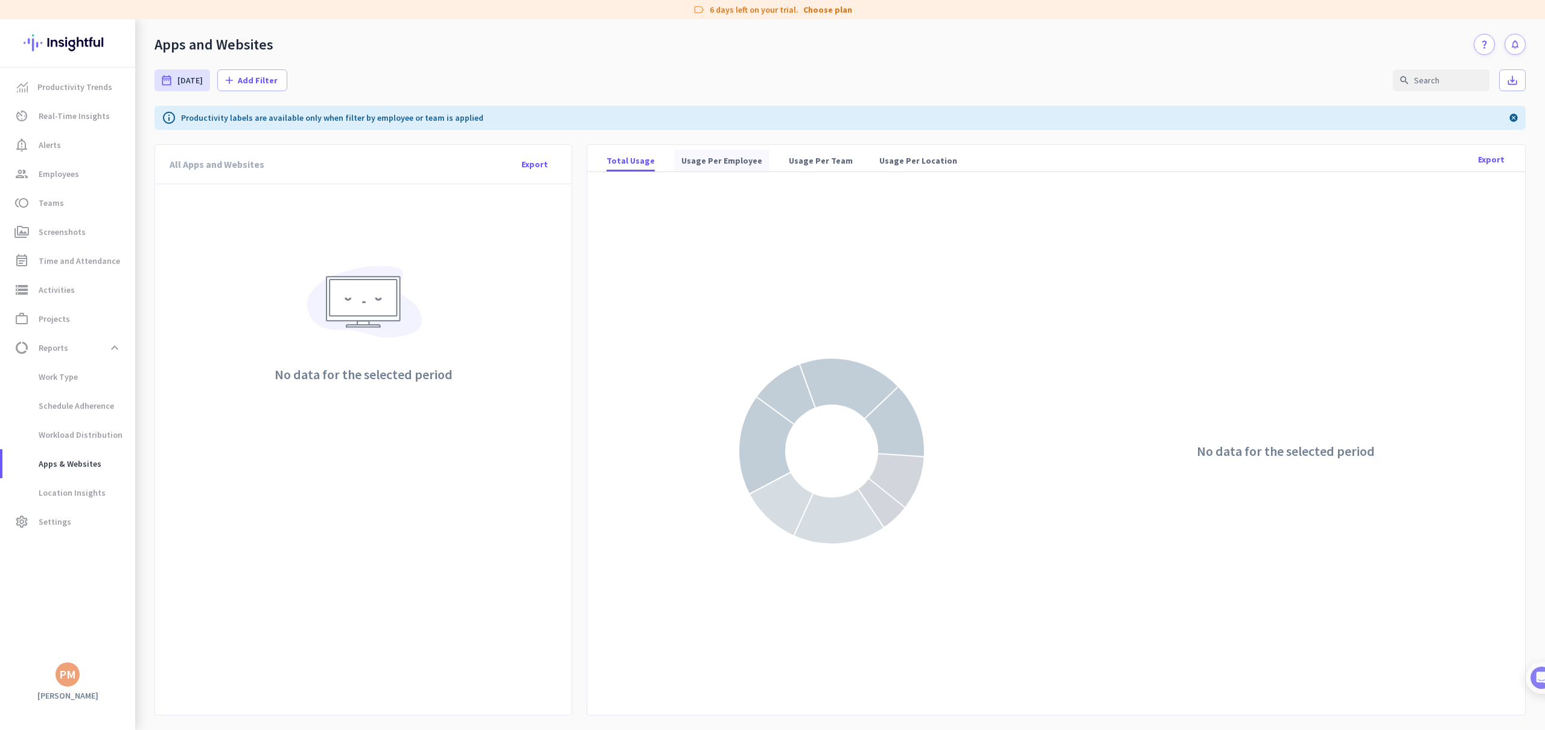
click at [745, 159] on span "Usage Per Employee" at bounding box center [721, 160] width 81 height 12
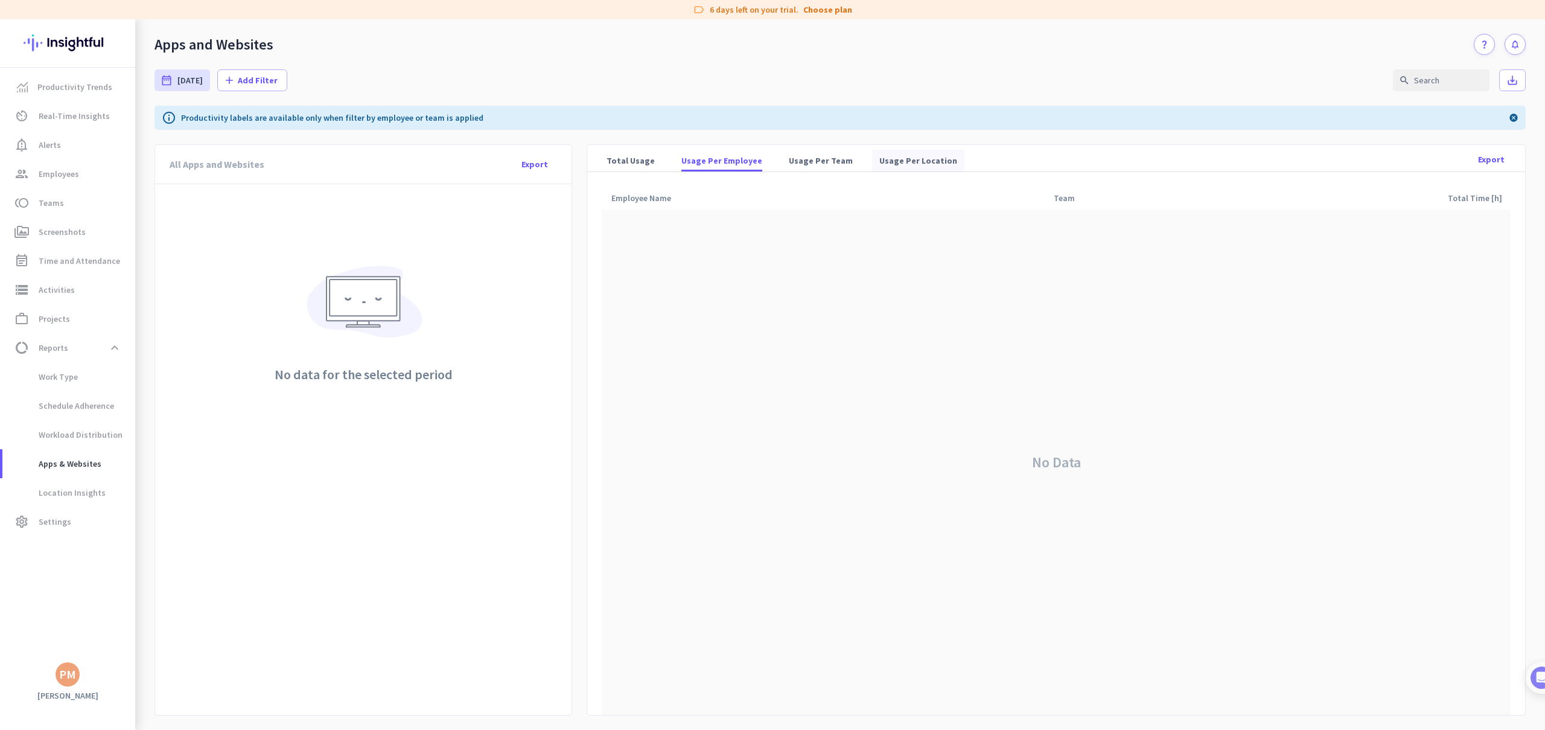
click at [906, 155] on span "Usage Per Location" at bounding box center [918, 160] width 78 height 12
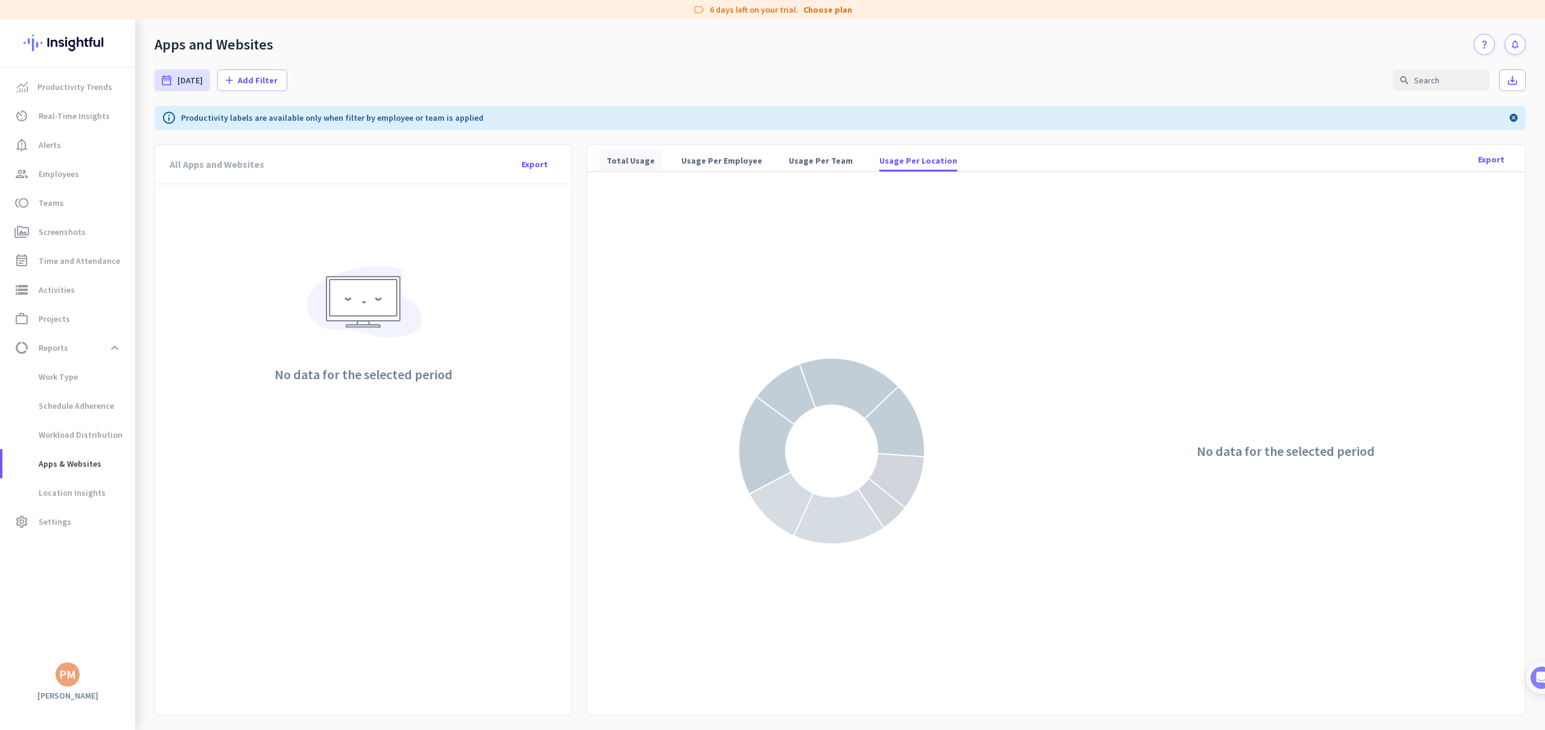
click at [615, 167] on span "Total Usage" at bounding box center [630, 161] width 48 height 22
click at [69, 85] on span "Productivity Trends" at bounding box center [74, 87] width 75 height 14
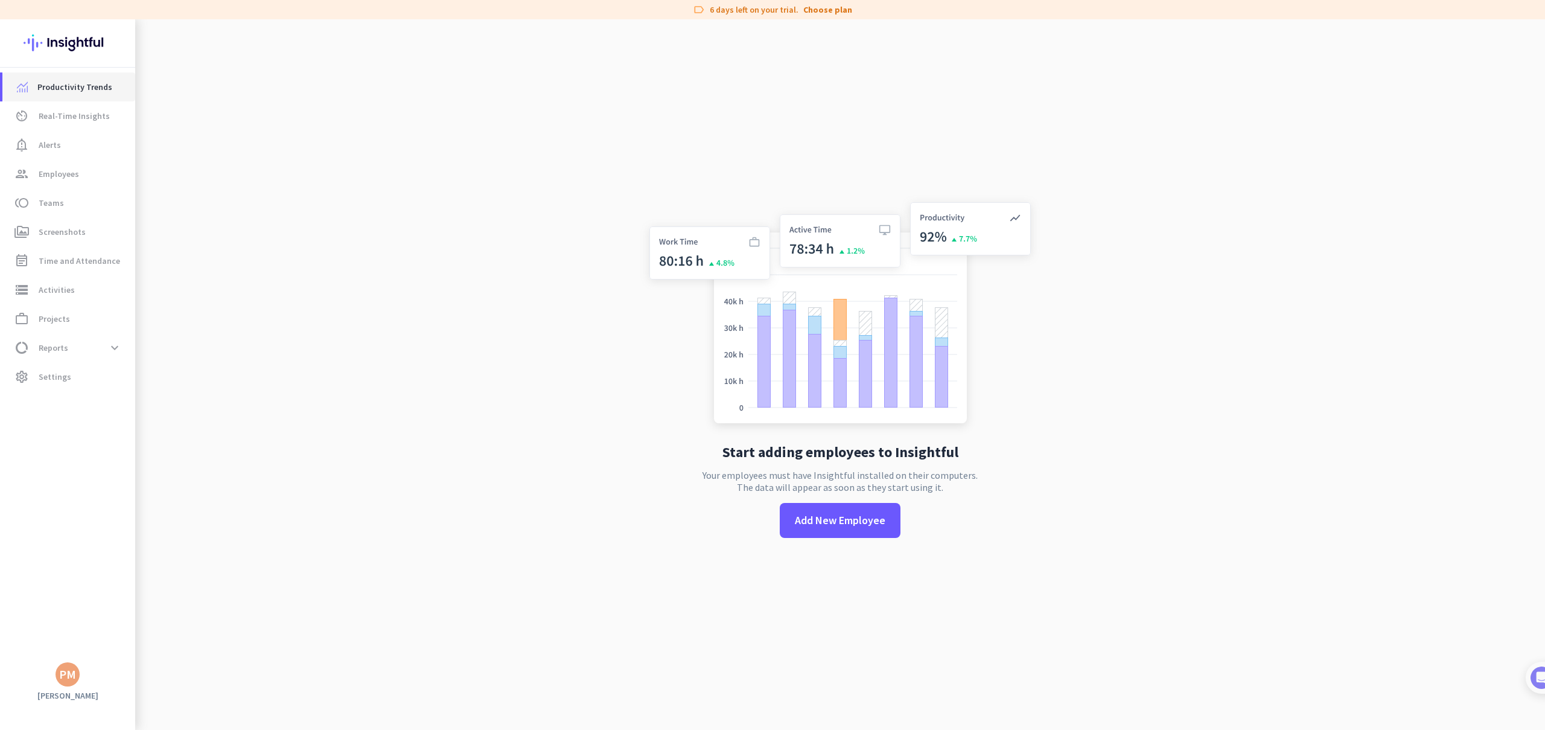
scroll to position [10, 0]
click at [53, 142] on span "Alerts" at bounding box center [50, 145] width 22 height 14
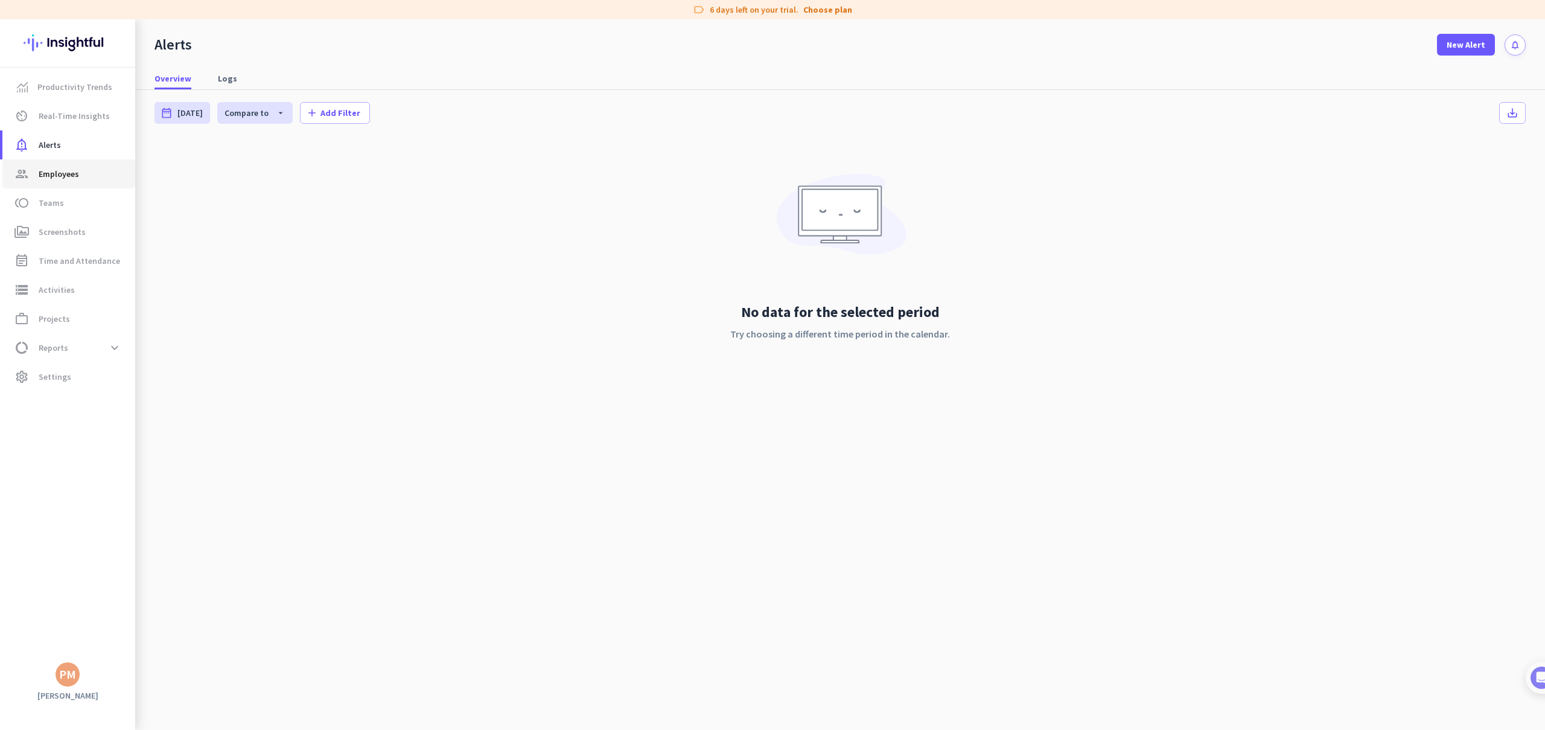
click at [54, 185] on link "group Employees" at bounding box center [68, 173] width 133 height 29
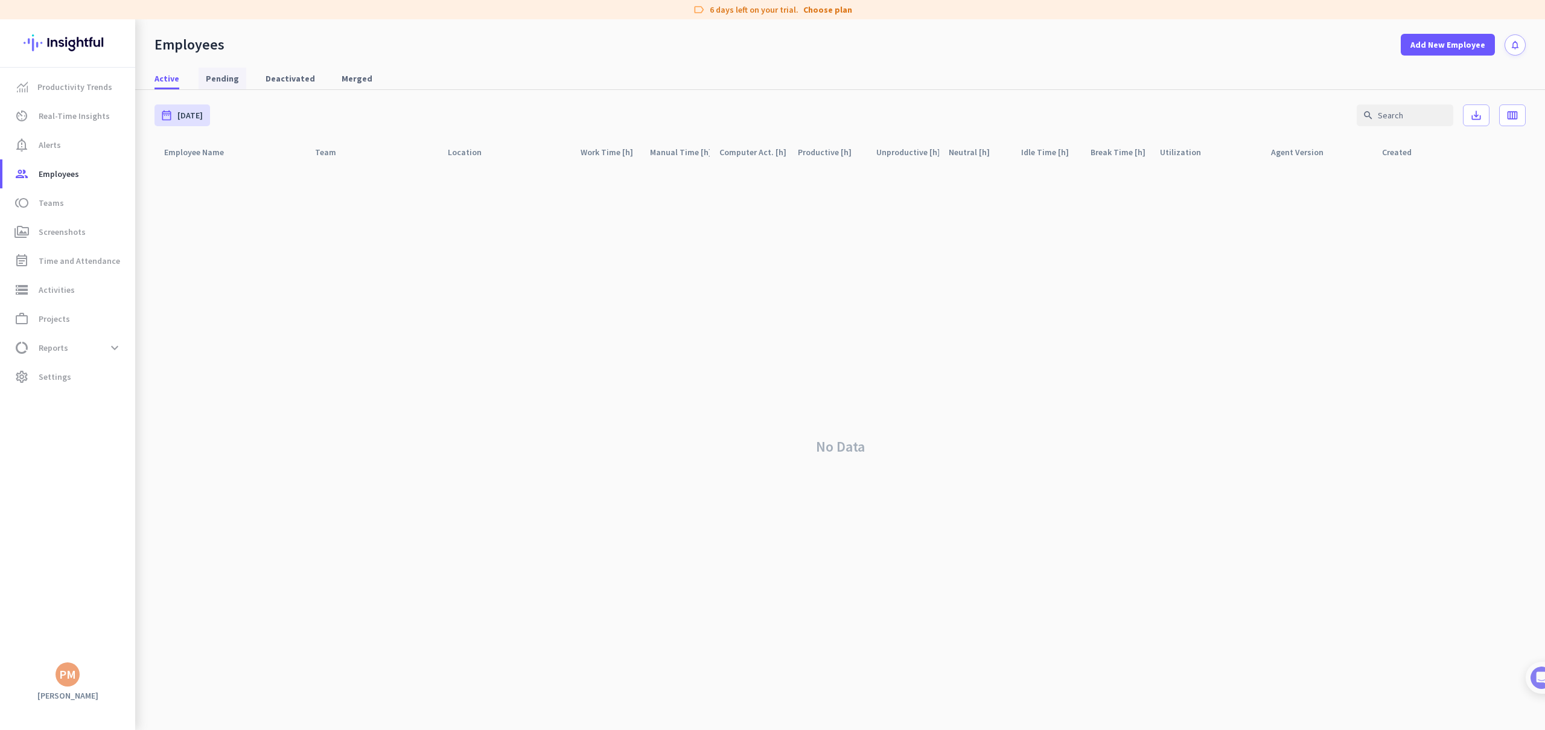
click at [227, 75] on span "Pending" at bounding box center [222, 78] width 33 height 12
click at [304, 80] on span "Deactivated" at bounding box center [289, 78] width 49 height 12
click at [344, 78] on span "Merged" at bounding box center [357, 78] width 31 height 12
click at [170, 77] on span "Active" at bounding box center [166, 78] width 25 height 12
click at [57, 197] on span "Teams" at bounding box center [51, 202] width 25 height 14
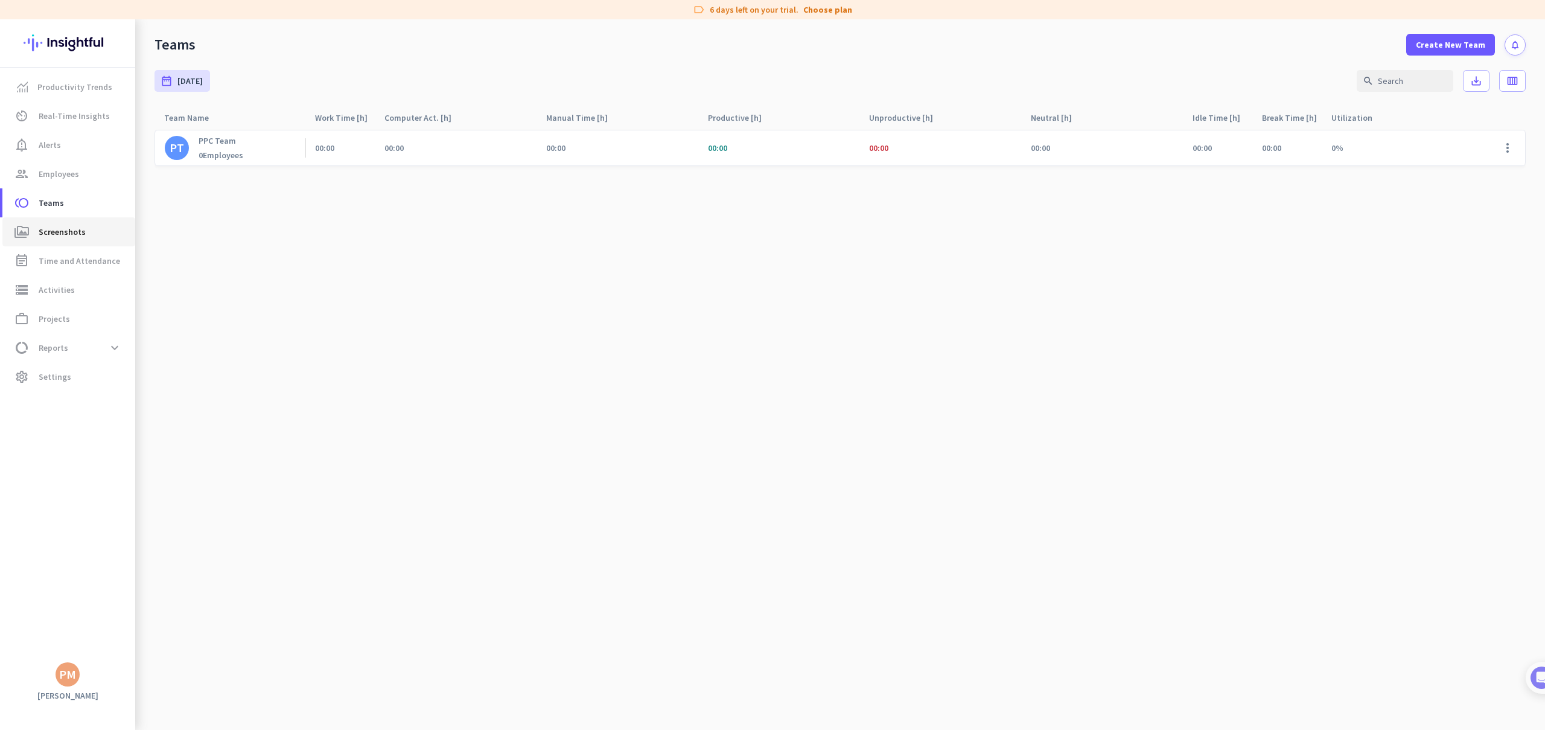
click at [59, 238] on span "Screenshots" at bounding box center [62, 231] width 47 height 14
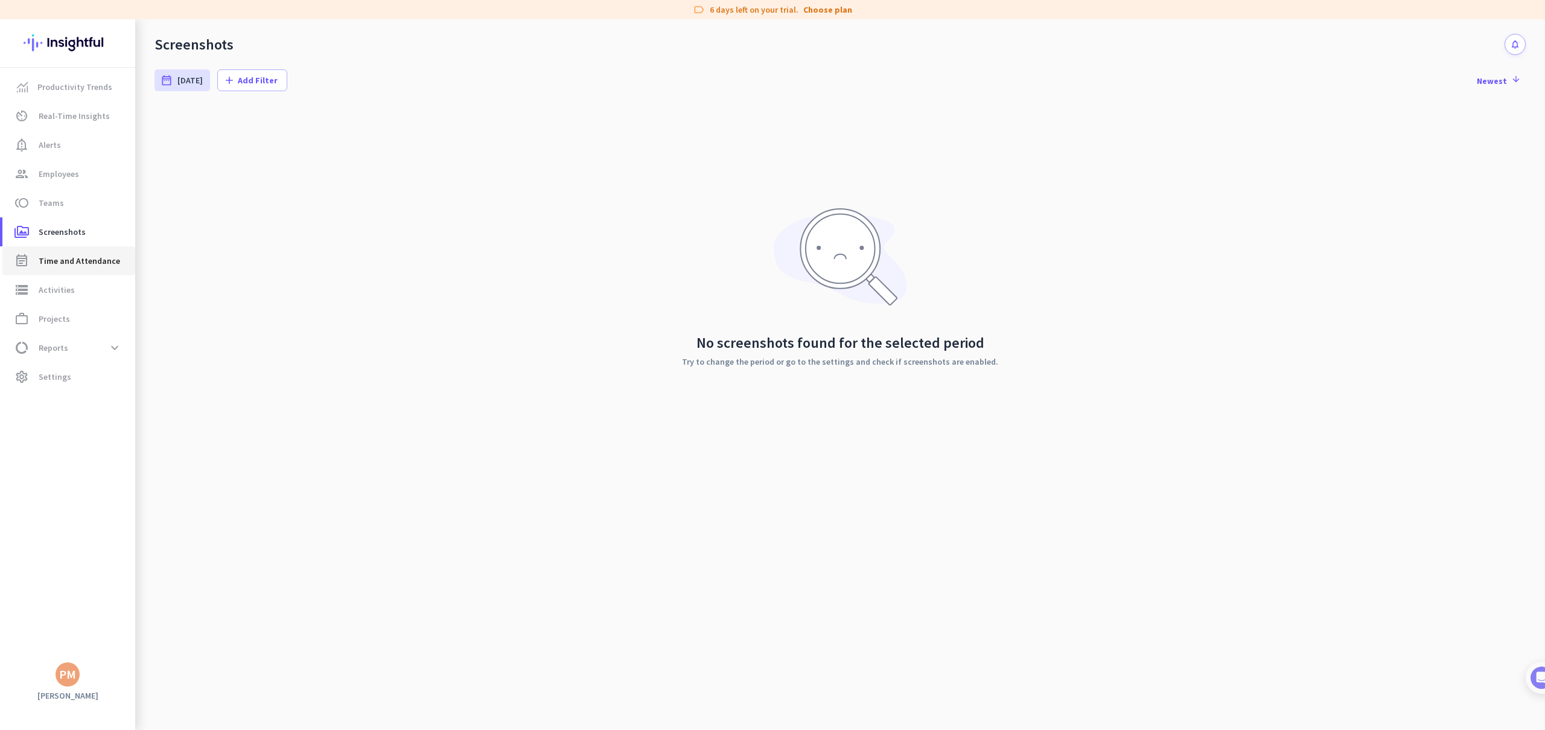
click at [57, 264] on span "Time and Attendance" at bounding box center [79, 260] width 81 height 14
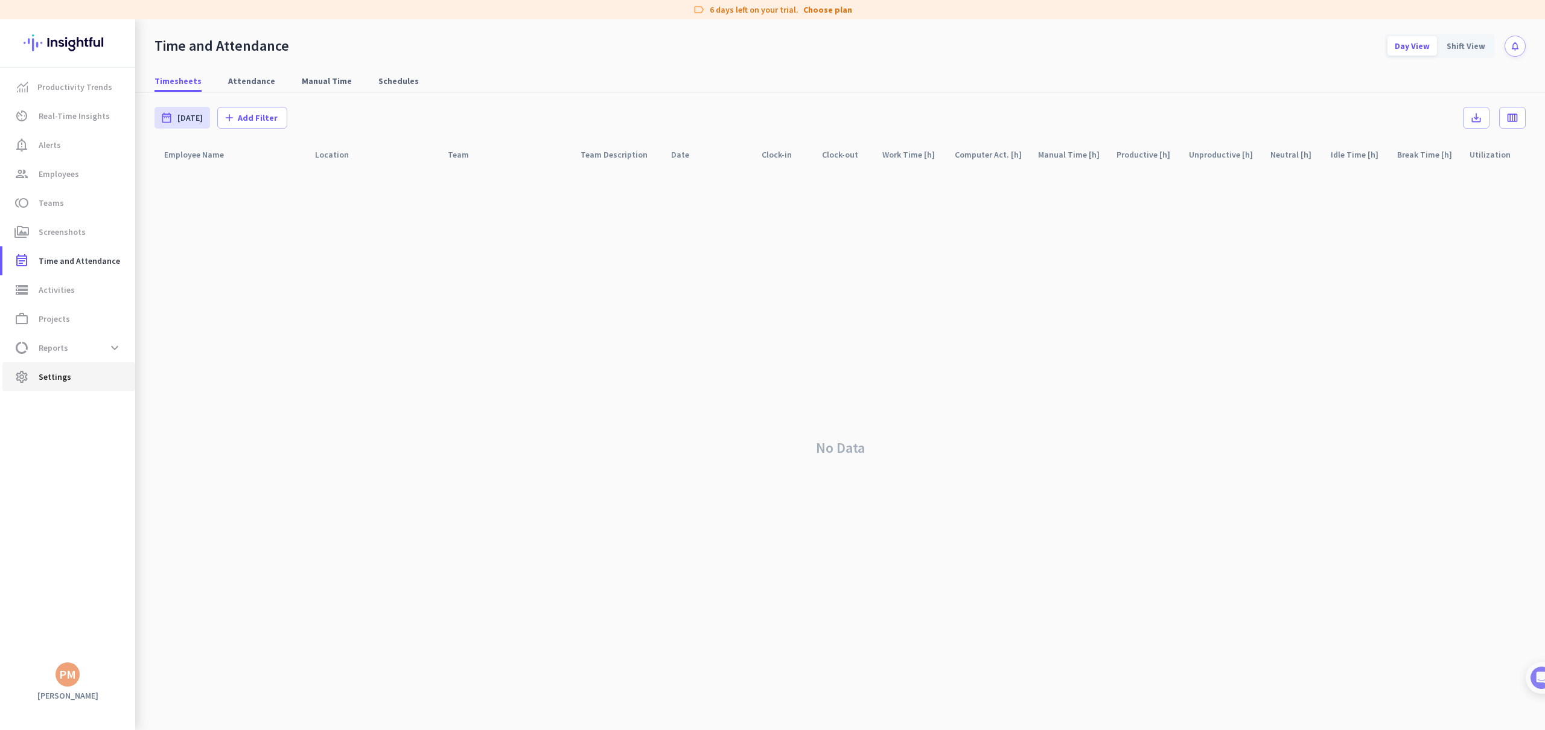
click at [56, 384] on link "settings Settings" at bounding box center [68, 376] width 133 height 29
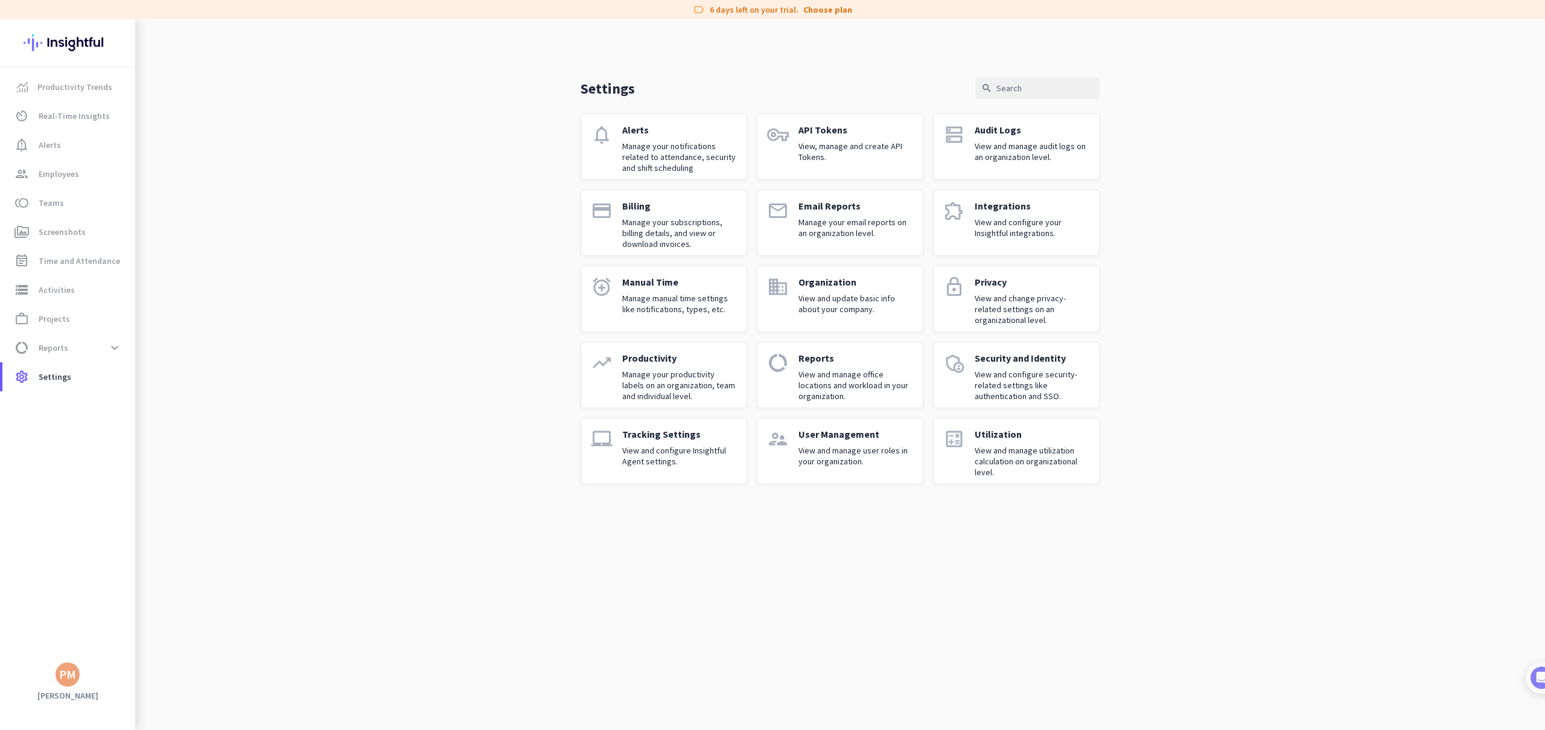
click at [658, 232] on p "Manage your subscriptions, billing details, and view or download invoices." at bounding box center [679, 233] width 115 height 33
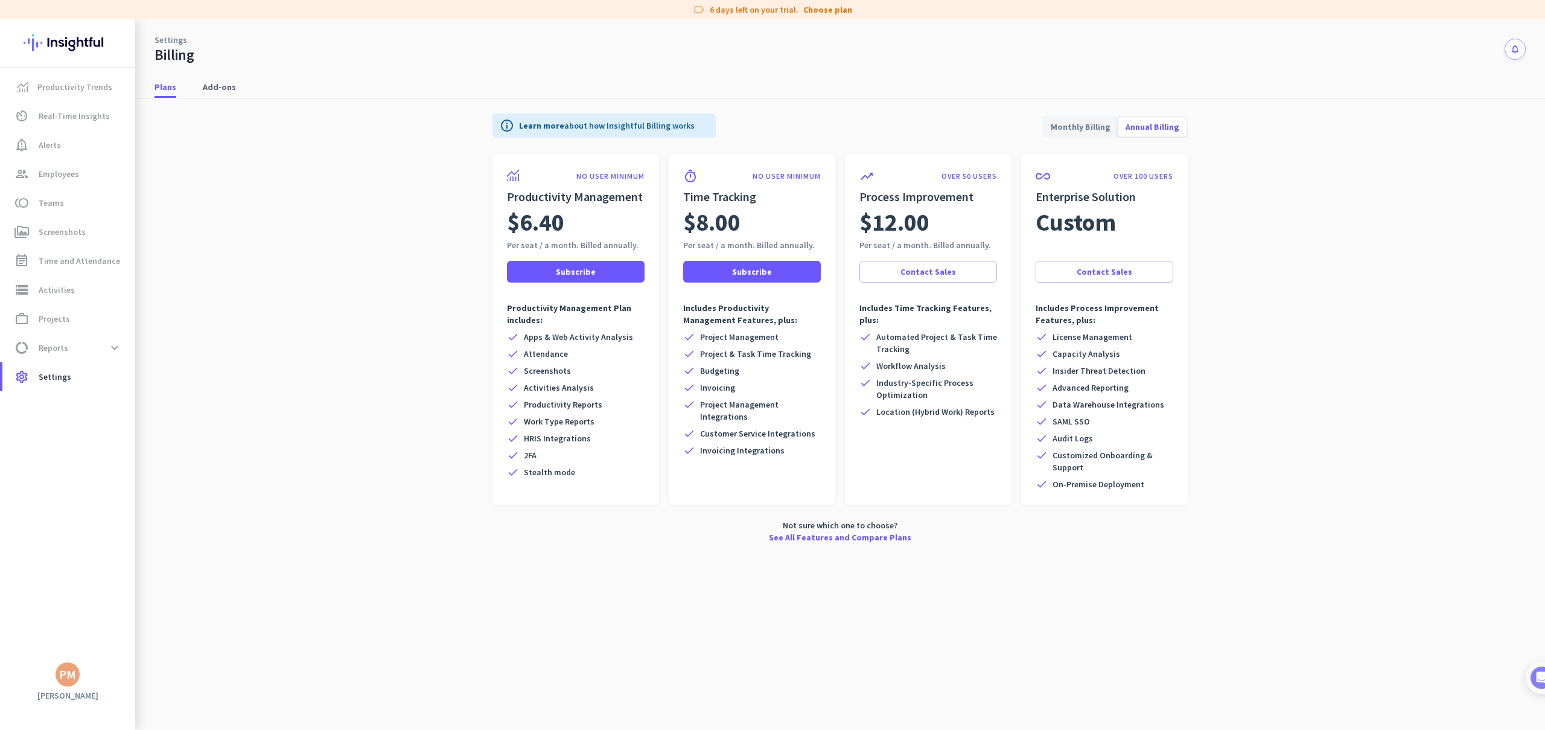
click at [1084, 125] on span "Monthly Billing" at bounding box center [1080, 126] width 74 height 29
click at [844, 539] on link "See All Features and Compare Plans" at bounding box center [840, 537] width 142 height 12
click at [206, 86] on span "Add-ons" at bounding box center [219, 87] width 33 height 12
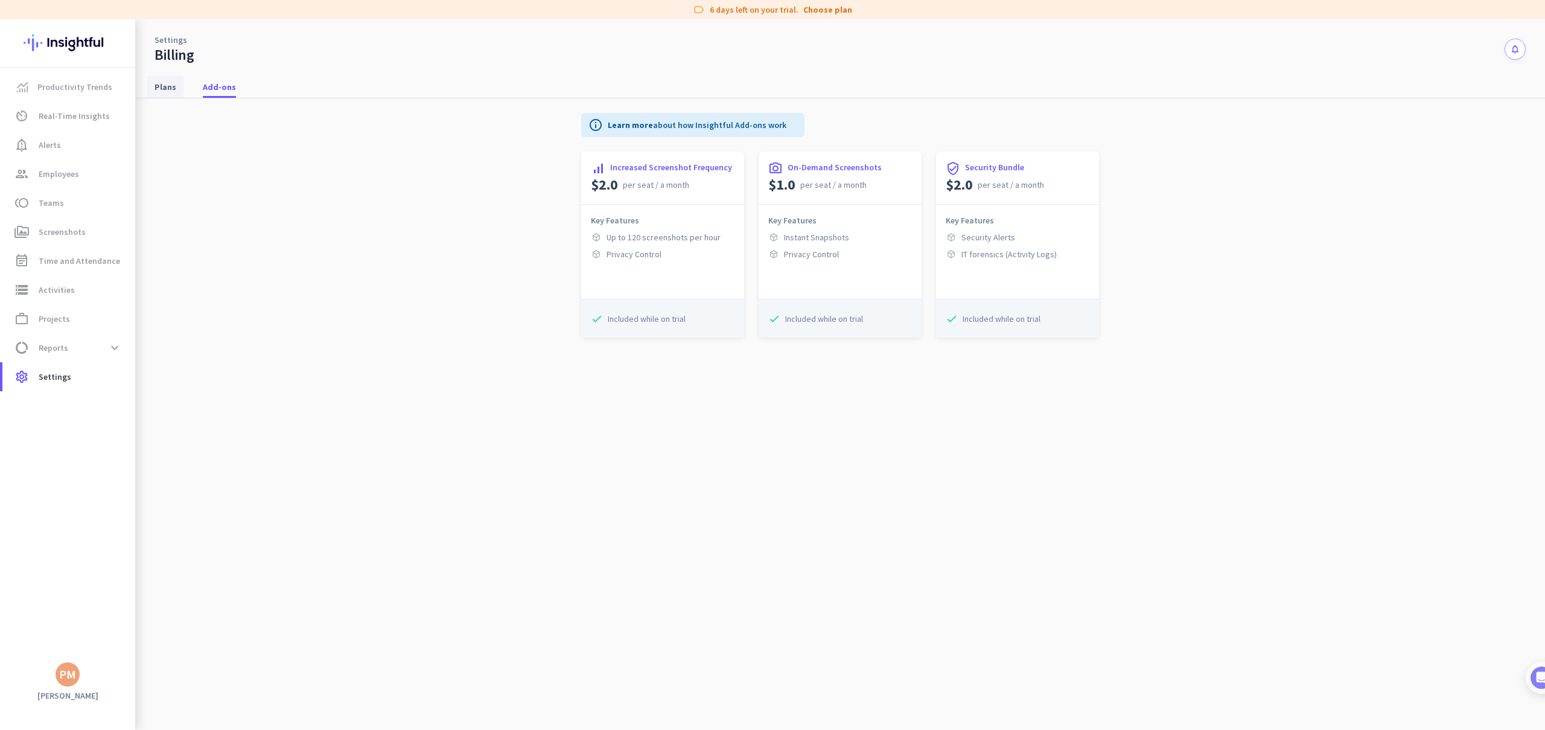
click at [171, 88] on span "Plans" at bounding box center [165, 87] width 22 height 12
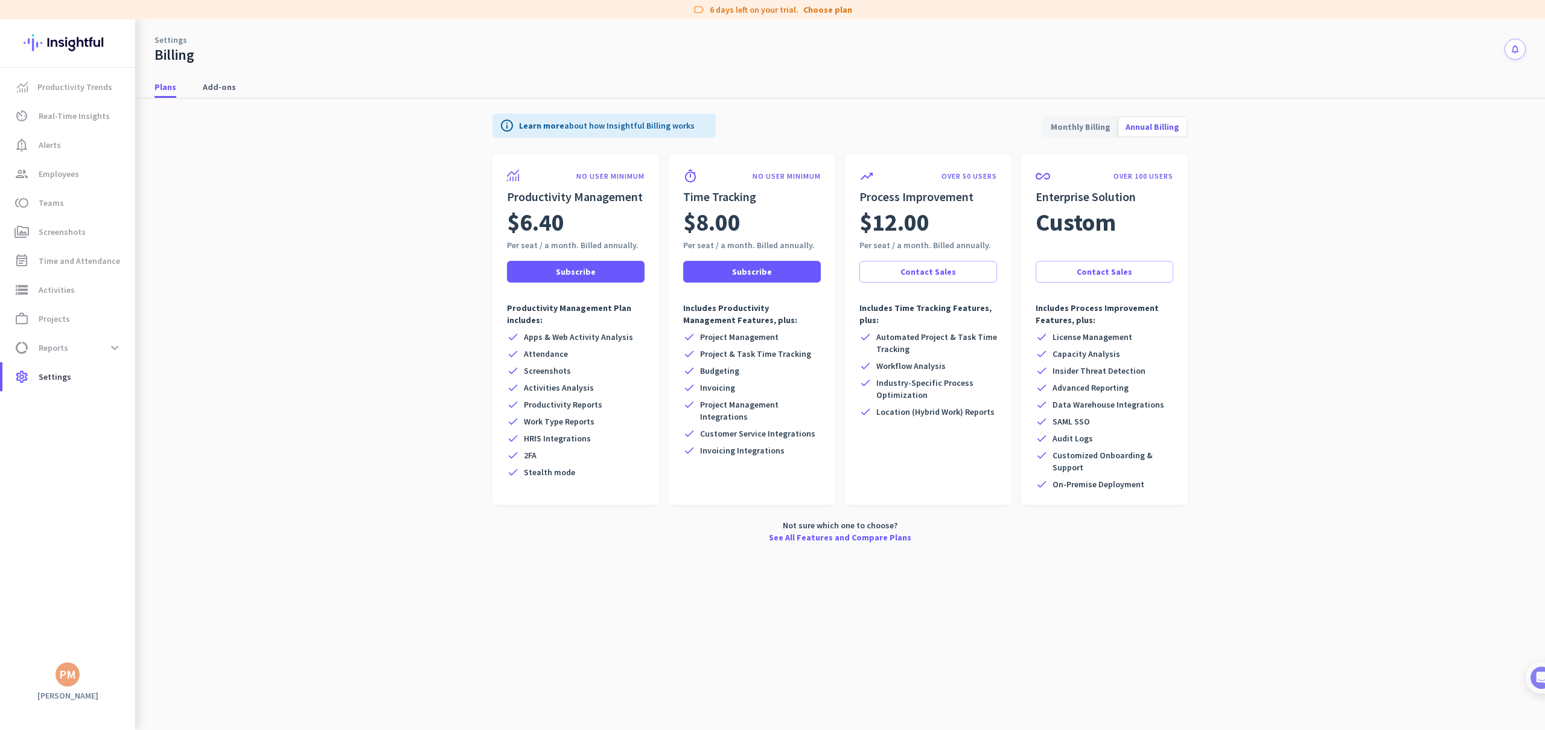
click at [1102, 131] on span "Monthly Billing" at bounding box center [1080, 126] width 74 height 29
click at [55, 232] on span "Screenshots" at bounding box center [62, 231] width 47 height 14
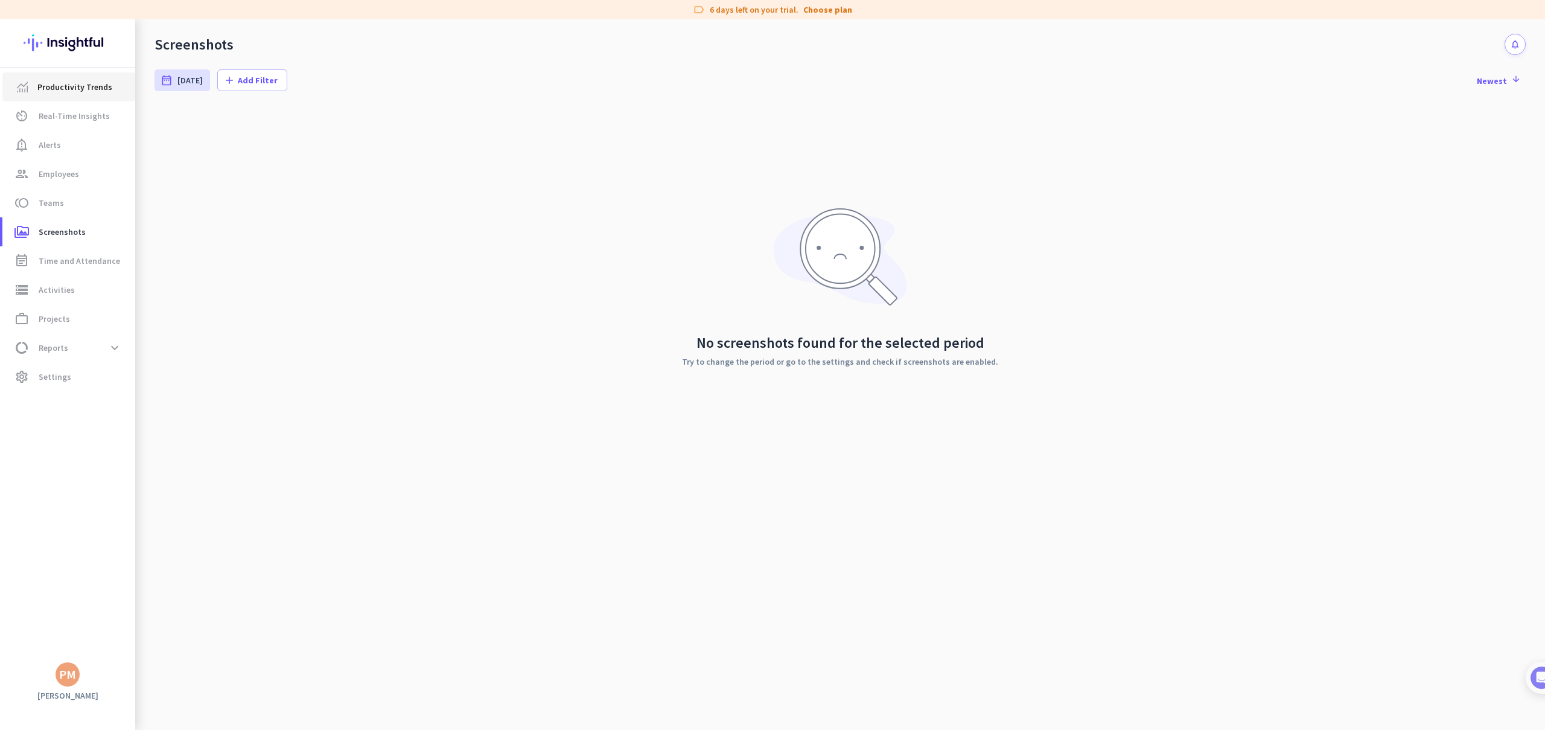
click at [68, 87] on span "Productivity Trends" at bounding box center [74, 87] width 75 height 14
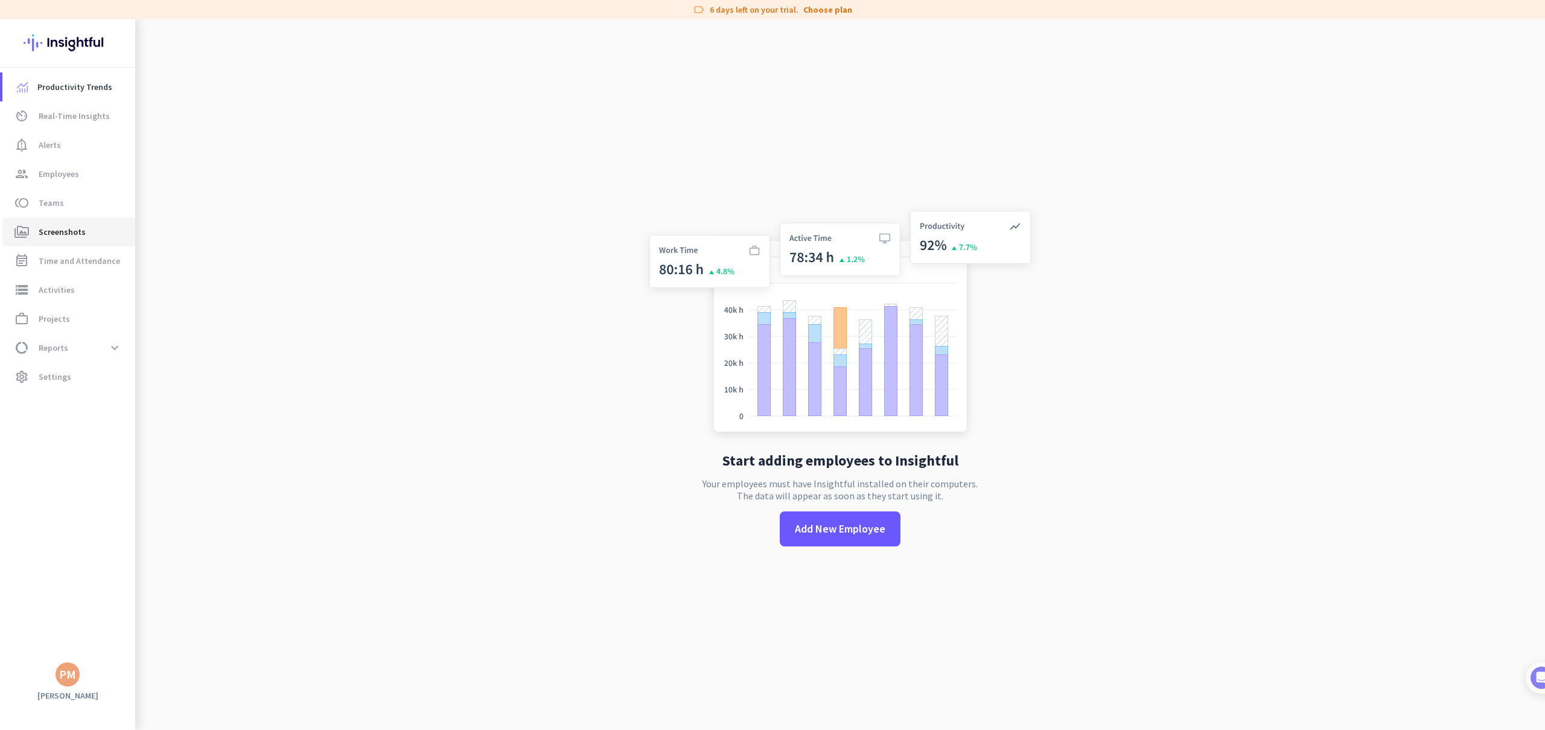
click at [64, 236] on span "Screenshots" at bounding box center [62, 231] width 47 height 14
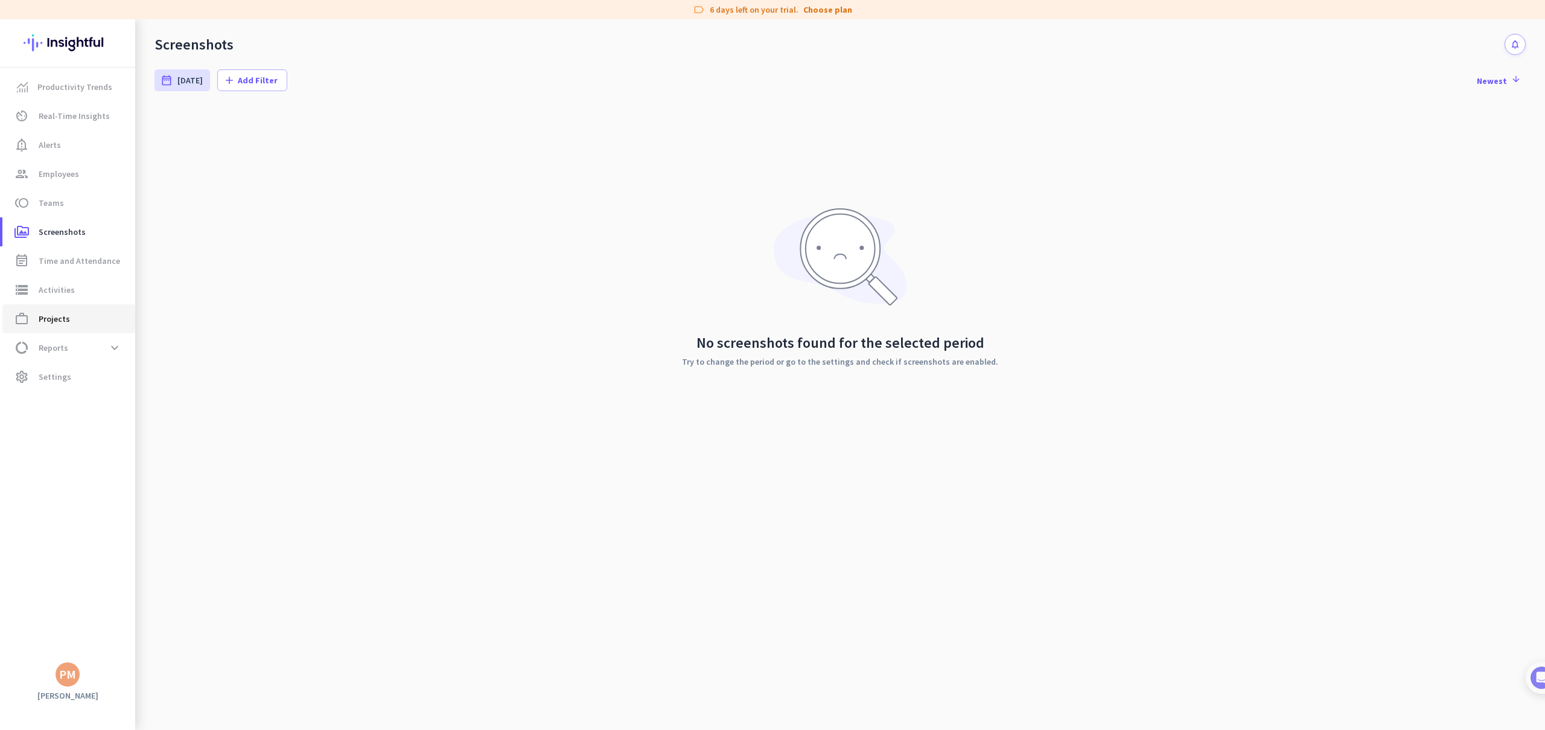
click at [57, 324] on span "Projects" at bounding box center [54, 318] width 31 height 14
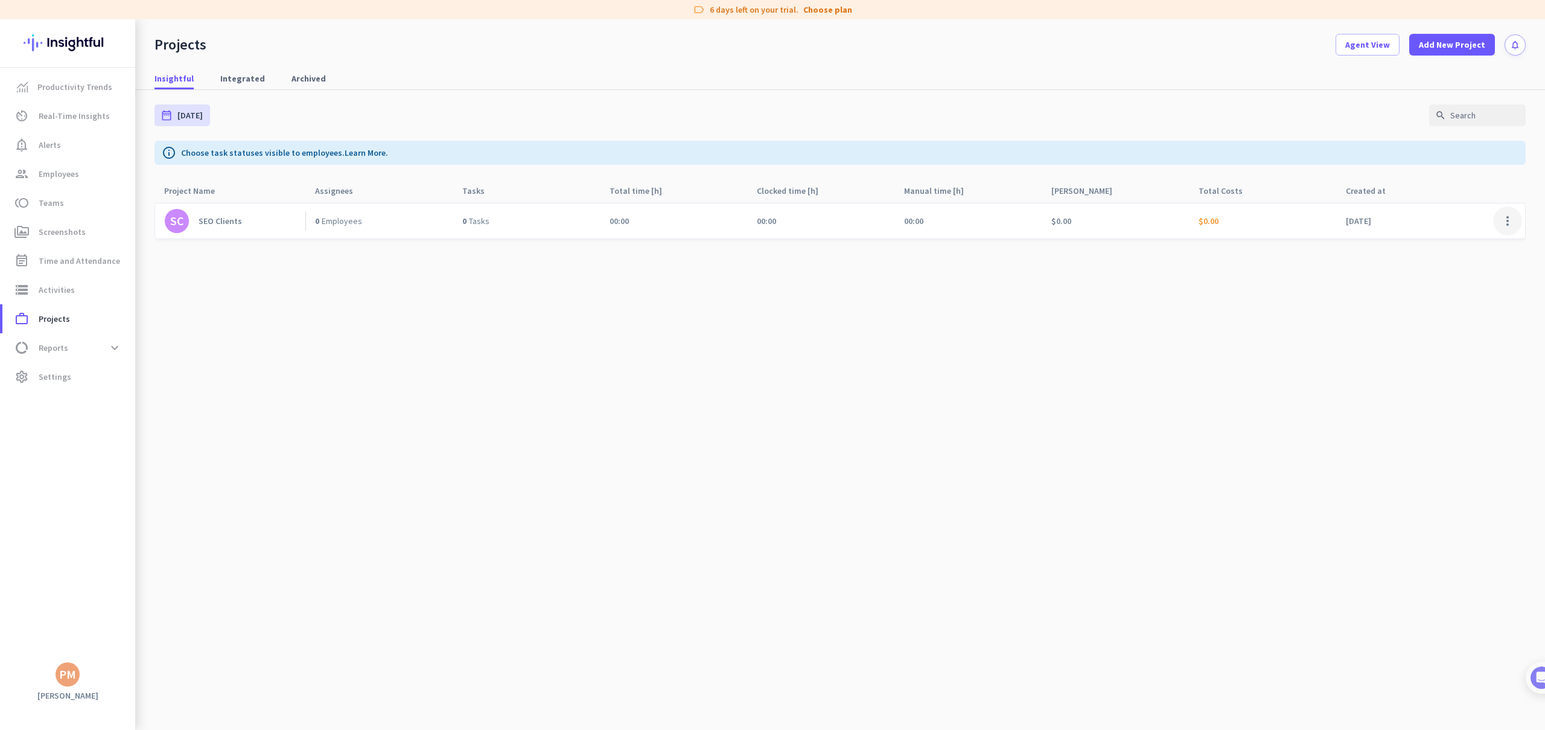
click at [1508, 217] on span at bounding box center [1507, 220] width 29 height 29
click at [1477, 285] on span "Delete Project" at bounding box center [1480, 290] width 53 height 11
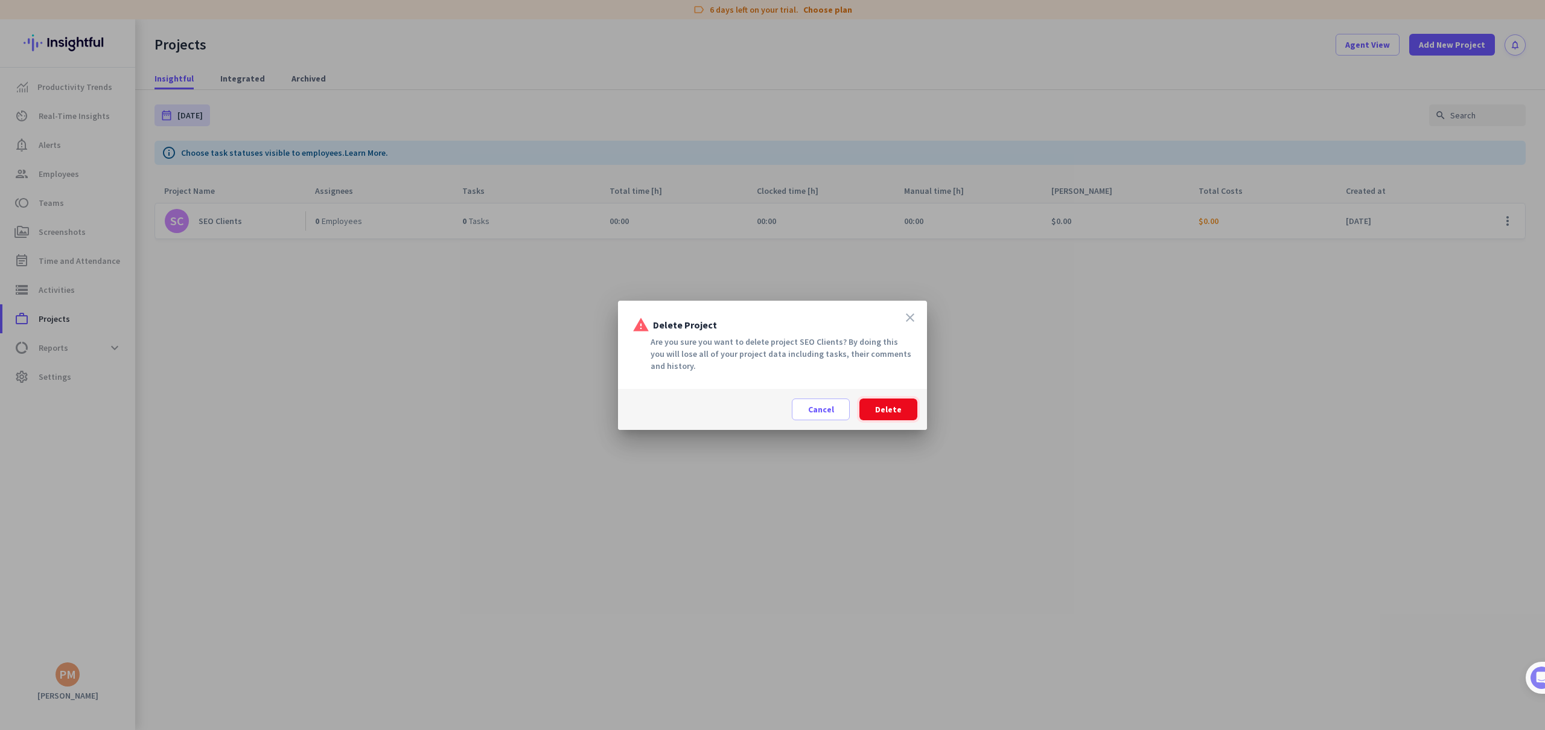
click at [879, 406] on span "Delete" at bounding box center [888, 409] width 27 height 12
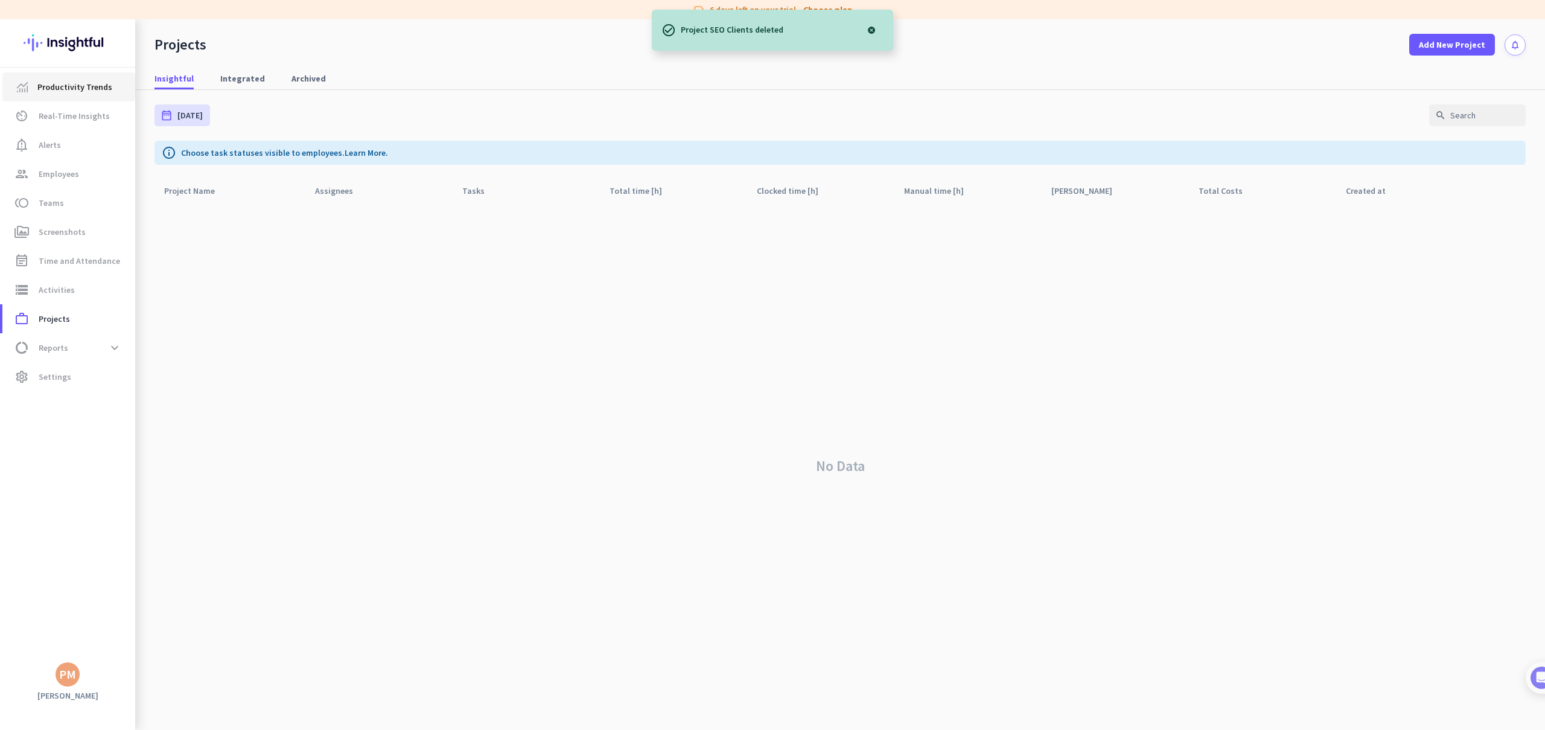
click at [78, 91] on span "Productivity Trends" at bounding box center [74, 87] width 75 height 14
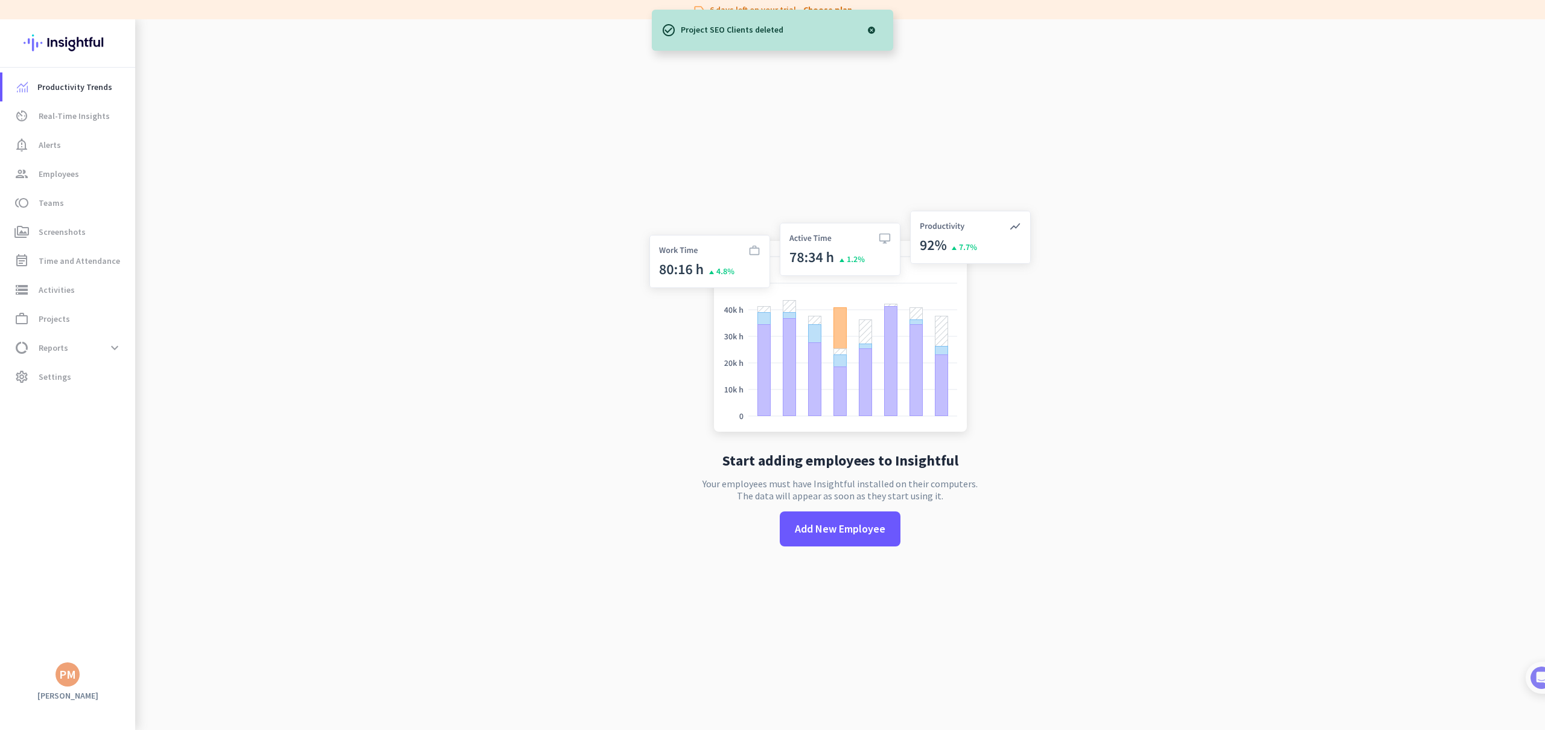
click at [868, 27] on div at bounding box center [871, 30] width 24 height 24
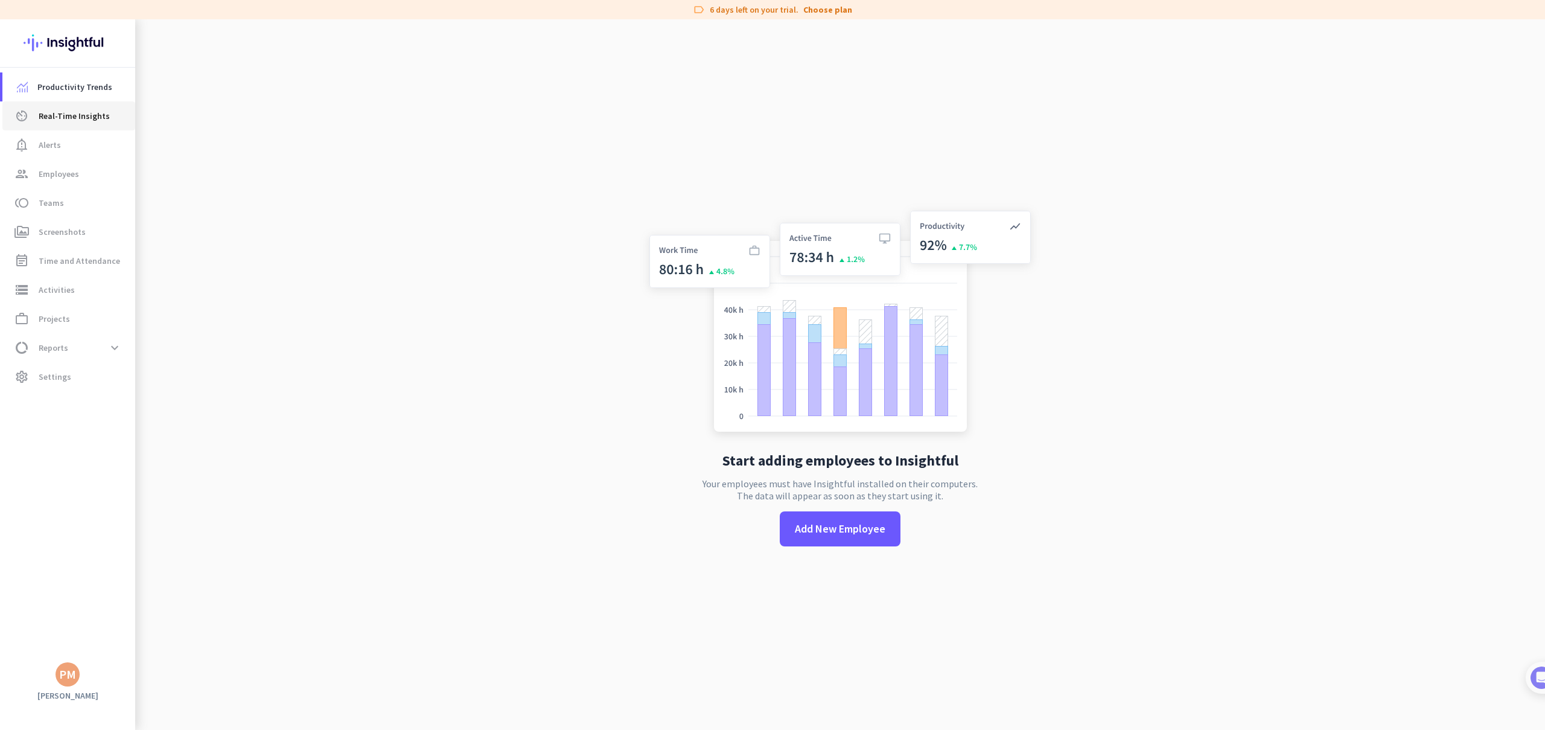
click at [57, 125] on link "av_timer Real-Time Insights" at bounding box center [68, 115] width 133 height 29
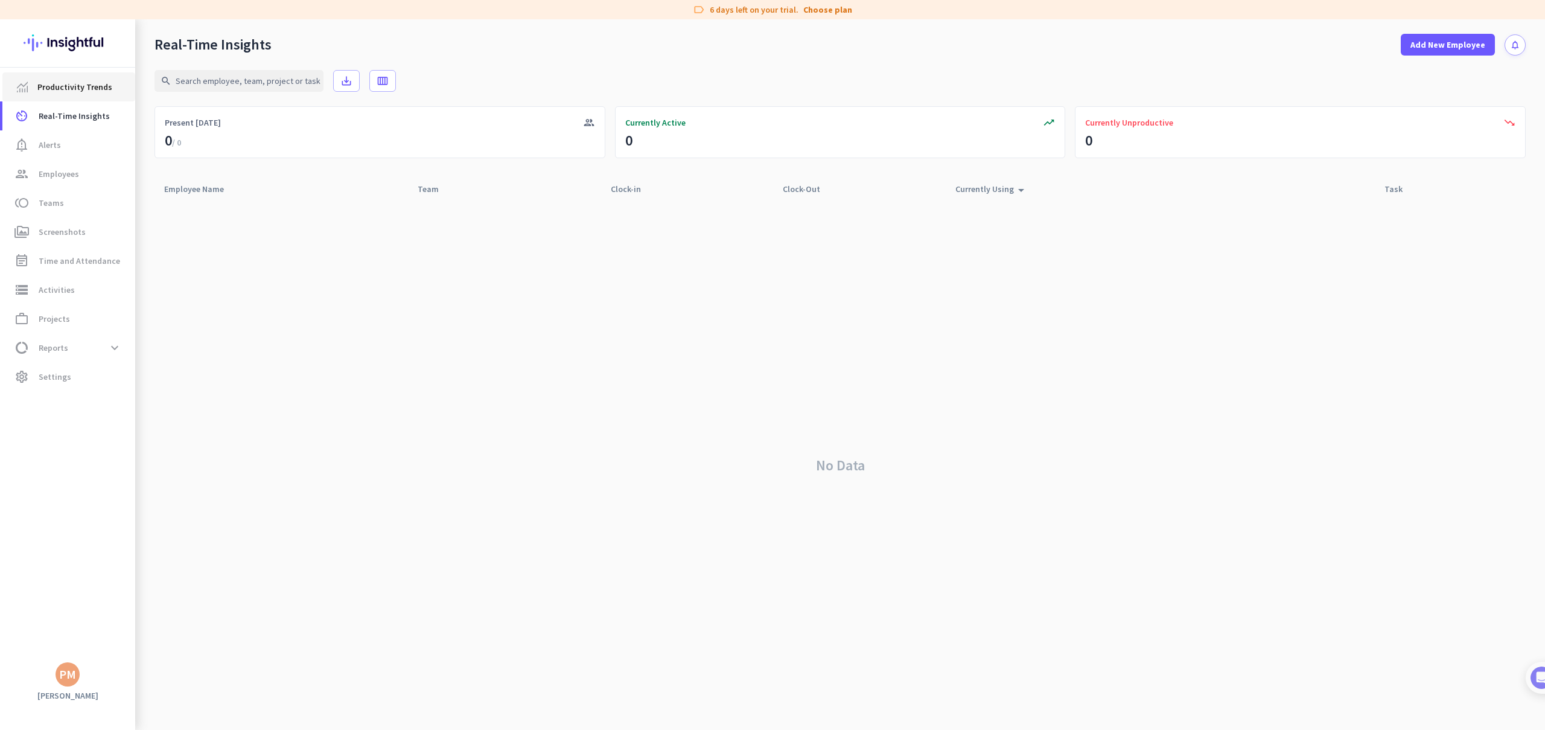
click at [65, 95] on link "Productivity Trends" at bounding box center [68, 86] width 133 height 29
